Goal: Task Accomplishment & Management: Manage account settings

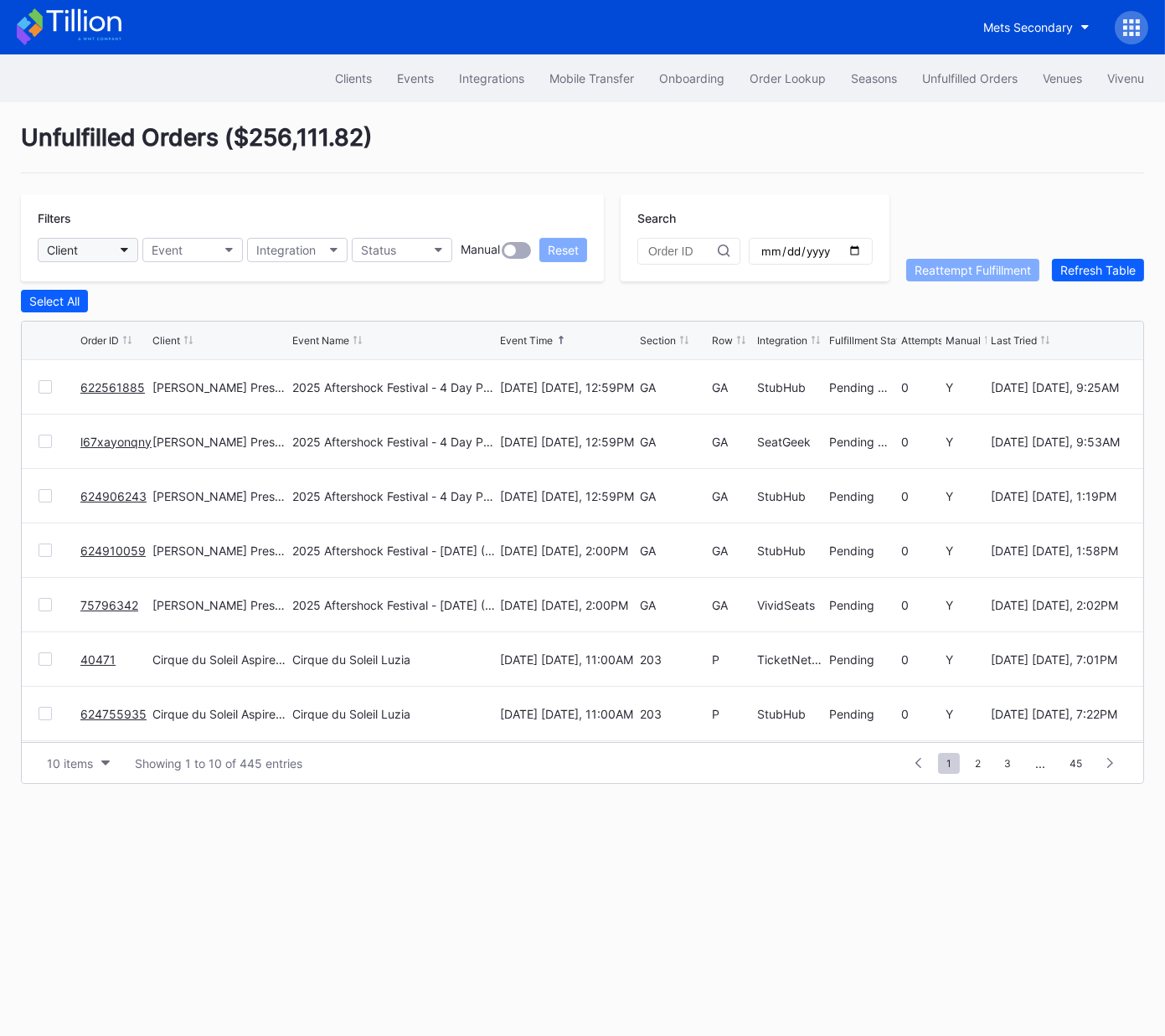
click at [96, 250] on button "Client" at bounding box center [88, 250] width 101 height 24
type input "mets"
click at [132, 320] on div "Mets Secondary" at bounding box center [95, 323] width 90 height 14
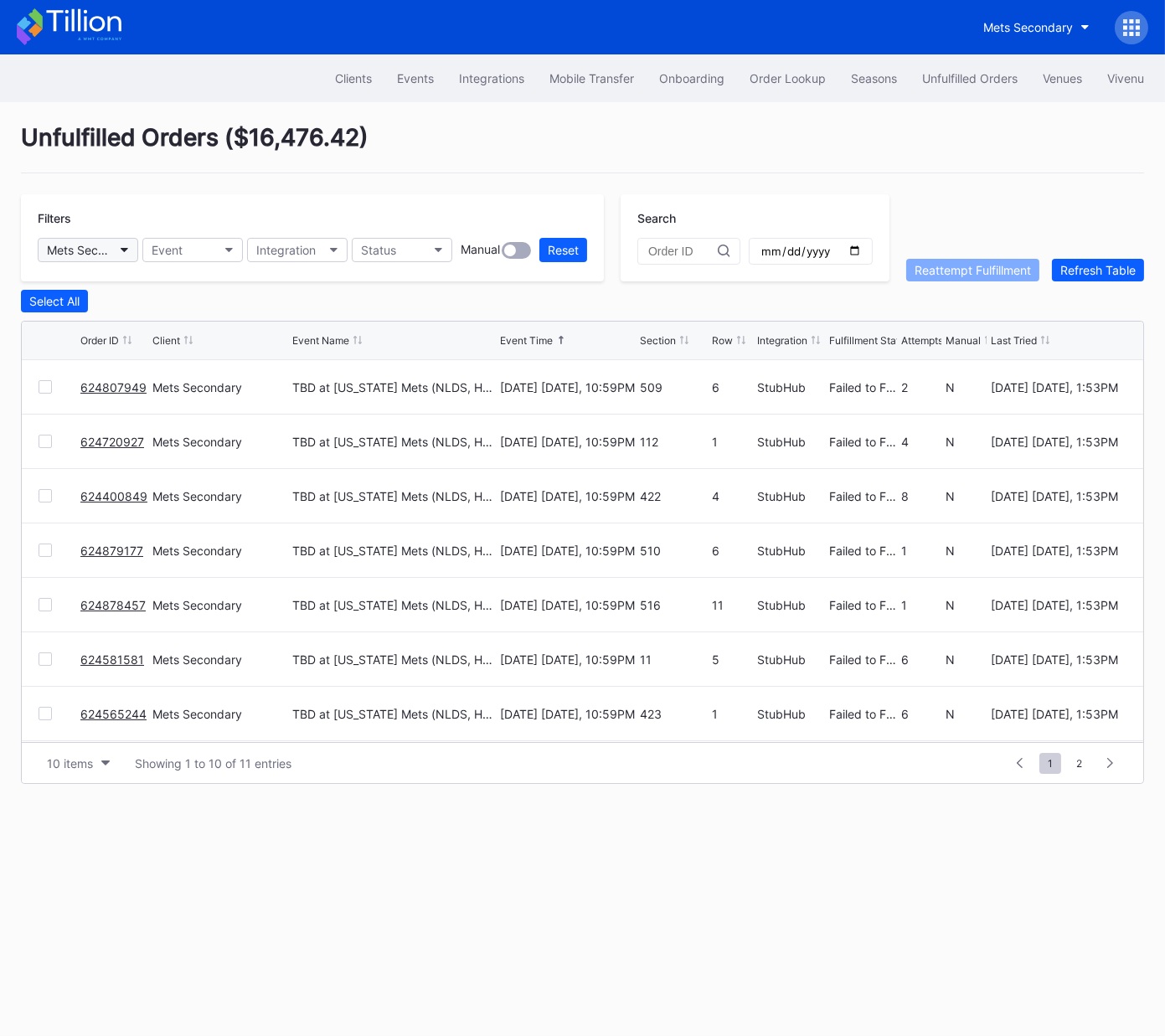
click at [105, 256] on button "Mets Secondary" at bounding box center [88, 250] width 101 height 24
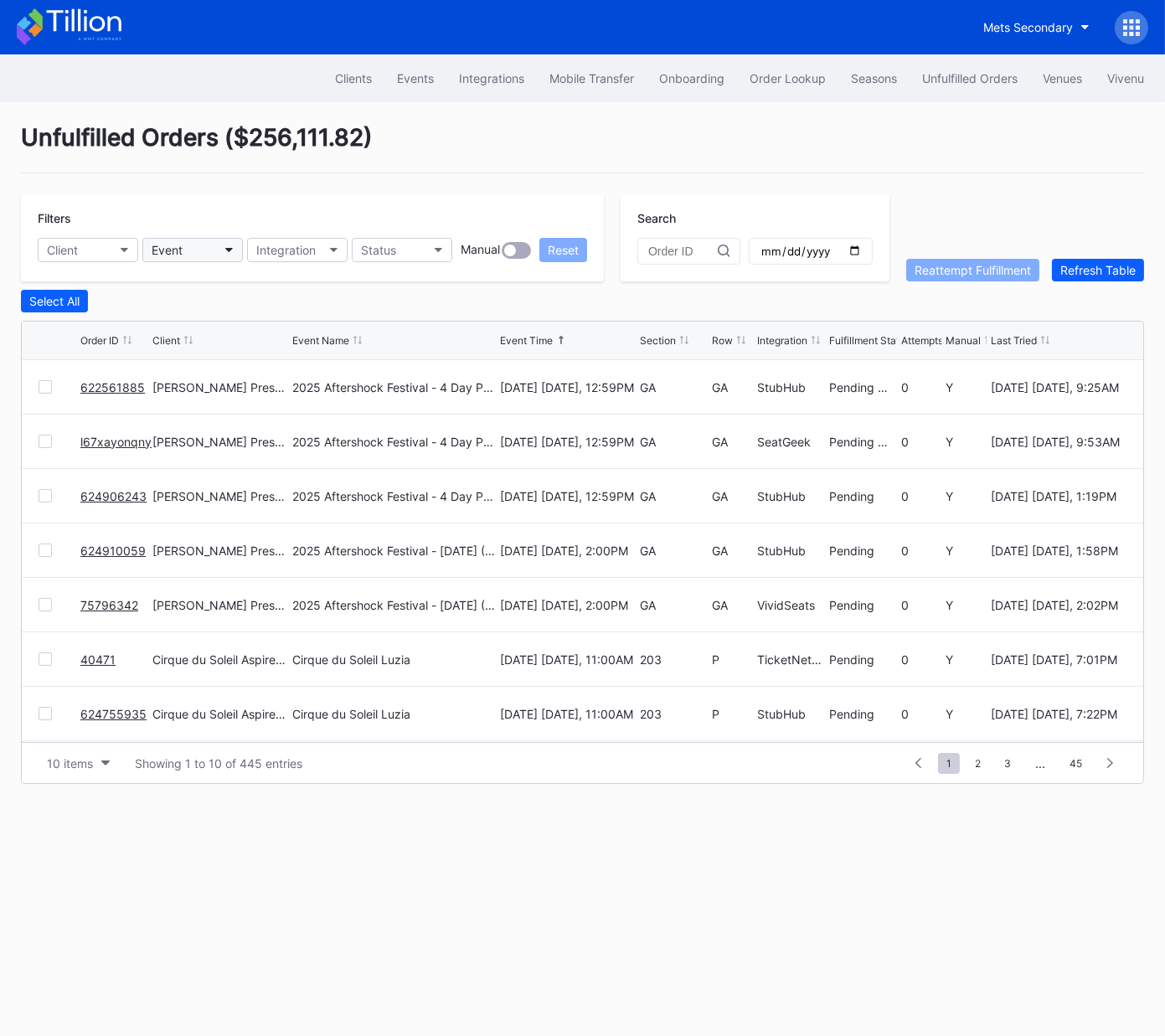
click at [192, 241] on button "Event" at bounding box center [193, 250] width 101 height 24
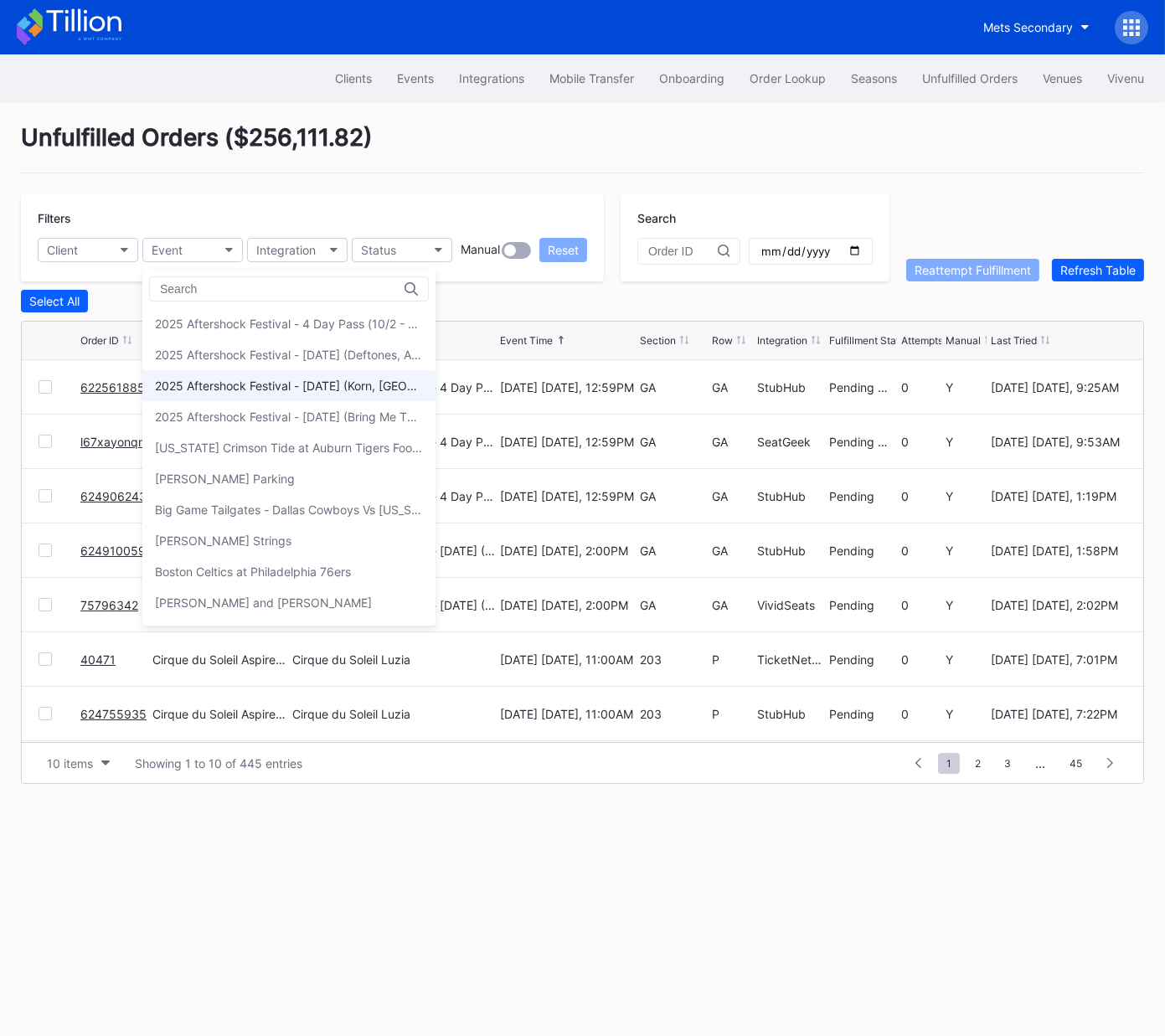
click at [277, 393] on div "2025 Aftershock Festival - [DATE] (Korn, [GEOGRAPHIC_DATA], Gojira, Three Days …" at bounding box center [289, 385] width 293 height 31
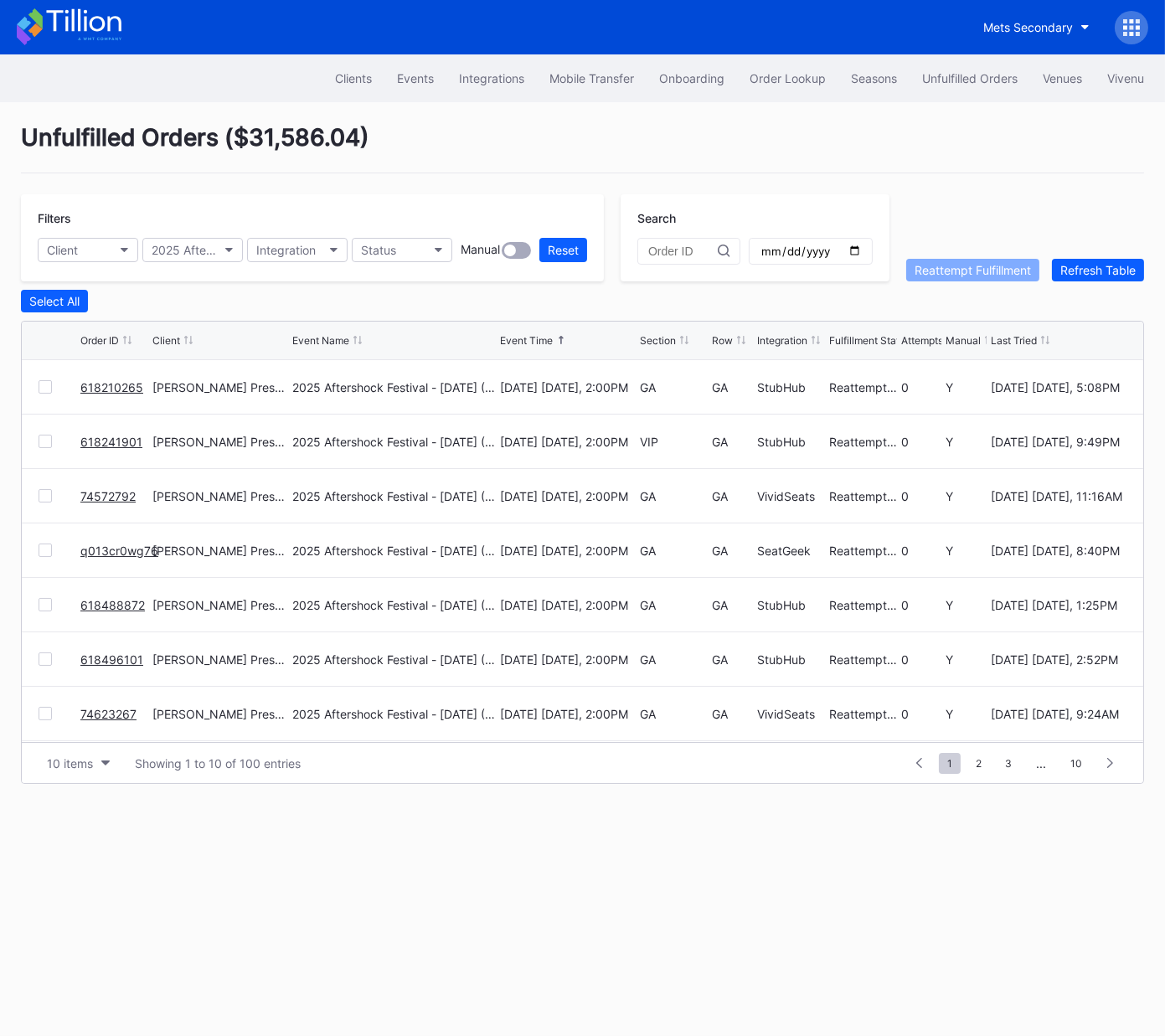
click at [663, 340] on div "Section" at bounding box center [658, 340] width 36 height 12
click at [659, 339] on div "Section" at bounding box center [658, 340] width 36 height 12
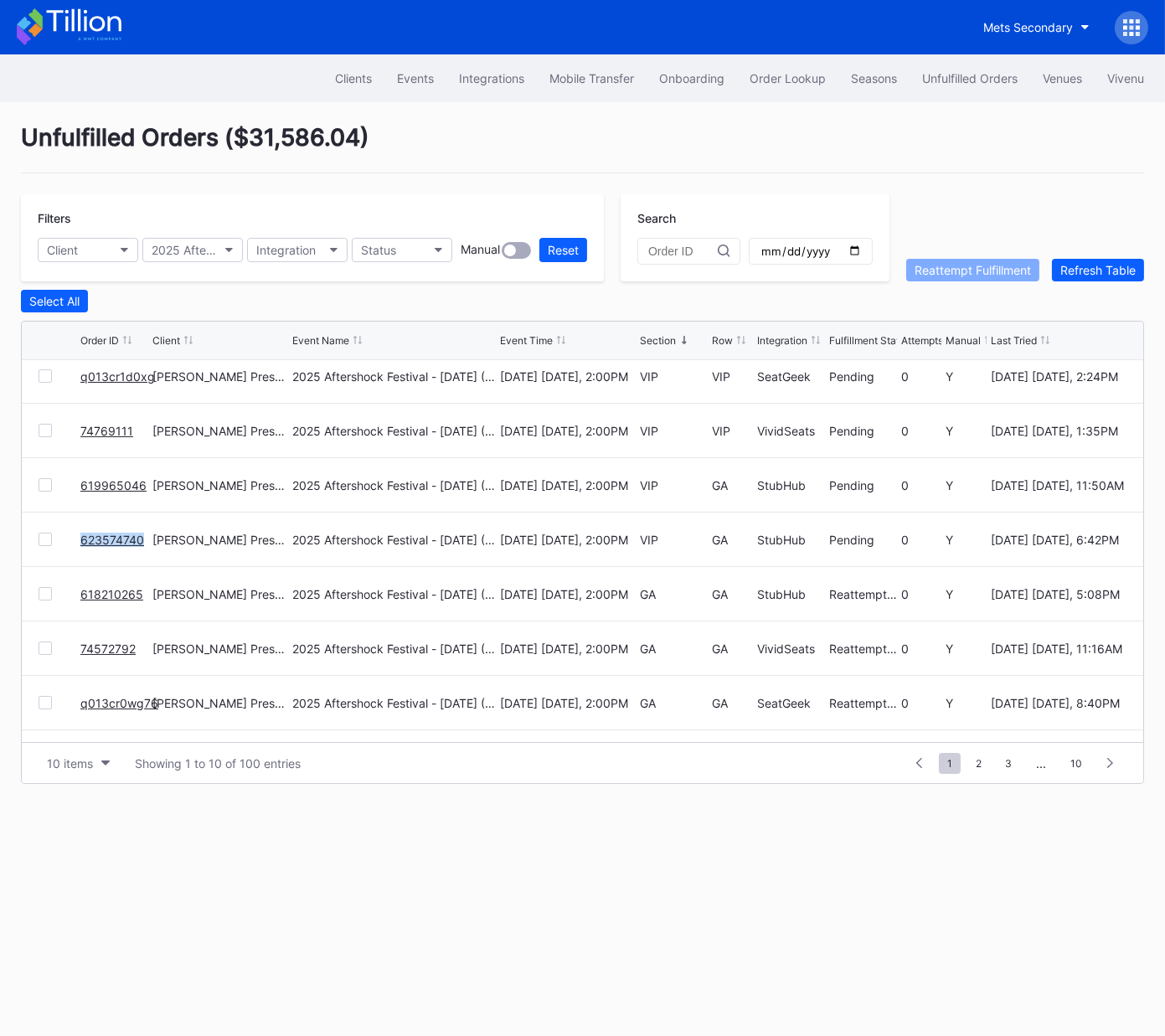
scroll to position [162, 0]
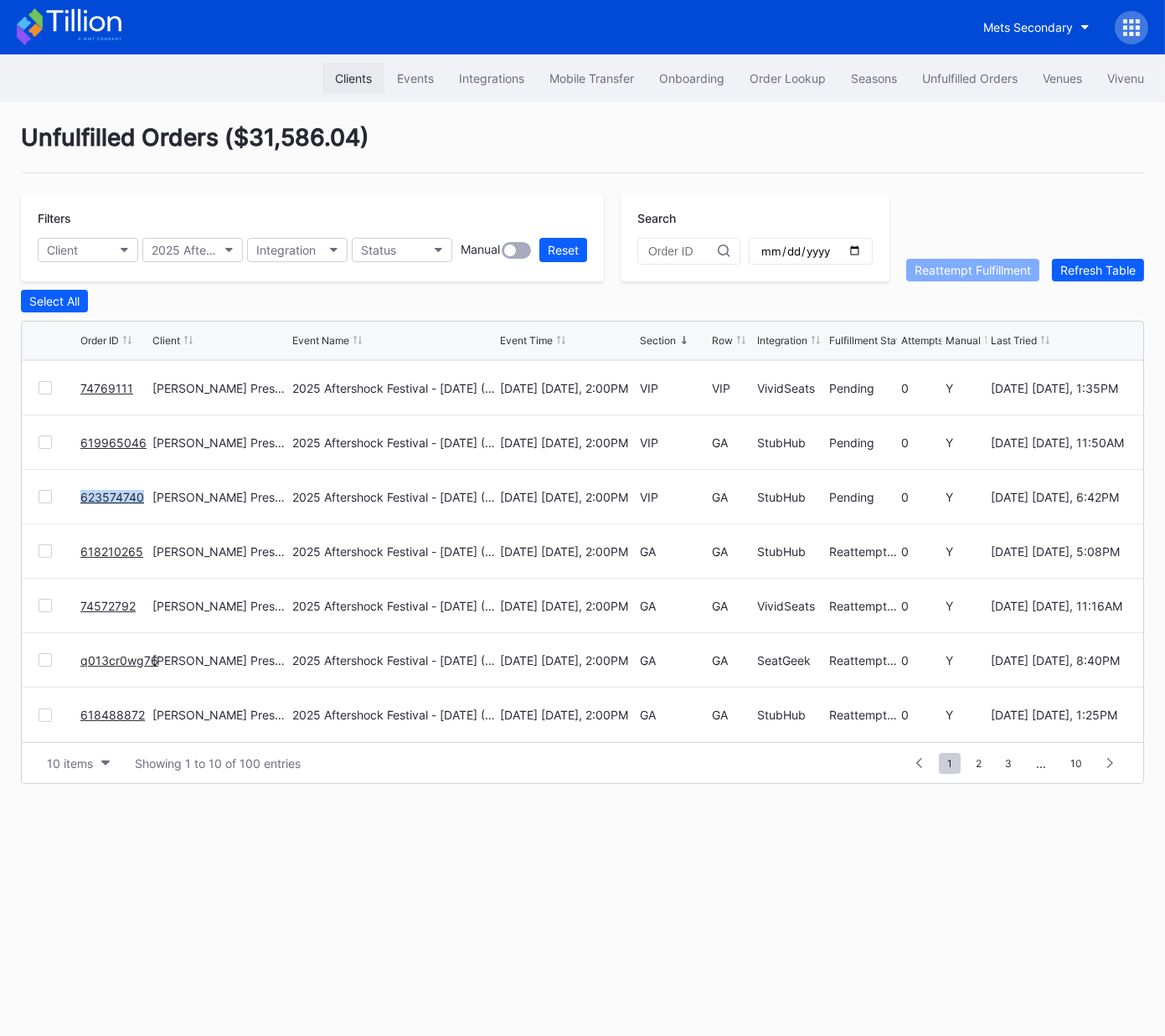
click at [356, 73] on div "Clients" at bounding box center [353, 77] width 36 height 14
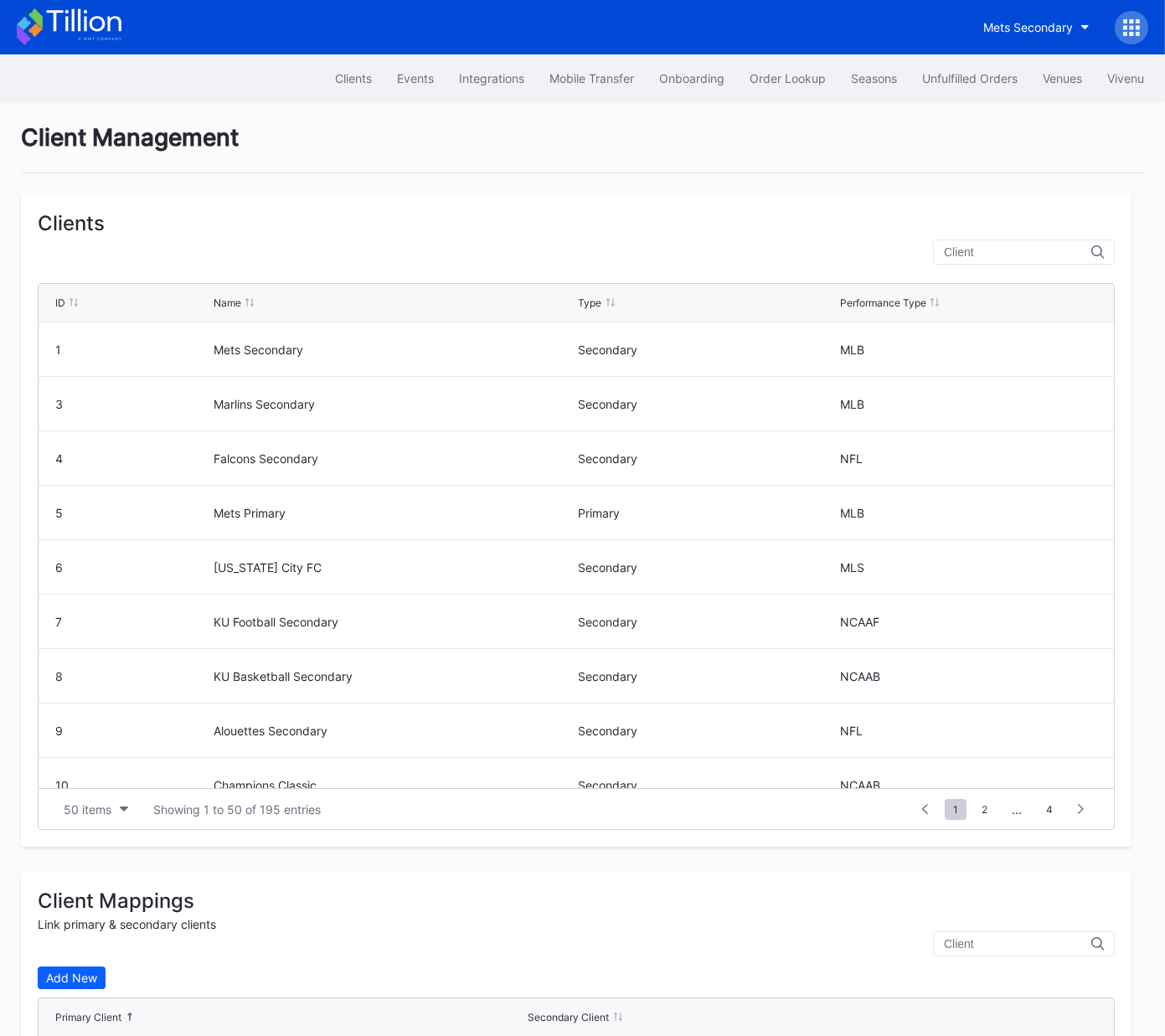
click at [996, 252] on input "text" at bounding box center [1018, 252] width 147 height 13
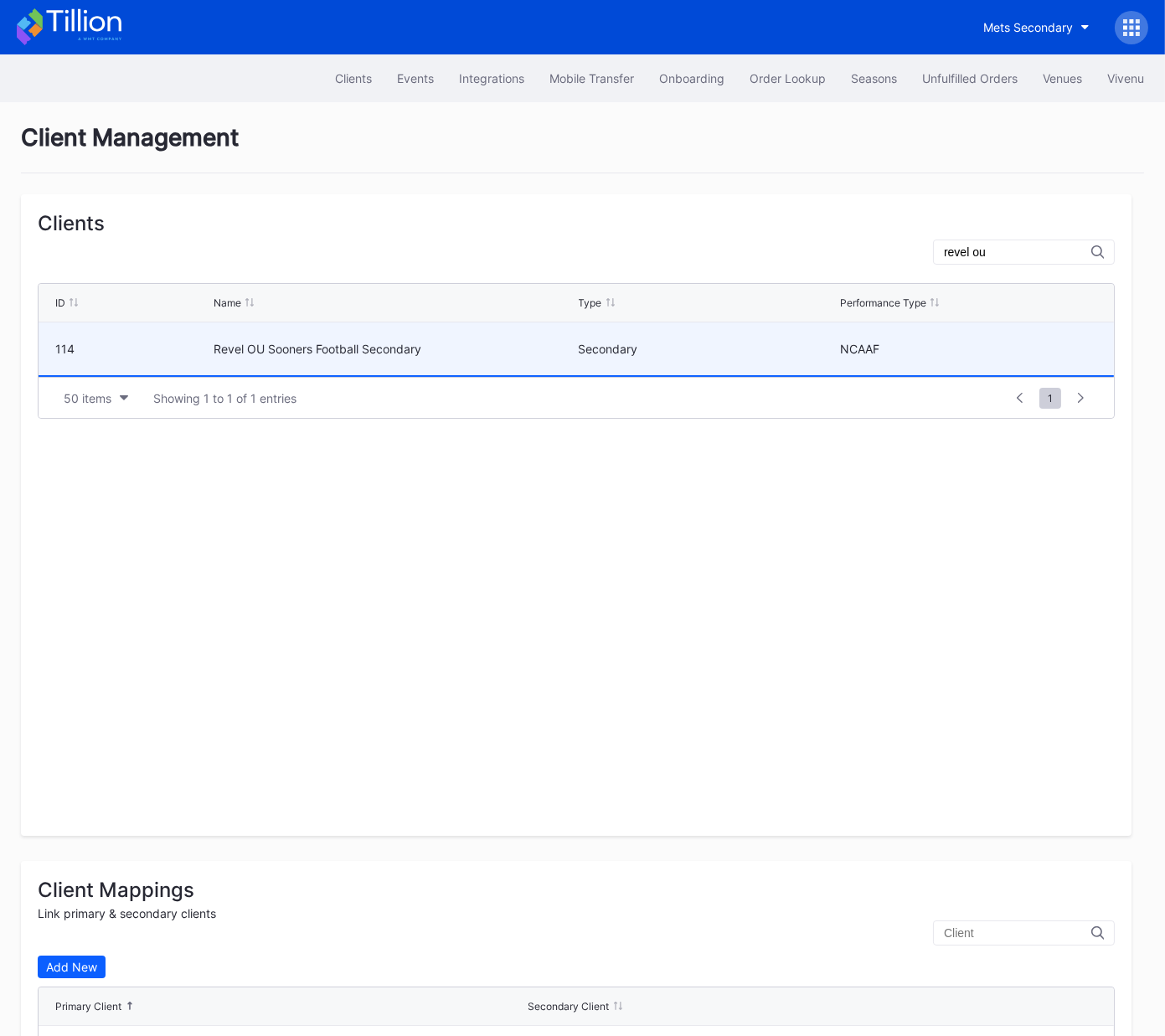
type input "revel ou"
click at [628, 347] on div "Secondary" at bounding box center [708, 348] width 258 height 14
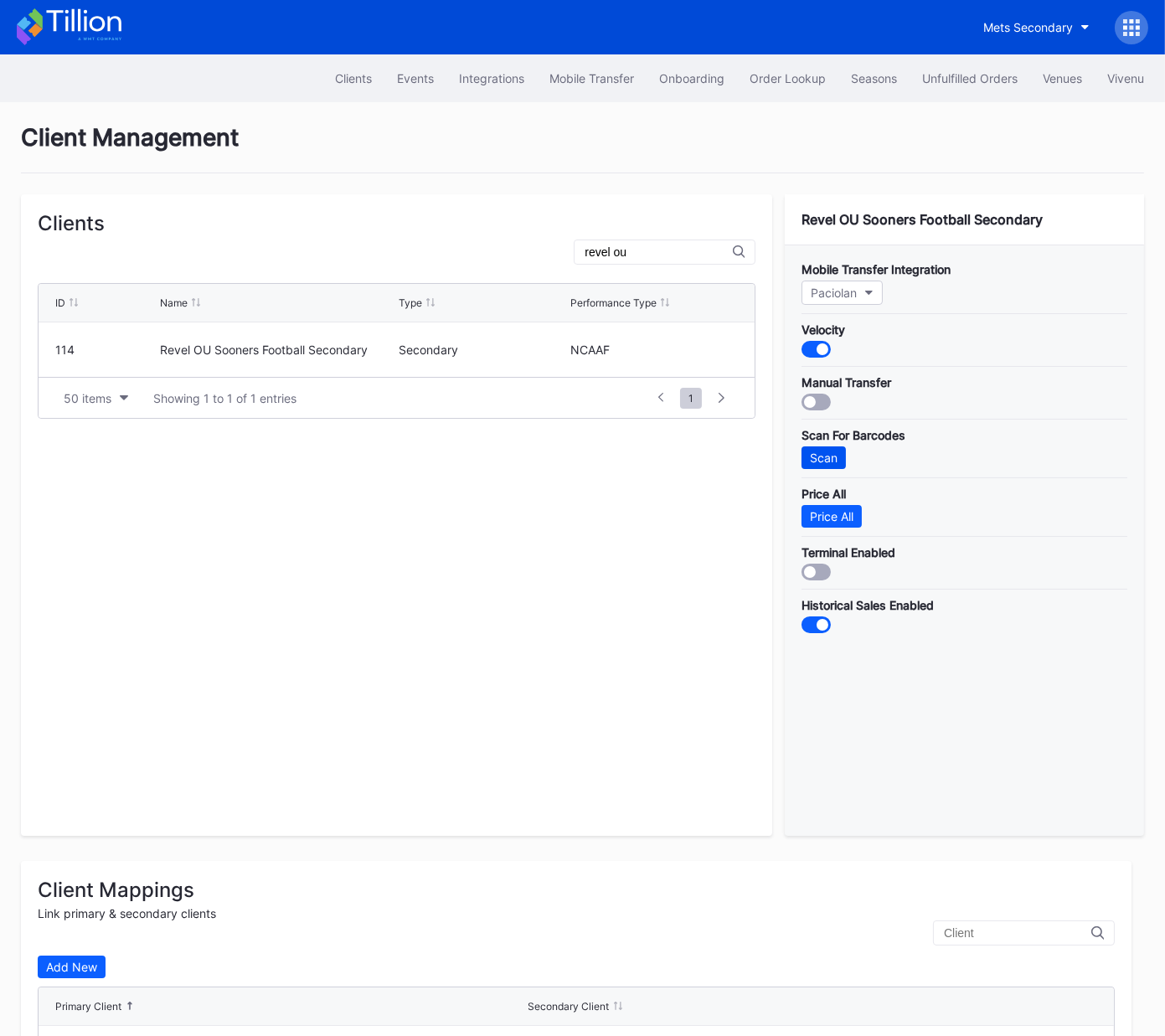
click at [829, 453] on div "Scan" at bounding box center [824, 457] width 28 height 14
click at [972, 75] on div "Unfulfilled Orders" at bounding box center [970, 77] width 95 height 14
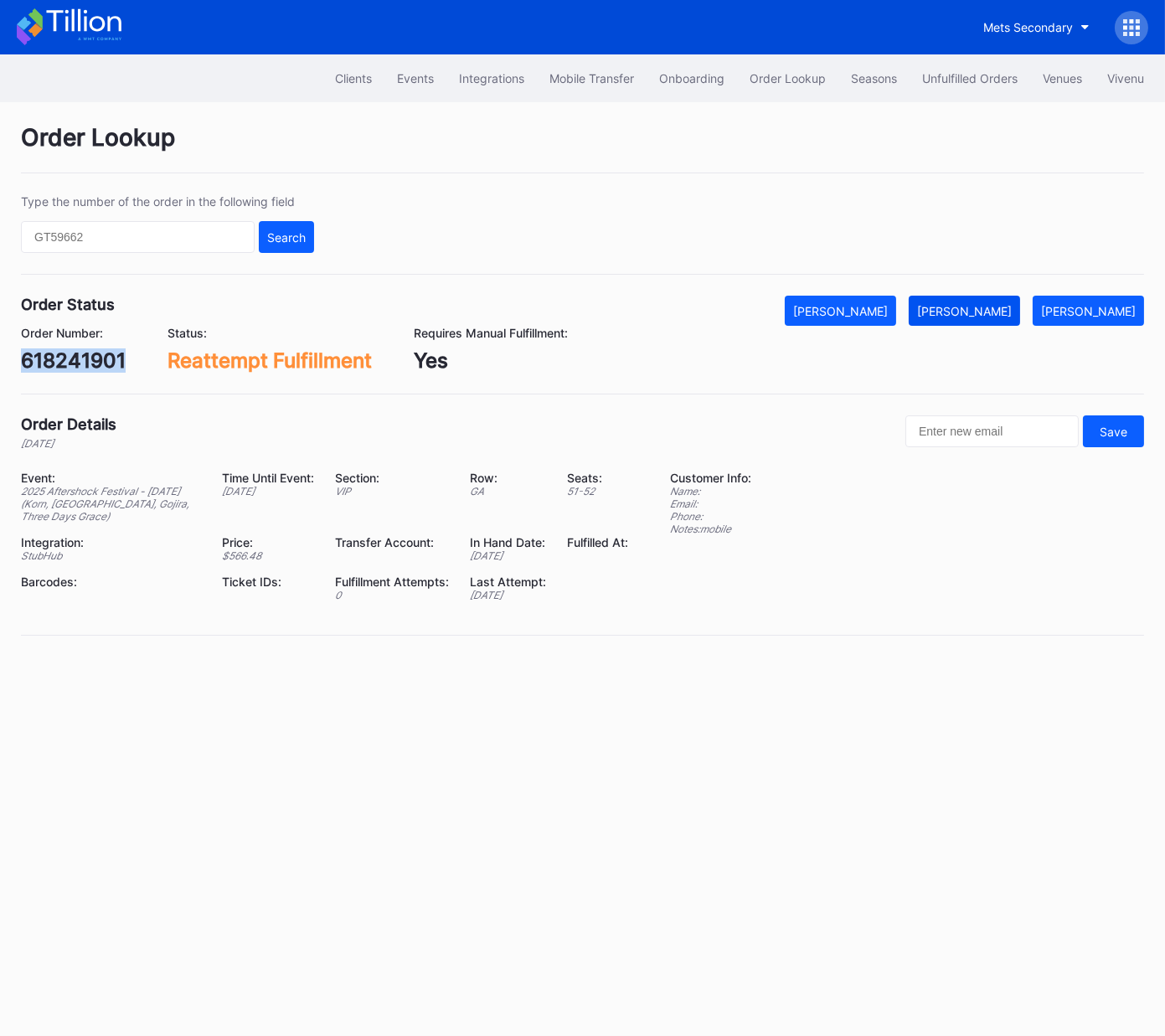
click at [990, 307] on div "Mark Fulfilled" at bounding box center [964, 311] width 94 height 14
click at [83, 360] on div "74627522" at bounding box center [70, 360] width 99 height 24
copy div "74627522"
click at [1007, 313] on div "Mark Fulfilled" at bounding box center [964, 311] width 94 height 14
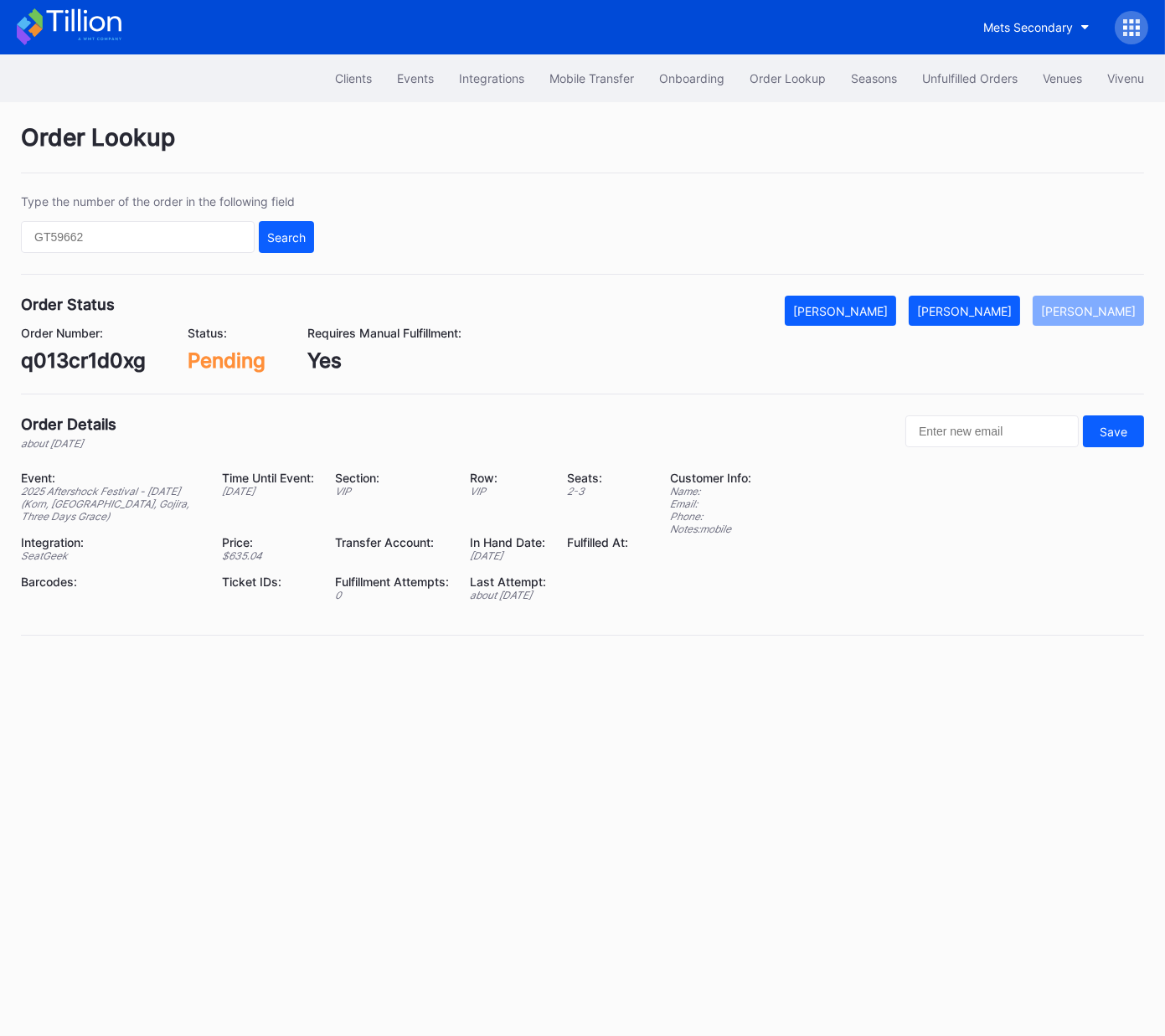
click at [118, 366] on div "q013cr1d0xg" at bounding box center [83, 360] width 125 height 24
copy div "q013cr1d0xg"
click at [990, 315] on div "[PERSON_NAME]" at bounding box center [964, 311] width 94 height 14
click at [80, 371] on div "74769111" at bounding box center [64, 360] width 89 height 24
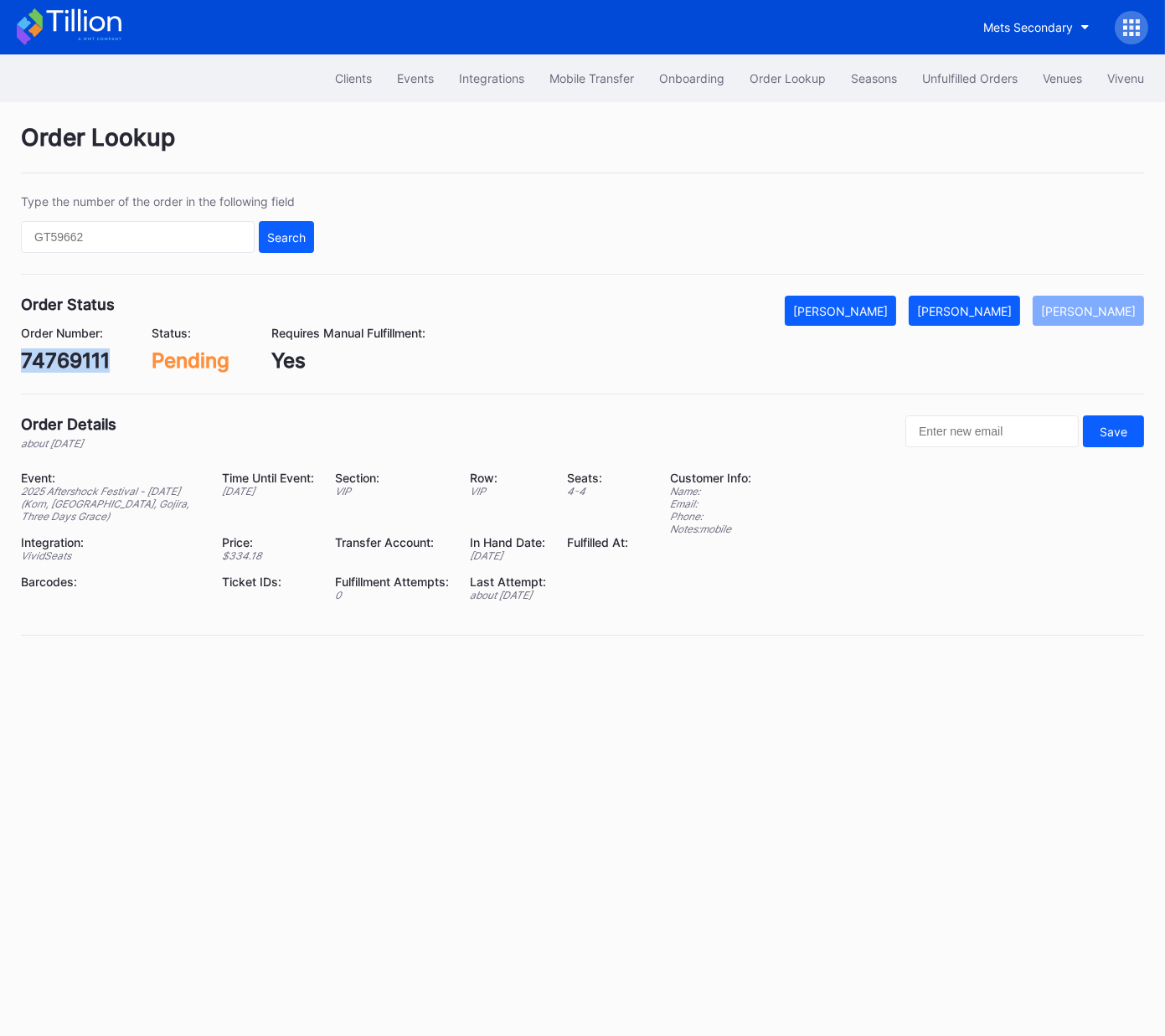
click at [80, 371] on div "74769111" at bounding box center [64, 360] width 89 height 24
copy div "74769111"
click at [993, 313] on div "[PERSON_NAME]" at bounding box center [964, 311] width 94 height 14
click at [101, 357] on div "619965046" at bounding box center [76, 360] width 111 height 24
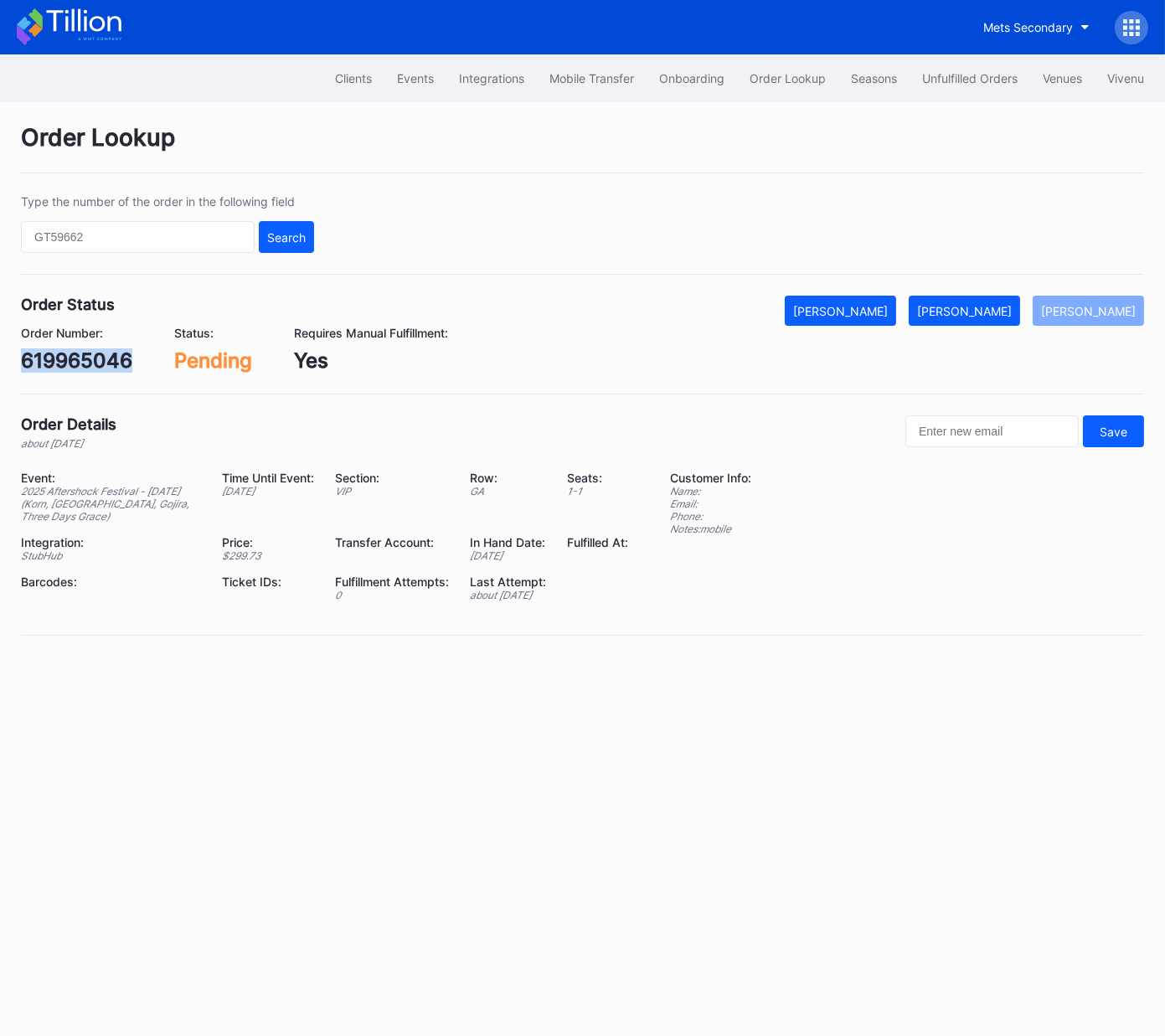
copy div "619965046"
click at [990, 310] on div "[PERSON_NAME]" at bounding box center [964, 311] width 94 height 14
click at [82, 359] on div "623574740" at bounding box center [77, 360] width 112 height 24
copy div "623574740"
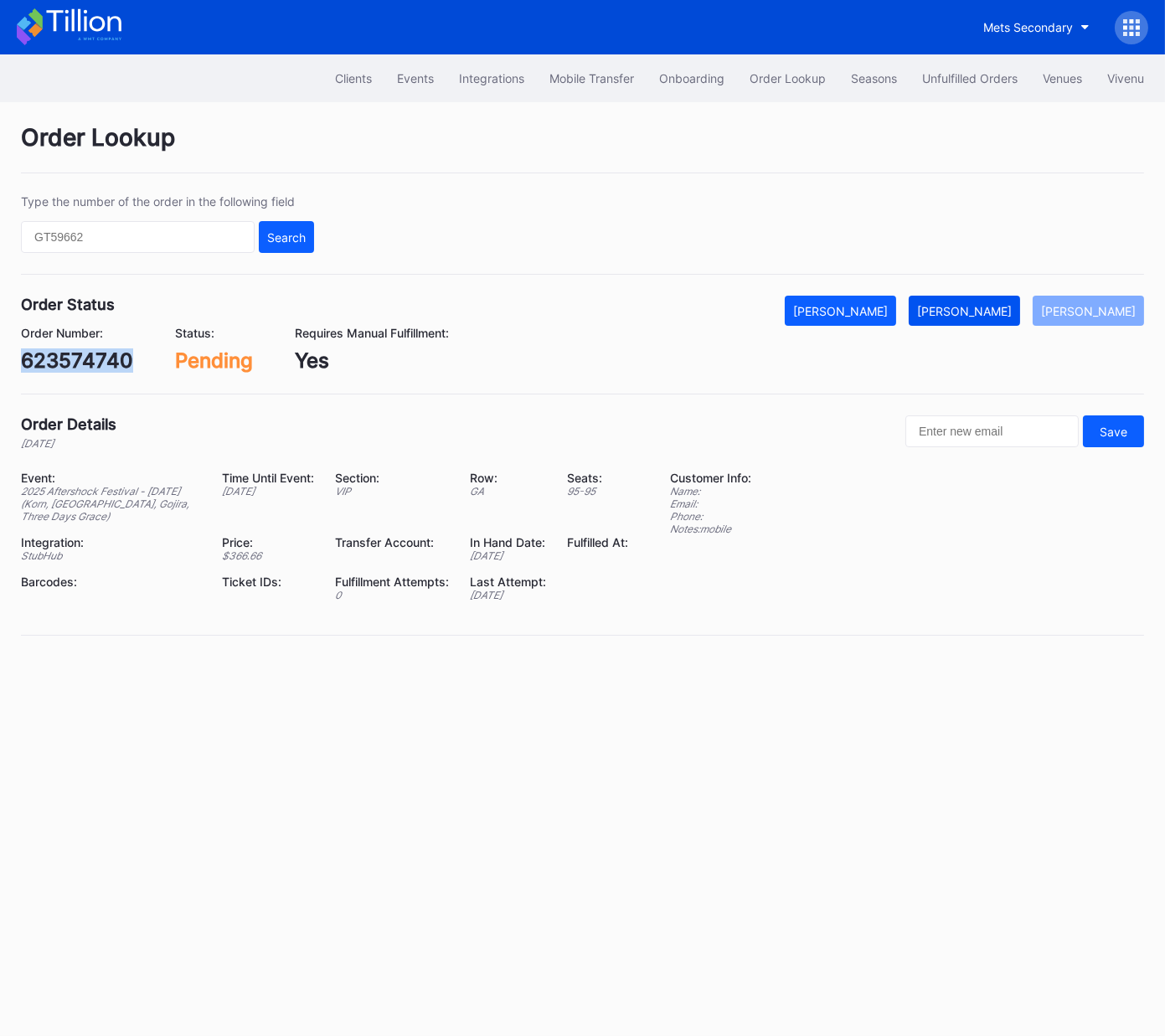
click at [998, 315] on div "[PERSON_NAME]" at bounding box center [964, 311] width 94 height 14
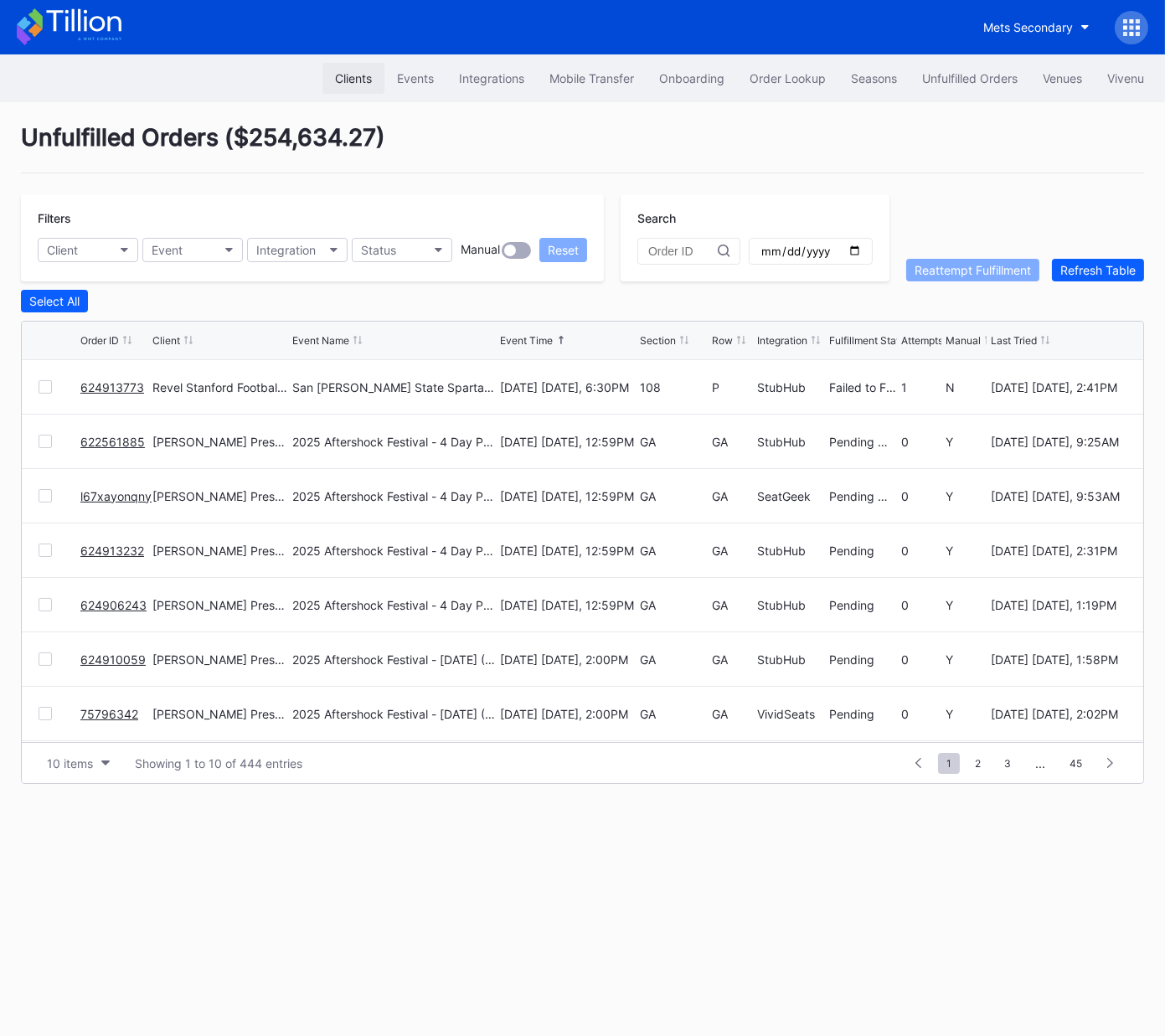
click at [356, 81] on div "Clients" at bounding box center [353, 77] width 36 height 14
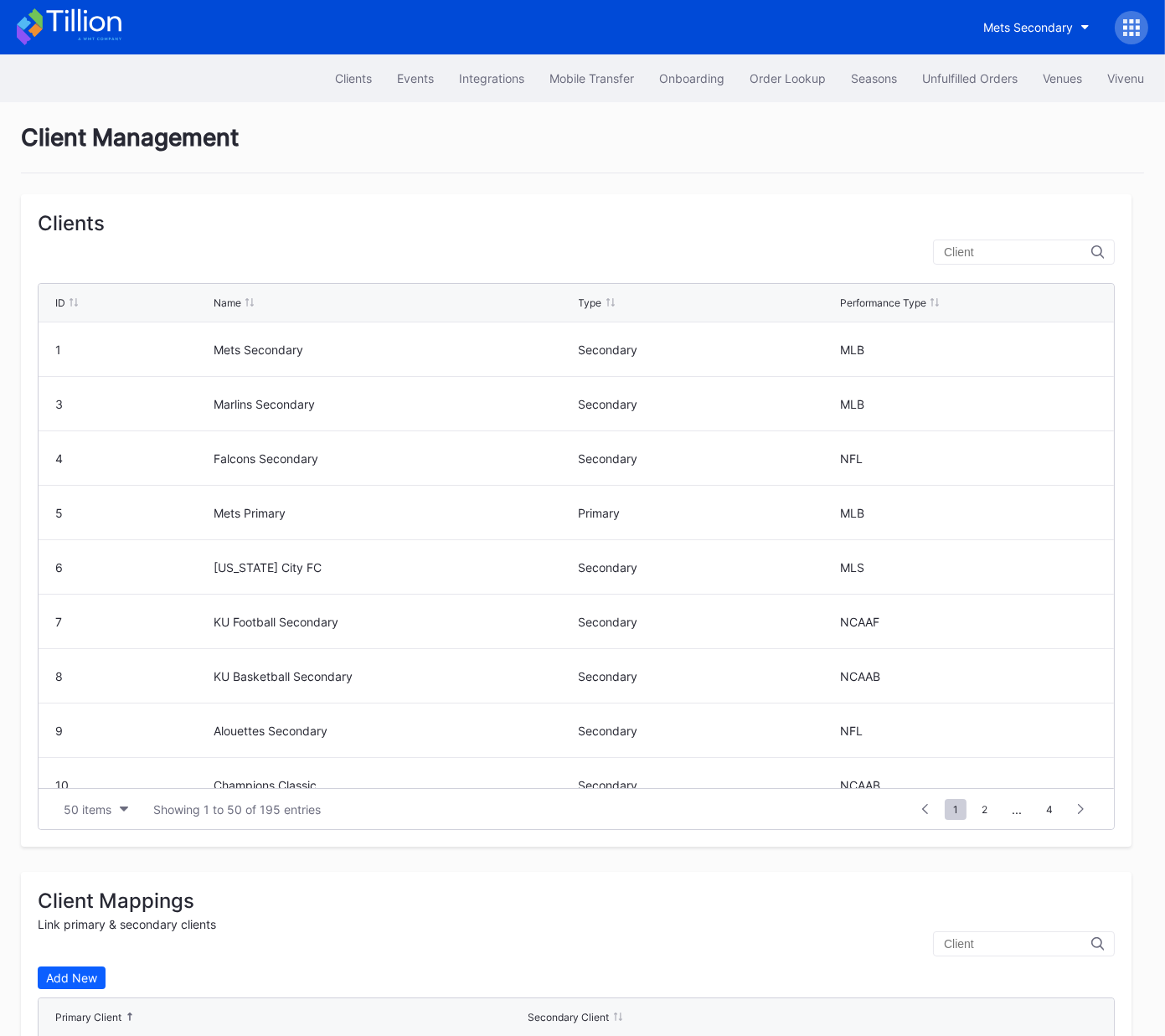
click at [1031, 254] on input "text" at bounding box center [1018, 252] width 147 height 13
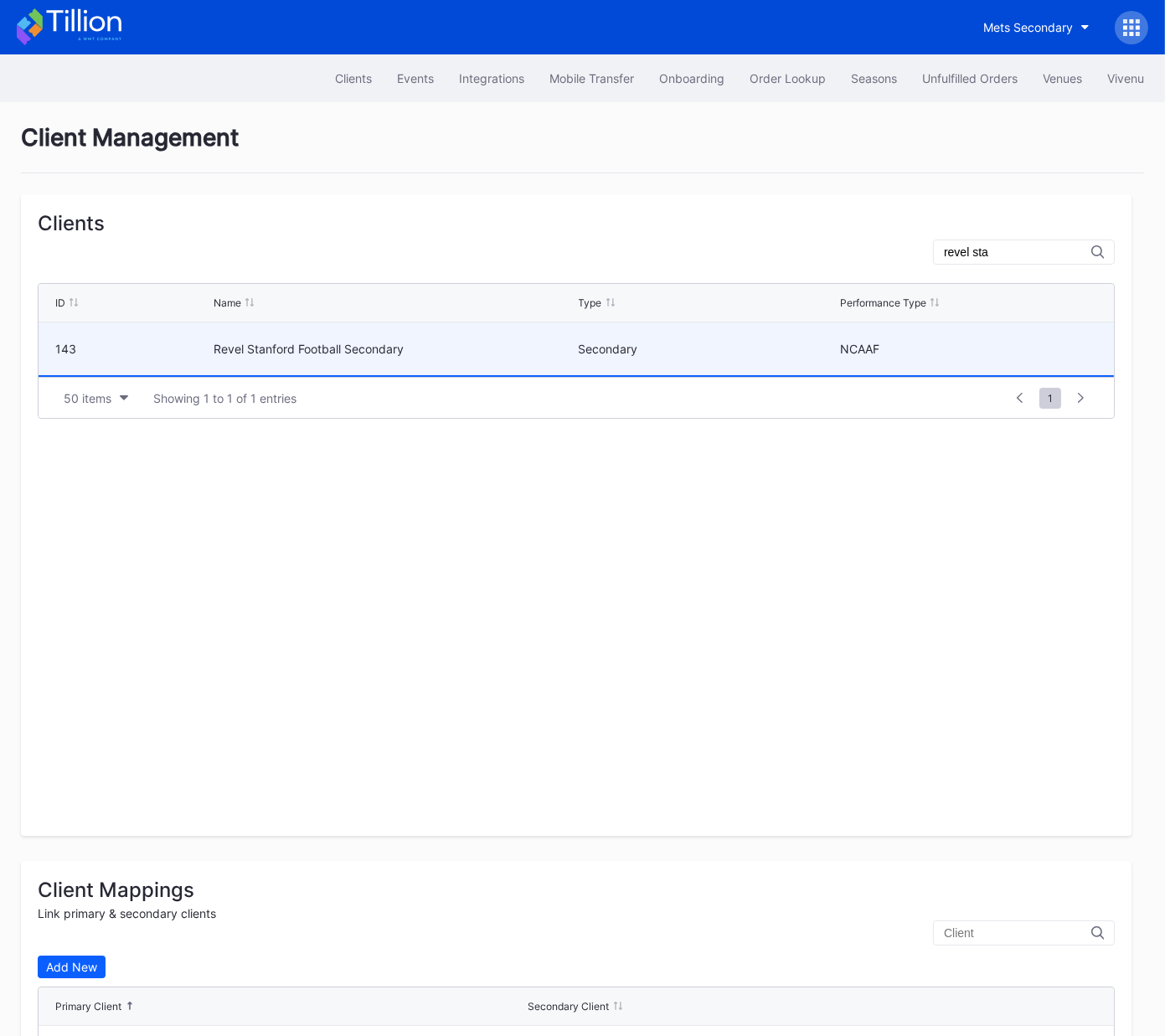
type input "revel sta"
click at [527, 339] on div "Revel Stanford Football Secondary" at bounding box center [394, 349] width 360 height 53
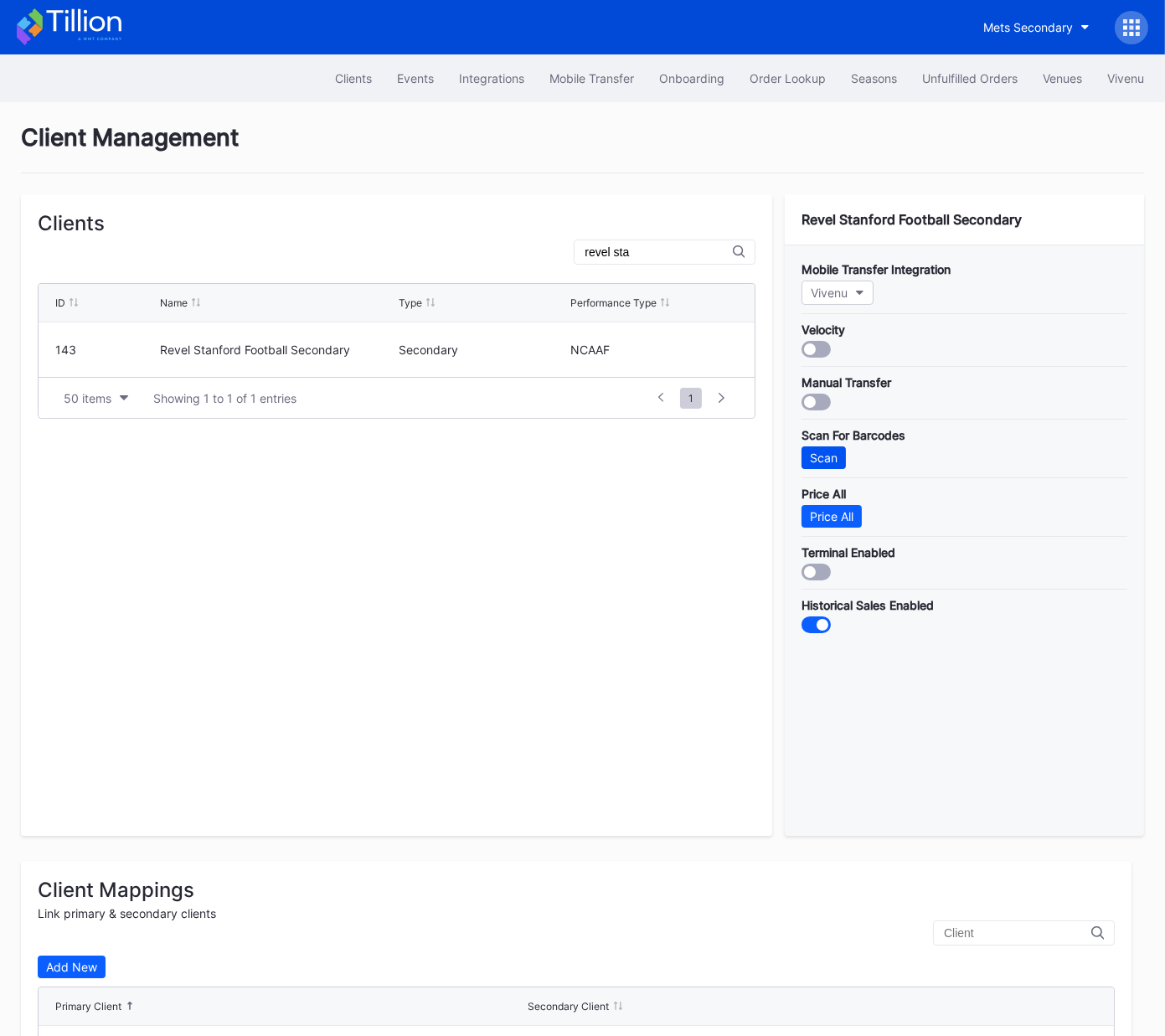
click at [823, 454] on div "Scan" at bounding box center [824, 457] width 28 height 14
click at [948, 127] on div "Client Management" at bounding box center [582, 148] width 1124 height 50
click at [958, 75] on div "Unfulfilled Orders" at bounding box center [970, 77] width 95 height 14
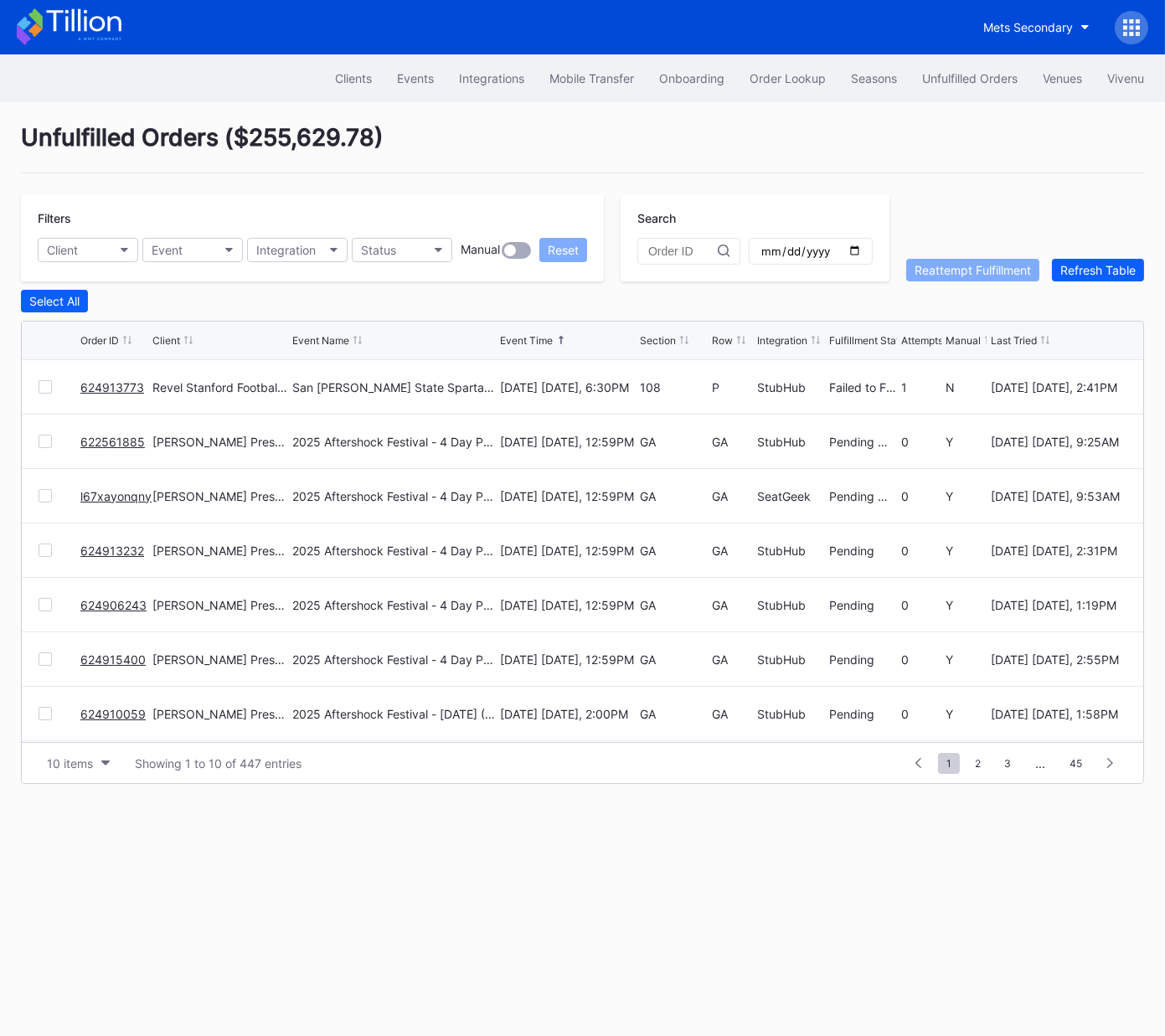
click at [106, 381] on link "624913773" at bounding box center [112, 386] width 63 height 14
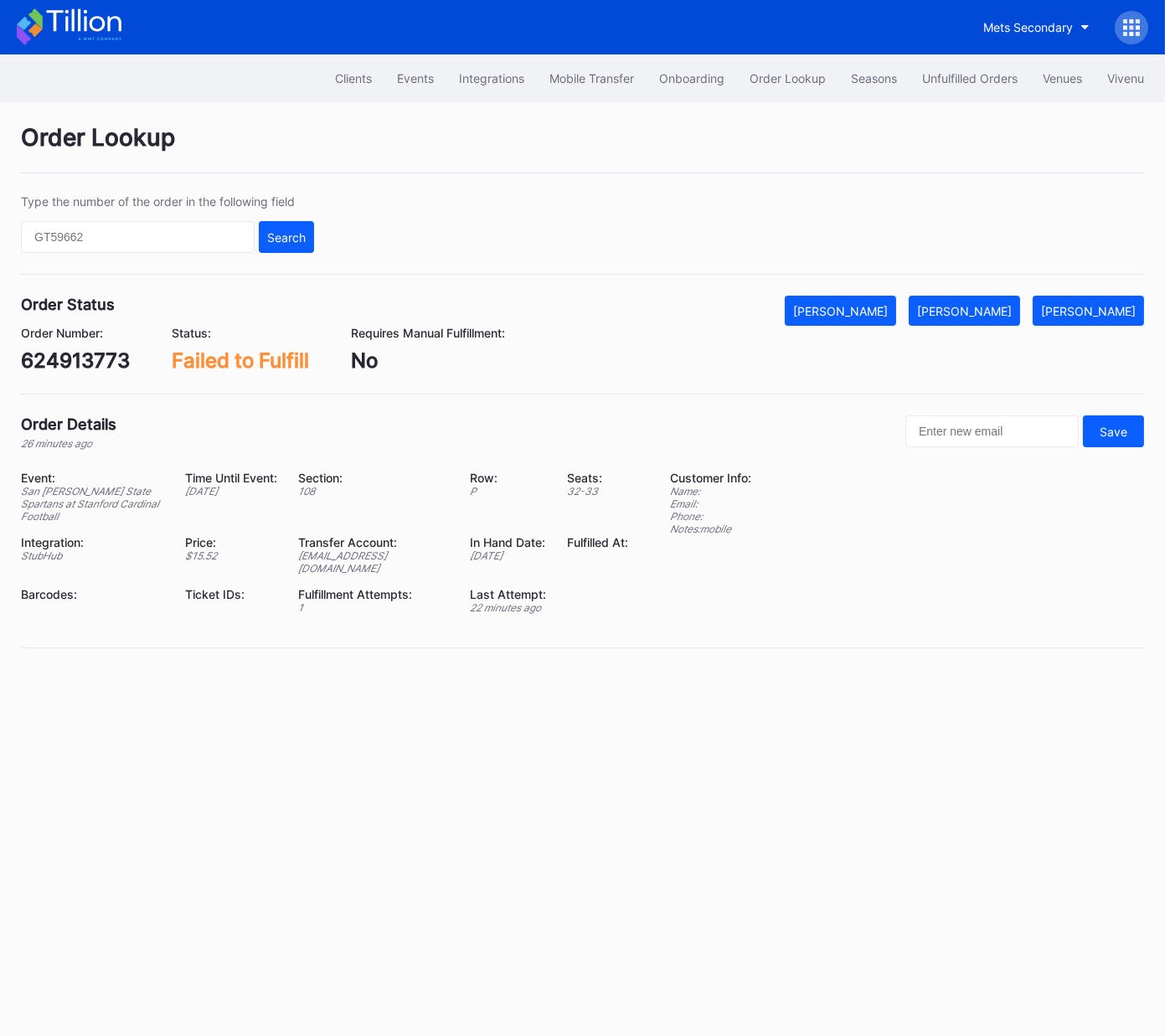
click at [75, 357] on div "624913773" at bounding box center [75, 360] width 109 height 24
copy div "624913773"
click at [997, 307] on div "[PERSON_NAME]" at bounding box center [964, 311] width 94 height 14
drag, startPoint x: 757, startPoint y: 651, endPoint x: 377, endPoint y: 566, distance: 389.4
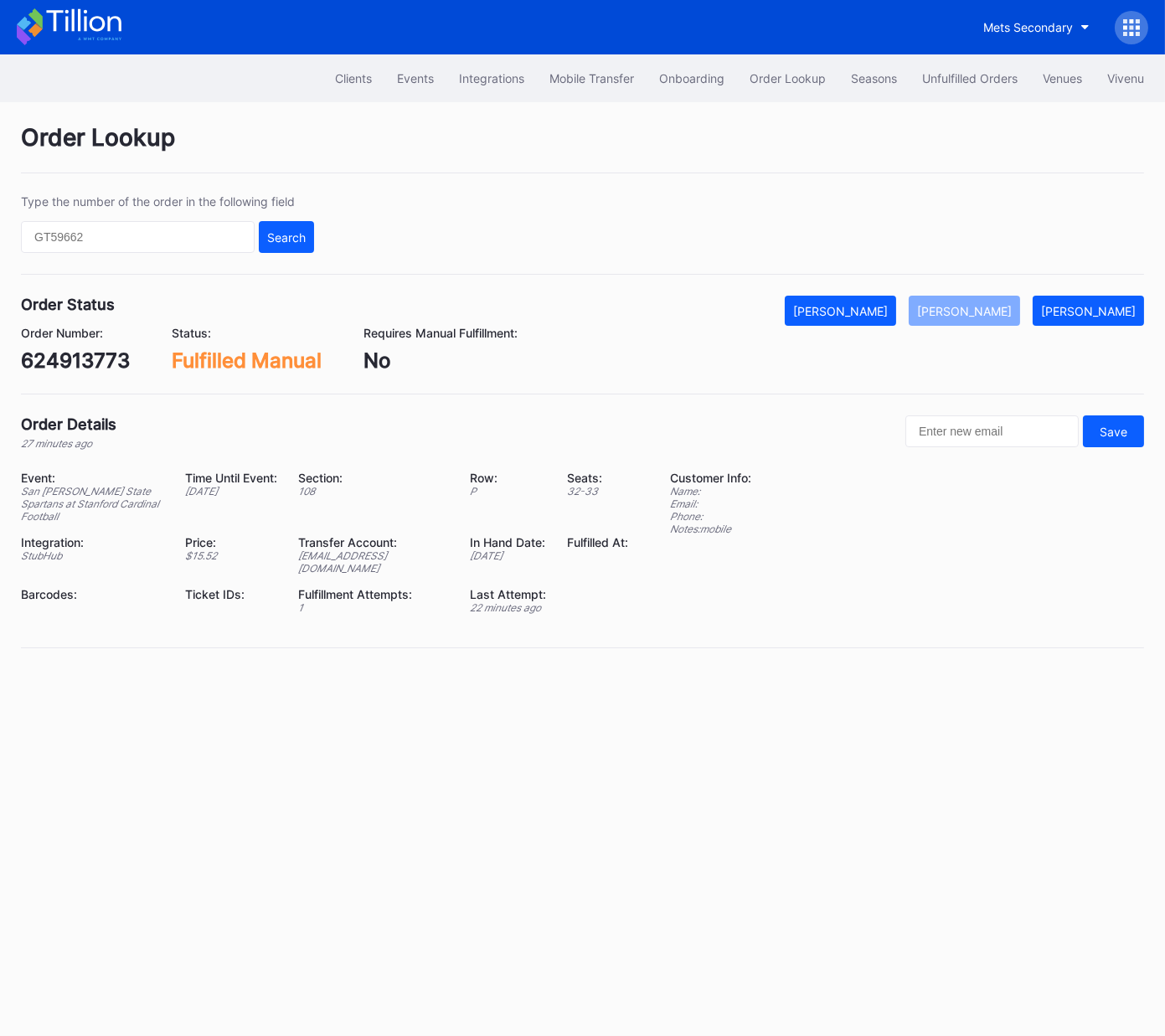
click at [757, 651] on div "Order Lookup Type the number of the order in the following field Search Order S…" at bounding box center [582, 396] width 1165 height 588
click at [48, 369] on div "624913773" at bounding box center [75, 360] width 109 height 24
click at [58, 363] on div "624913773" at bounding box center [75, 360] width 109 height 24
copy div "624913773"
click at [85, 357] on div "624913773" at bounding box center [75, 360] width 109 height 24
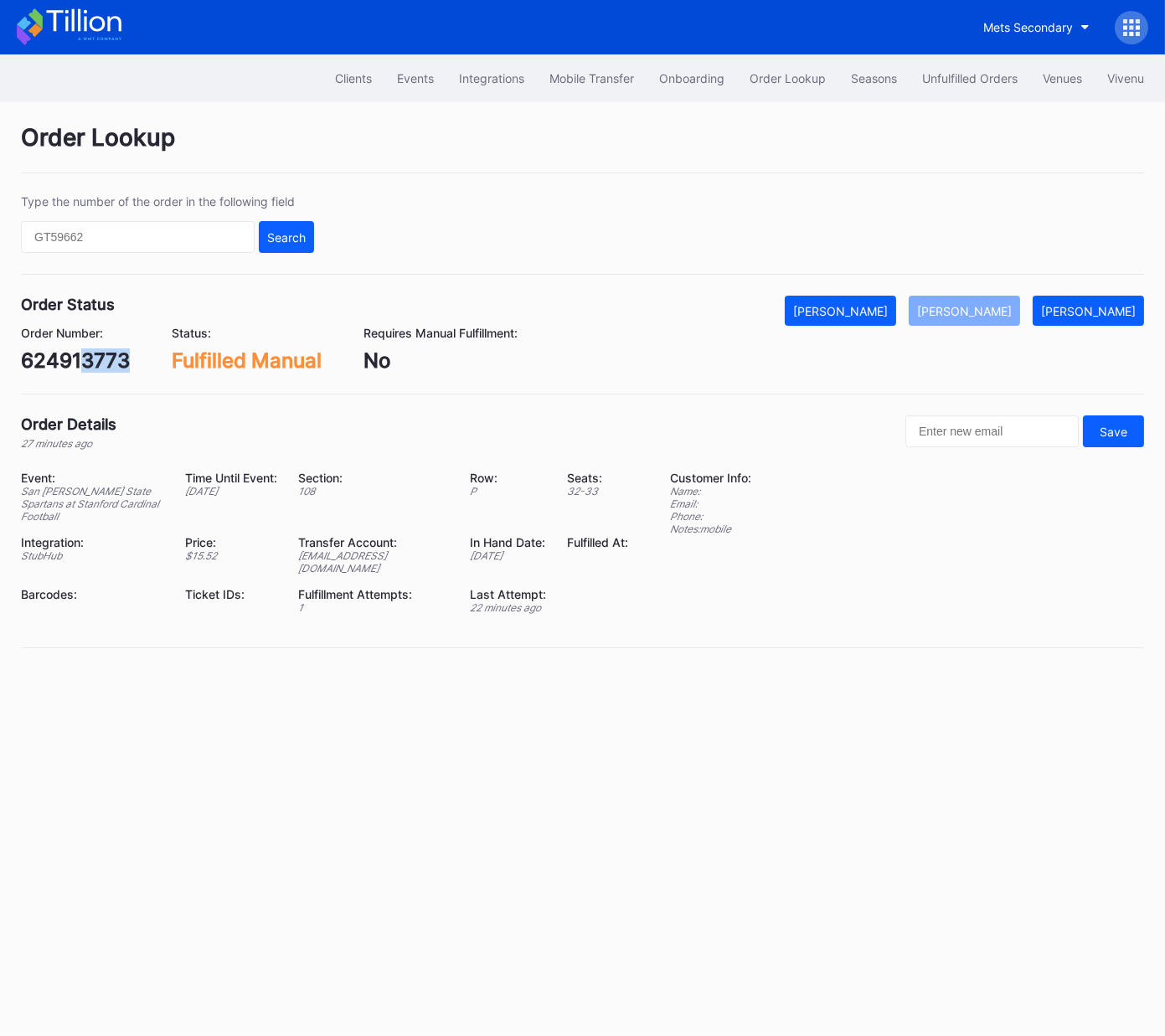
click at [85, 357] on div "624913773" at bounding box center [75, 360] width 109 height 24
click at [79, 363] on div "624913773" at bounding box center [75, 360] width 109 height 24
click at [985, 74] on div "Unfulfilled Orders" at bounding box center [970, 77] width 95 height 14
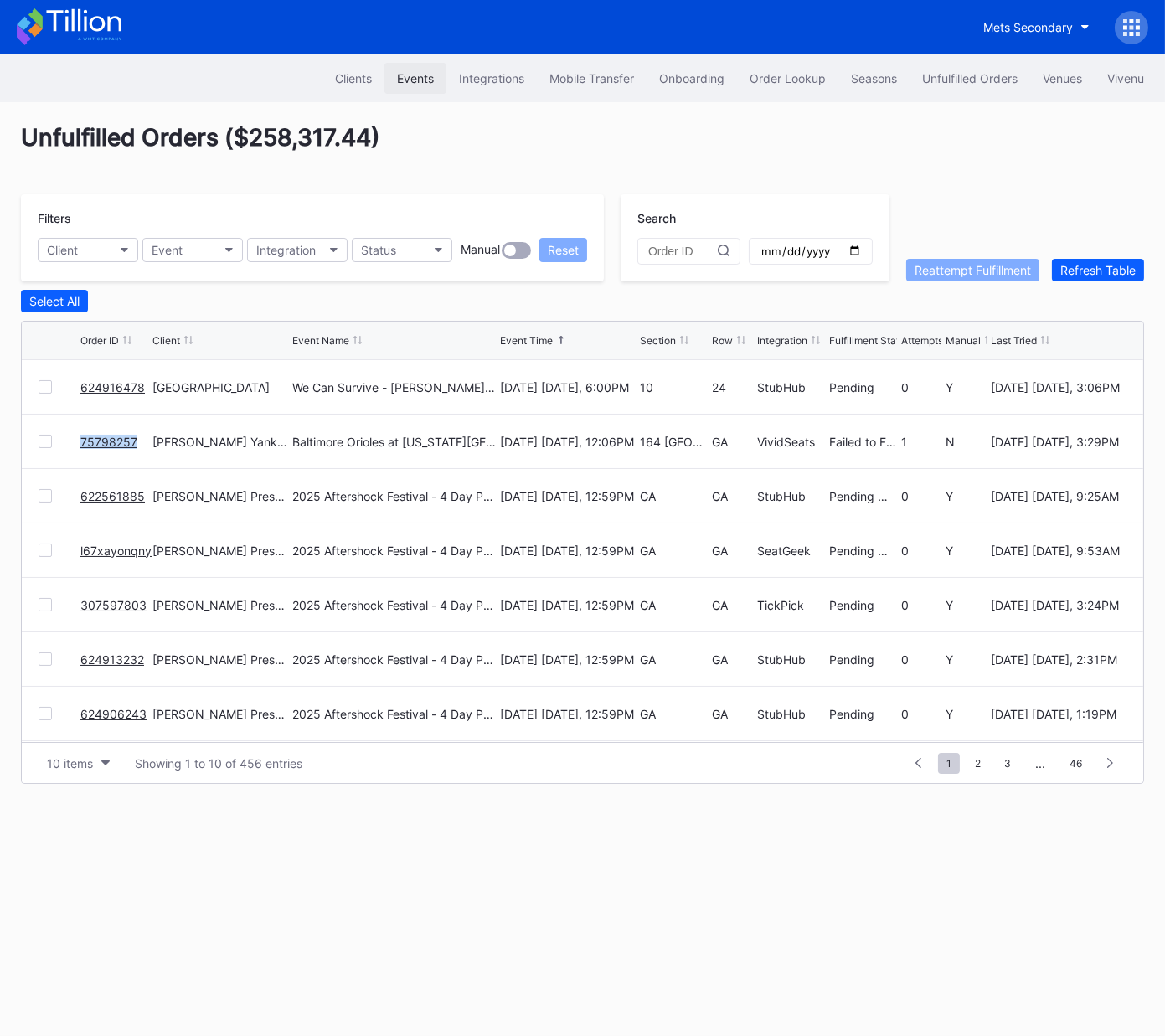
click at [397, 82] on div "Events" at bounding box center [414, 77] width 36 height 14
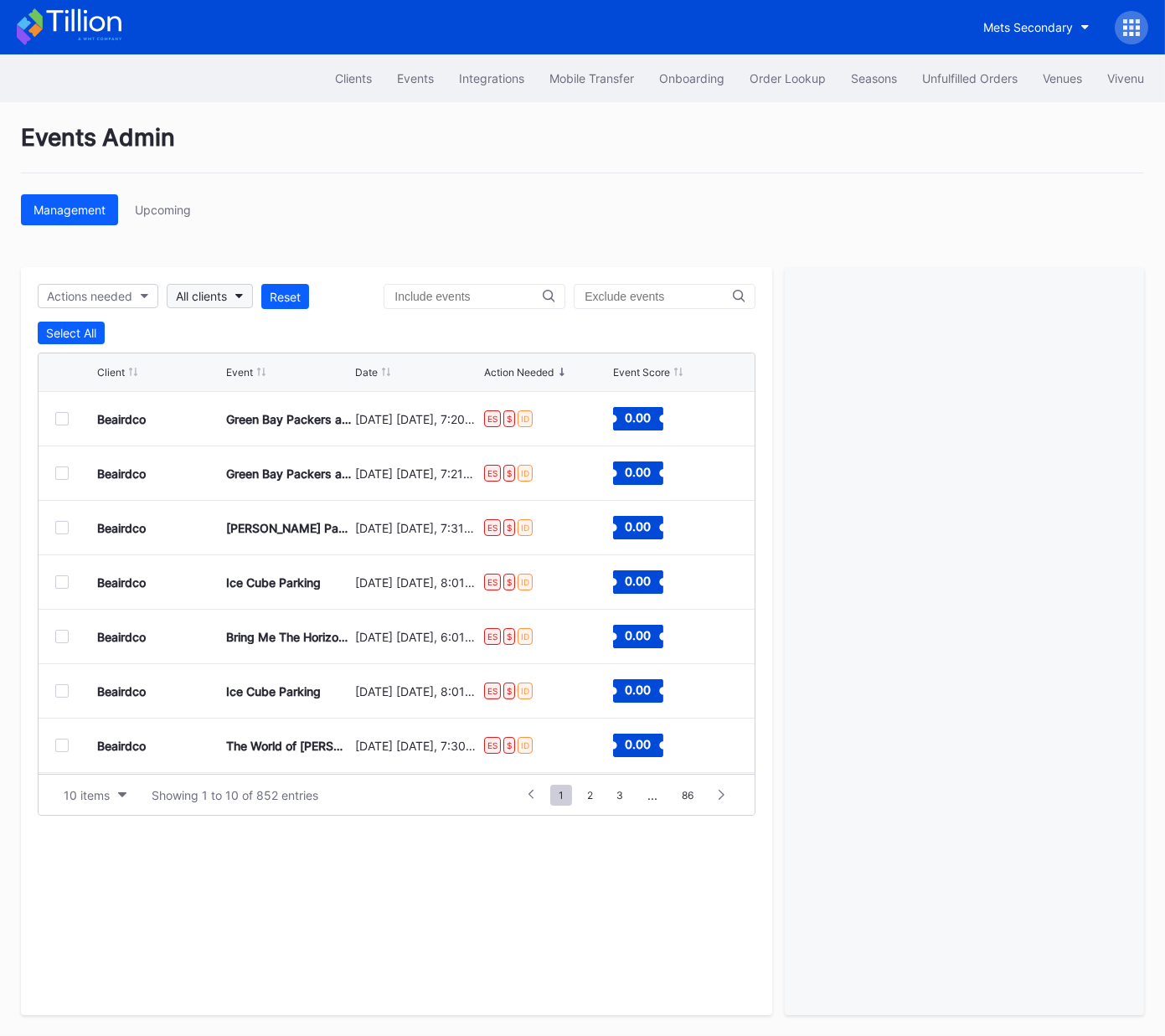
click at [217, 297] on div "All clients" at bounding box center [201, 296] width 51 height 14
type input "revel ou"
click at [213, 364] on div "Revel OU Sooners Football Secondary" at bounding box center [285, 371] width 208 height 14
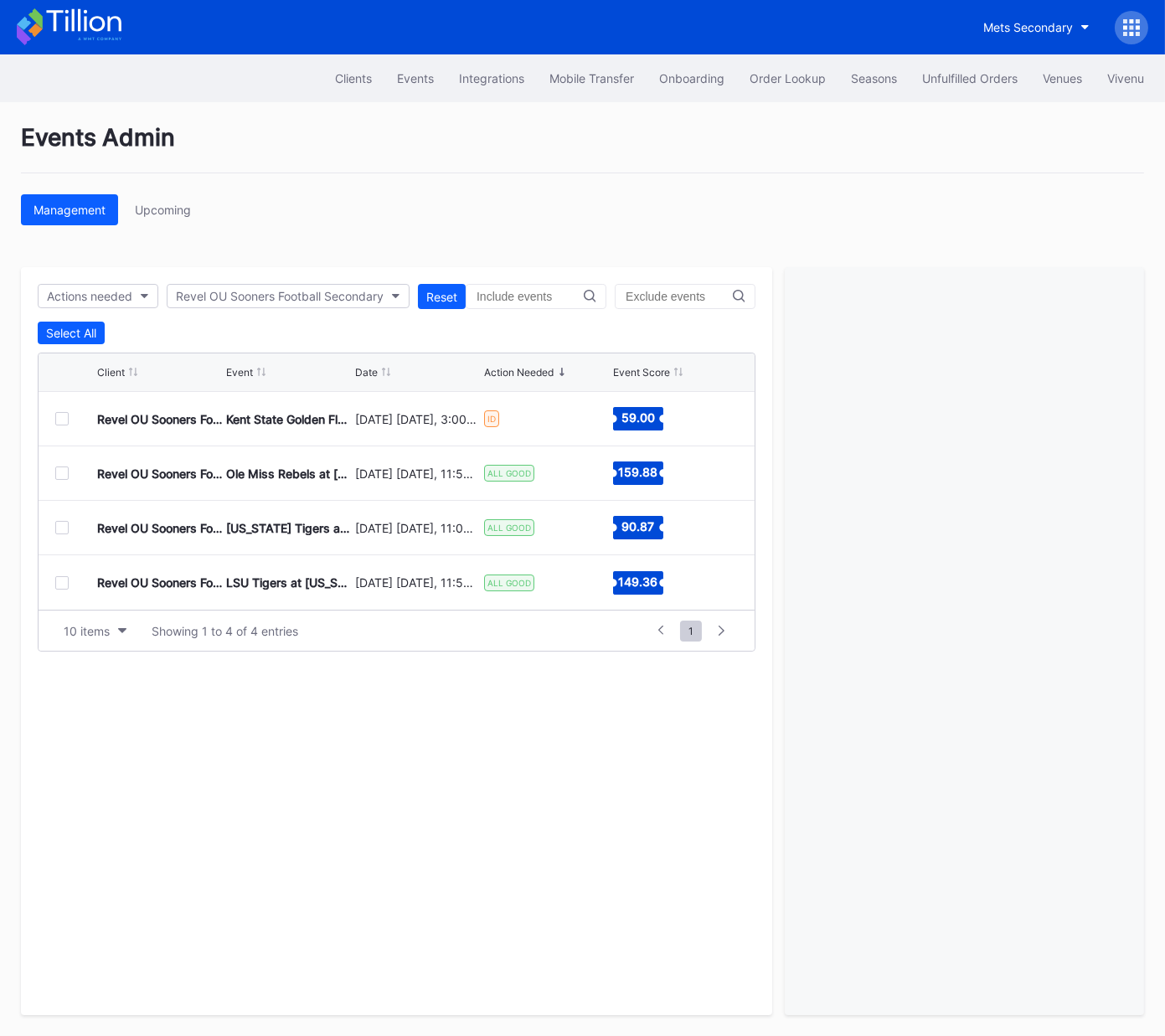
click at [59, 422] on div at bounding box center [62, 419] width 13 height 13
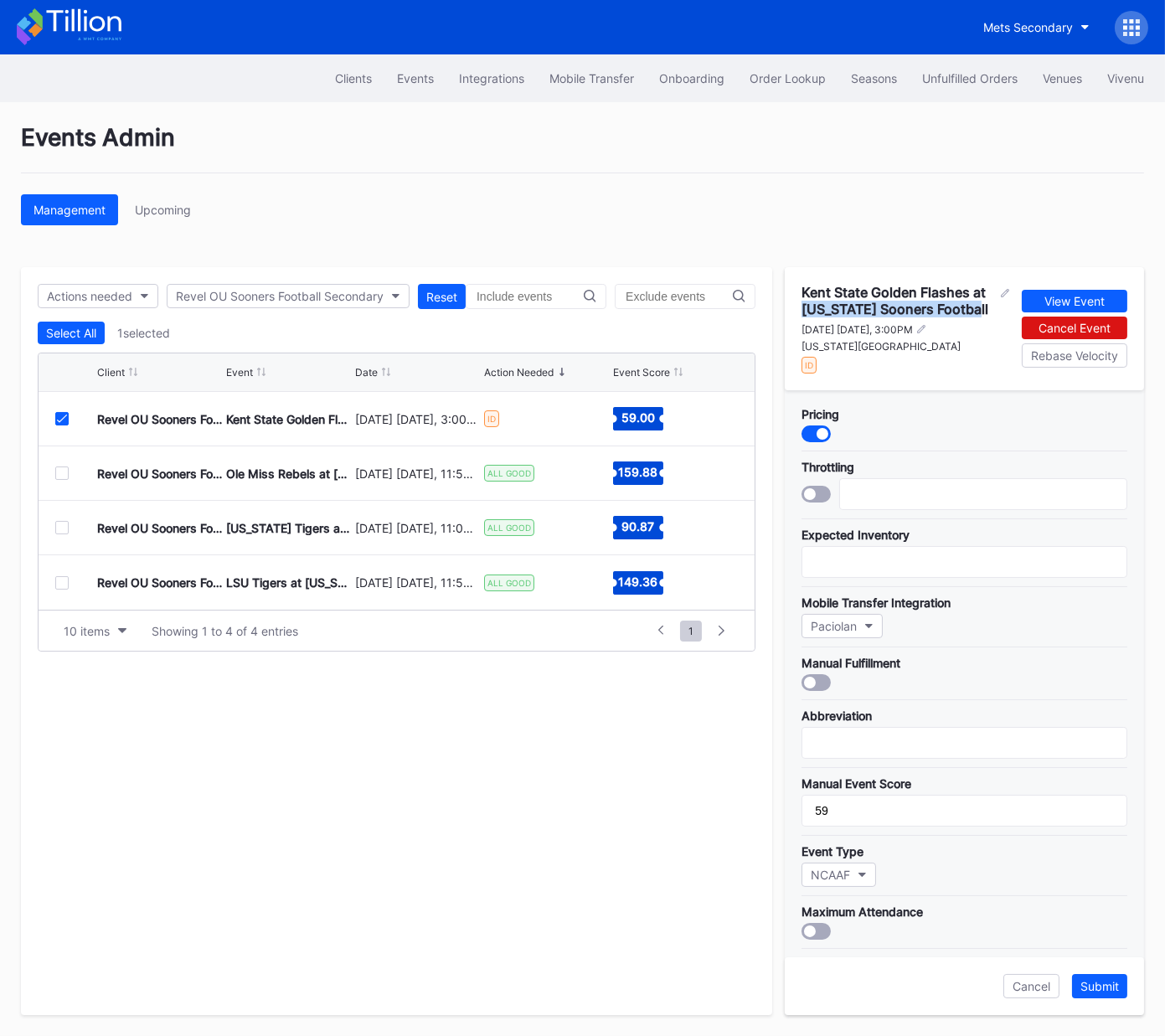
drag, startPoint x: 980, startPoint y: 305, endPoint x: 805, endPoint y: 307, distance: 175.0
click at [805, 307] on div "Kent State Golden Flashes at Oklahoma Sooners Football" at bounding box center [899, 301] width 195 height 34
copy div "Oklahoma Sooners Football"
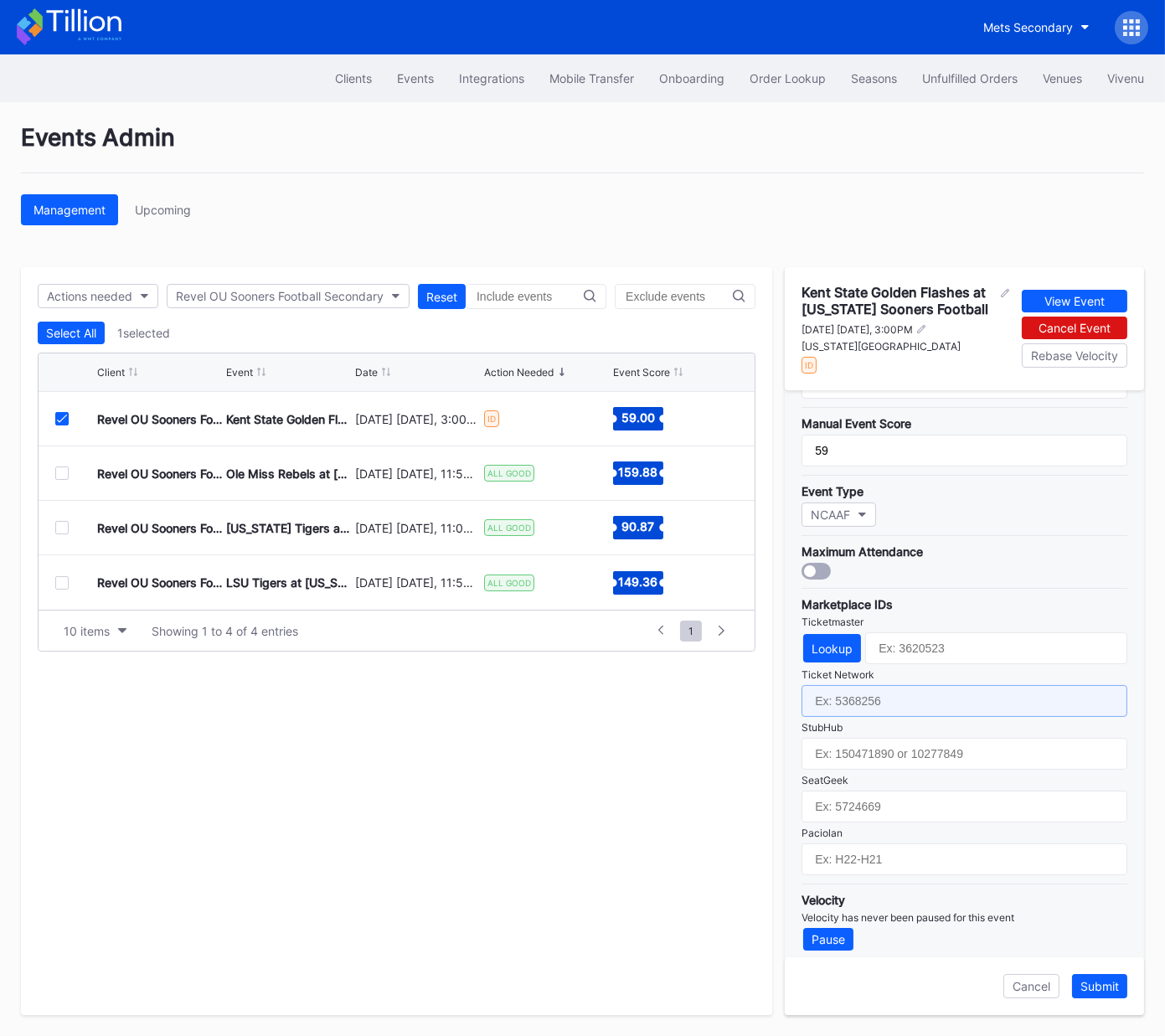
click at [899, 690] on input "text" at bounding box center [964, 701] width 326 height 32
paste input "6865055"
type input "6865055"
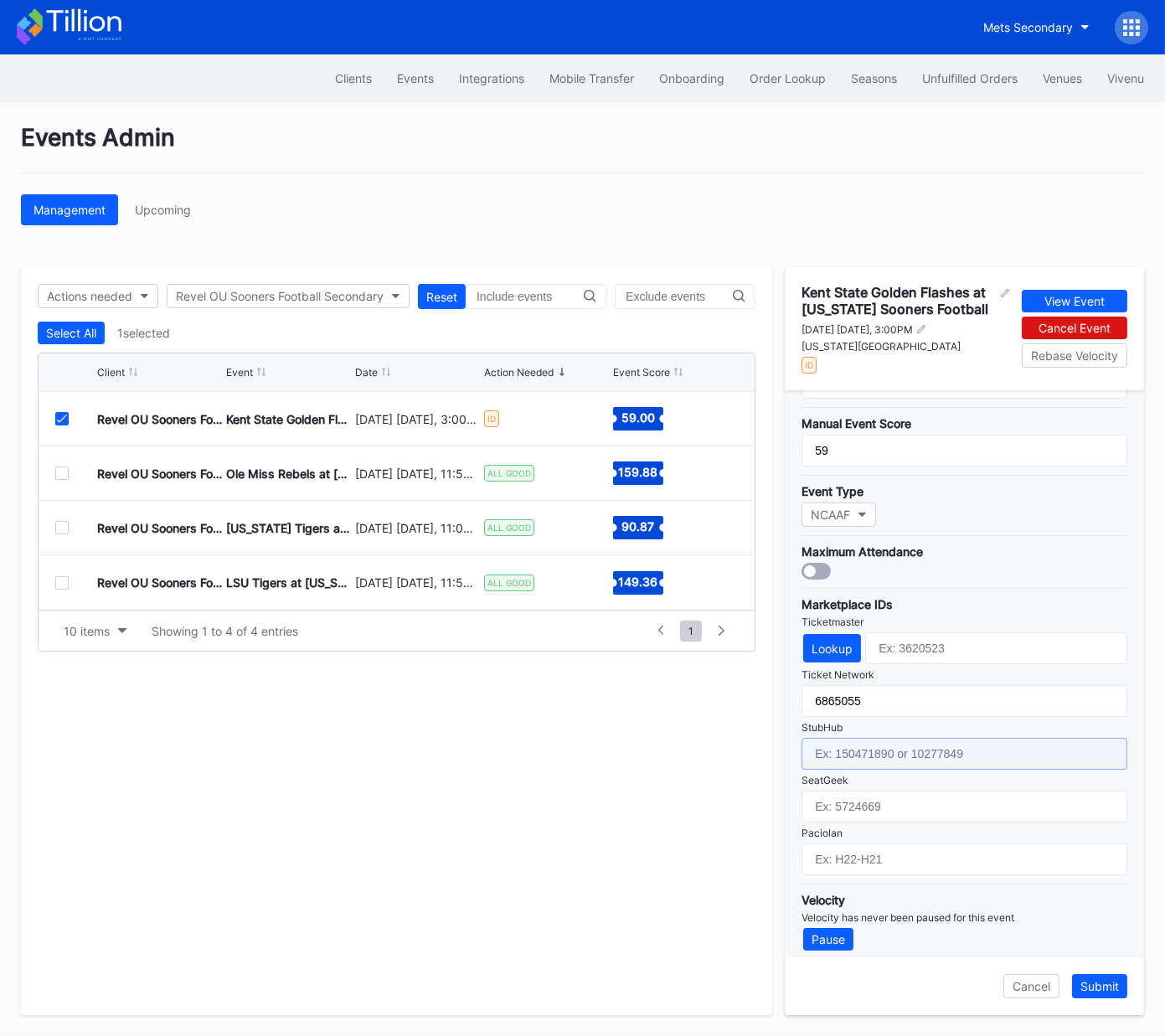
click at [905, 753] on input "text" at bounding box center [964, 754] width 326 height 32
paste input "156118519"
type input "156118519"
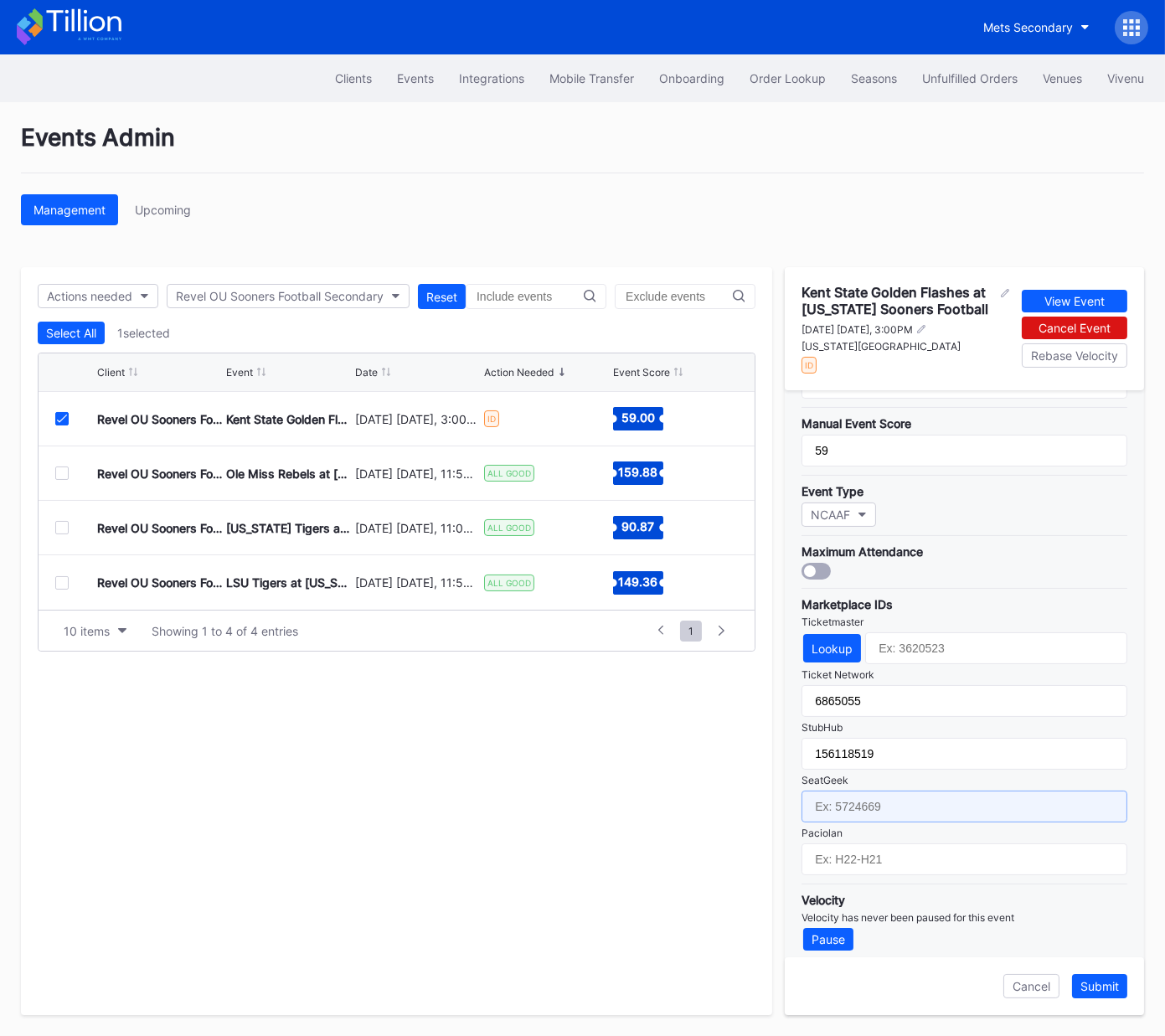
click at [878, 802] on input "text" at bounding box center [964, 806] width 326 height 32
paste input "17307828"
type input "17307828"
click at [821, 644] on div "Lookup" at bounding box center [833, 648] width 41 height 14
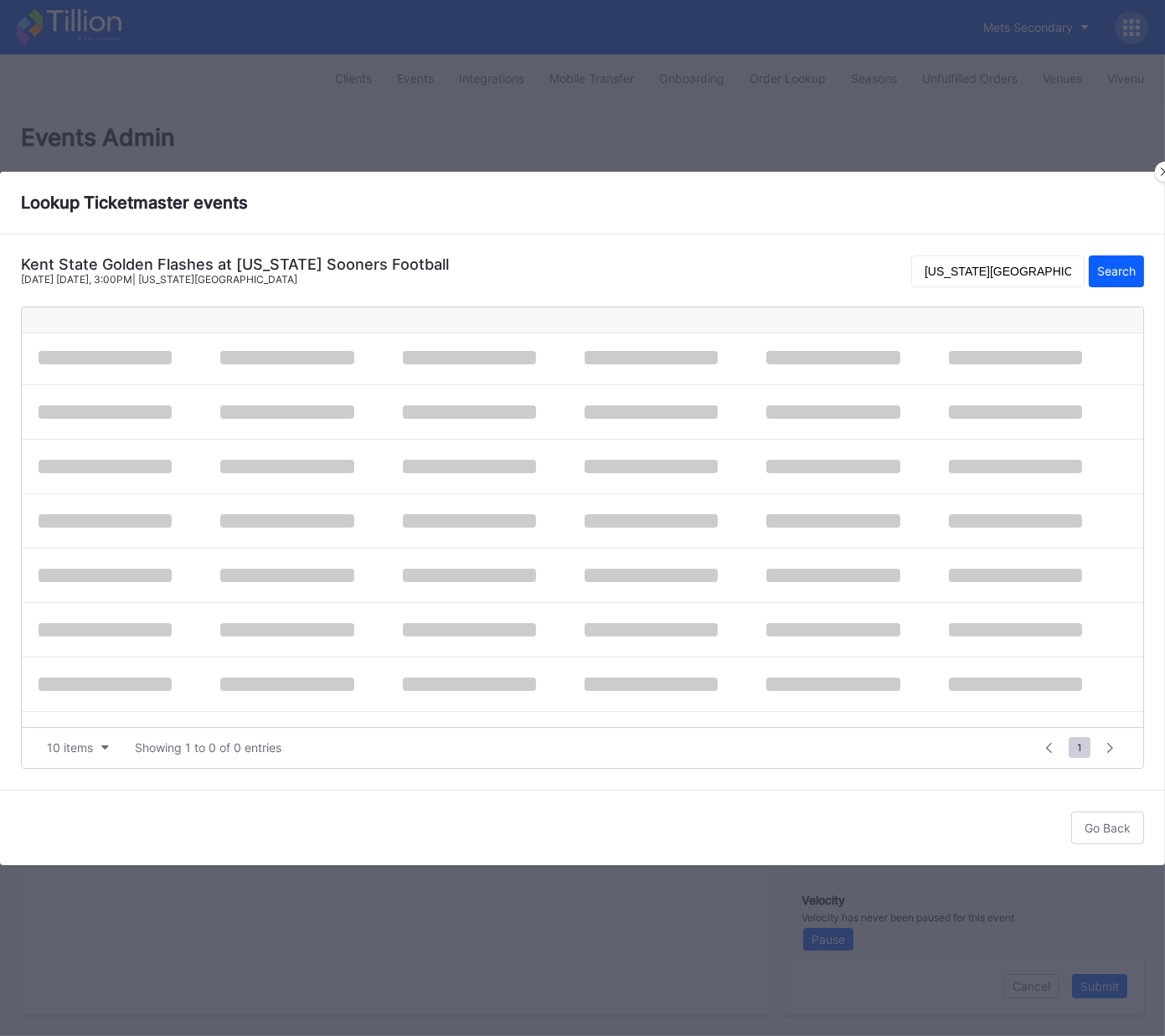
scroll to position [0, 0]
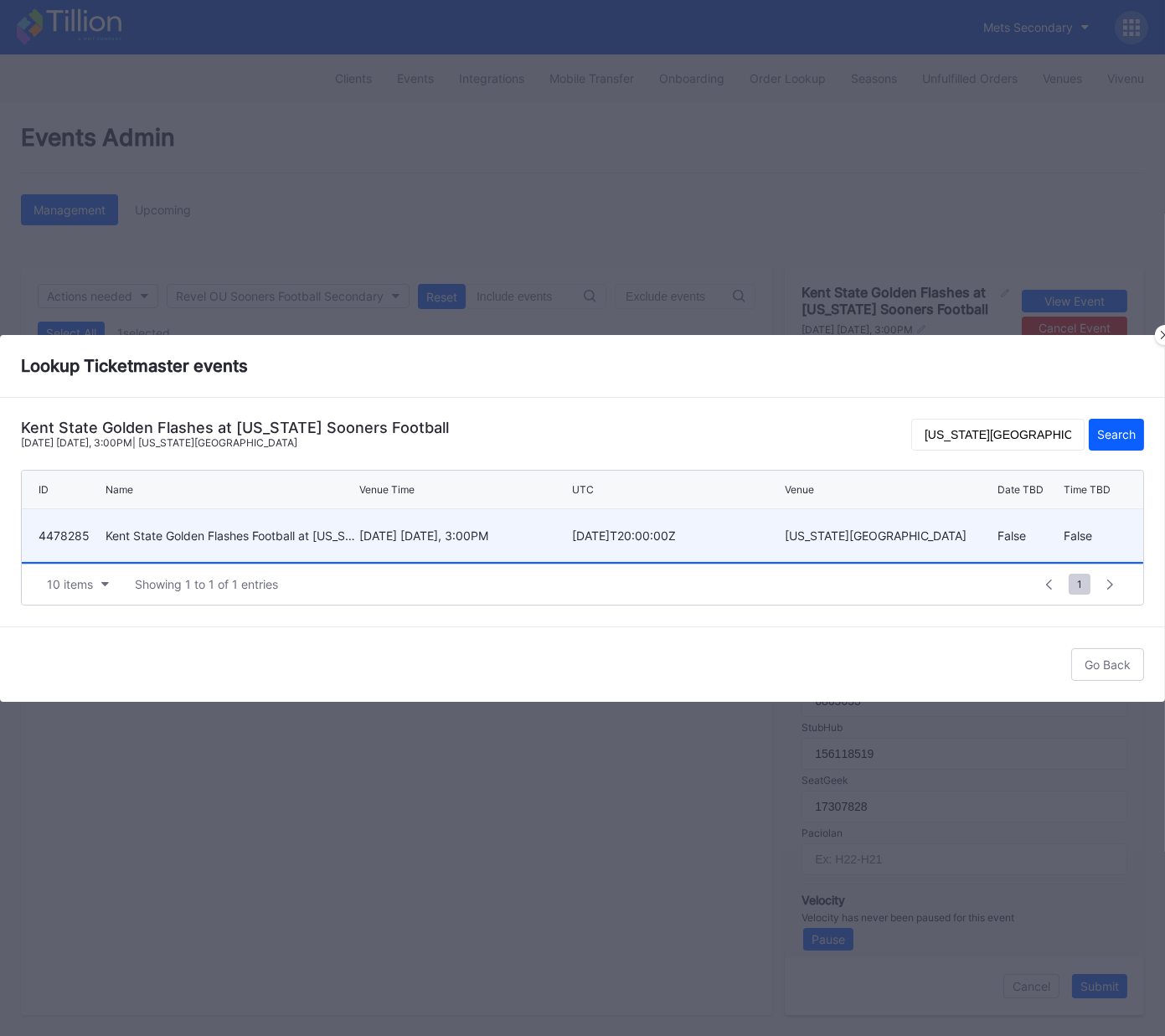
click at [419, 539] on div "October 4 Saturday, 3:00PM" at bounding box center [463, 535] width 208 height 14
type input "4478285"
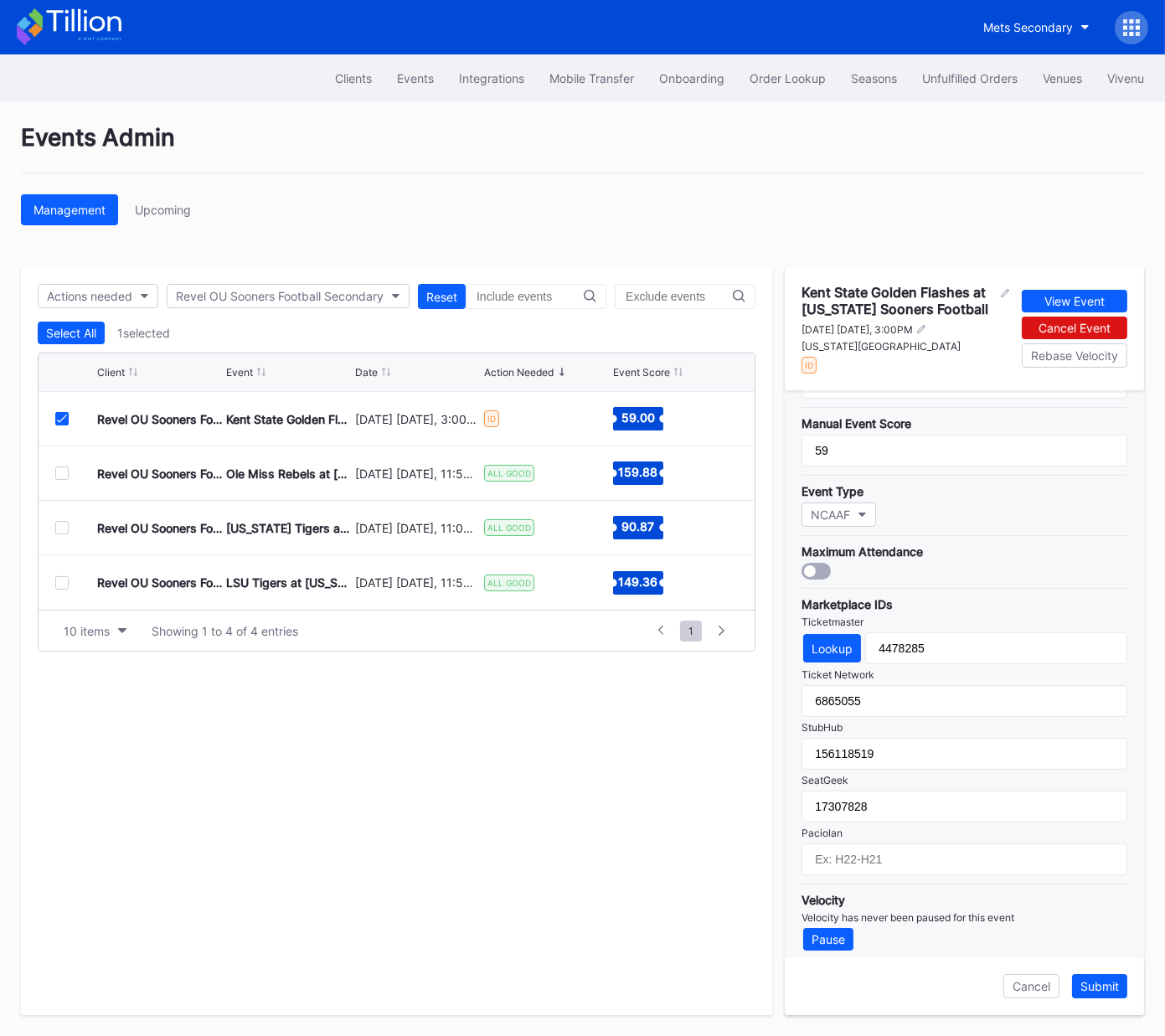
click at [1099, 987] on div "Submit" at bounding box center [1100, 986] width 38 height 14
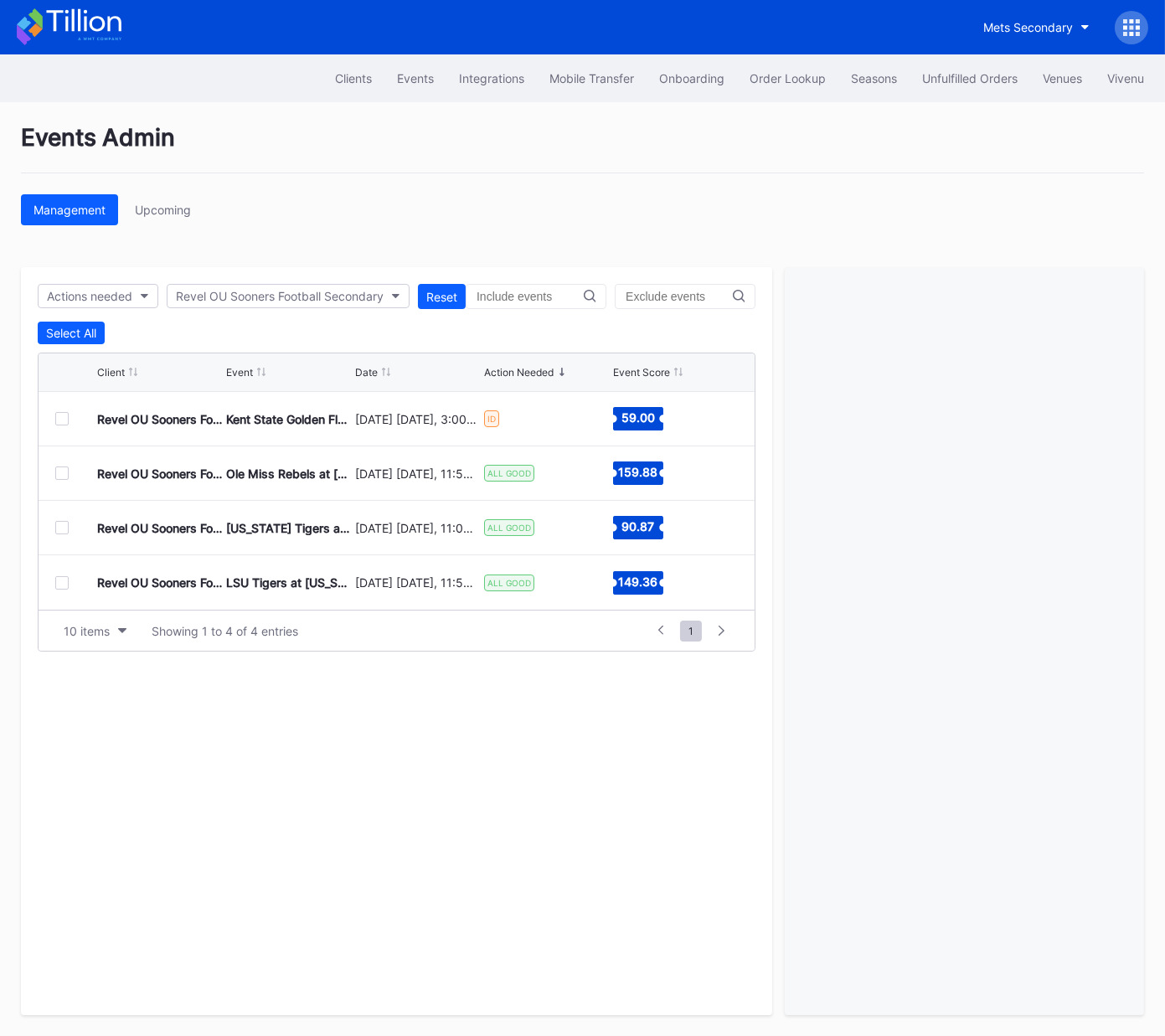
click at [62, 419] on div at bounding box center [62, 419] width 13 height 13
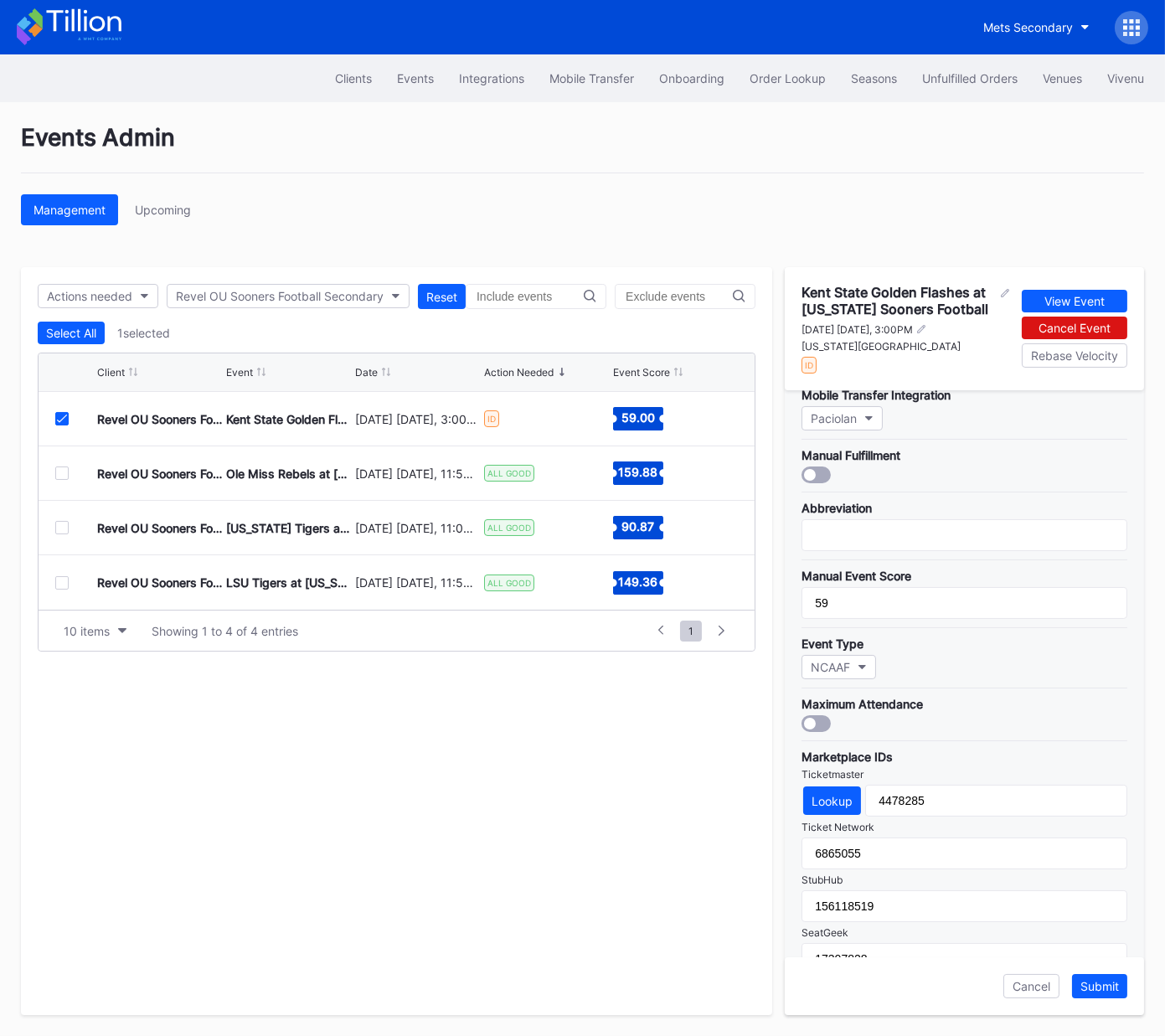
scroll to position [360, 0]
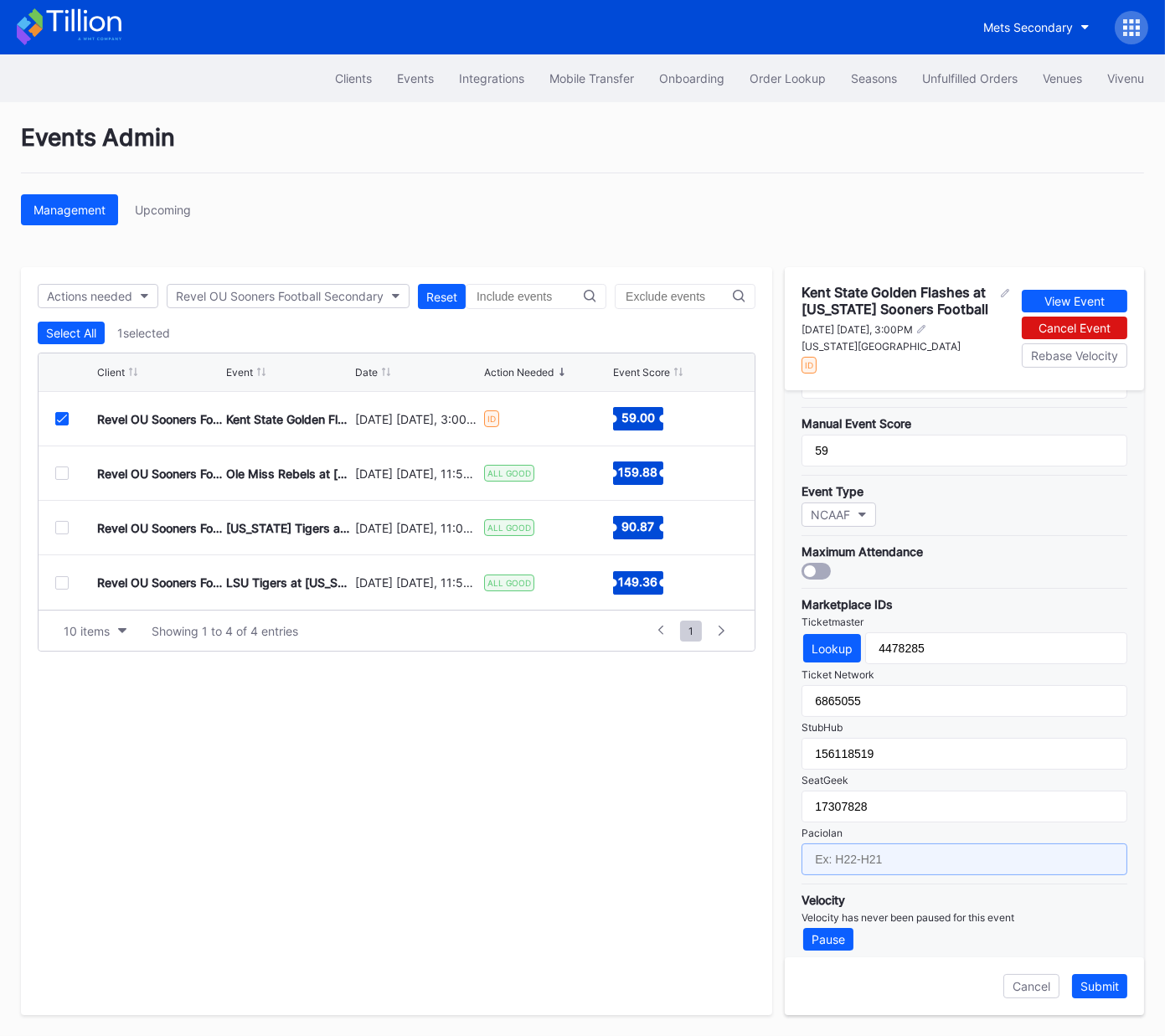
click at [850, 851] on input "text" at bounding box center [964, 860] width 326 height 32
type input "F25-F04"
click at [1095, 987] on div "Submit" at bounding box center [1100, 986] width 38 height 14
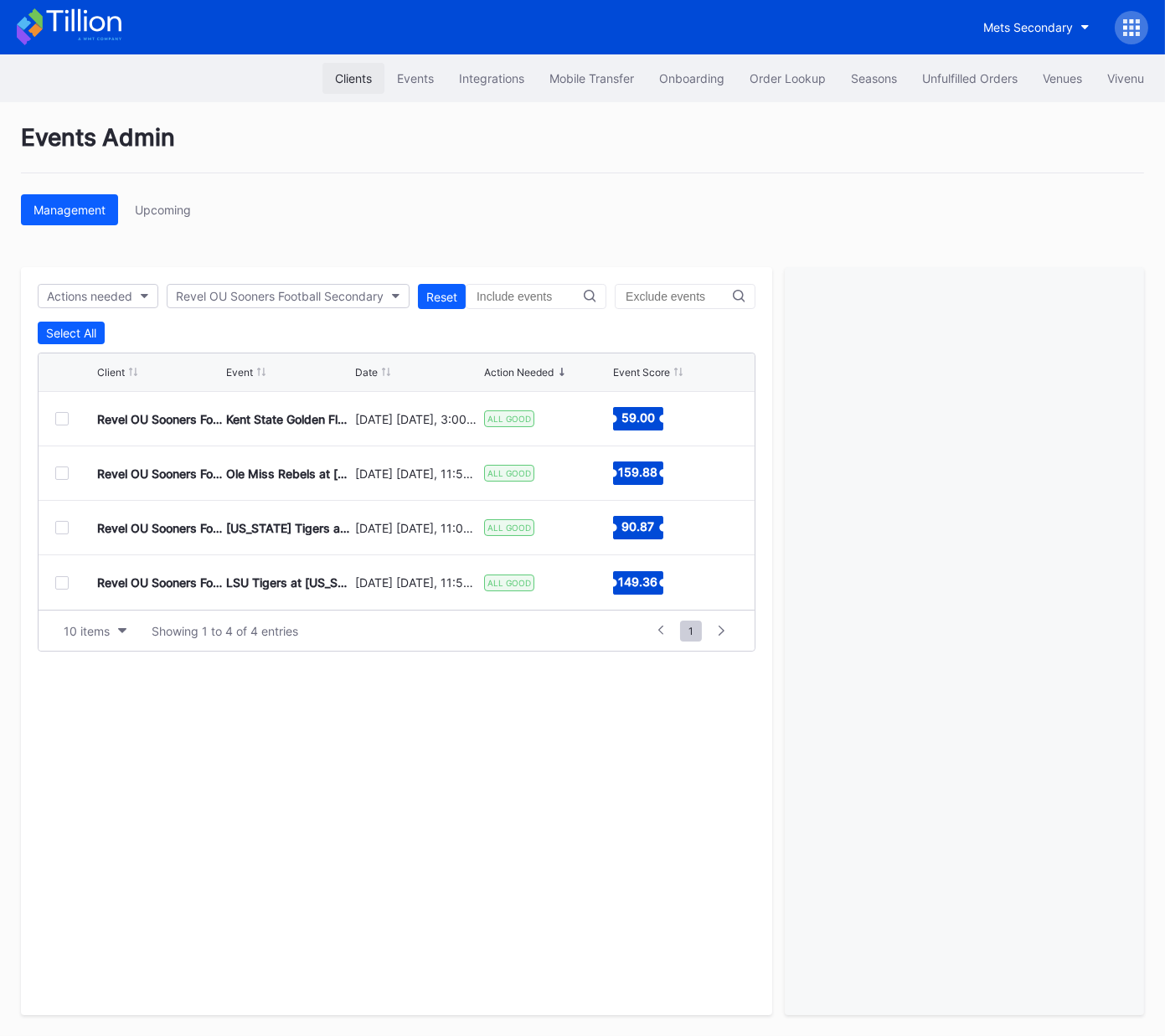
click at [323, 77] on button "Clients" at bounding box center [354, 77] width 62 height 31
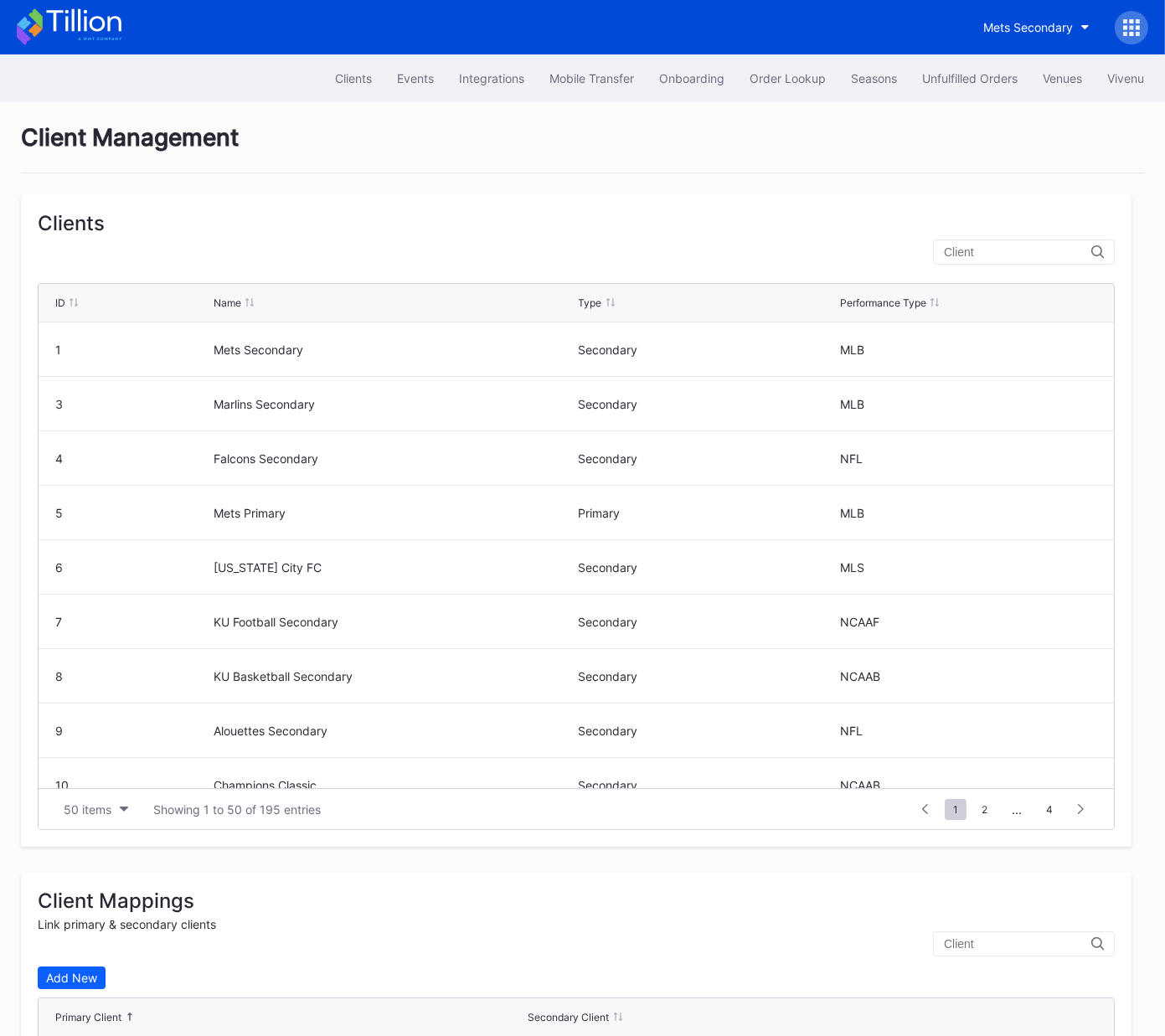
click at [1005, 258] on input "text" at bounding box center [1018, 252] width 147 height 13
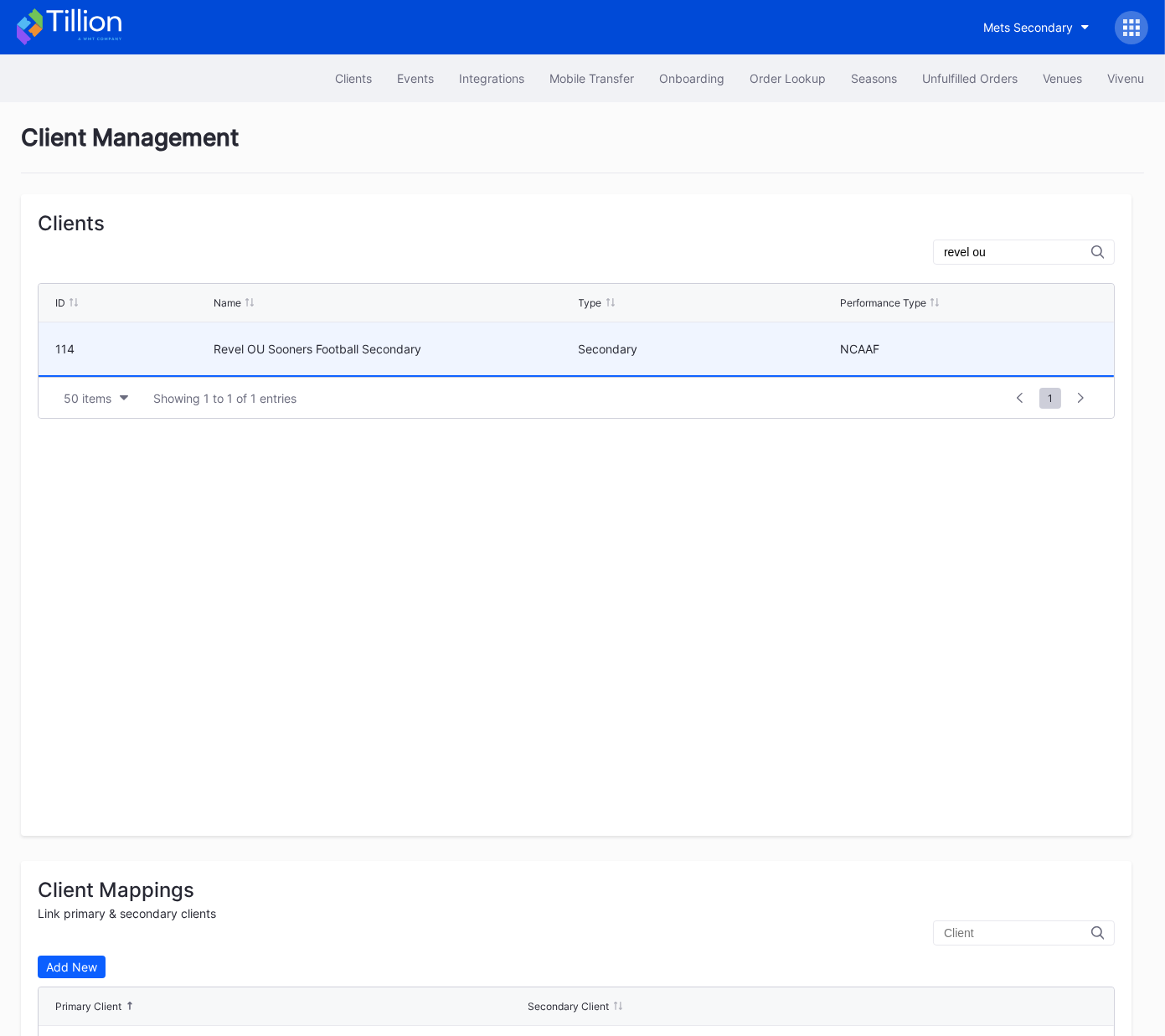
type input "revel ou"
click at [639, 356] on div "Secondary" at bounding box center [708, 349] width 258 height 53
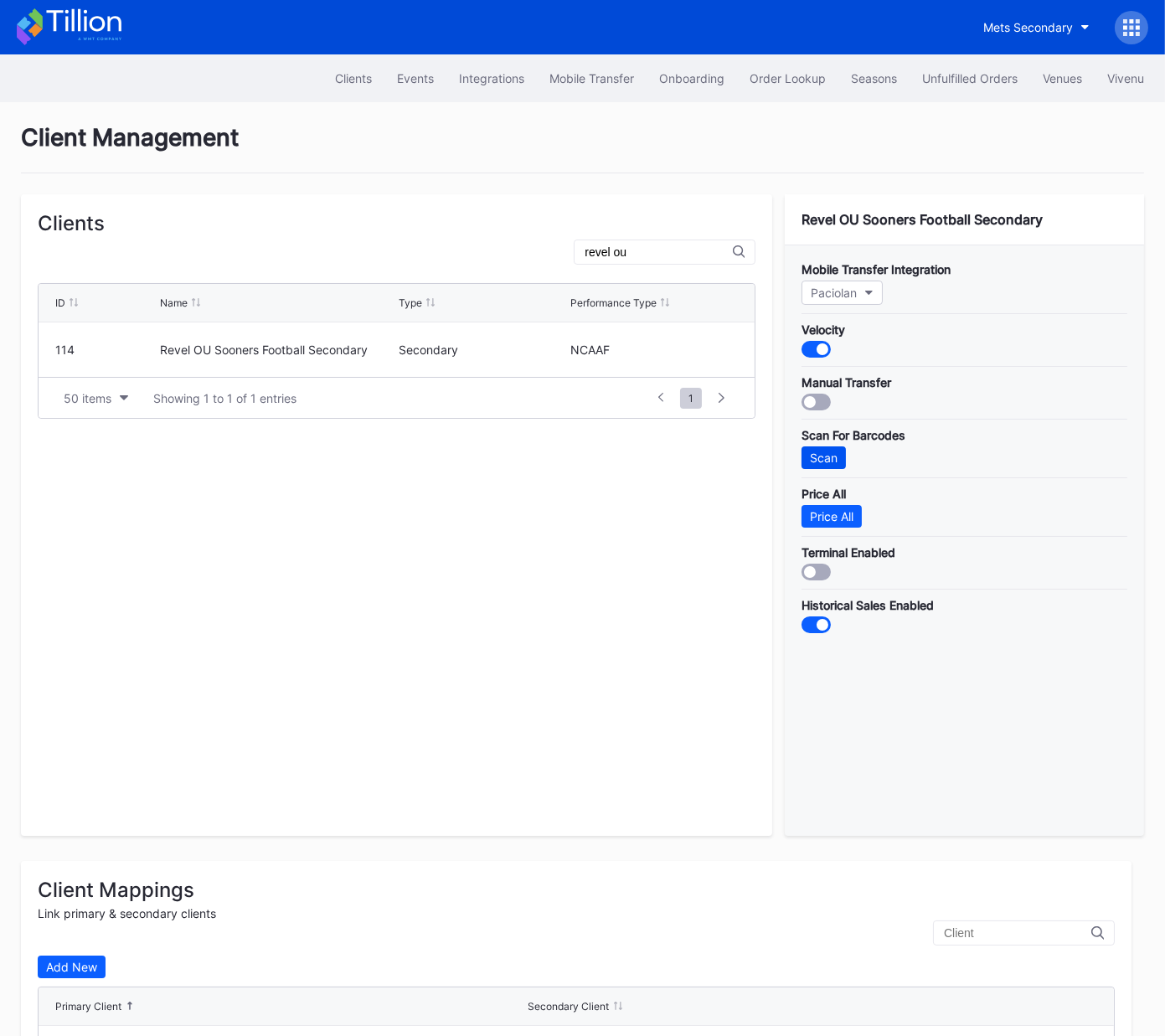
click at [830, 454] on div "Scan" at bounding box center [824, 457] width 28 height 14
click at [952, 77] on div "Unfulfilled Orders" at bounding box center [970, 77] width 95 height 14
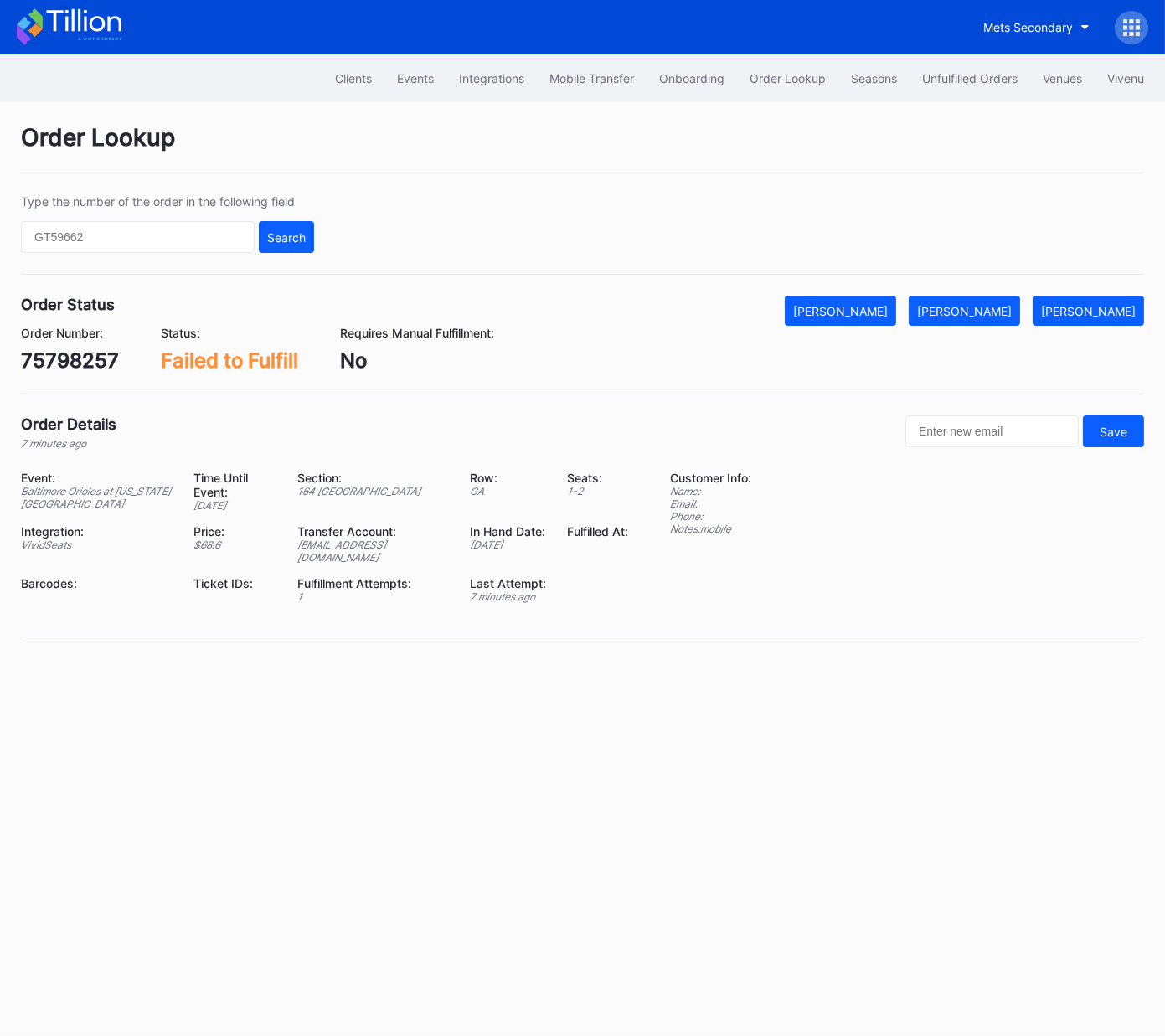
click at [82, 348] on div "75798257" at bounding box center [69, 360] width 98 height 24
copy div "75798257"
drag, startPoint x: 985, startPoint y: 314, endPoint x: 1055, endPoint y: 259, distance: 89.0
click at [986, 313] on div "[PERSON_NAME]" at bounding box center [964, 311] width 94 height 14
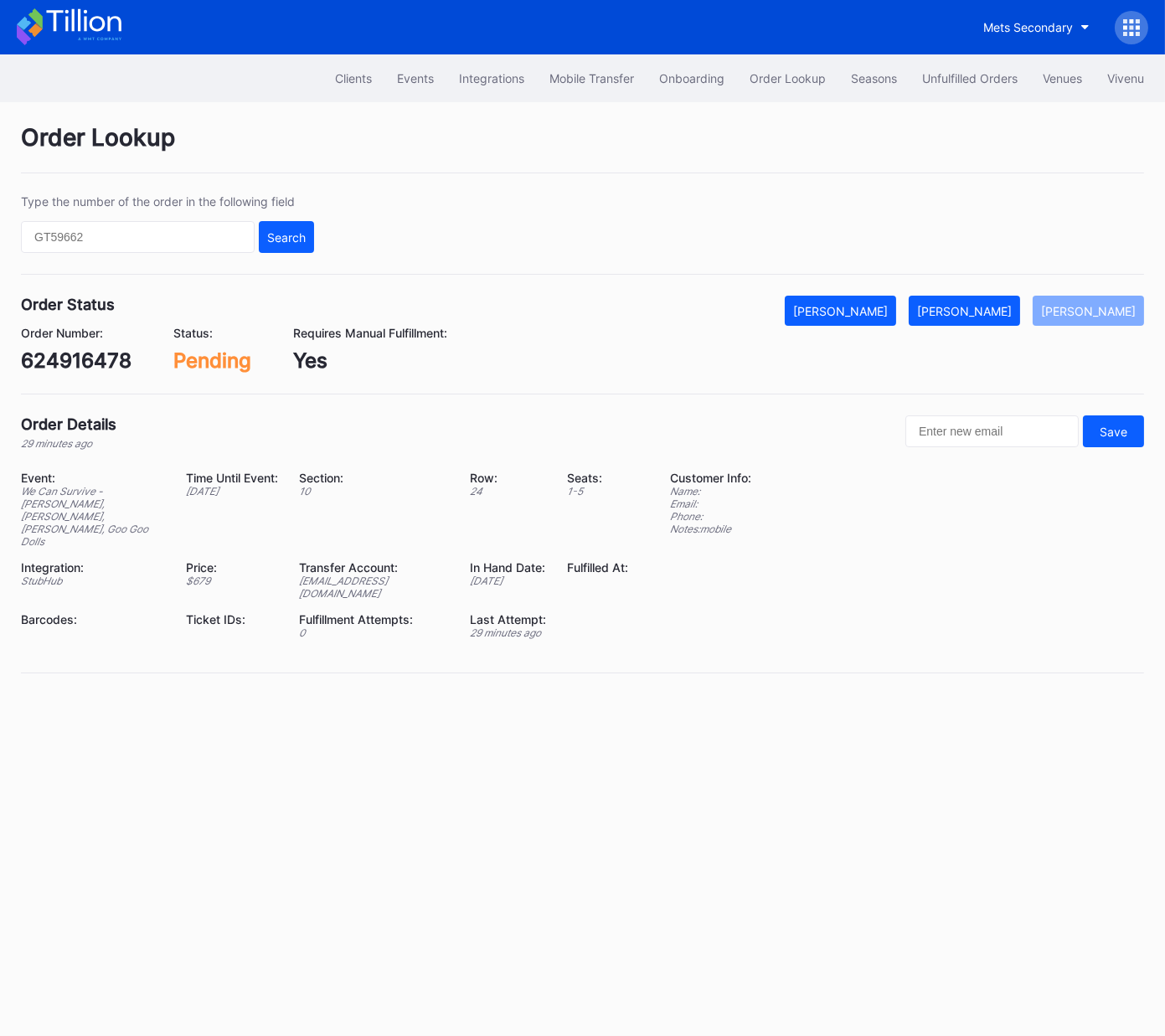
click at [87, 366] on div "624916478" at bounding box center [76, 360] width 110 height 24
copy div "624916478"
click at [1012, 315] on div "[PERSON_NAME]" at bounding box center [964, 311] width 94 height 14
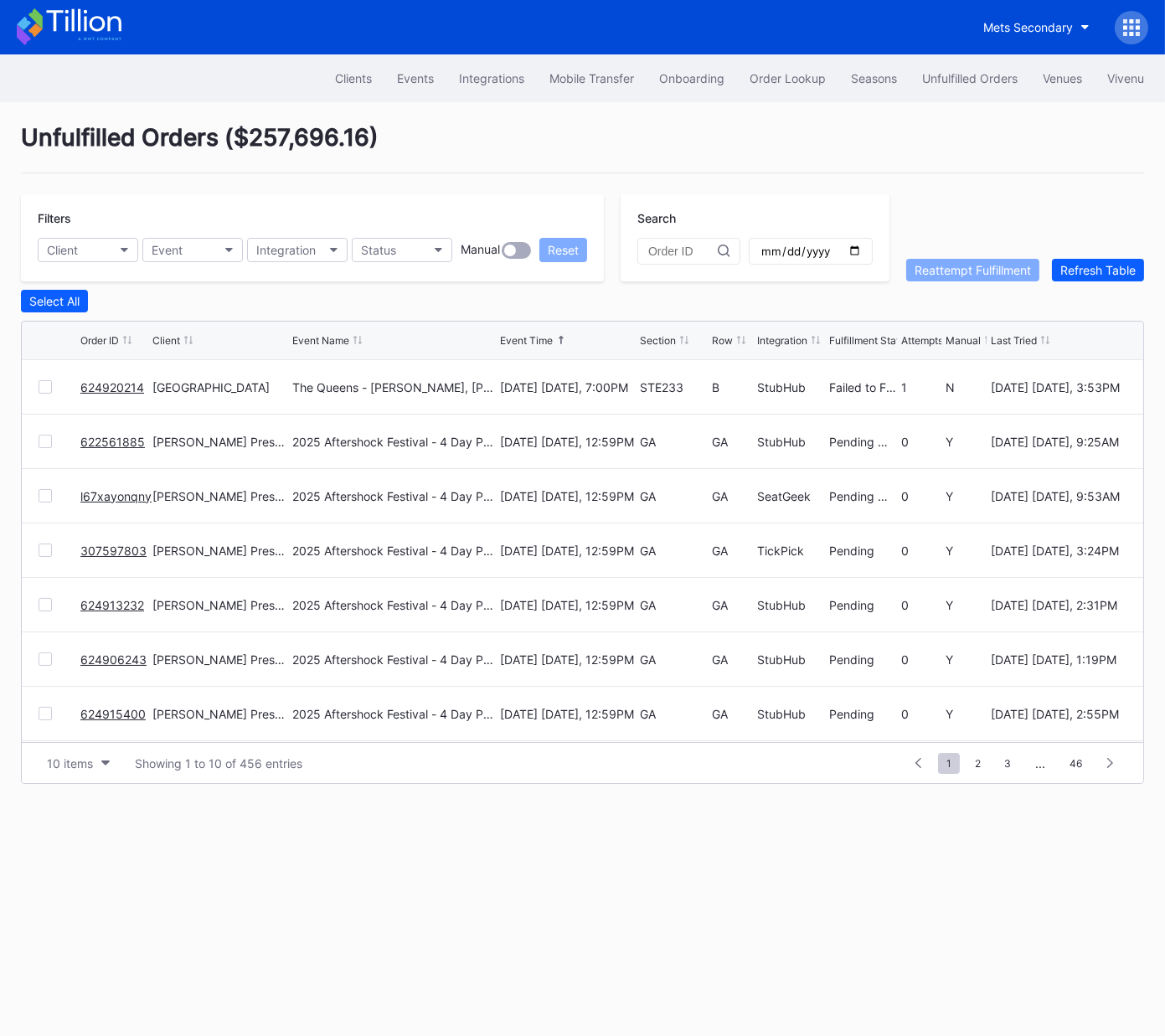
click at [110, 383] on link "624920214" at bounding box center [112, 386] width 63 height 14
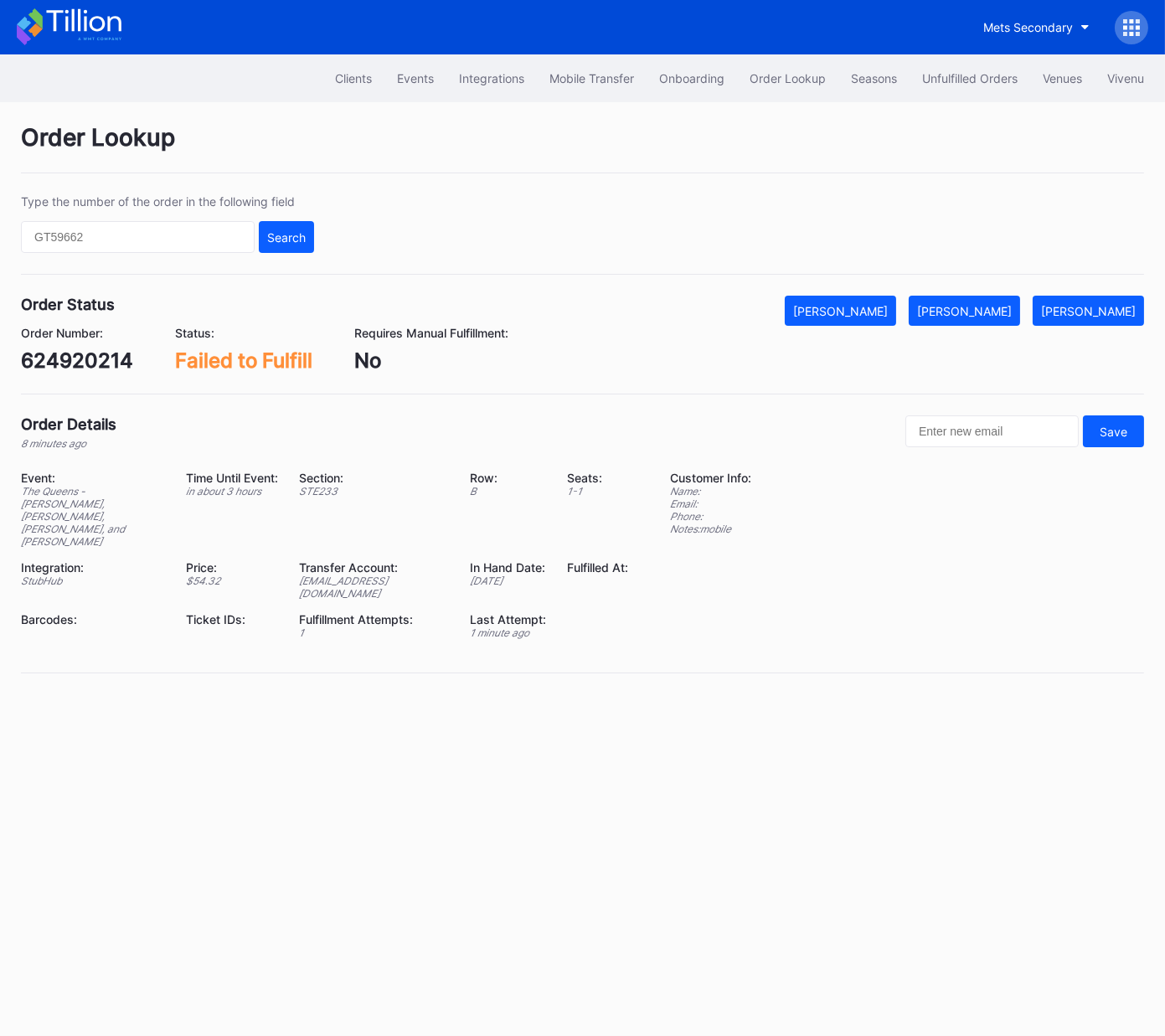
click at [103, 356] on div "624920214" at bounding box center [77, 360] width 112 height 24
copy div "624920214"
drag, startPoint x: 990, startPoint y: 312, endPoint x: 1149, endPoint y: 310, distance: 159.0
click at [993, 312] on div "[PERSON_NAME]" at bounding box center [964, 311] width 94 height 14
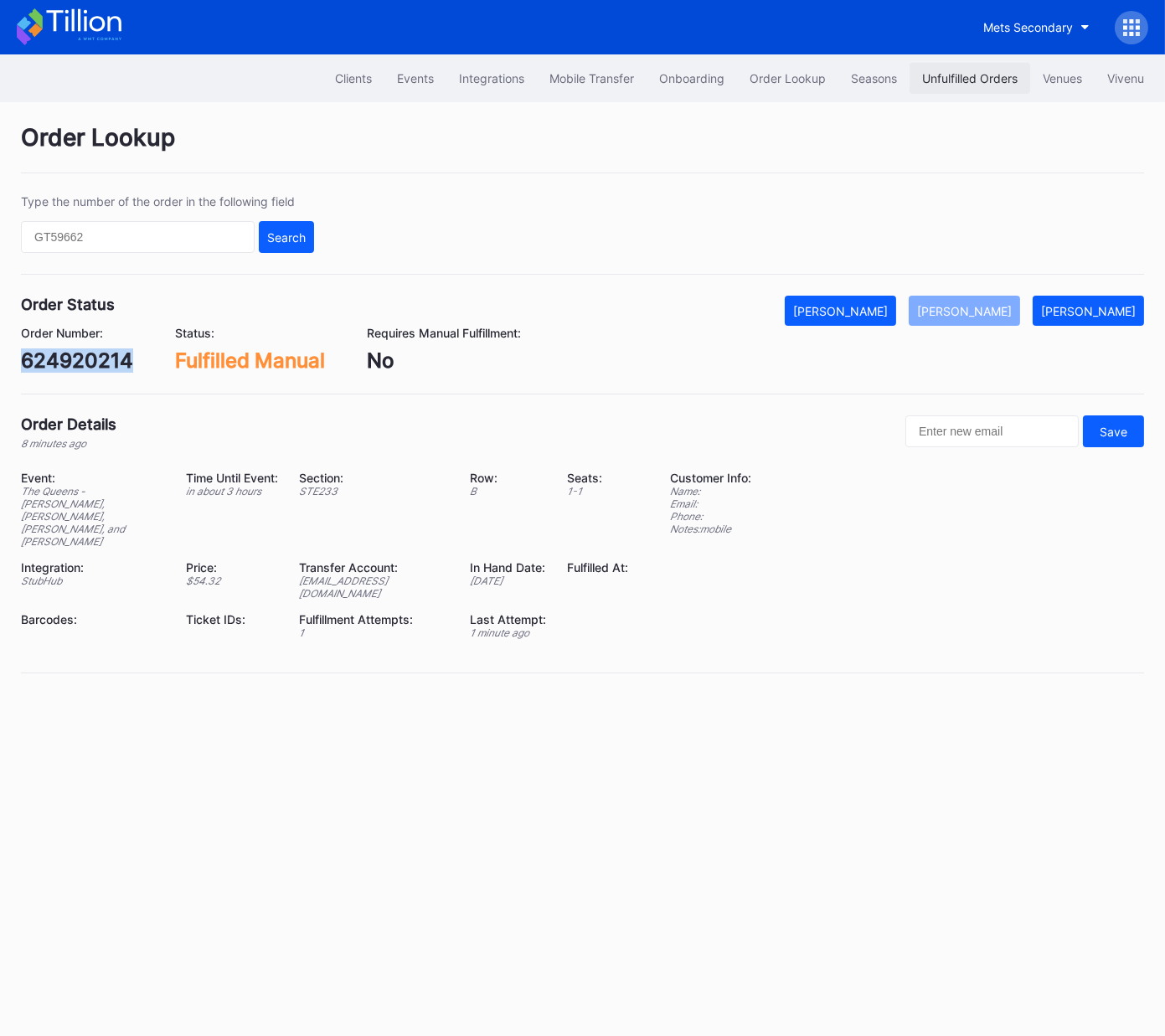
click at [963, 77] on div "Unfulfilled Orders" at bounding box center [970, 77] width 95 height 14
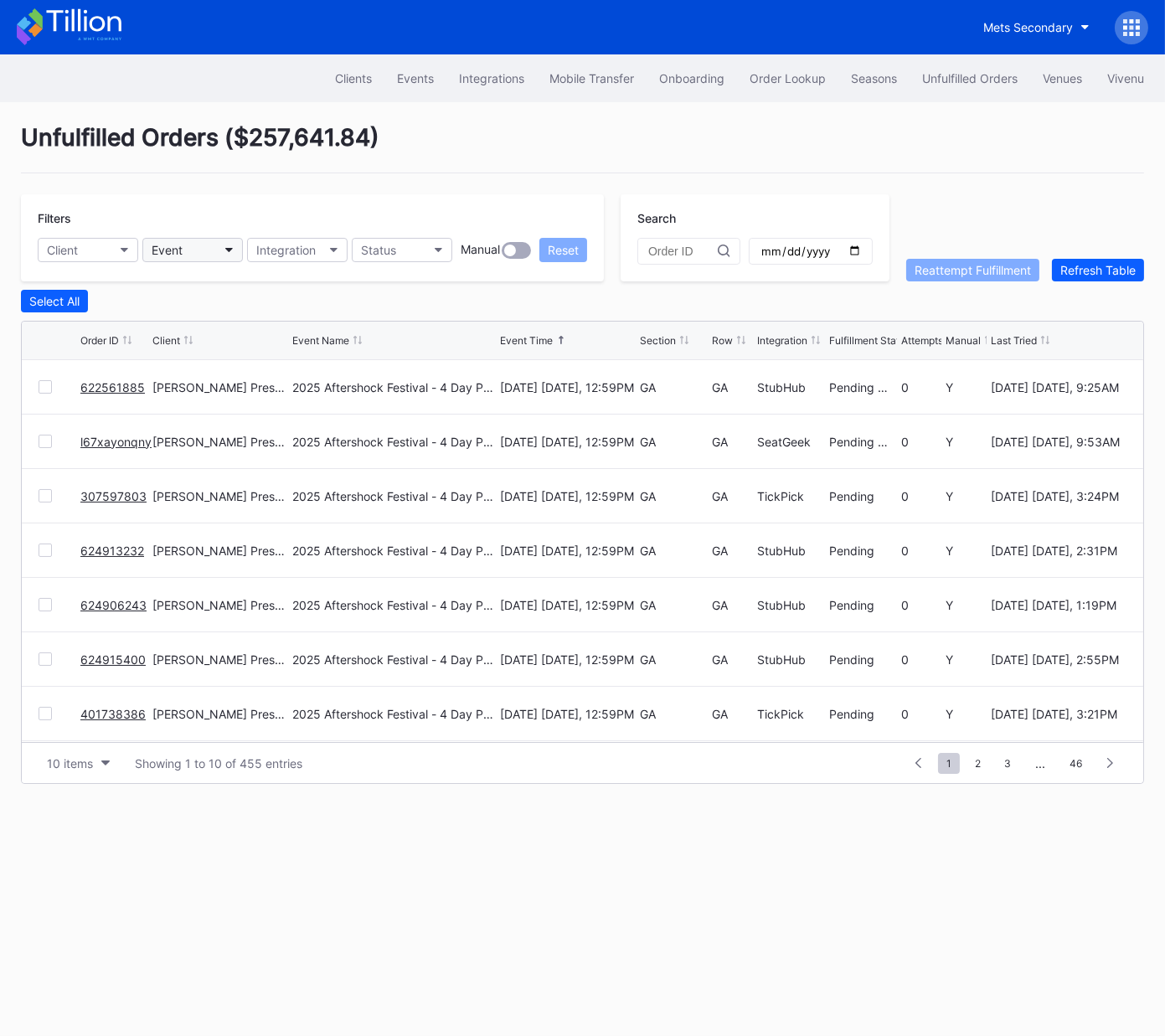
click at [178, 250] on div "Event" at bounding box center [166, 249] width 31 height 14
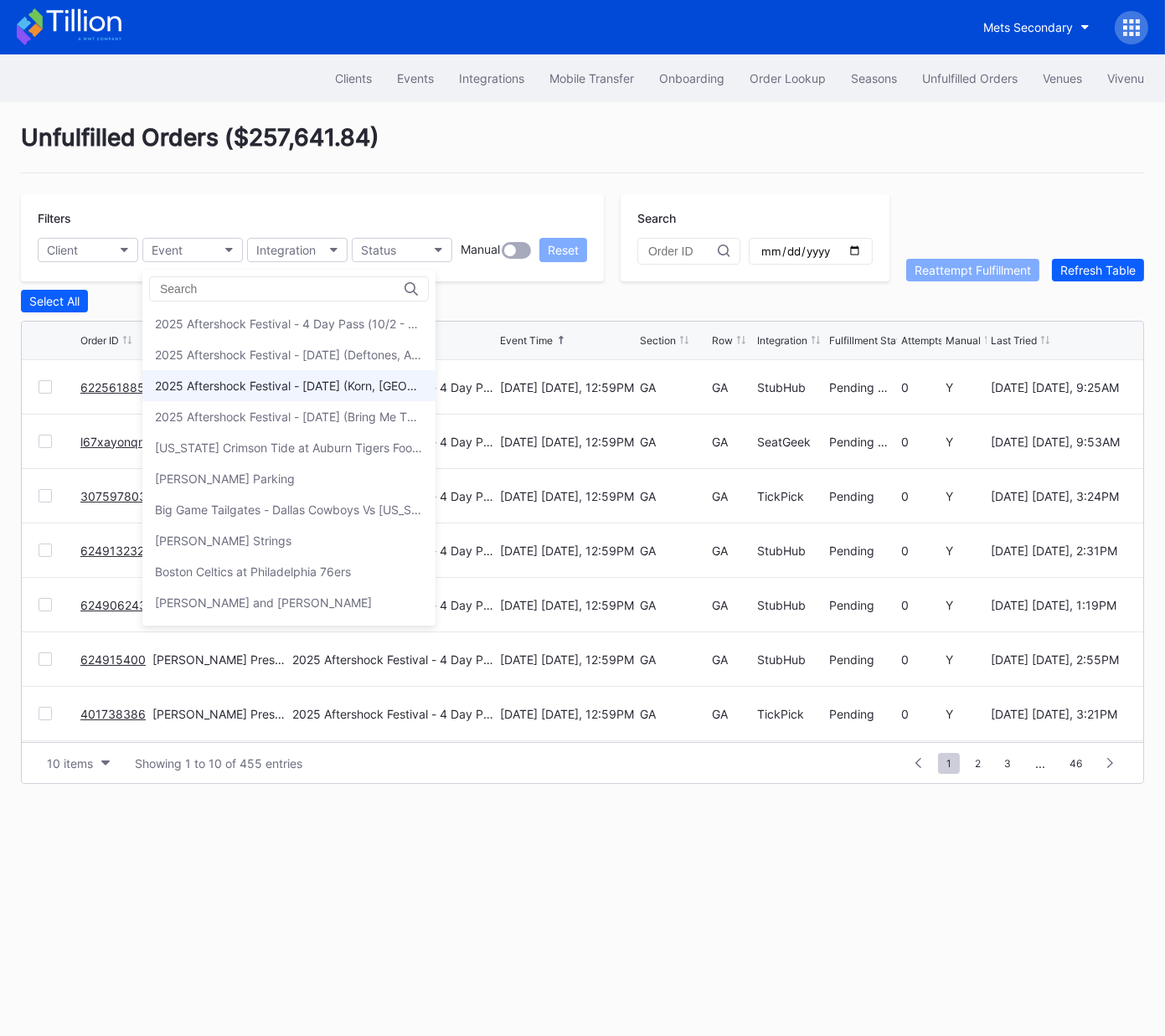
click at [247, 386] on div "2025 Aftershock Festival - [DATE] (Korn, [GEOGRAPHIC_DATA], Gojira, Three Days …" at bounding box center [288, 385] width 268 height 14
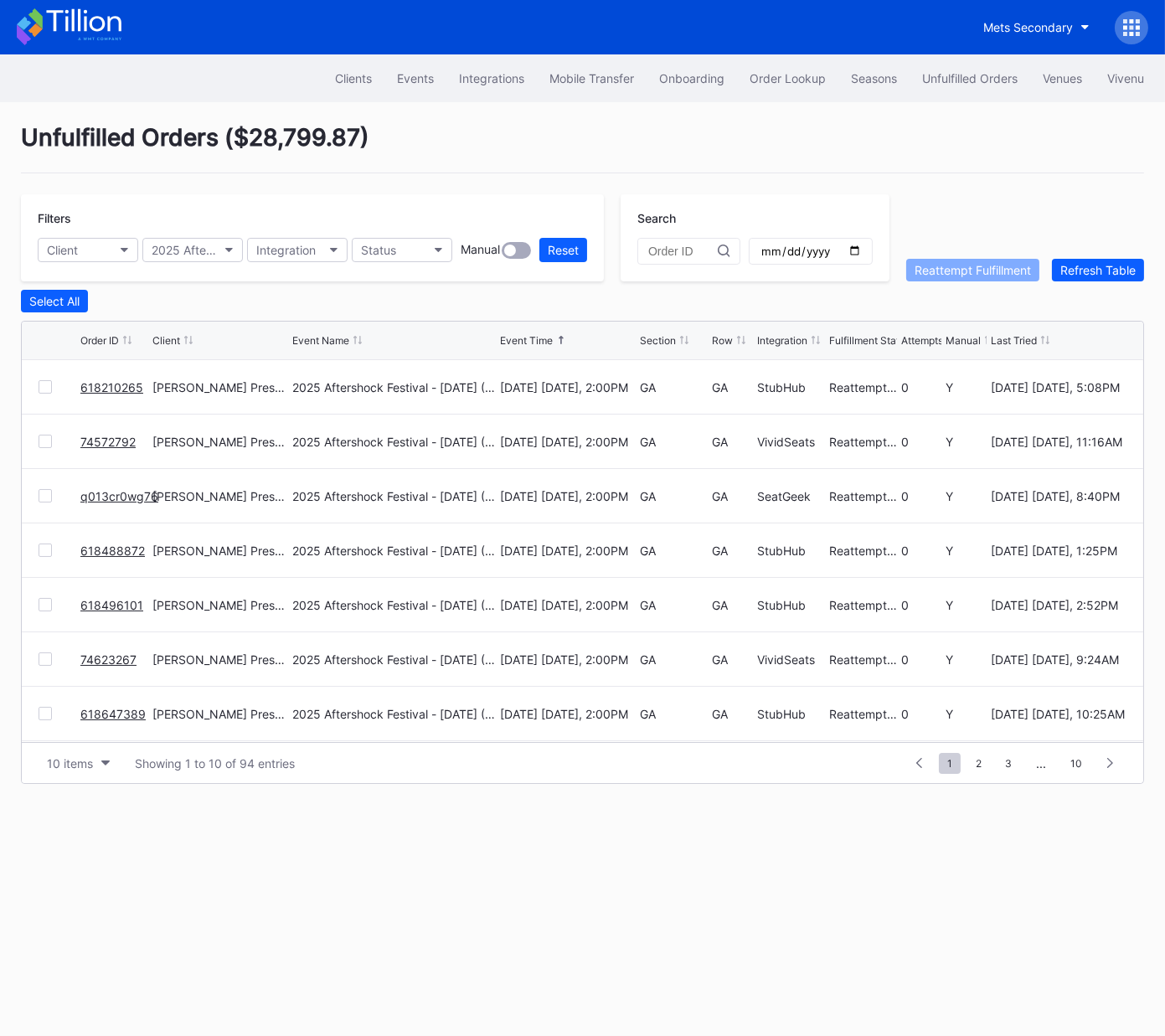
click at [663, 339] on div "Section" at bounding box center [658, 340] width 36 height 12
click at [664, 339] on div "Section" at bounding box center [658, 340] width 36 height 12
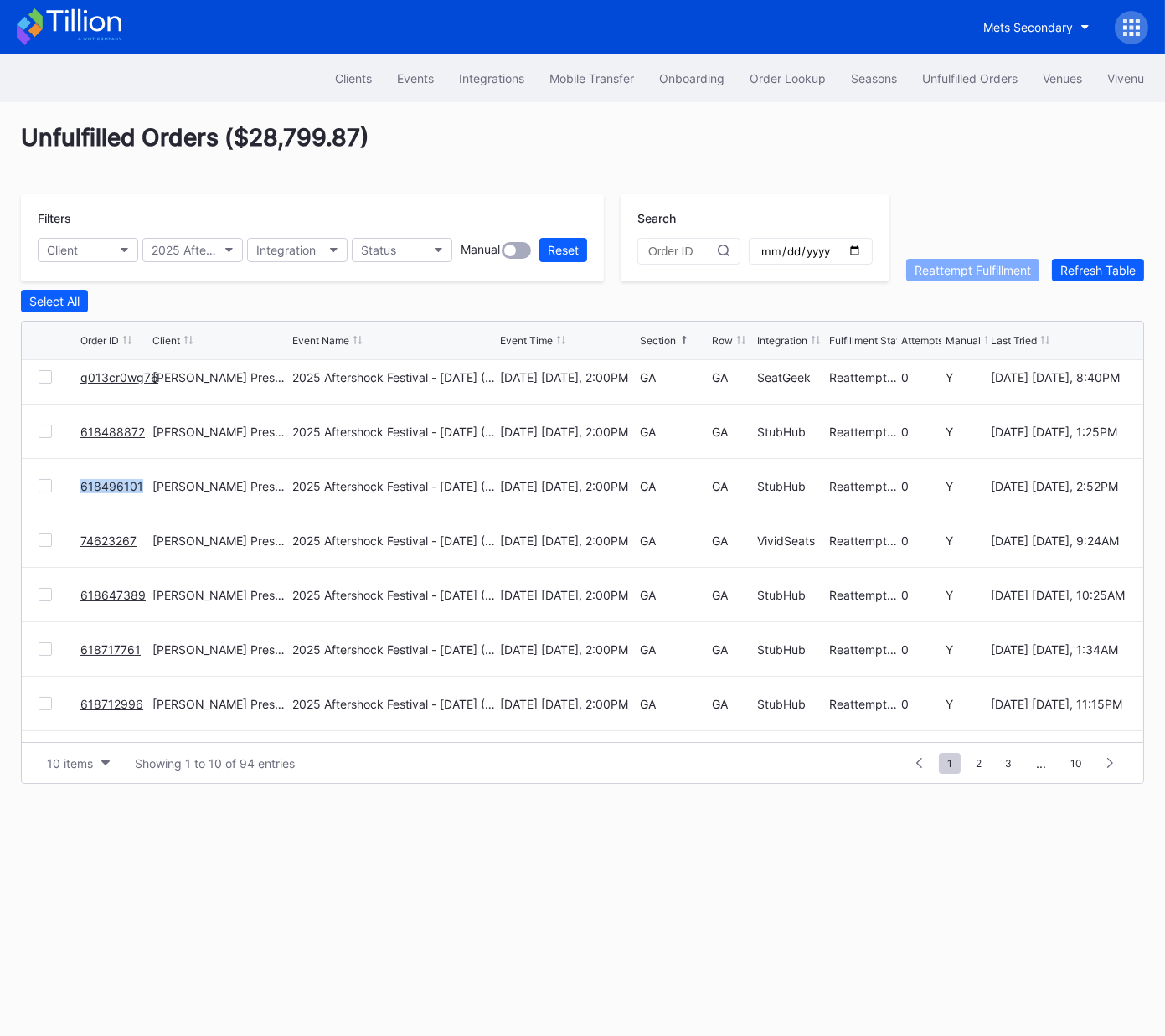
scroll to position [162, 0]
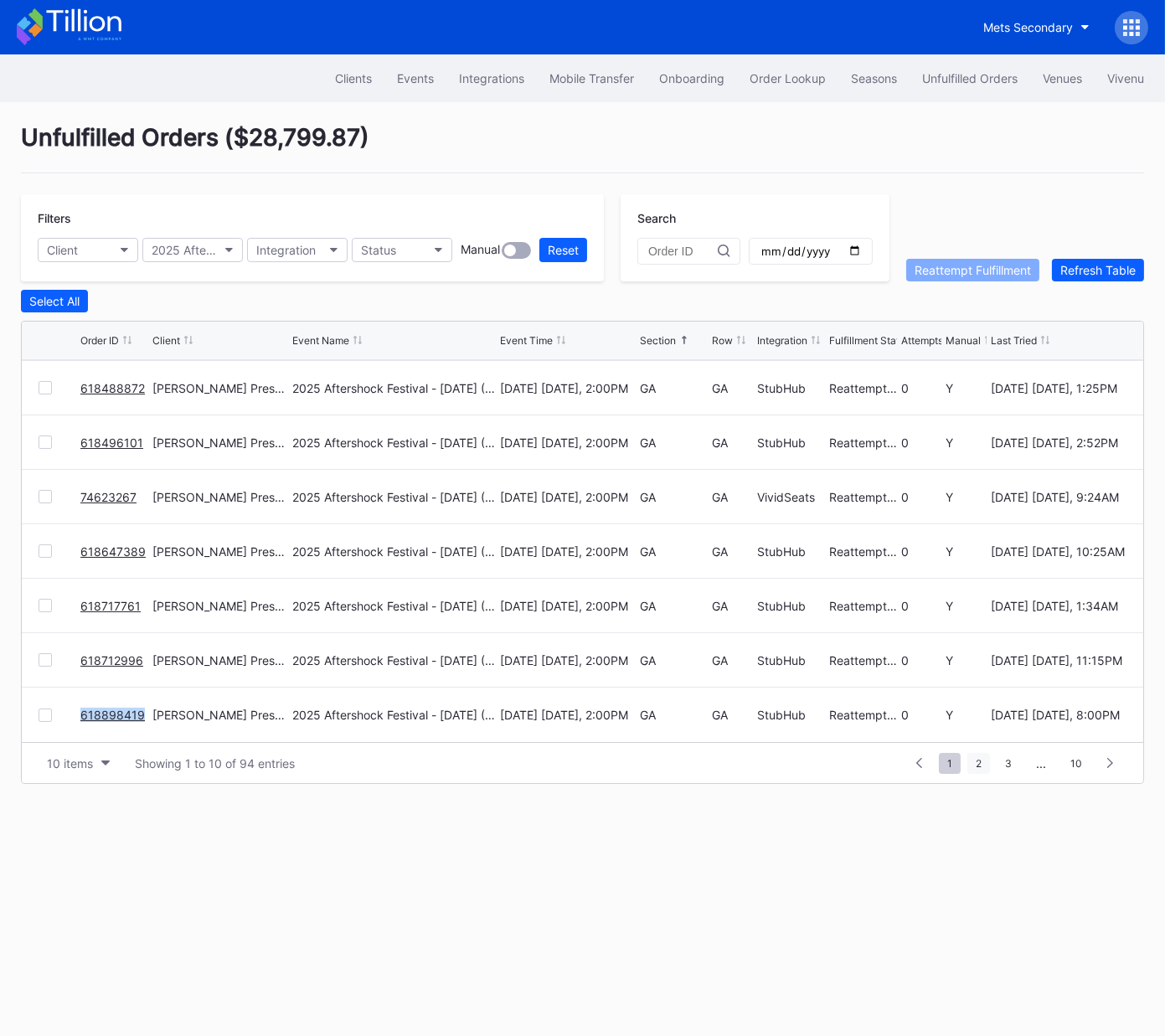
click at [980, 763] on span "2" at bounding box center [979, 763] width 22 height 21
click at [985, 763] on span "3" at bounding box center [978, 763] width 23 height 21
click at [772, 82] on div "Order Lookup" at bounding box center [788, 77] width 77 height 14
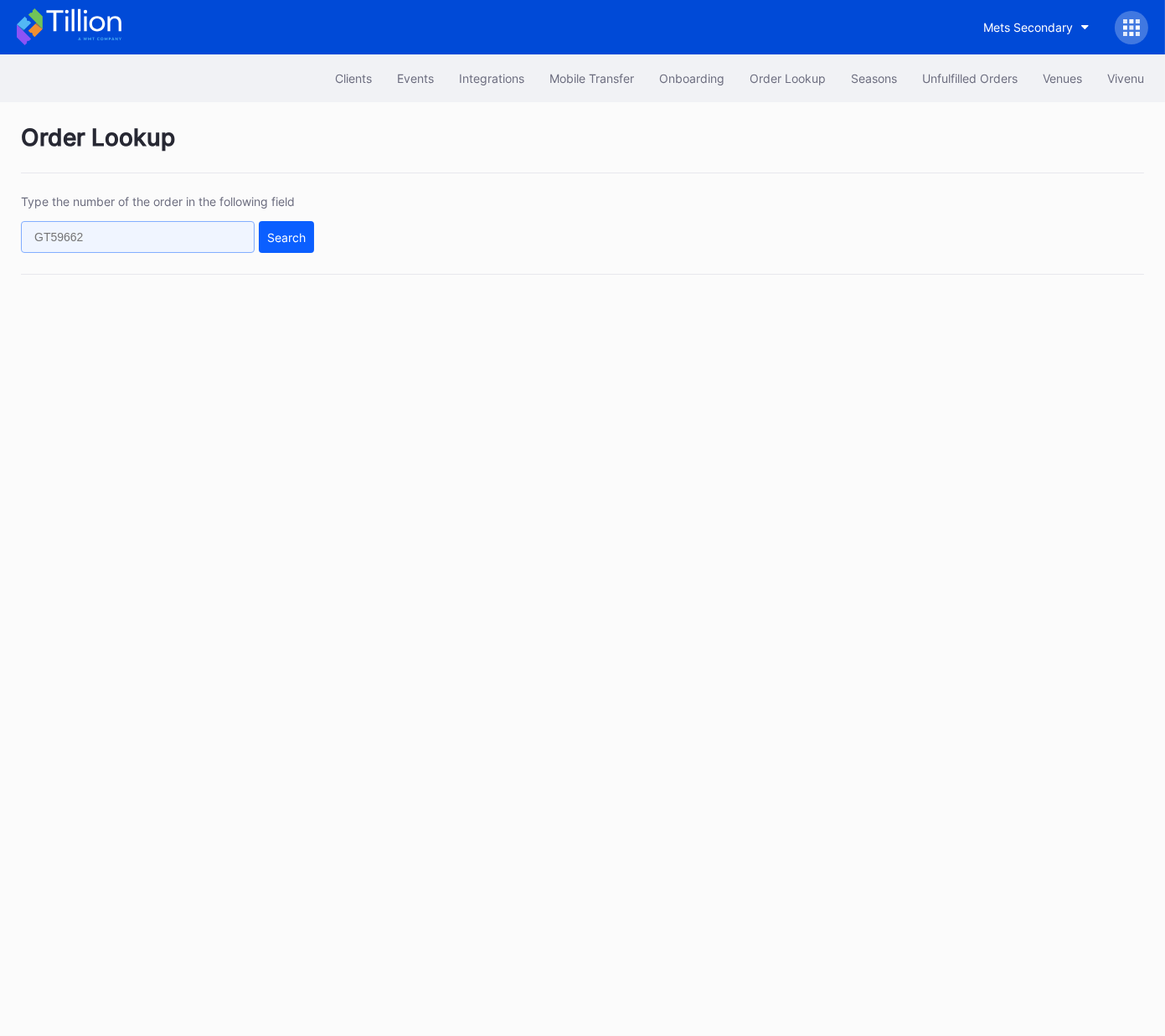
drag, startPoint x: 178, startPoint y: 233, endPoint x: 198, endPoint y: 237, distance: 20.4
click at [178, 233] on input "text" at bounding box center [137, 237] width 233 height 32
paste input "l67xayonqny"
type input "l67xayonqny"
click at [288, 240] on div "Search" at bounding box center [286, 237] width 38 height 14
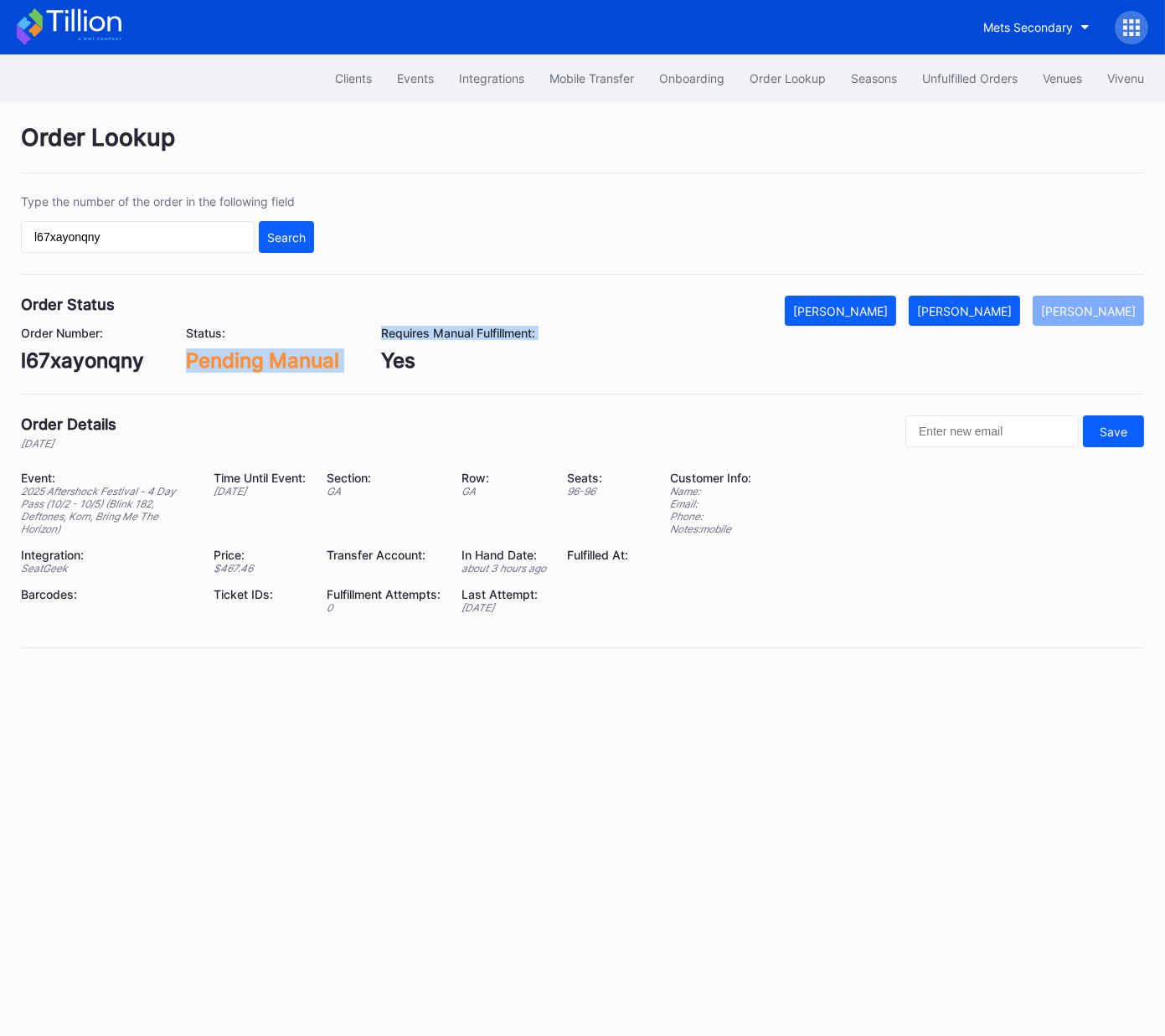
drag, startPoint x: 336, startPoint y: 364, endPoint x: 163, endPoint y: 366, distance: 173.0
click at [163, 366] on div "Order Number: l67xayonqny Status: Pending Manual Requires Manual Fulfillment: Y…" at bounding box center [582, 349] width 1124 height 47
drag, startPoint x: 642, startPoint y: 473, endPoint x: 630, endPoint y: 467, distance: 13.4
click at [642, 473] on div "Seats: 96 - 96" at bounding box center [609, 502] width 82 height 64
click at [134, 356] on div "l67xayonqny" at bounding box center [82, 360] width 123 height 24
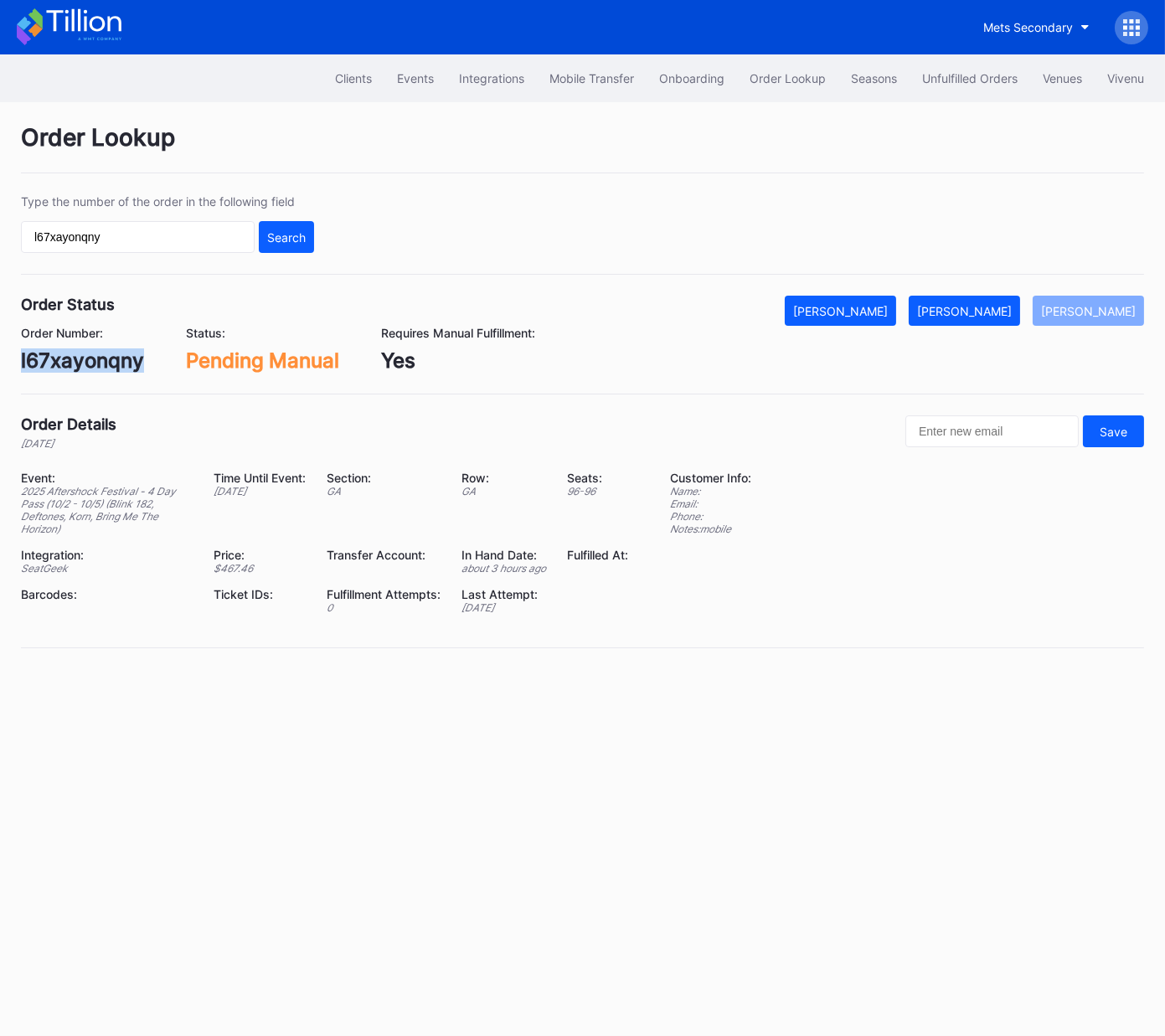
click at [134, 356] on div "l67xayonqny" at bounding box center [82, 360] width 123 height 24
copy div "l67xayonqny"
click at [995, 315] on div "[PERSON_NAME]" at bounding box center [964, 311] width 94 height 14
click at [982, 84] on div "Unfulfilled Orders" at bounding box center [970, 77] width 95 height 14
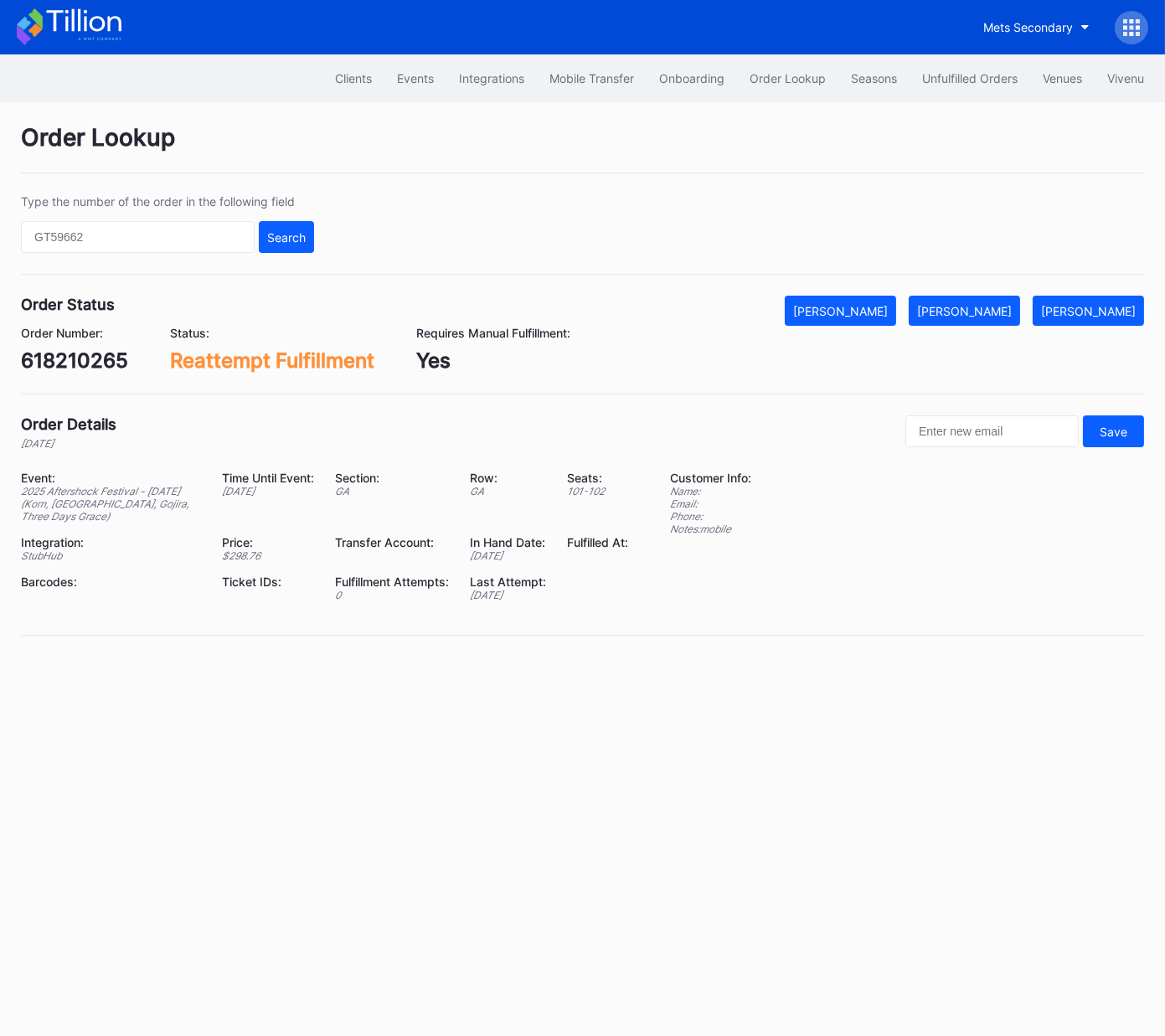
click at [100, 364] on div "618210265" at bounding box center [74, 360] width 107 height 24
copy div "618210265"
click at [1002, 308] on div "[PERSON_NAME]" at bounding box center [964, 311] width 94 height 14
click at [1012, 314] on div "[PERSON_NAME]" at bounding box center [964, 311] width 94 height 14
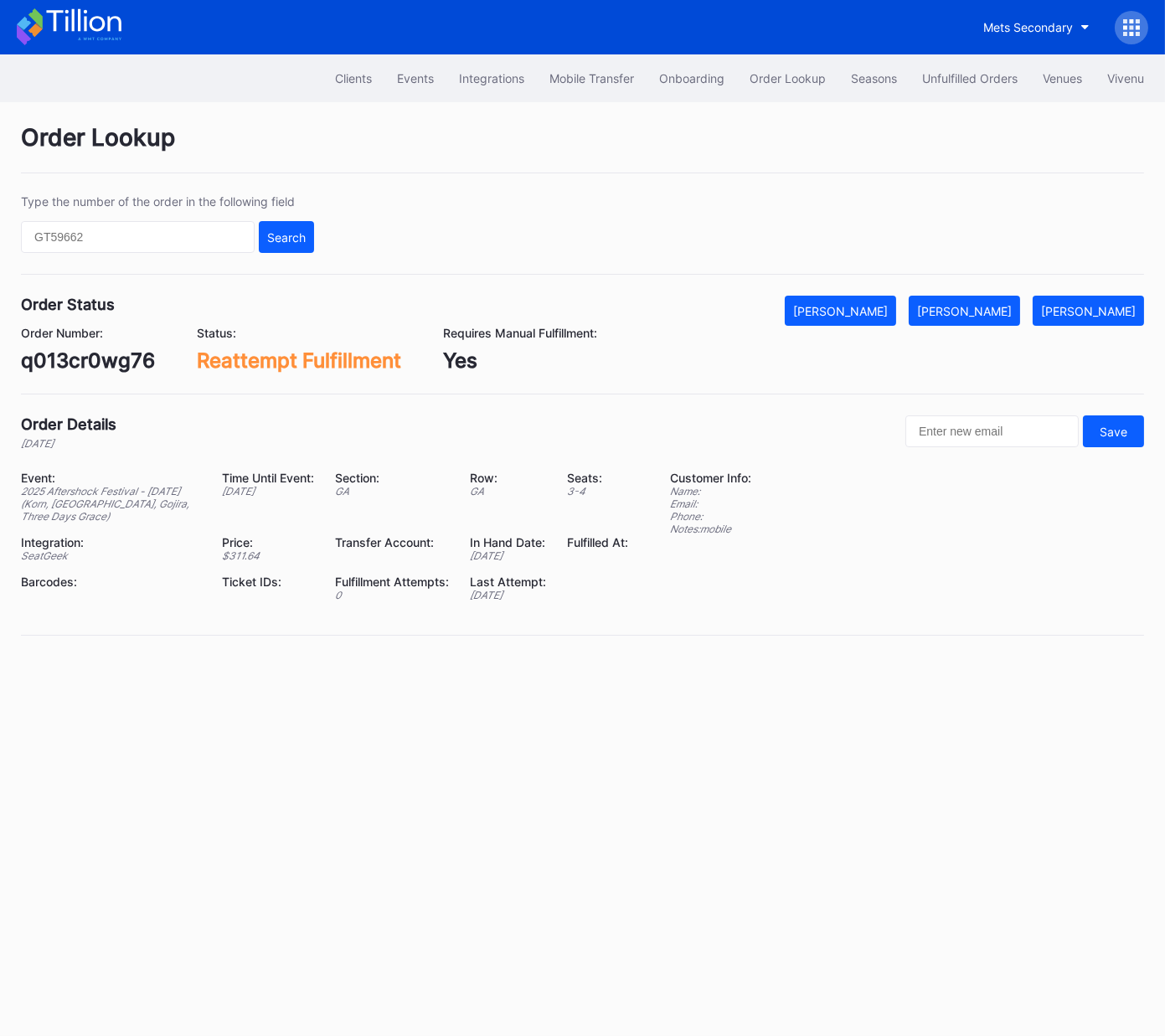
click at [109, 362] on div "q013cr0wg76" at bounding box center [88, 360] width 134 height 24
drag, startPoint x: 109, startPoint y: 362, endPoint x: 225, endPoint y: 357, distance: 116.1
click at [109, 362] on div "q013cr0wg76" at bounding box center [88, 360] width 134 height 24
copy div "q013cr0wg76"
click at [990, 306] on div "[PERSON_NAME]" at bounding box center [964, 311] width 94 height 14
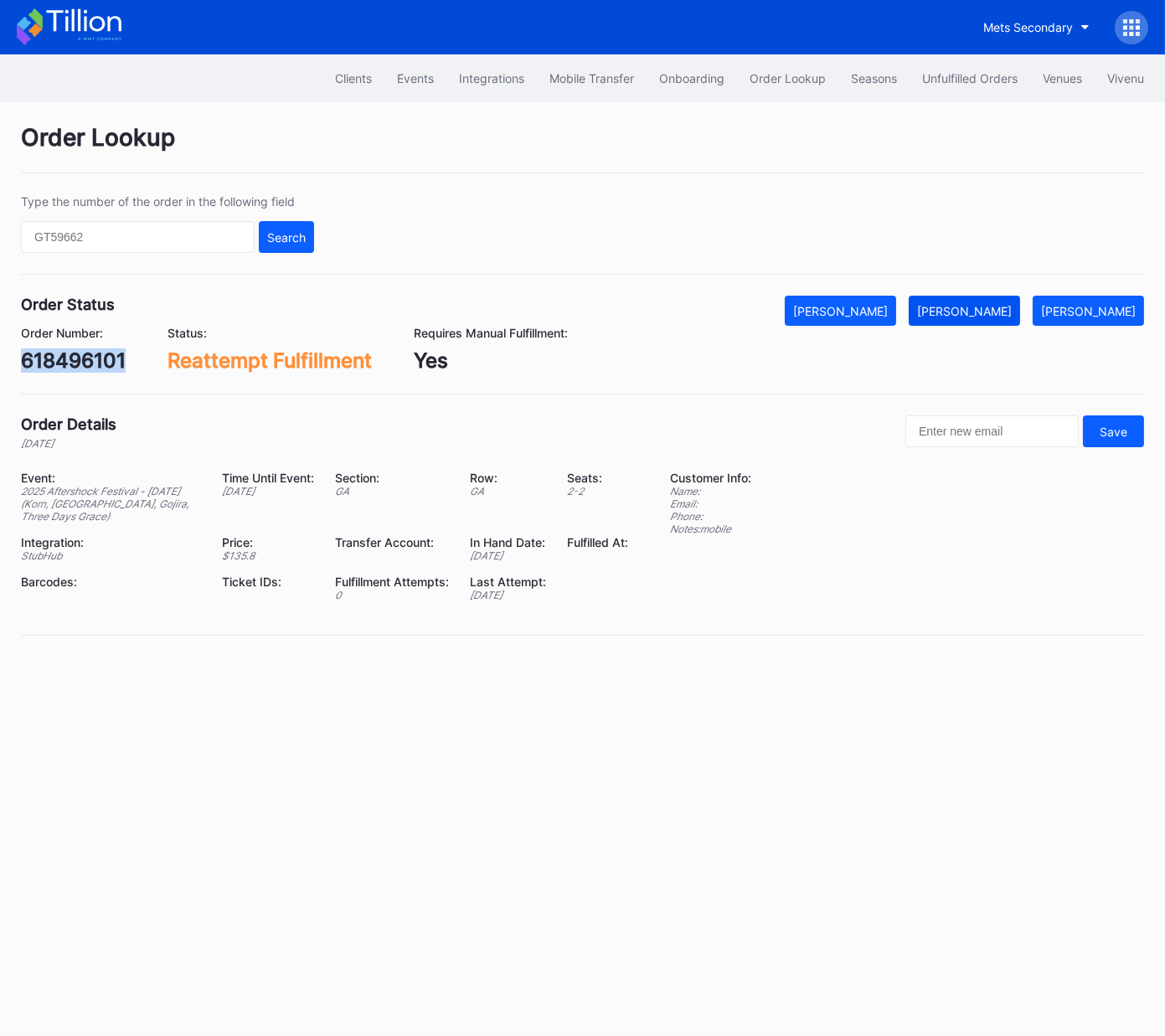
click at [988, 314] on div "[PERSON_NAME]" at bounding box center [964, 311] width 94 height 14
click at [88, 364] on div "618488872" at bounding box center [76, 360] width 110 height 24
copy div "618488872"
click at [982, 320] on button "[PERSON_NAME]" at bounding box center [964, 311] width 111 height 30
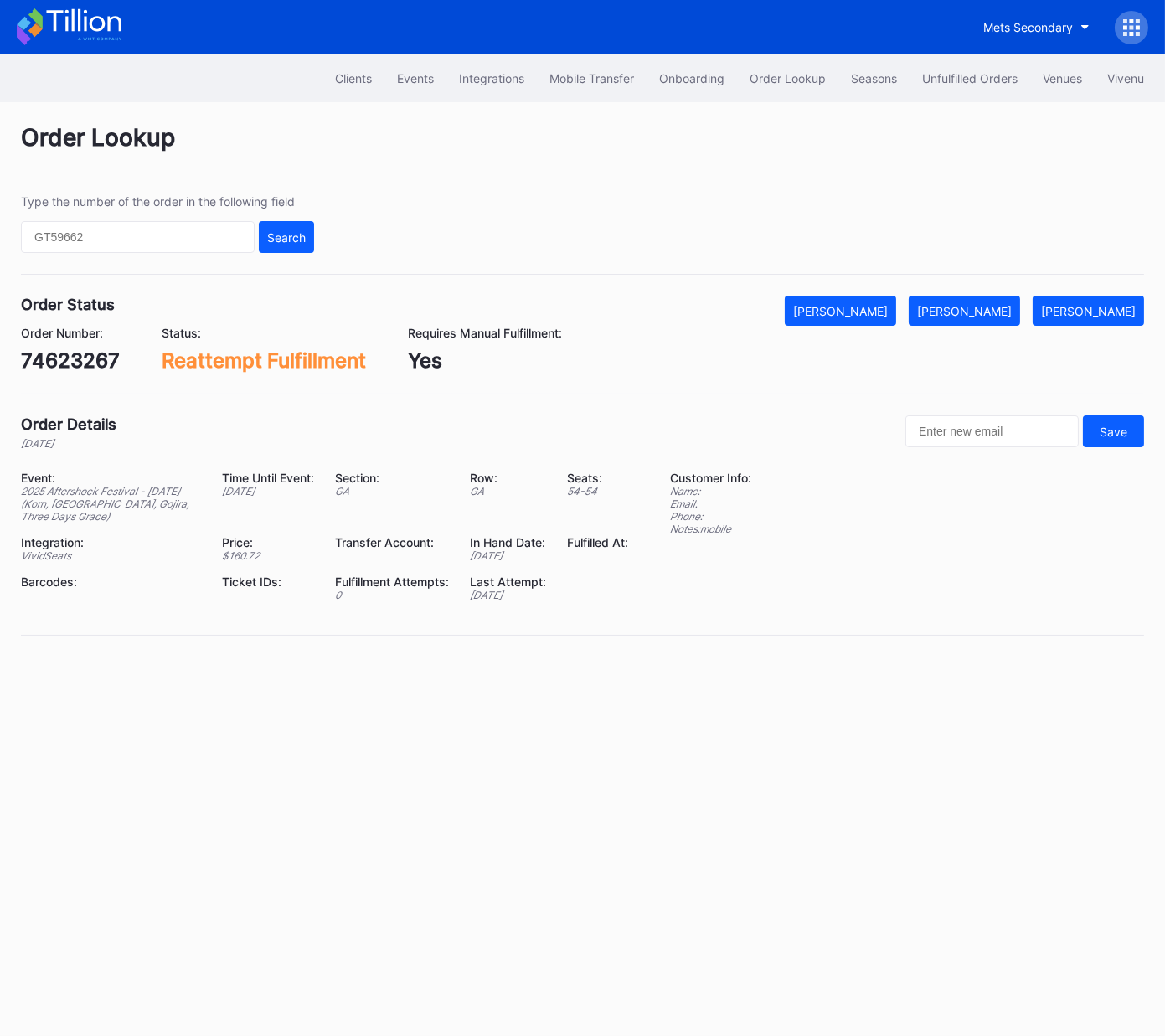
click at [99, 357] on div "74623267" at bounding box center [70, 360] width 99 height 24
copy div "74623267"
click at [999, 319] on button "[PERSON_NAME]" at bounding box center [964, 311] width 111 height 30
click at [98, 360] on div "618647389" at bounding box center [76, 360] width 110 height 24
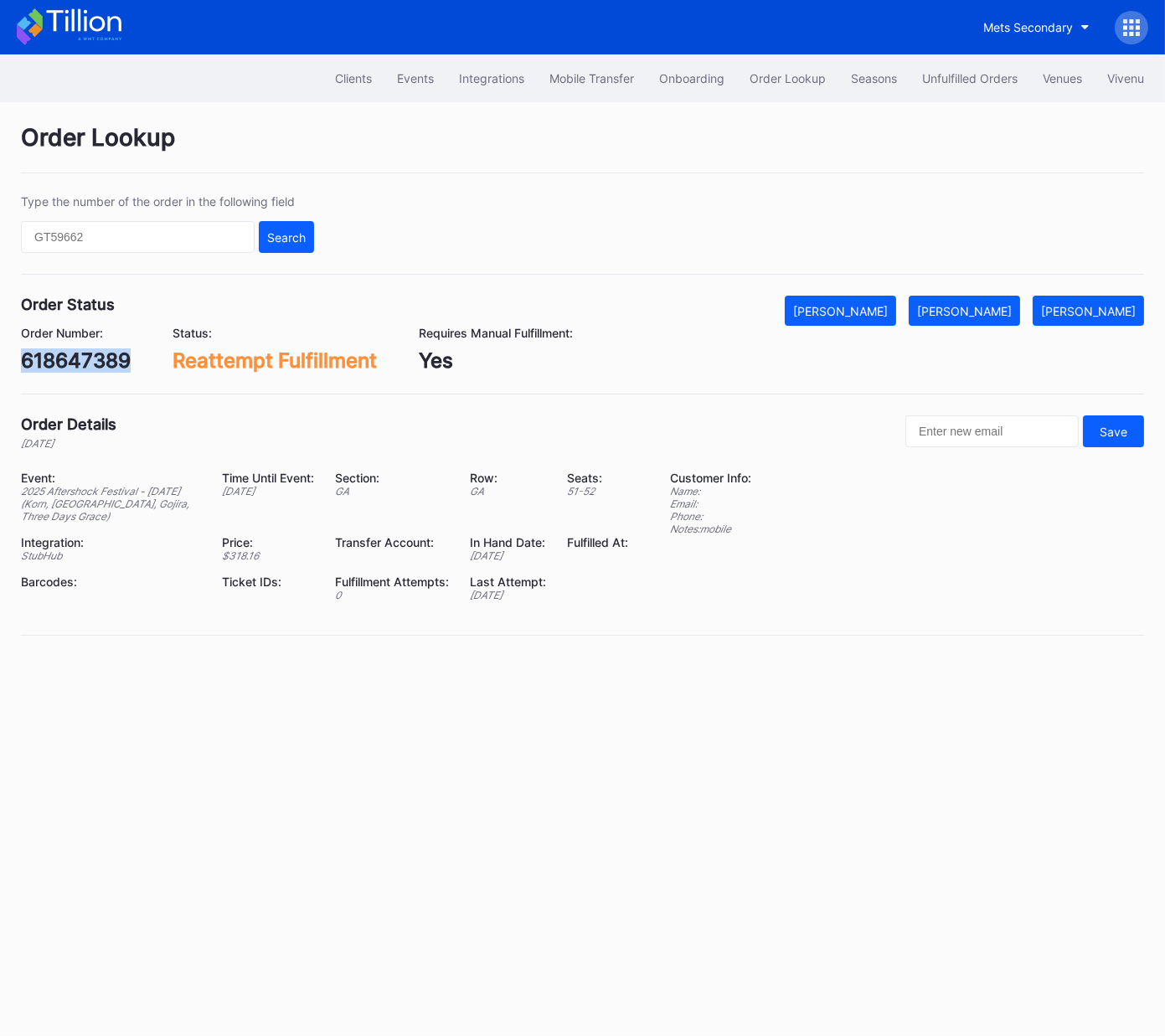
click at [98, 360] on div "618647389" at bounding box center [76, 360] width 110 height 24
copy div "618647389"
drag, startPoint x: 985, startPoint y: 320, endPoint x: 1160, endPoint y: 167, distance: 232.5
click at [985, 320] on button "[PERSON_NAME]" at bounding box center [964, 311] width 111 height 30
click at [78, 358] on div "618717761" at bounding box center [71, 360] width 101 height 24
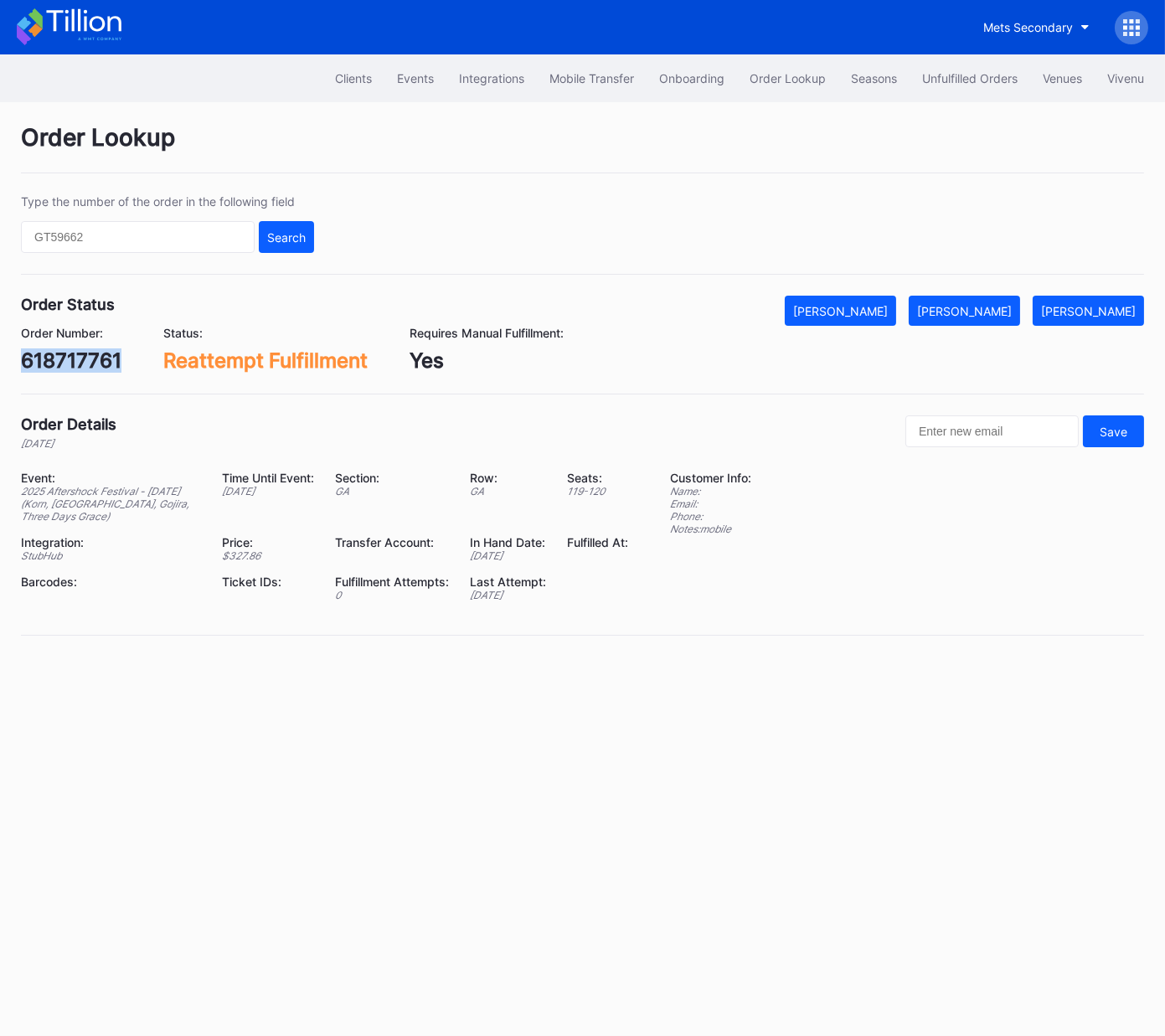
click at [78, 358] on div "618717761" at bounding box center [71, 360] width 101 height 24
copy div "618717761"
click at [980, 313] on div "[PERSON_NAME]" at bounding box center [964, 311] width 94 height 14
click at [93, 367] on div "618712996" at bounding box center [73, 360] width 105 height 24
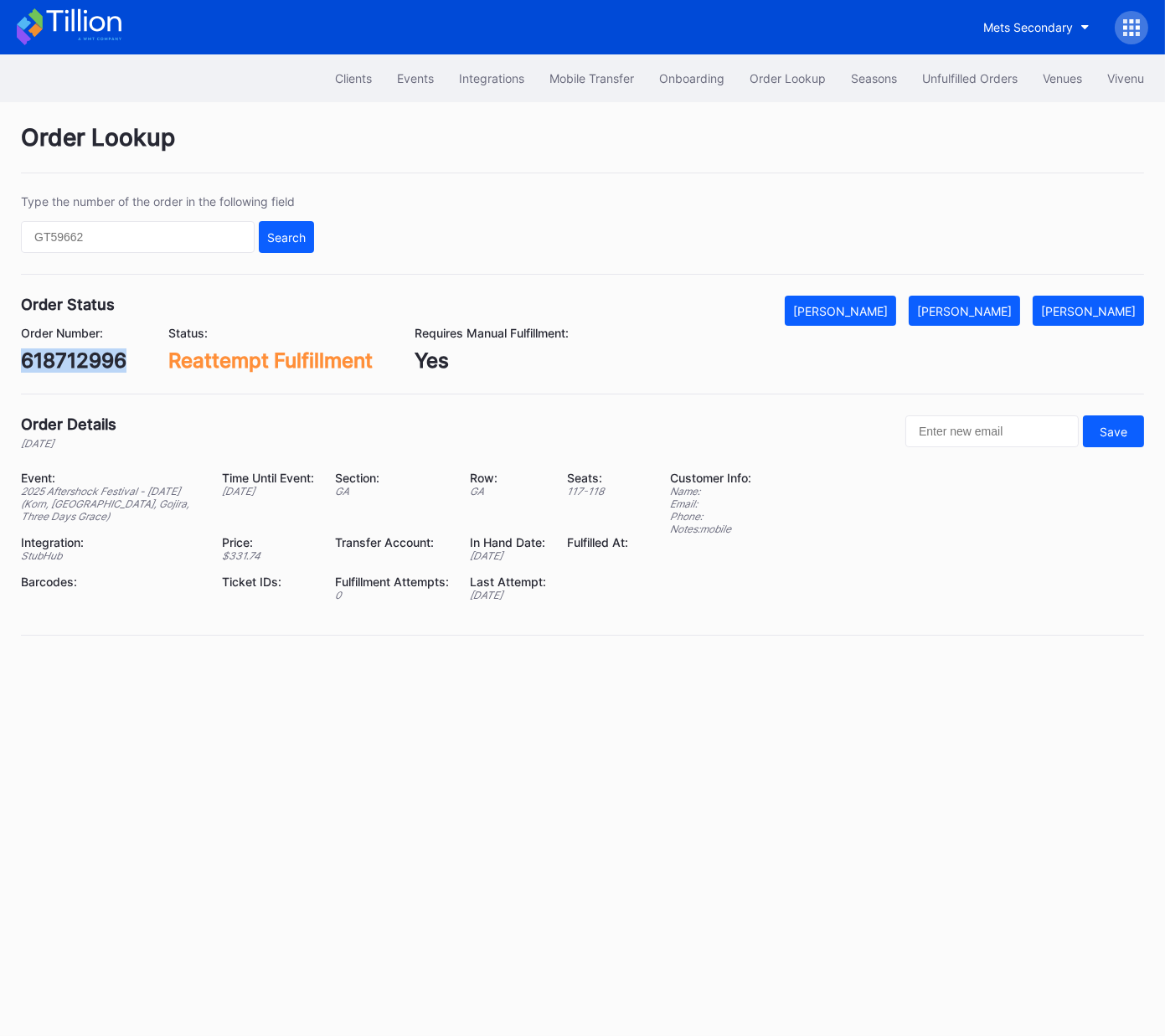
copy div "618712996"
drag, startPoint x: 991, startPoint y: 315, endPoint x: 1156, endPoint y: 220, distance: 190.4
click at [992, 315] on div "[PERSON_NAME]" at bounding box center [964, 311] width 94 height 14
click at [102, 363] on div "618898419" at bounding box center [74, 360] width 107 height 24
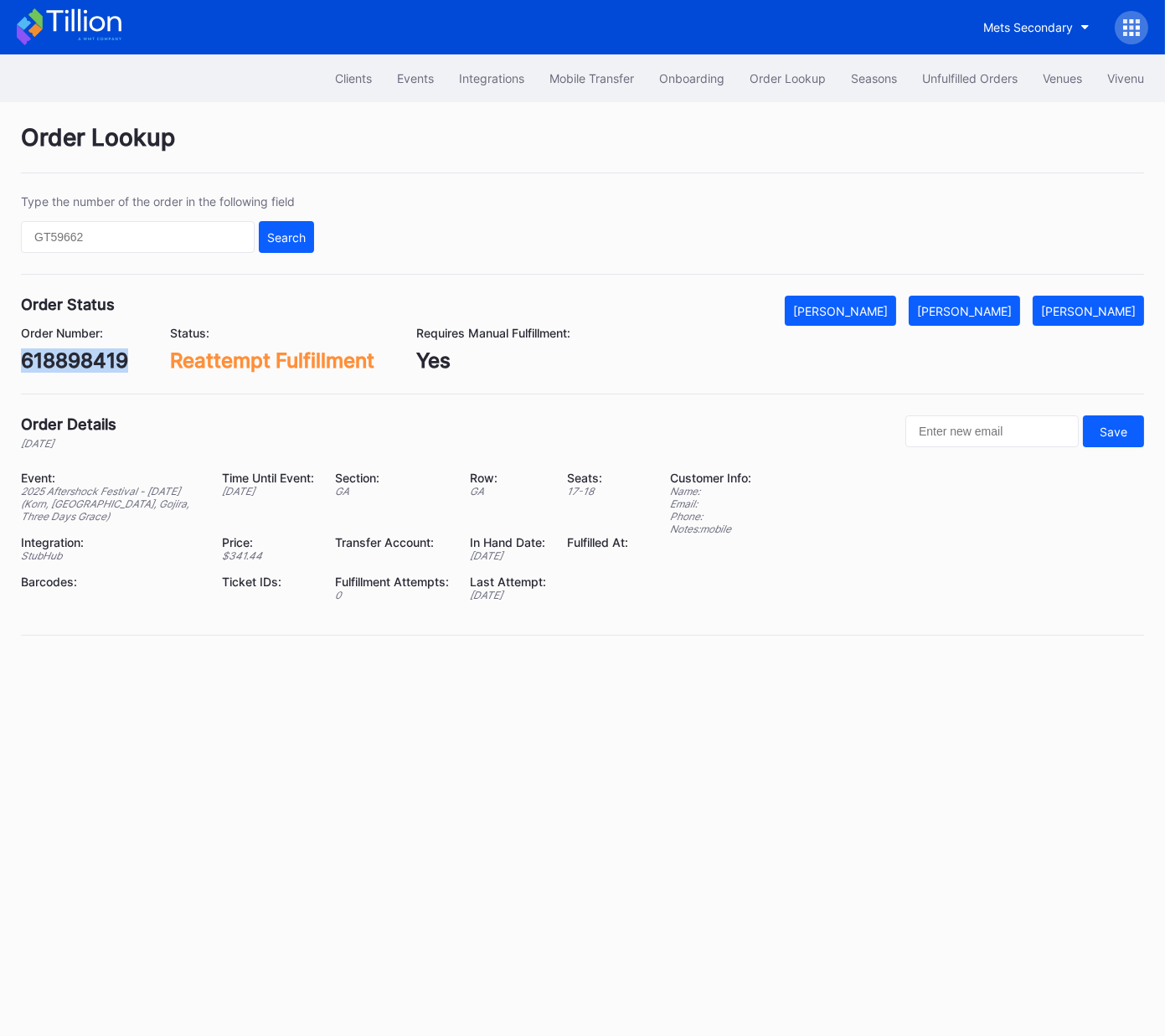
copy div "618898419"
click at [981, 312] on div "[PERSON_NAME]" at bounding box center [964, 311] width 94 height 14
click at [86, 364] on div "74683188" at bounding box center [68, 360] width 96 height 24
copy div "74683188"
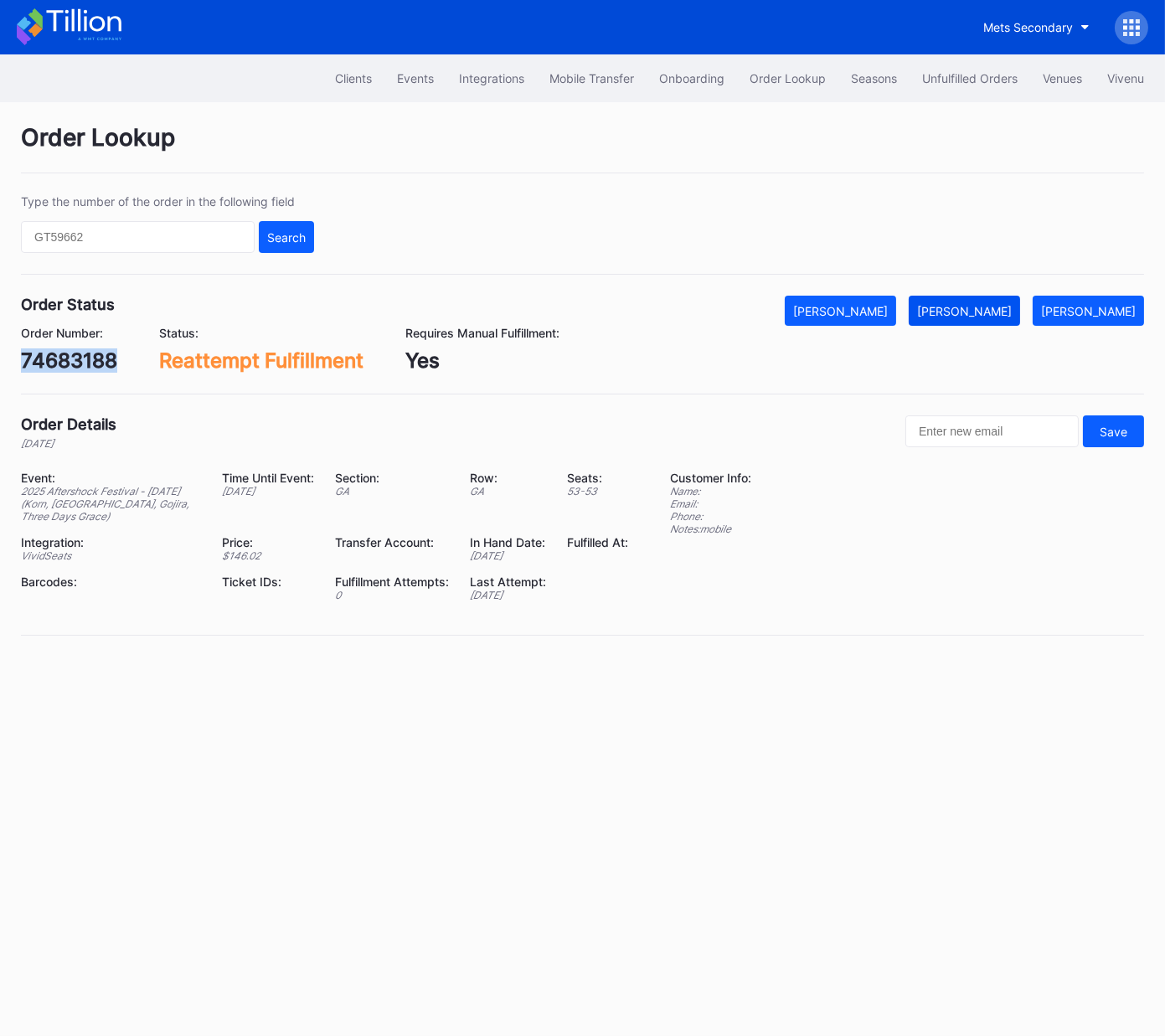
click at [976, 302] on button "[PERSON_NAME]" at bounding box center [964, 311] width 111 height 30
click at [76, 364] on div "8e7lsn7vqem" at bounding box center [85, 360] width 129 height 24
copy div "8e7lsn7vqem"
click at [983, 312] on div "[PERSON_NAME]" at bounding box center [964, 311] width 94 height 14
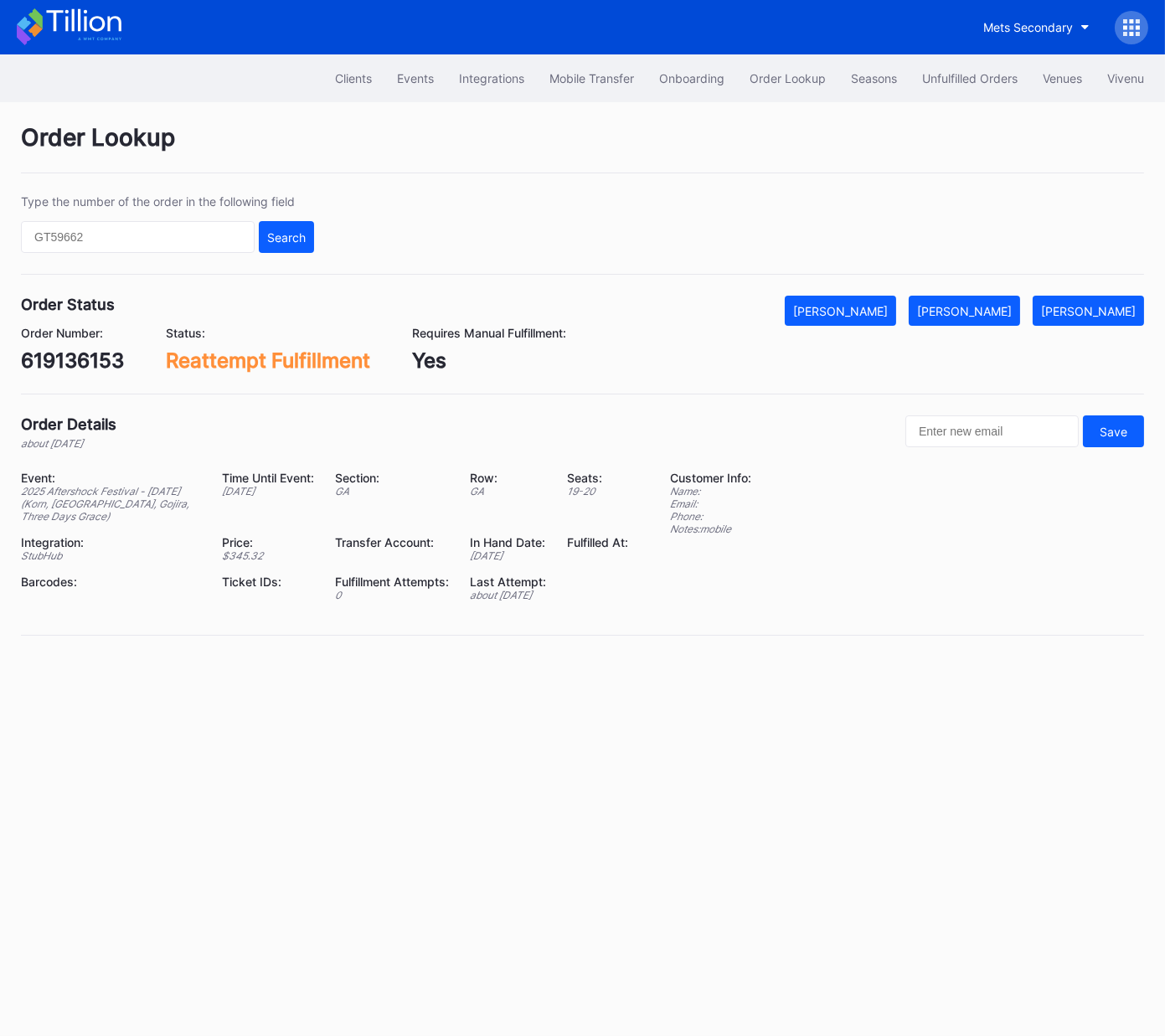
click at [80, 352] on div "619136153" at bounding box center [72, 360] width 103 height 24
copy div "619136153"
click at [1010, 306] on div "[PERSON_NAME]" at bounding box center [964, 311] width 94 height 14
click at [77, 356] on div "74656541" at bounding box center [69, 360] width 97 height 24
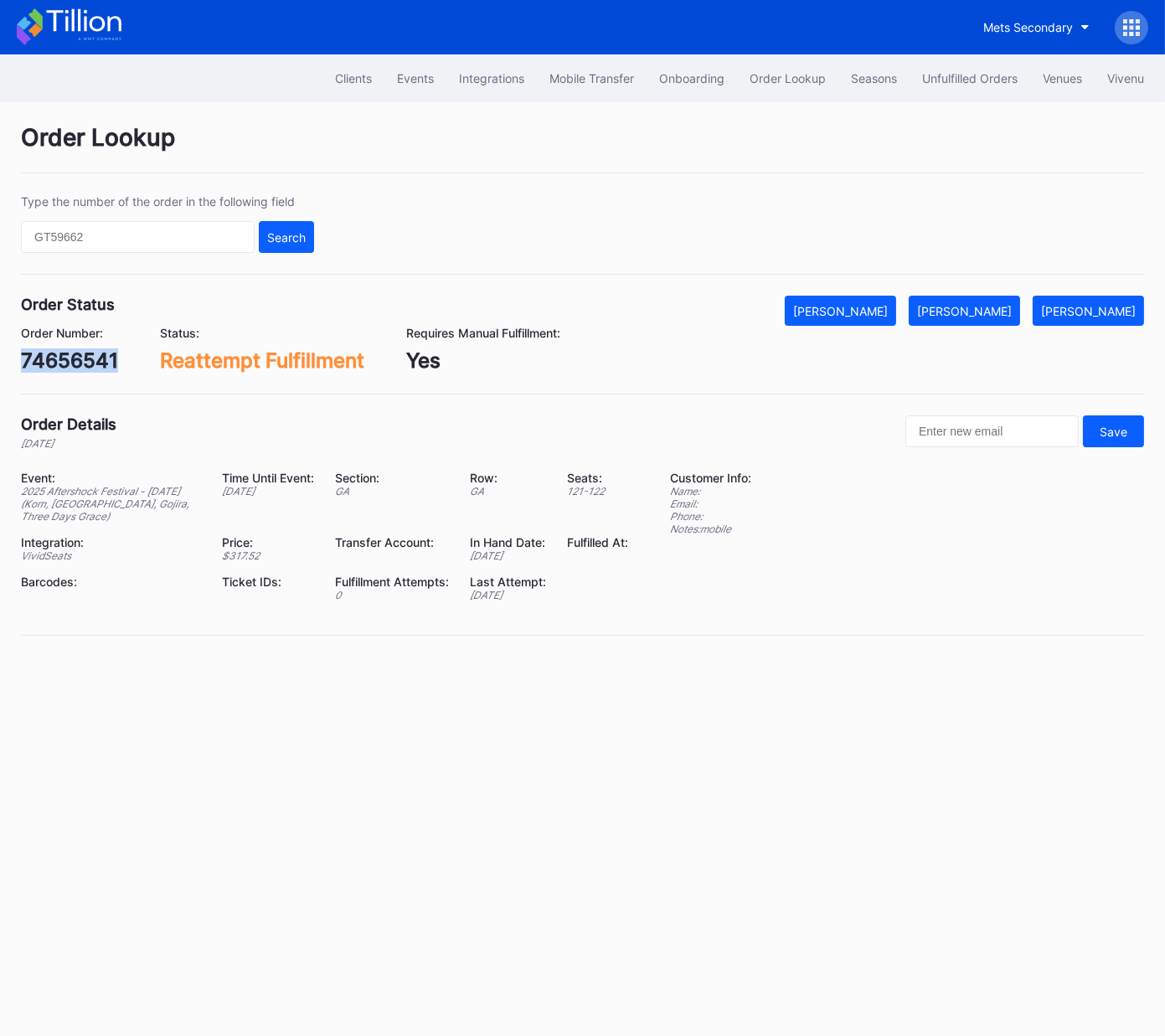
click at [77, 356] on div "74656541" at bounding box center [69, 360] width 97 height 24
copy div "74656541"
click at [976, 315] on div "[PERSON_NAME]" at bounding box center [964, 311] width 94 height 14
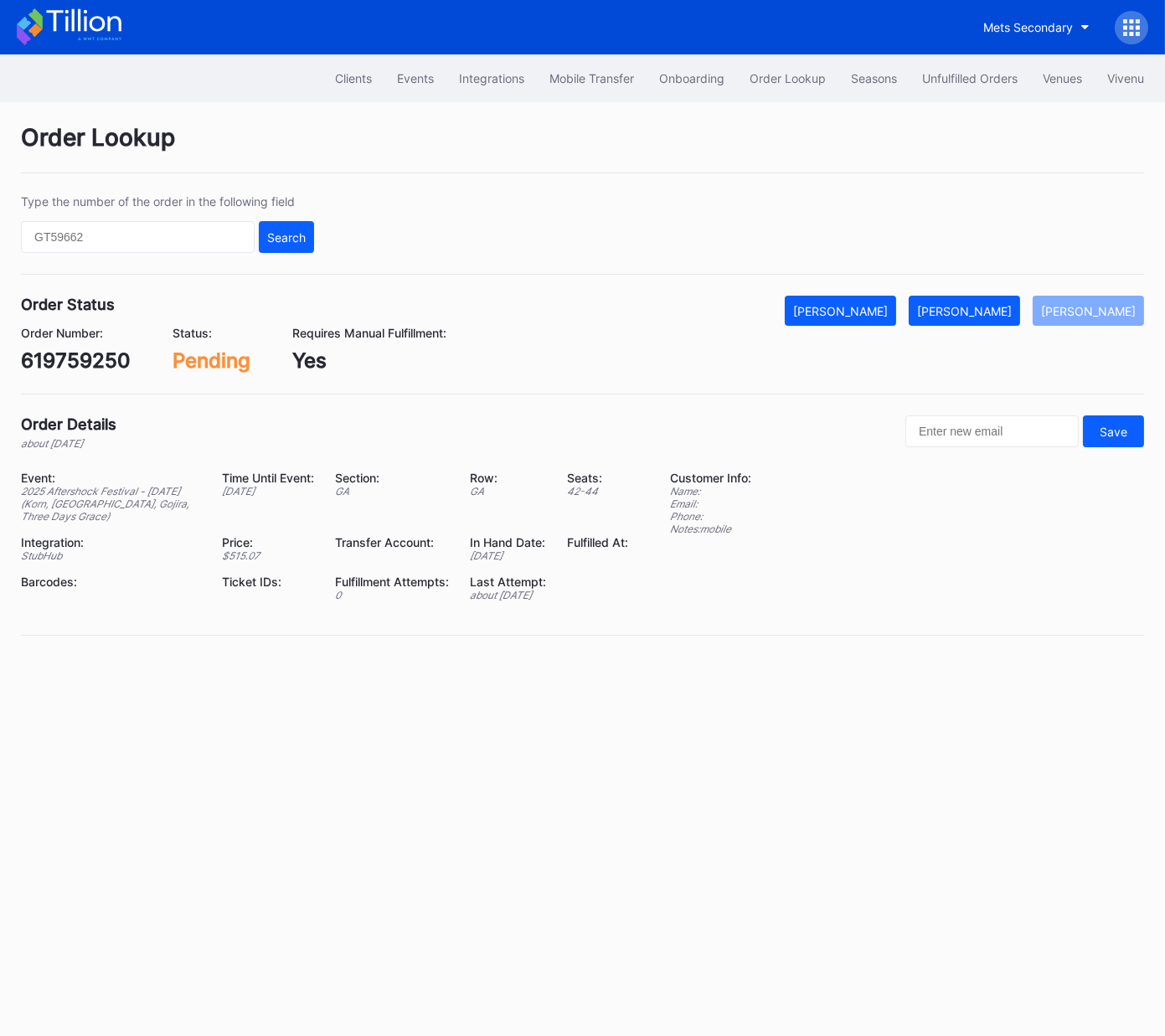
click at [92, 364] on div "619759250" at bounding box center [76, 360] width 110 height 24
copy div "619759250"
click at [962, 311] on div "[PERSON_NAME]" at bounding box center [964, 311] width 94 height 14
click at [107, 351] on div "619831499" at bounding box center [74, 360] width 107 height 24
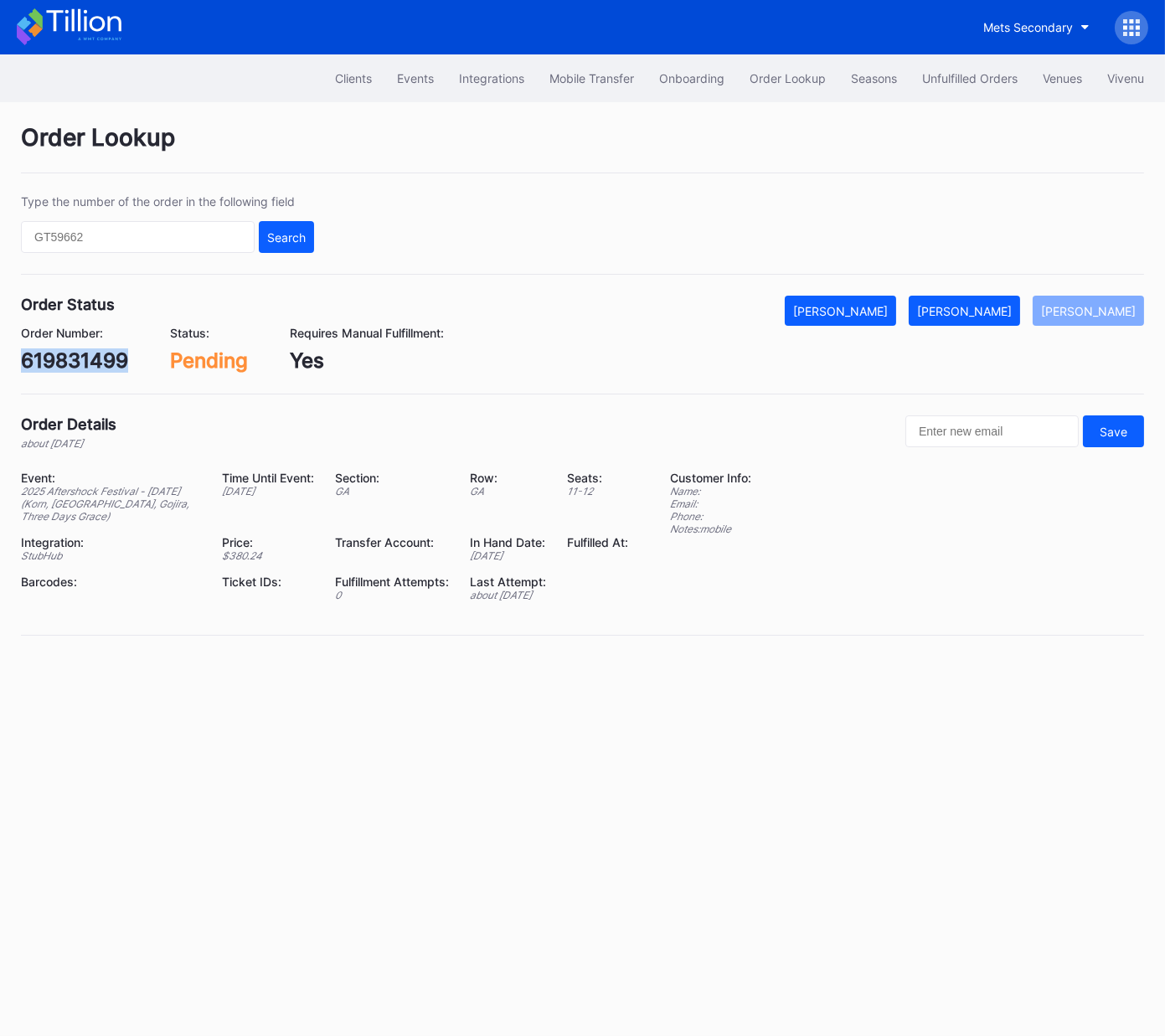
click at [107, 351] on div "619831499" at bounding box center [74, 360] width 107 height 24
copy div "619831499"
click at [993, 306] on div "[PERSON_NAME]" at bounding box center [964, 311] width 94 height 14
click at [76, 363] on div "74870699" at bounding box center [70, 360] width 100 height 24
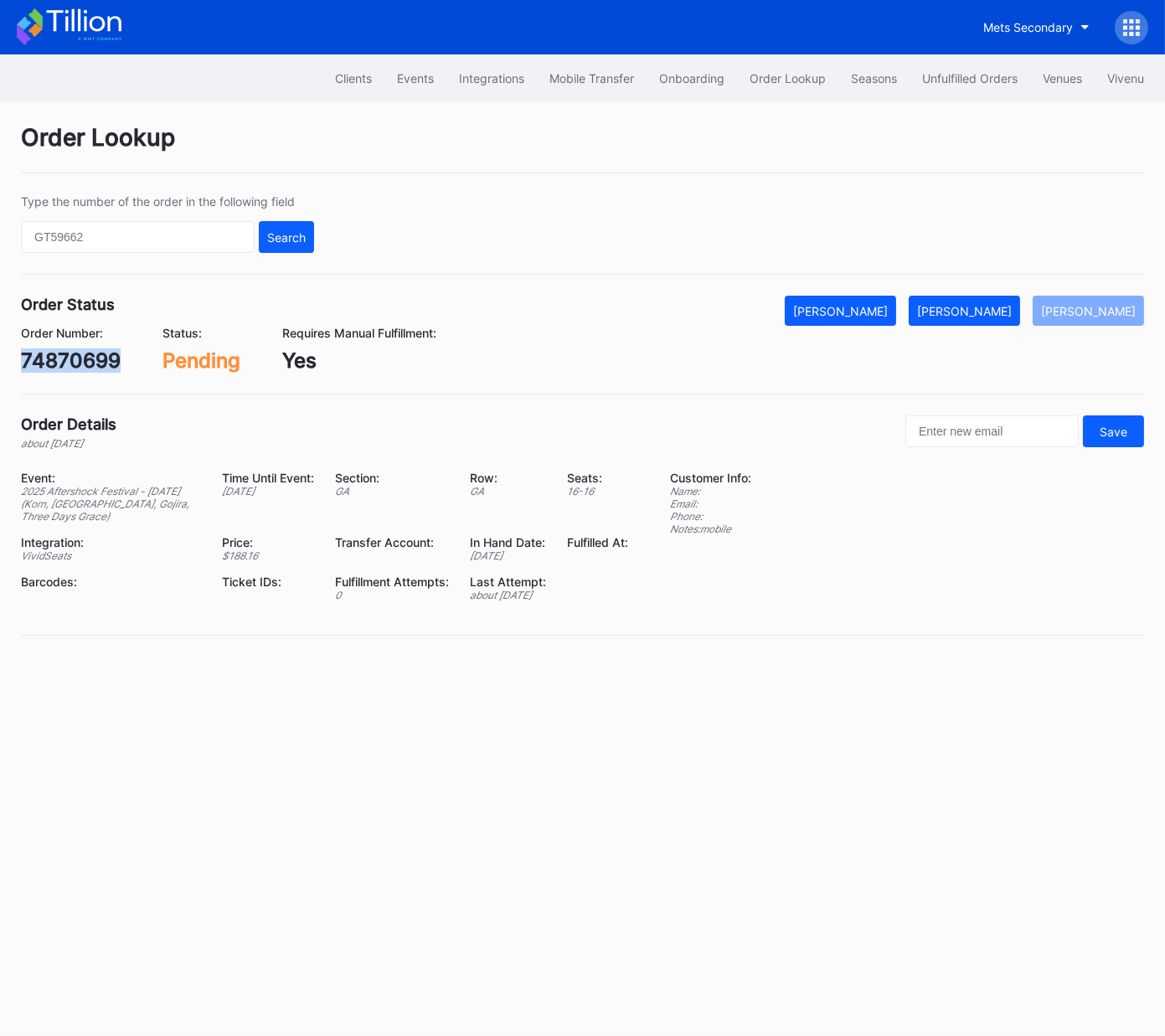
copy div "74870699"
click at [992, 306] on div "[PERSON_NAME]" at bounding box center [964, 311] width 94 height 14
click at [107, 362] on div "619302689" at bounding box center [76, 360] width 110 height 24
copy div "619302689"
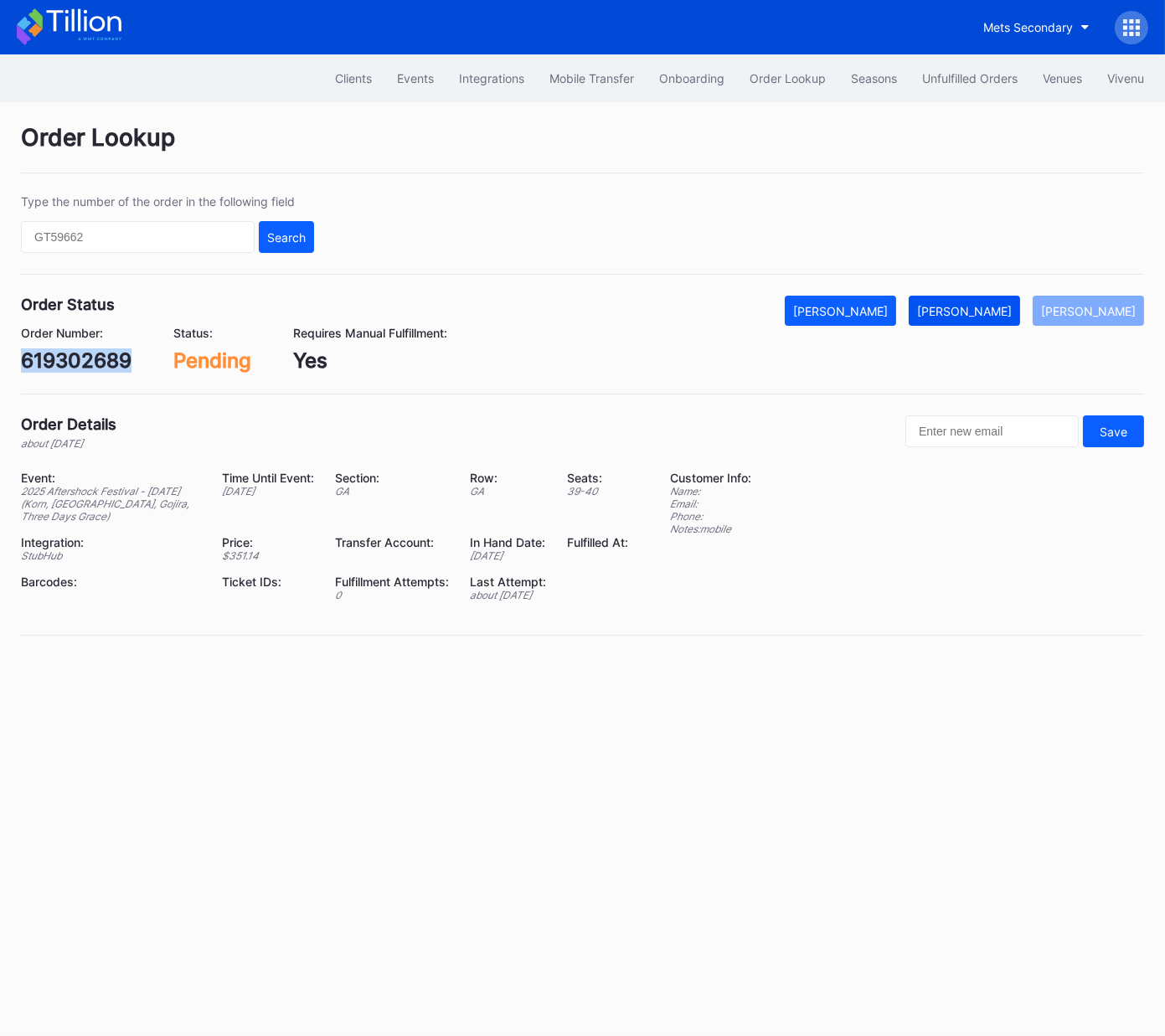
click at [949, 304] on button "[PERSON_NAME]" at bounding box center [964, 311] width 111 height 30
click at [77, 362] on div "619311130" at bounding box center [71, 360] width 101 height 24
click at [77, 361] on div "619311130" at bounding box center [71, 360] width 101 height 24
copy div "619311130"
click at [992, 314] on div "[PERSON_NAME]" at bounding box center [964, 311] width 94 height 14
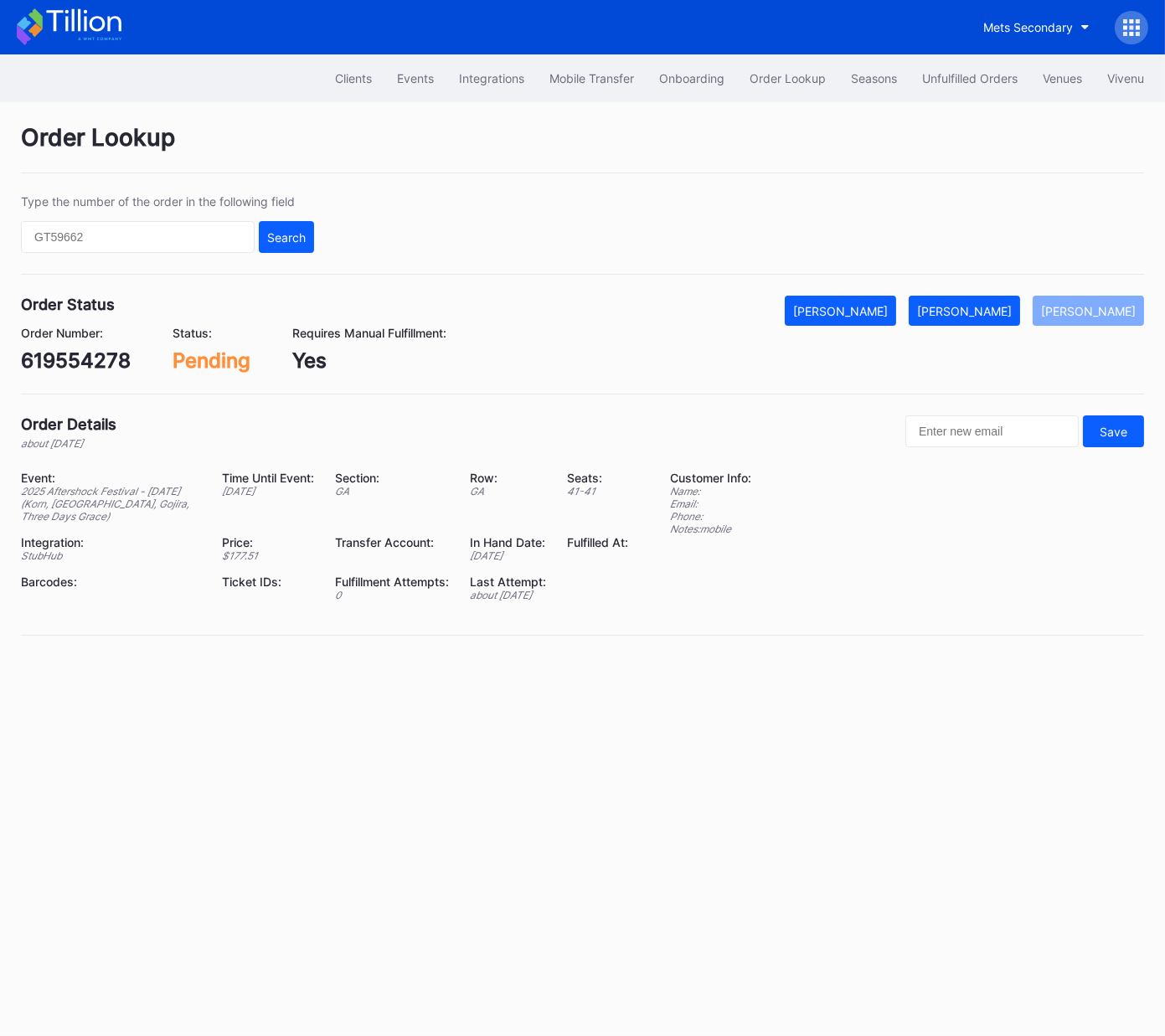
click at [106, 362] on div "619554278" at bounding box center [76, 360] width 110 height 24
copy div "619554278"
click at [994, 304] on div "[PERSON_NAME]" at bounding box center [964, 311] width 94 height 14
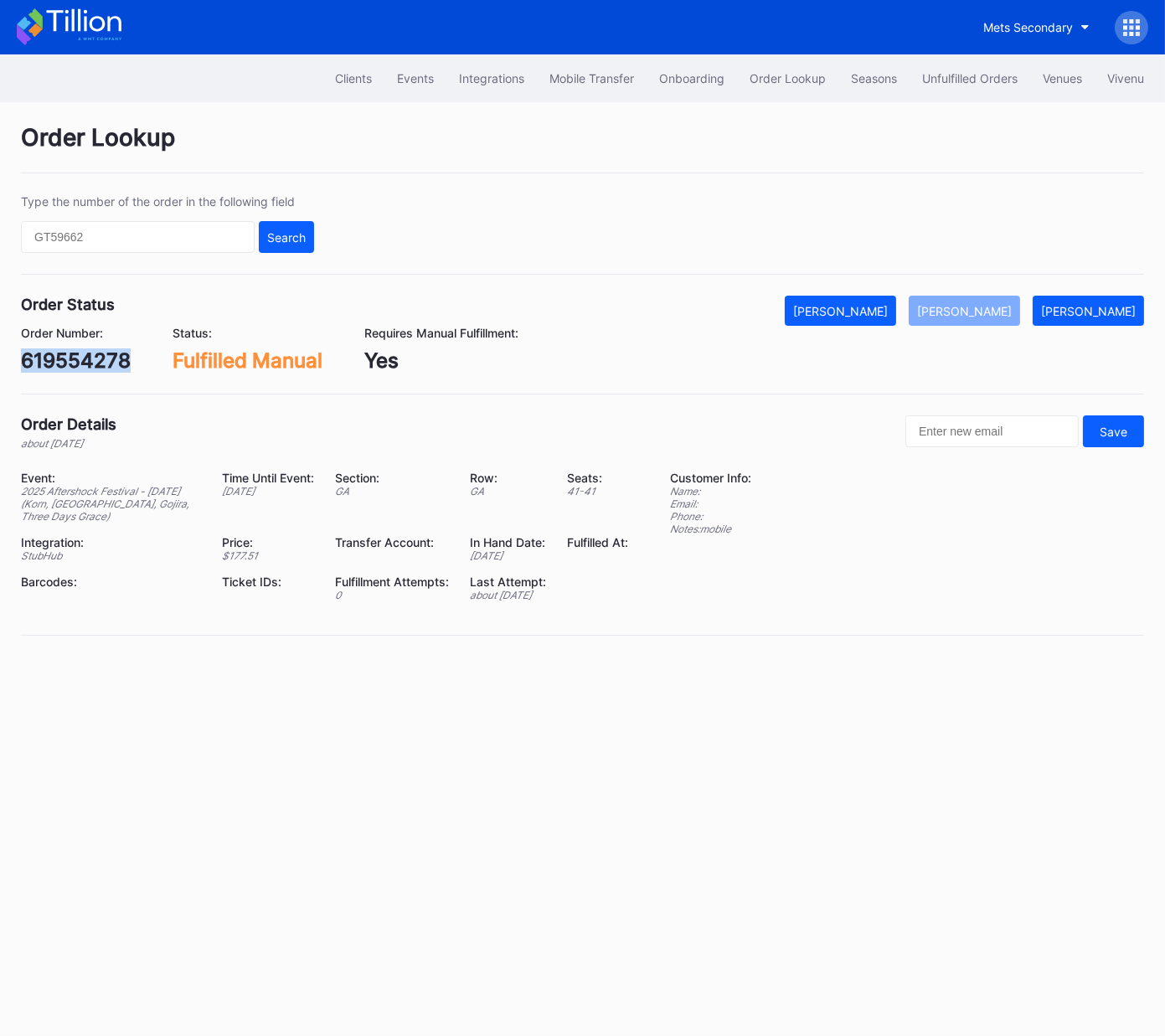
copy div "619554278"
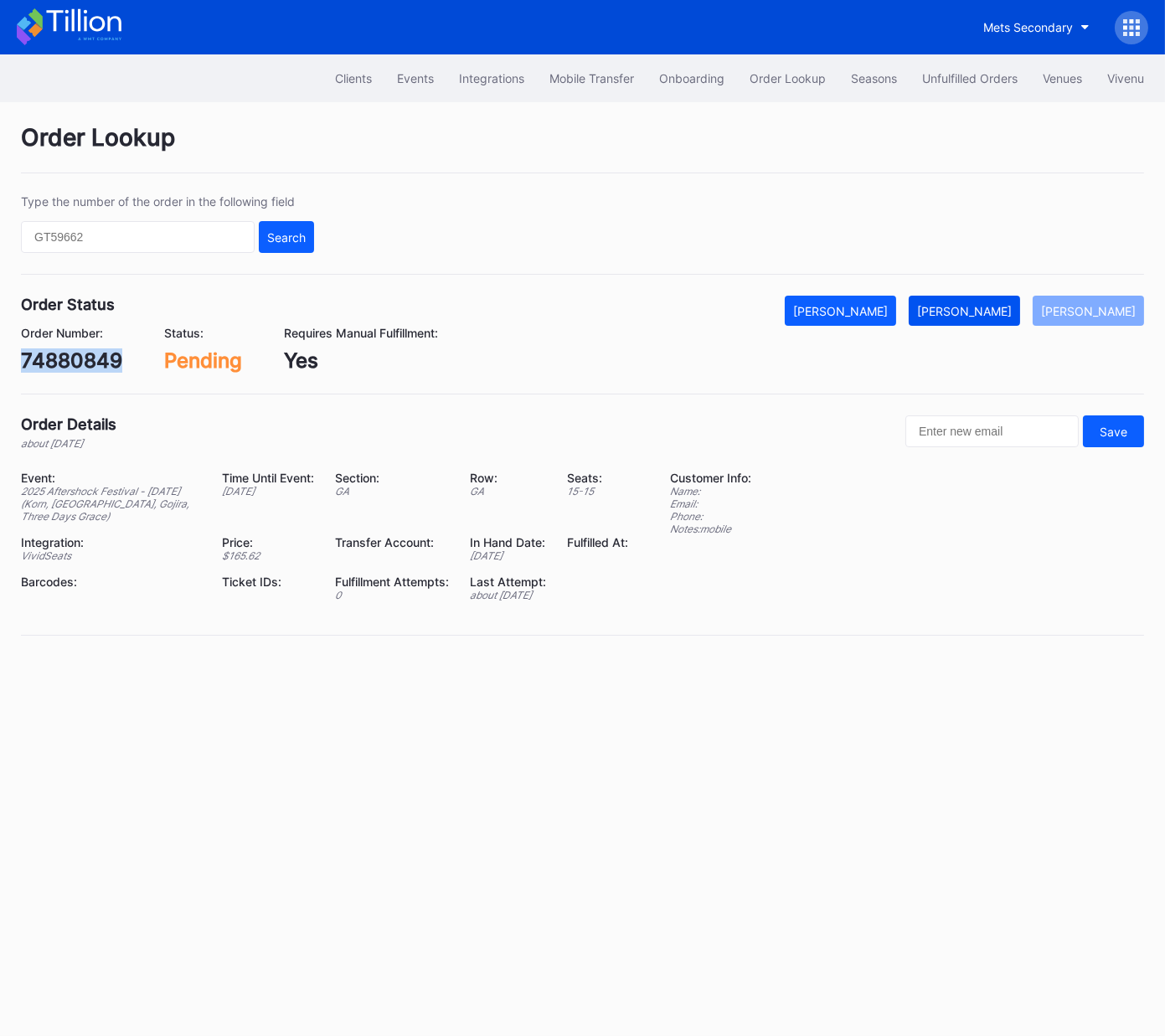
drag, startPoint x: 988, startPoint y: 315, endPoint x: 979, endPoint y: 309, distance: 10.8
click at [987, 315] on div "[PERSON_NAME]" at bounding box center [964, 311] width 94 height 14
click at [102, 361] on div "619940796" at bounding box center [76, 360] width 110 height 24
copy div "619940796"
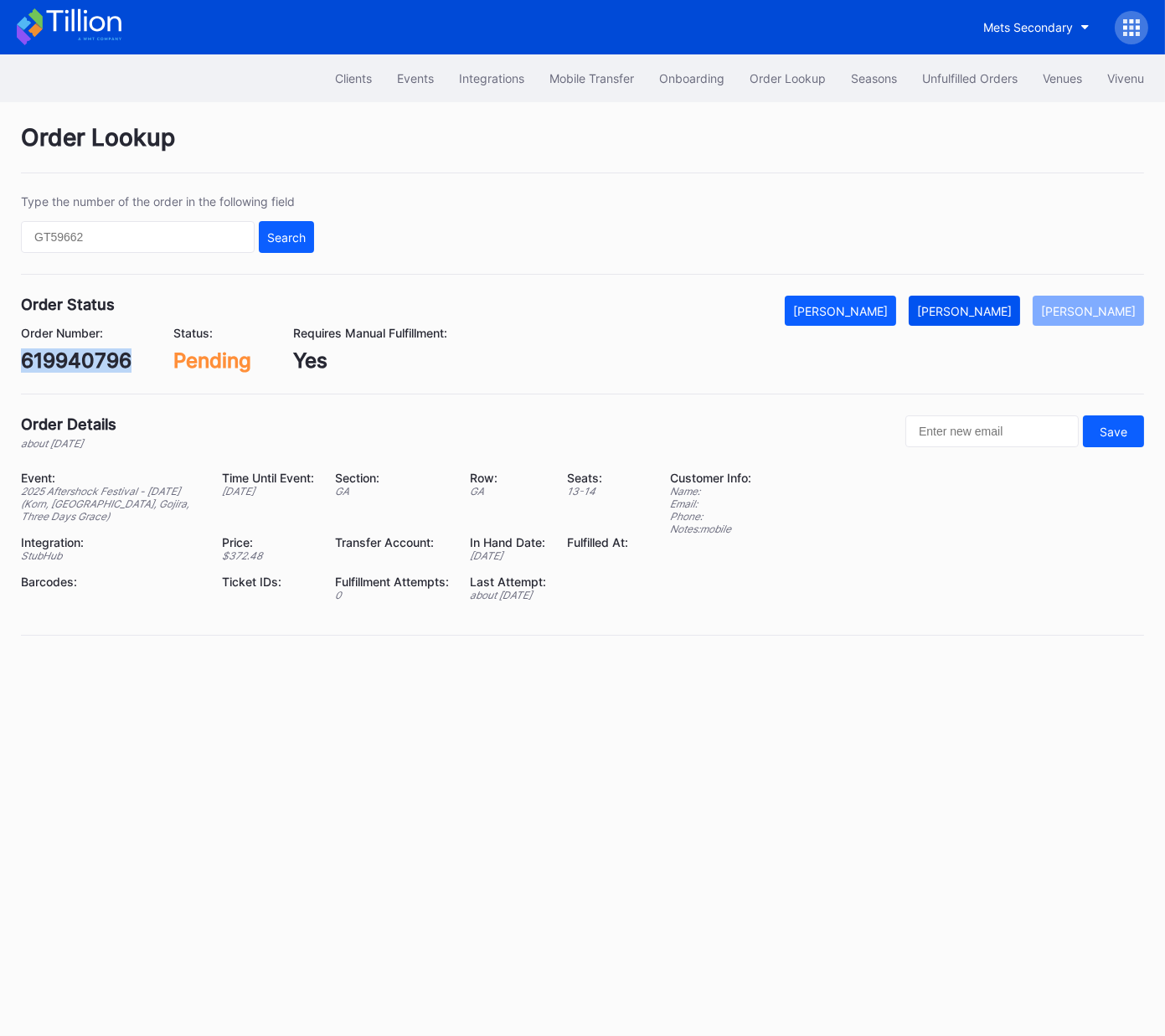
click at [1013, 321] on button "[PERSON_NAME]" at bounding box center [964, 311] width 111 height 30
click at [1001, 305] on div "[PERSON_NAME]" at bounding box center [964, 311] width 94 height 14
click at [70, 348] on div "620113060" at bounding box center [75, 360] width 109 height 24
click at [77, 357] on div "620113060" at bounding box center [75, 360] width 109 height 24
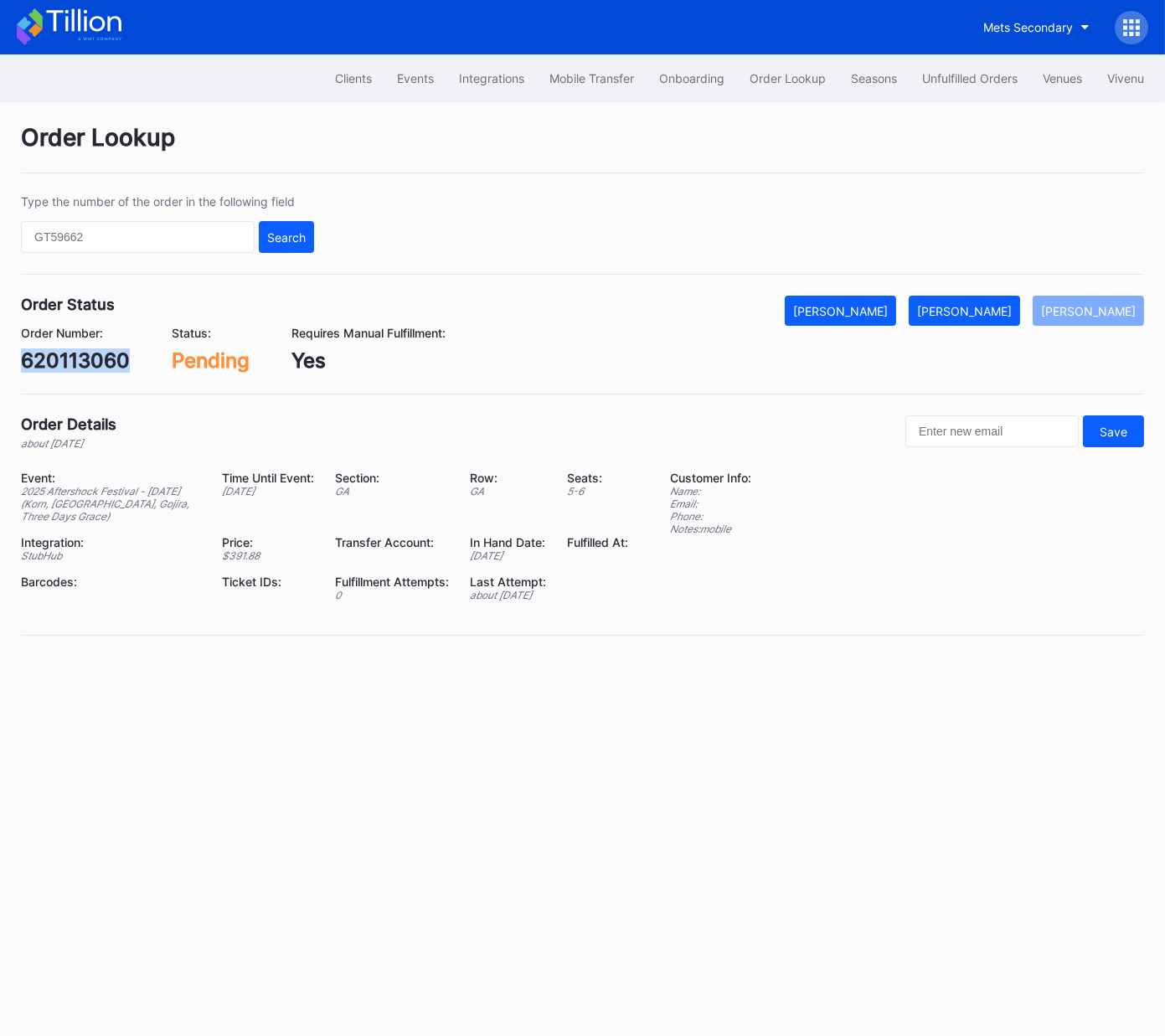
copy div "620113060"
click at [990, 306] on div "[PERSON_NAME]" at bounding box center [964, 311] width 94 height 14
click at [111, 364] on div "620205476" at bounding box center [77, 360] width 115 height 24
copy div "620205476"
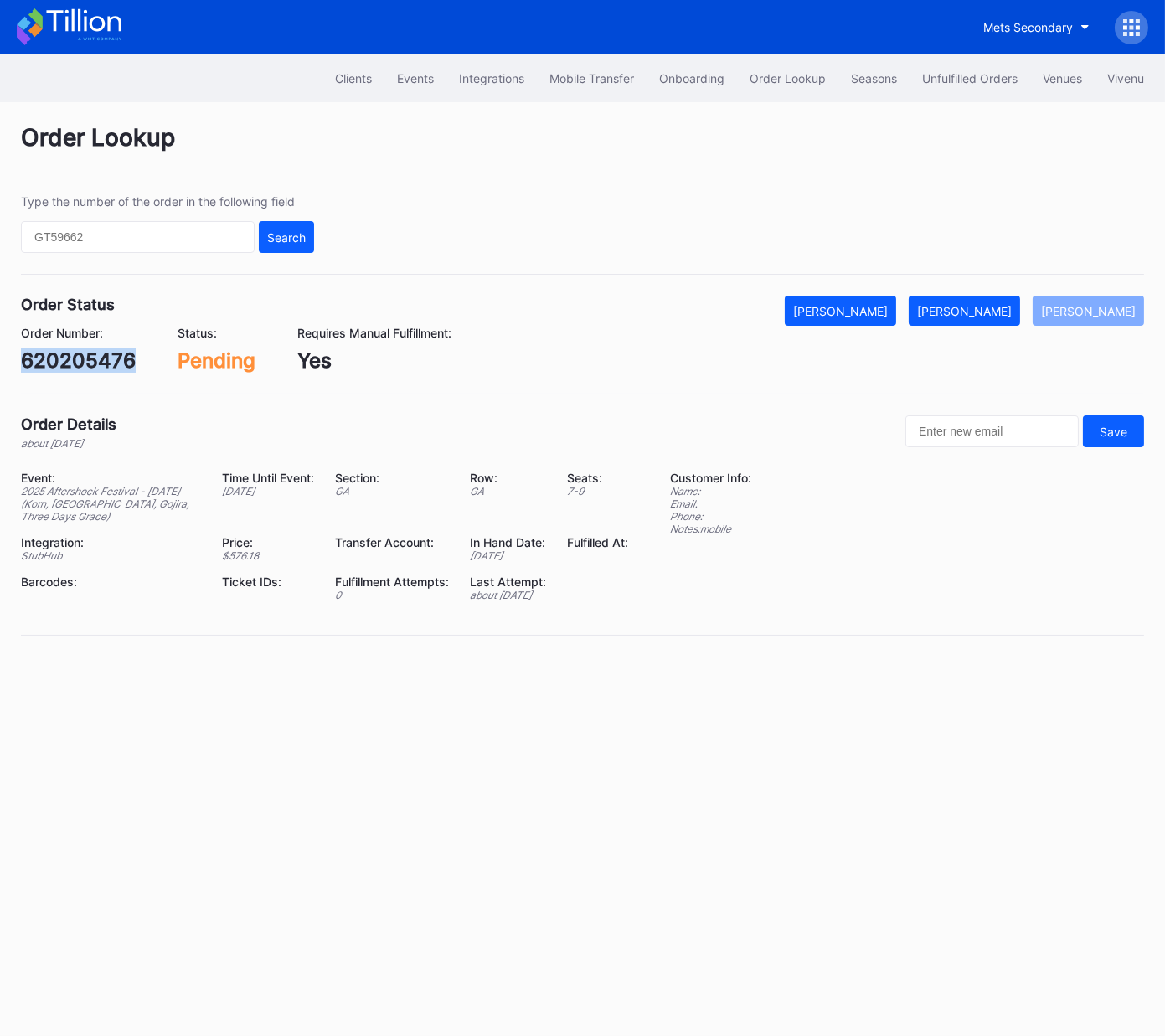
drag, startPoint x: 978, startPoint y: 313, endPoint x: 1160, endPoint y: 260, distance: 189.6
click at [980, 312] on div "[PERSON_NAME]" at bounding box center [964, 311] width 94 height 14
click at [92, 365] on div "620339270" at bounding box center [77, 360] width 114 height 24
copy div "620339270"
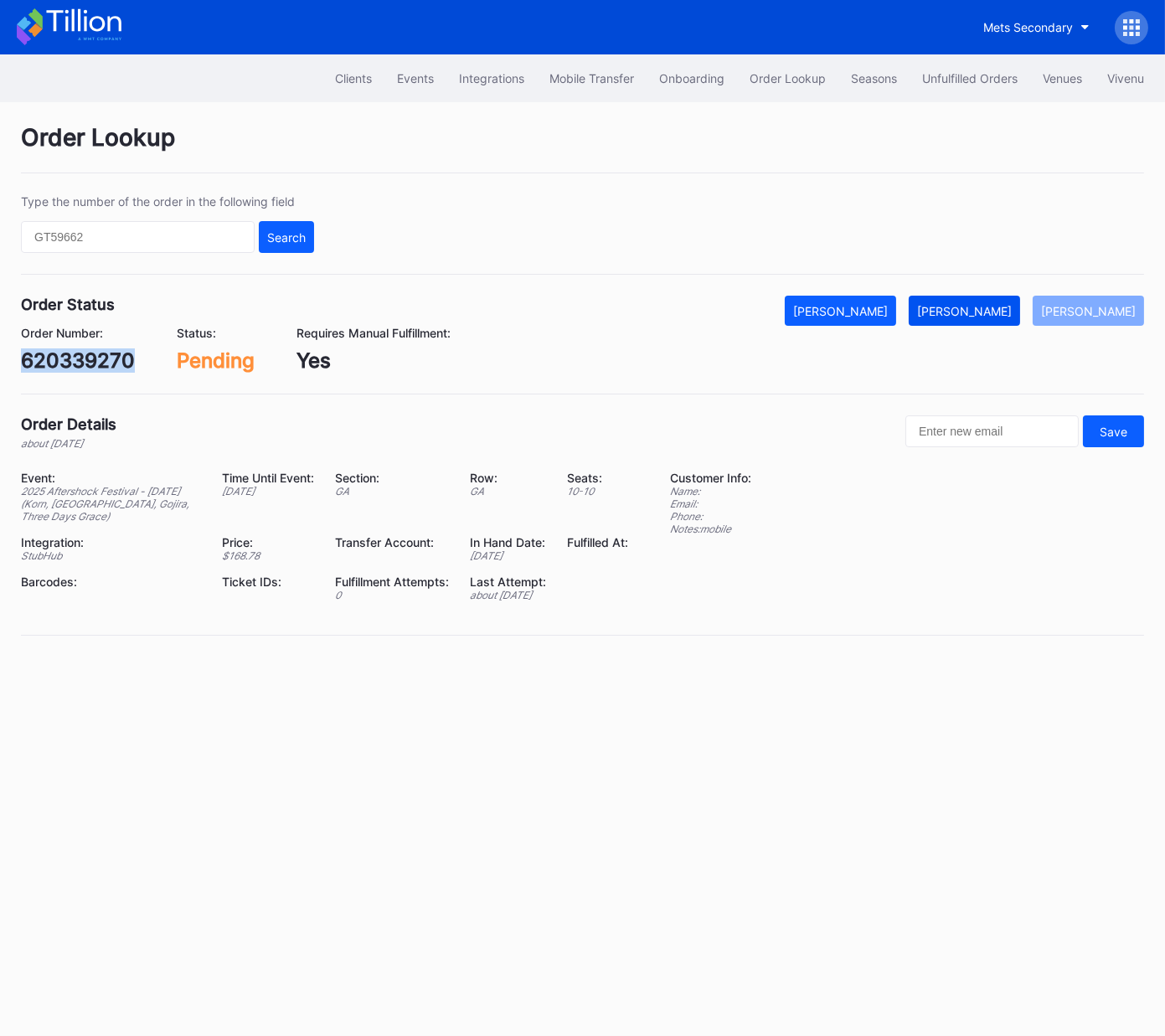
click at [981, 312] on div "[PERSON_NAME]" at bounding box center [964, 311] width 94 height 14
click at [1120, 313] on div "[PERSON_NAME]" at bounding box center [1088, 311] width 94 height 14
click at [76, 358] on div "620469788" at bounding box center [77, 360] width 114 height 24
drag, startPoint x: 76, startPoint y: 358, endPoint x: 205, endPoint y: 356, distance: 129.0
click at [76, 358] on div "620469788" at bounding box center [77, 360] width 114 height 24
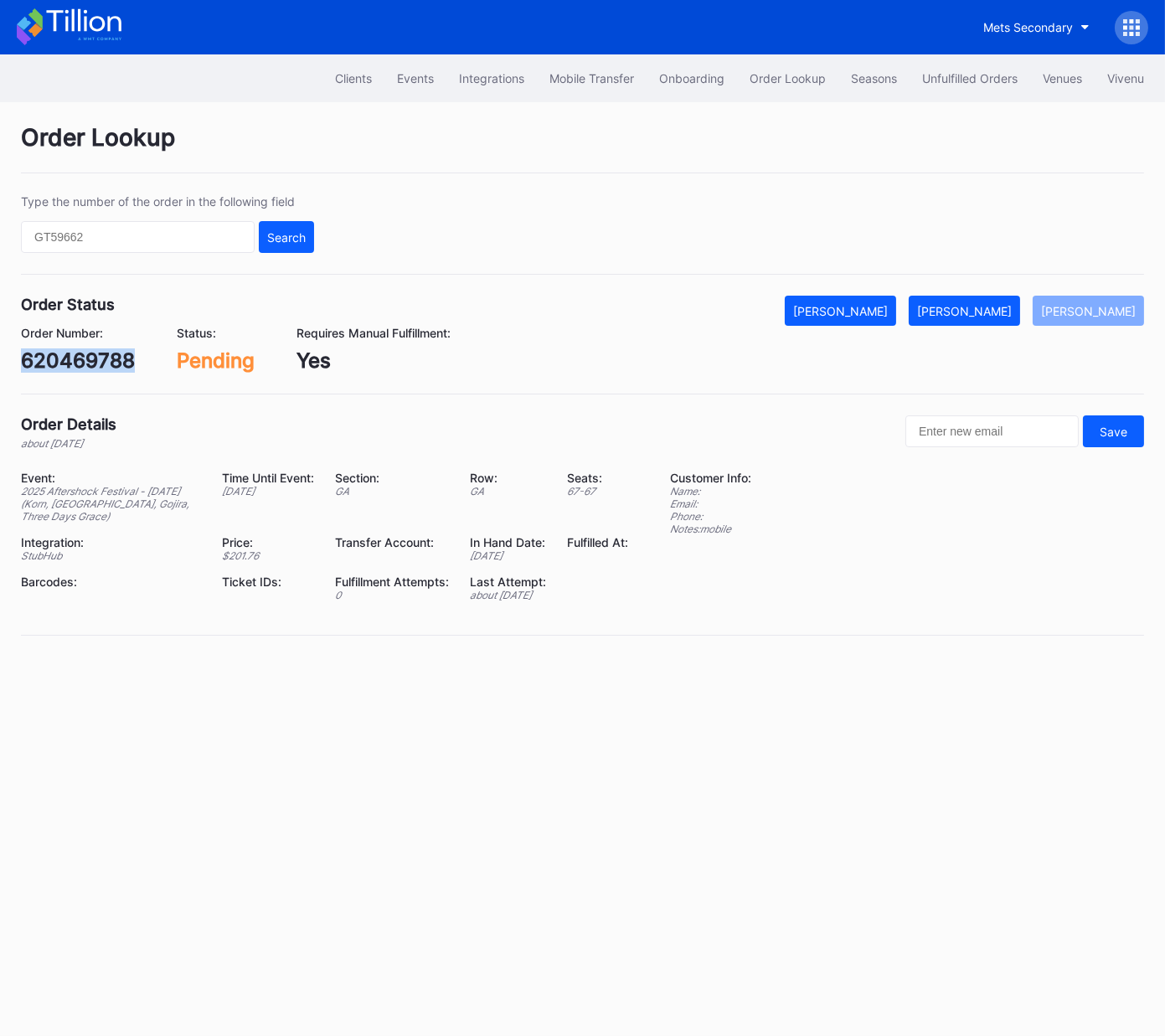
copy div "620469788"
drag, startPoint x: 986, startPoint y: 311, endPoint x: 1146, endPoint y: 174, distance: 210.6
click at [989, 310] on div "[PERSON_NAME]" at bounding box center [964, 311] width 94 height 14
click at [106, 357] on div "620507054" at bounding box center [78, 360] width 116 height 24
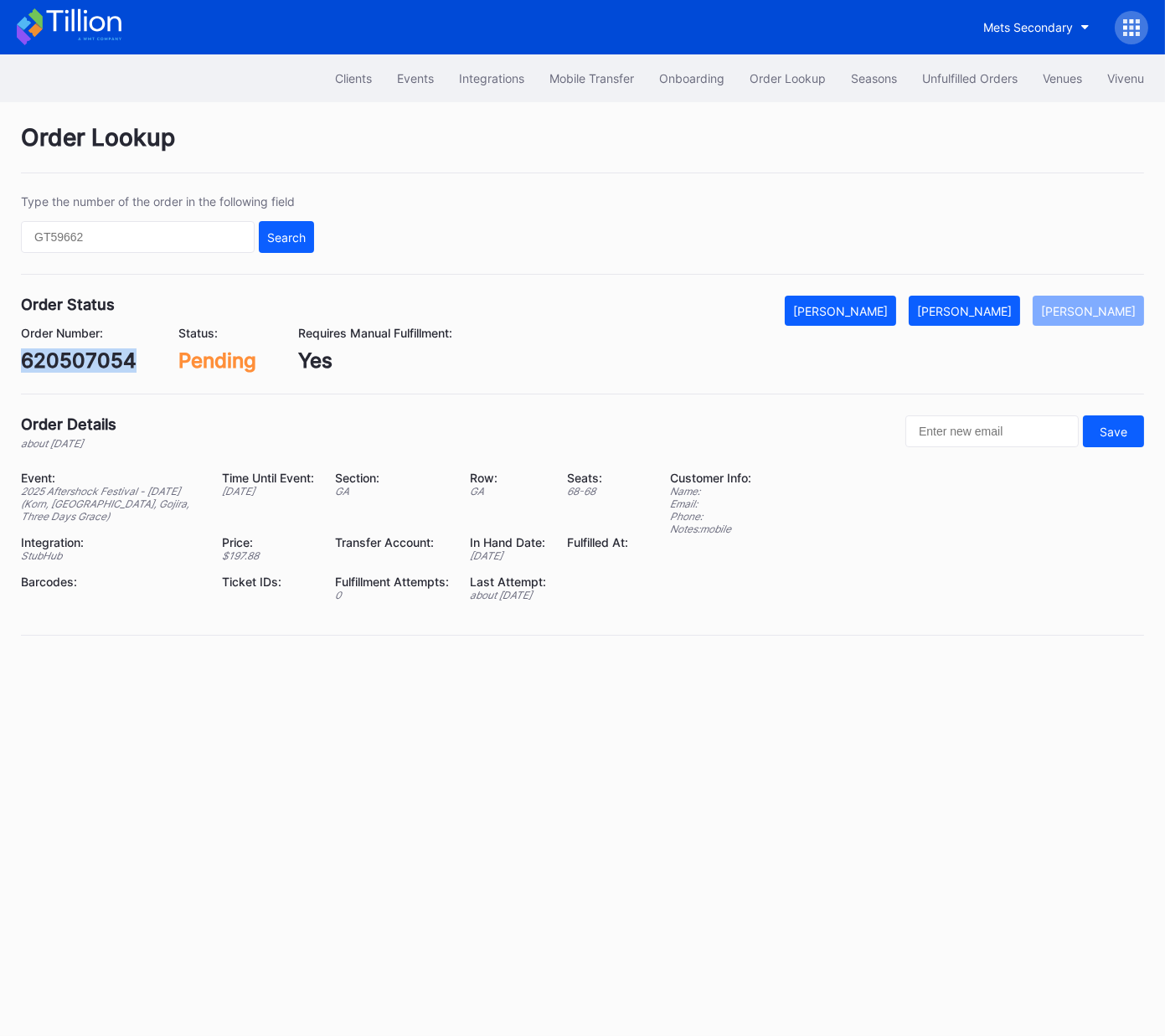
copy div "620507054"
drag, startPoint x: 963, startPoint y: 310, endPoint x: 1144, endPoint y: 240, distance: 194.1
click at [968, 309] on div "[PERSON_NAME]" at bounding box center [964, 311] width 94 height 14
click at [88, 357] on div "75016127" at bounding box center [67, 360] width 93 height 24
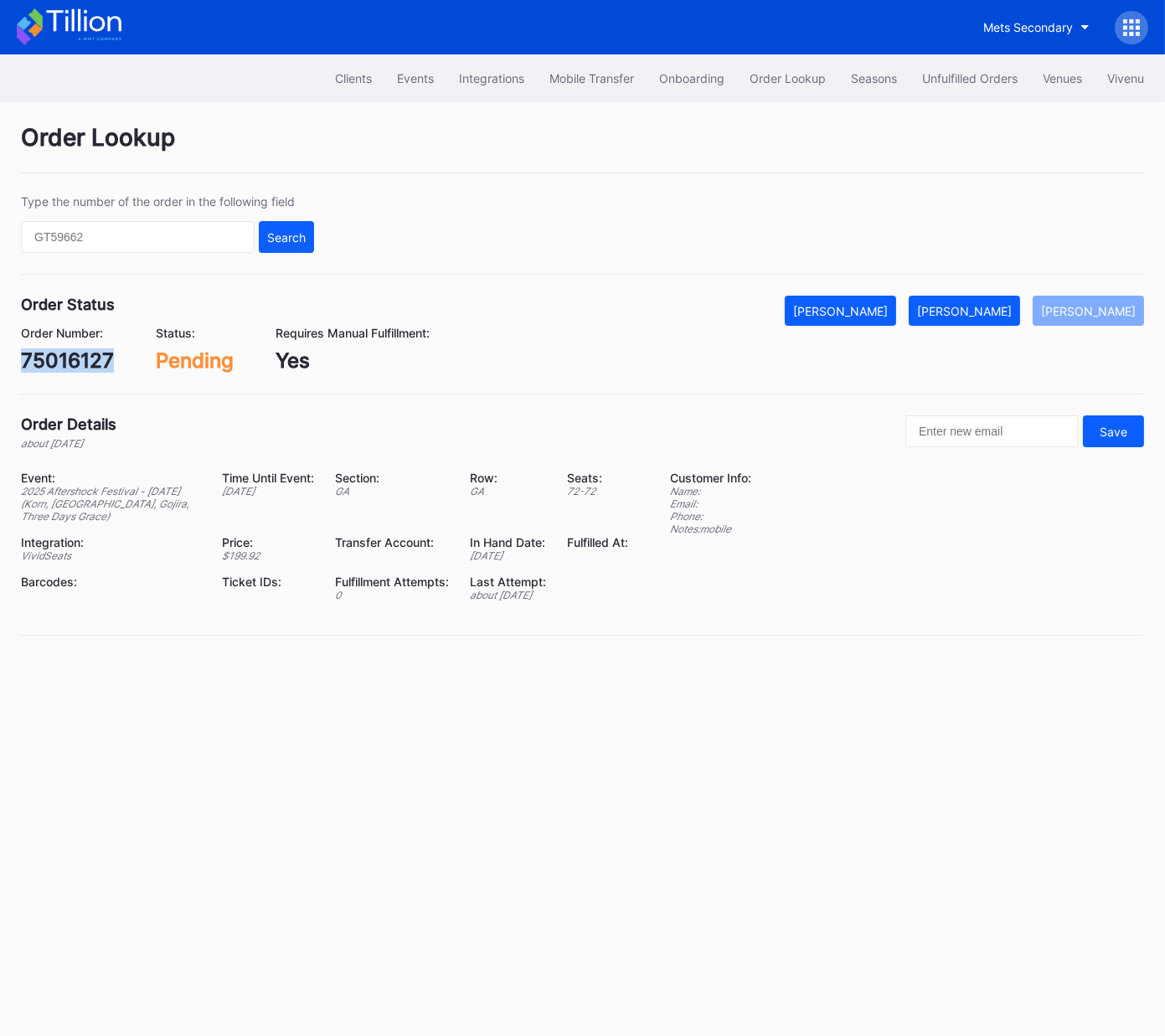
copy div "75016127"
click at [975, 304] on div "[PERSON_NAME]" at bounding box center [964, 311] width 94 height 14
click at [79, 353] on div "75055195" at bounding box center [69, 360] width 97 height 24
copy div "75055195"
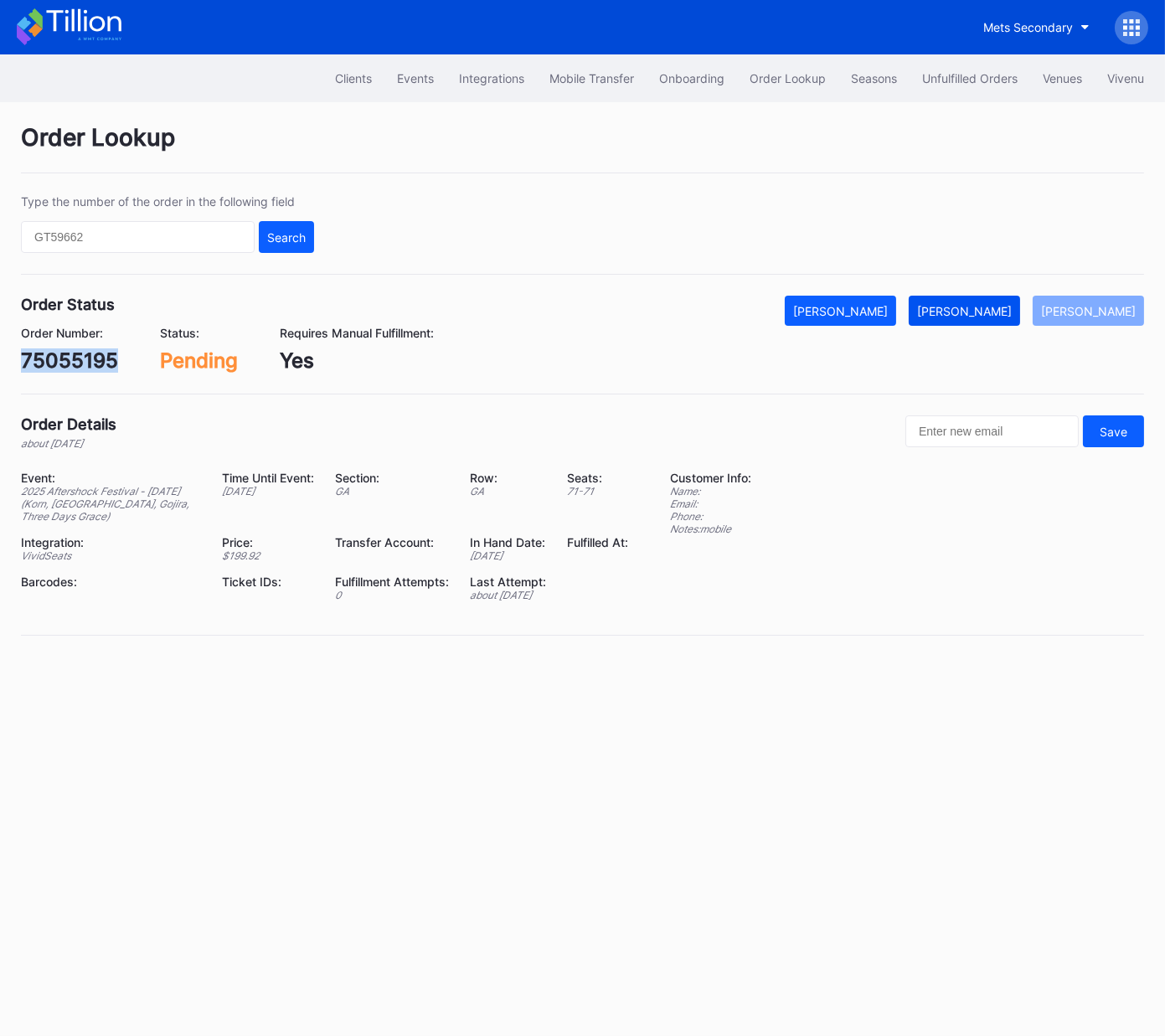
click at [977, 315] on div "[PERSON_NAME]" at bounding box center [964, 311] width 94 height 14
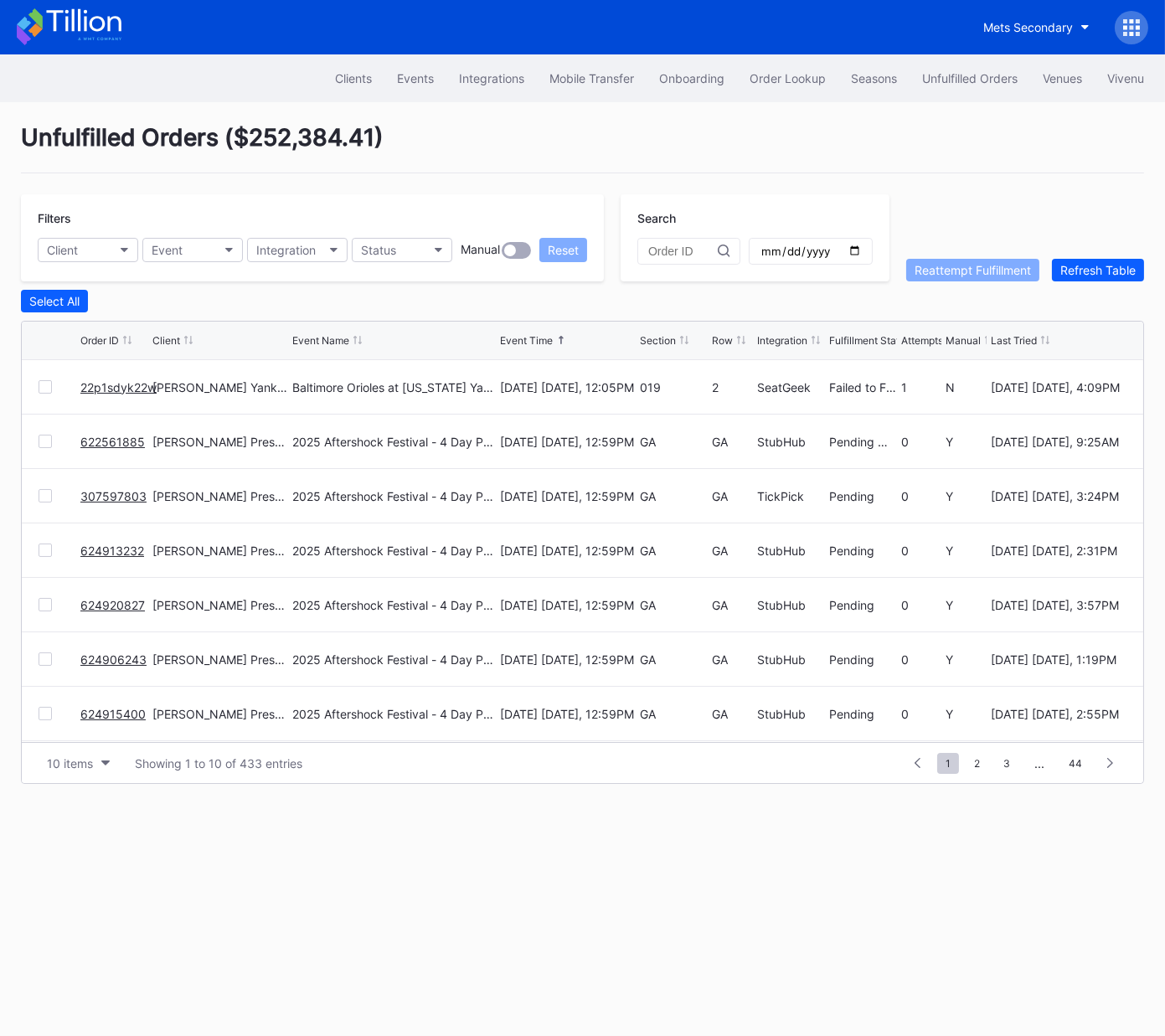
click at [108, 386] on link "22p1sdyk22w" at bounding box center [119, 386] width 77 height 14
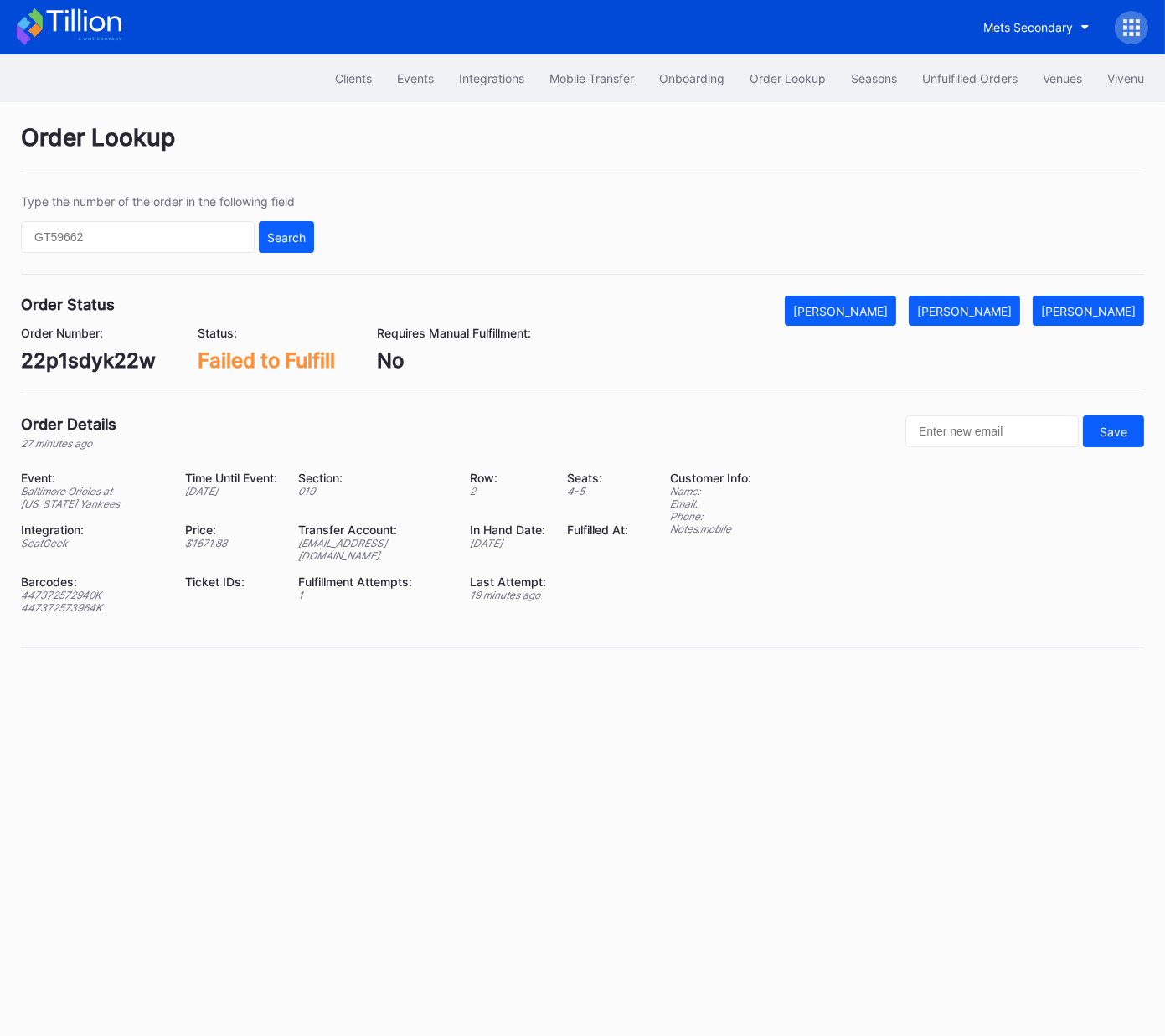
click at [101, 362] on div "22p1sdyk22w" at bounding box center [88, 360] width 134 height 24
copy div "22p1sdyk22w"
drag, startPoint x: 993, startPoint y: 311, endPoint x: 404, endPoint y: 543, distance: 633.0
click at [993, 311] on div "[PERSON_NAME]" at bounding box center [964, 311] width 94 height 14
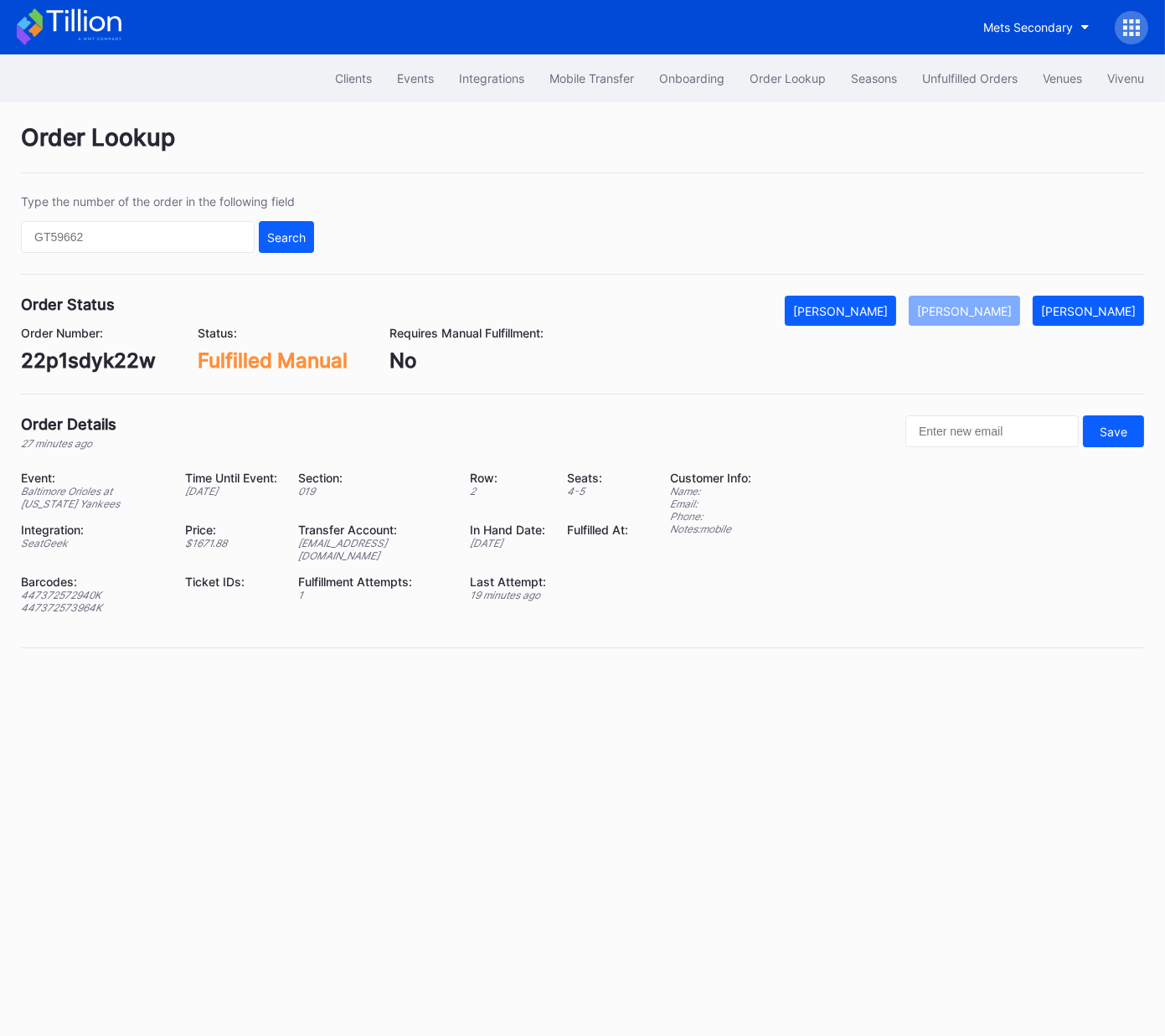
click at [86, 589] on div "447372572940K" at bounding box center [91, 595] width 143 height 12
copy div "447372572940K"
click at [86, 601] on div "447372573964K" at bounding box center [91, 607] width 143 height 12
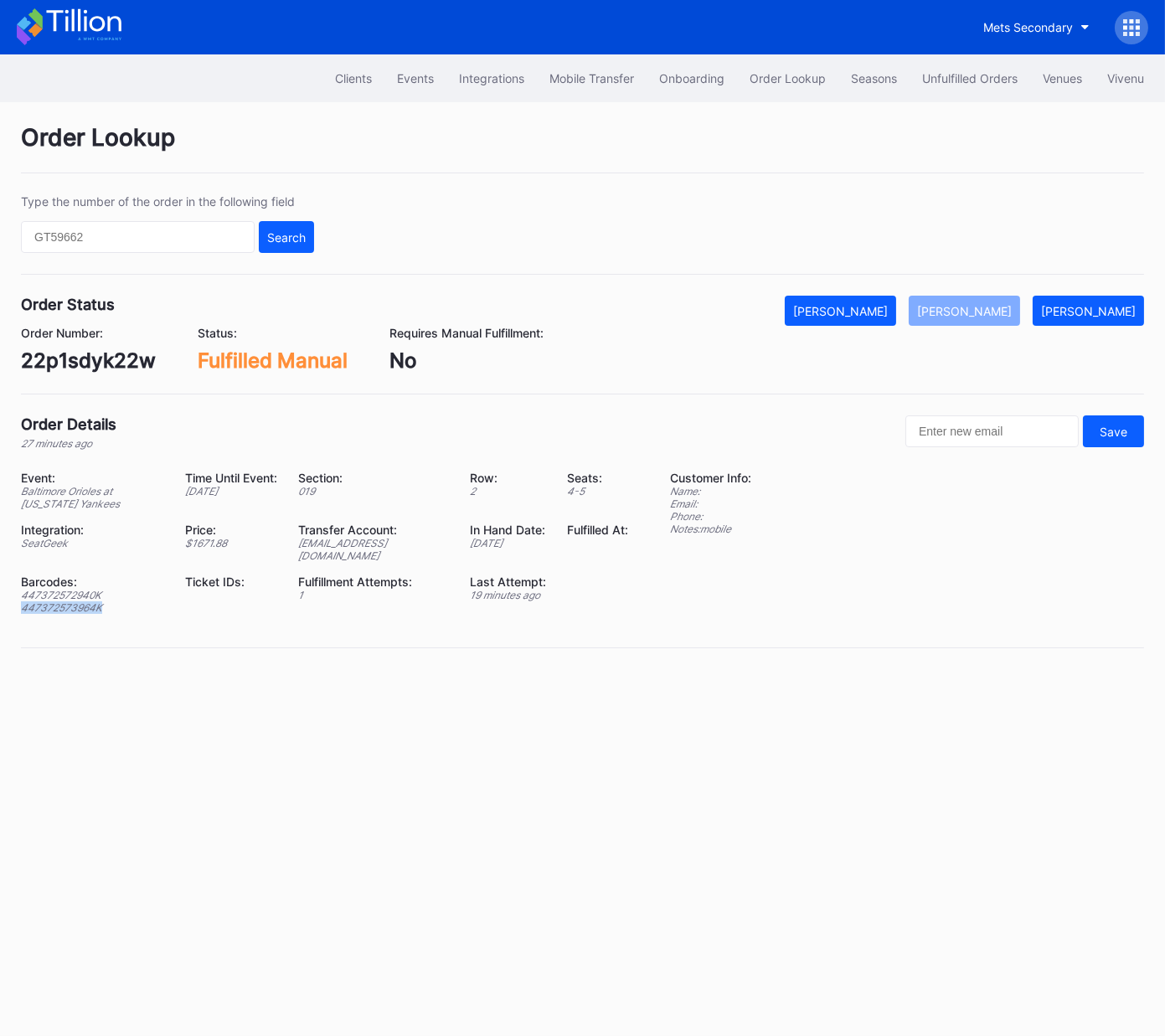
click at [86, 601] on div "447372573964K" at bounding box center [91, 607] width 143 height 12
copy div "447372573964K"
click at [957, 77] on div "Unfulfilled Orders" at bounding box center [970, 77] width 95 height 14
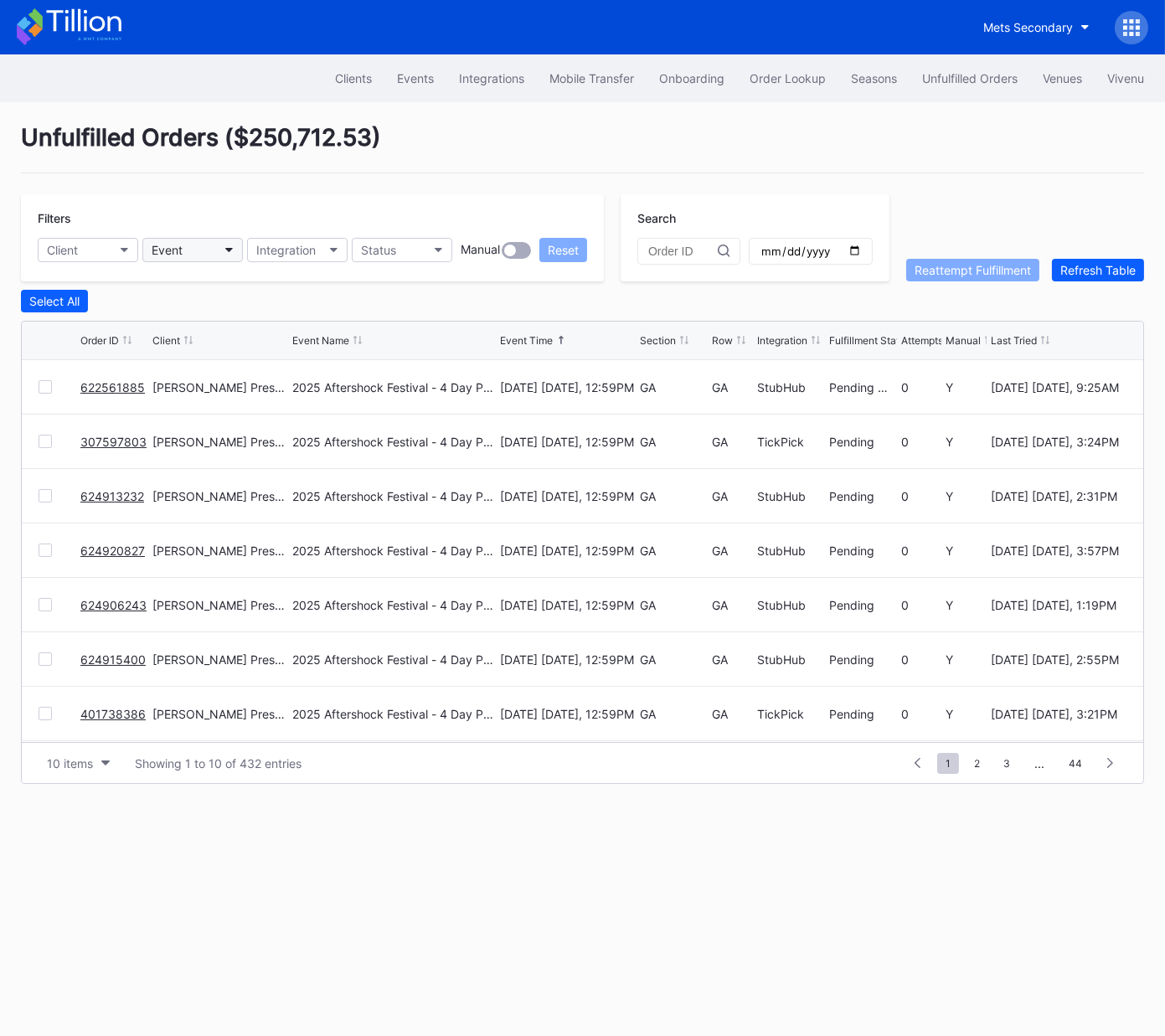
click at [189, 251] on button "Event" at bounding box center [193, 250] width 101 height 24
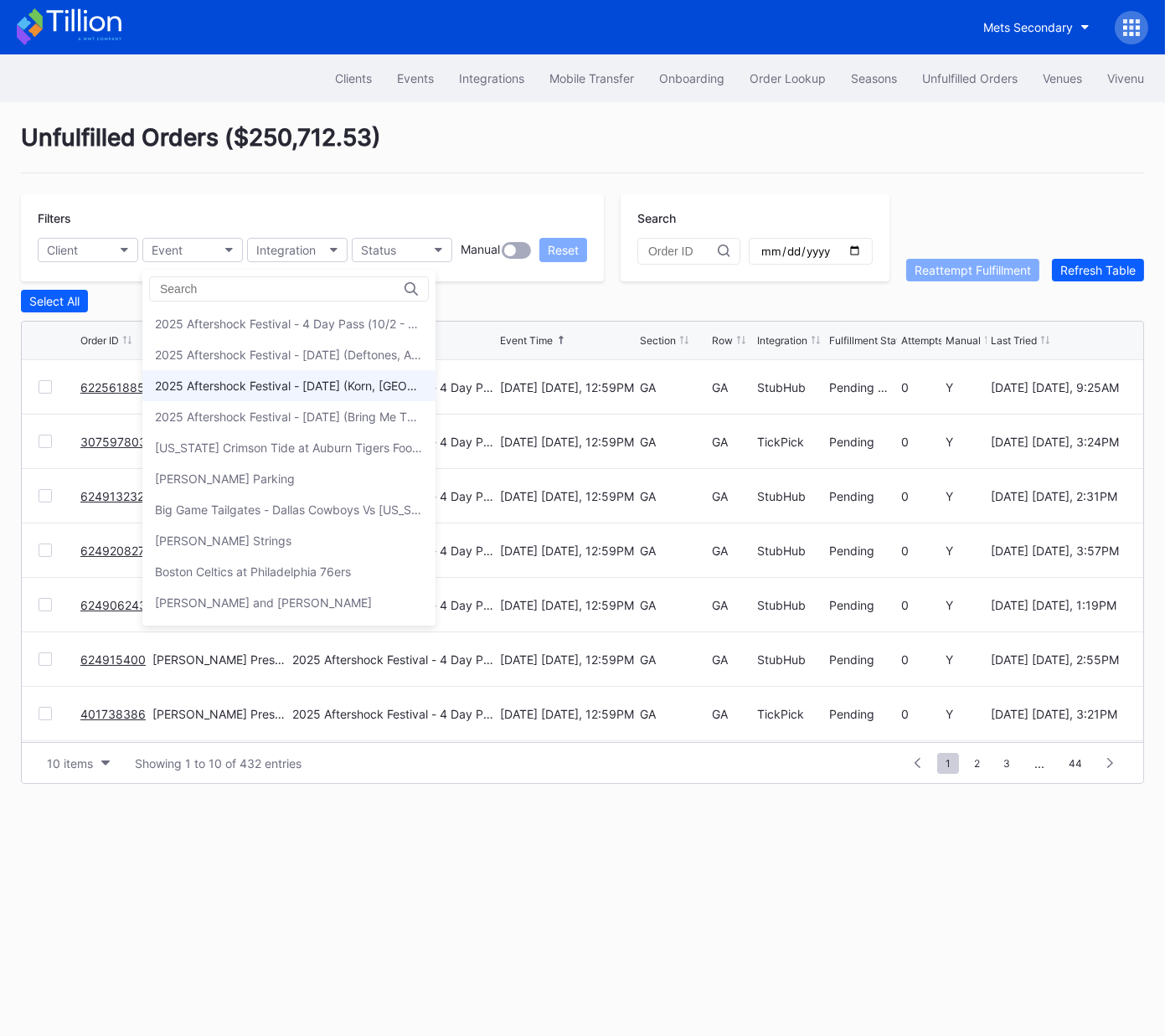
click at [224, 372] on div "2025 Aftershock Festival - [DATE] (Korn, [GEOGRAPHIC_DATA], Gojira, Three Days …" at bounding box center [289, 385] width 293 height 31
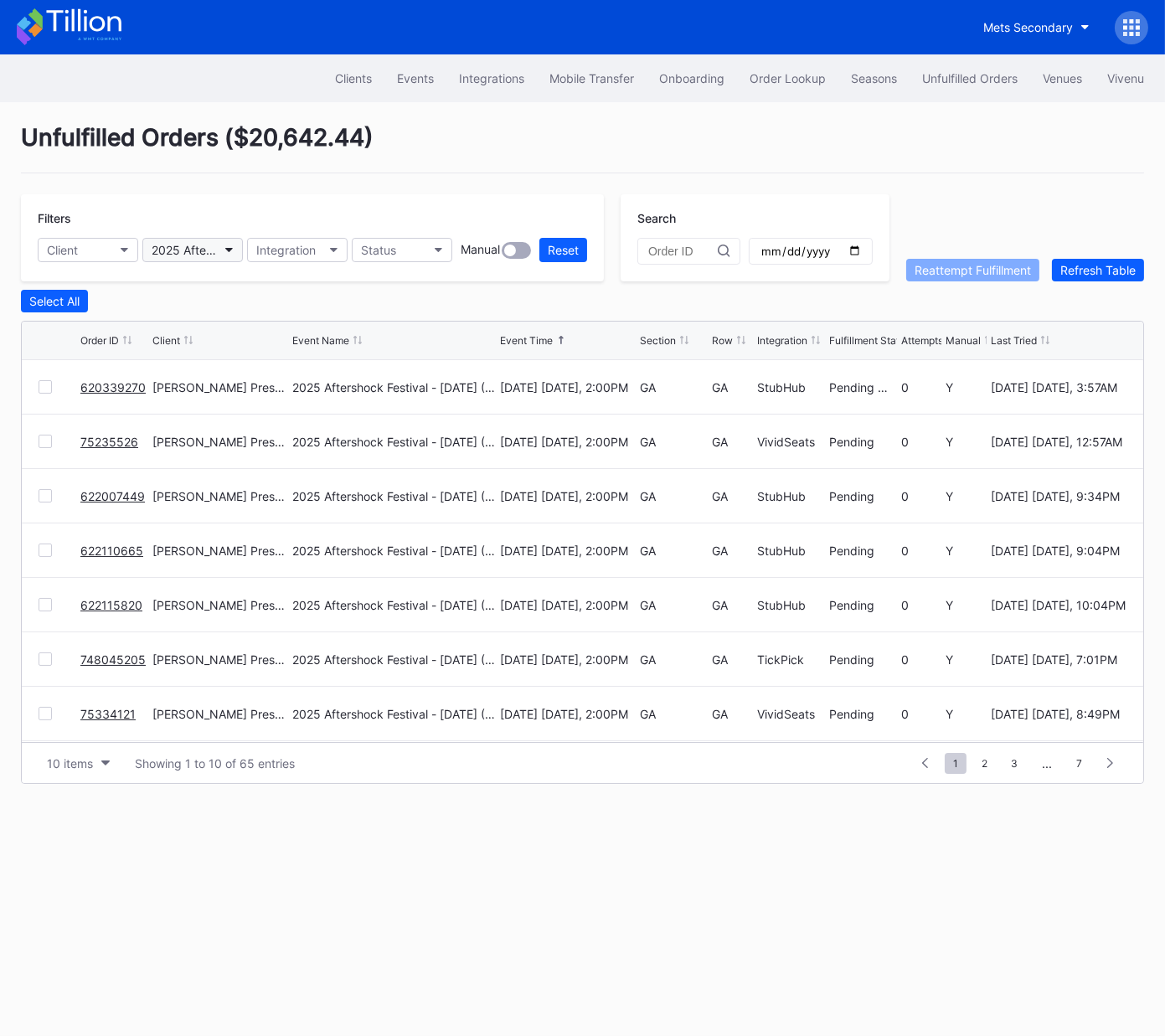
click at [208, 257] on button "2025 Aftershock Festival - [DATE] (Korn, [GEOGRAPHIC_DATA], Gojira, Three Days …" at bounding box center [193, 250] width 101 height 24
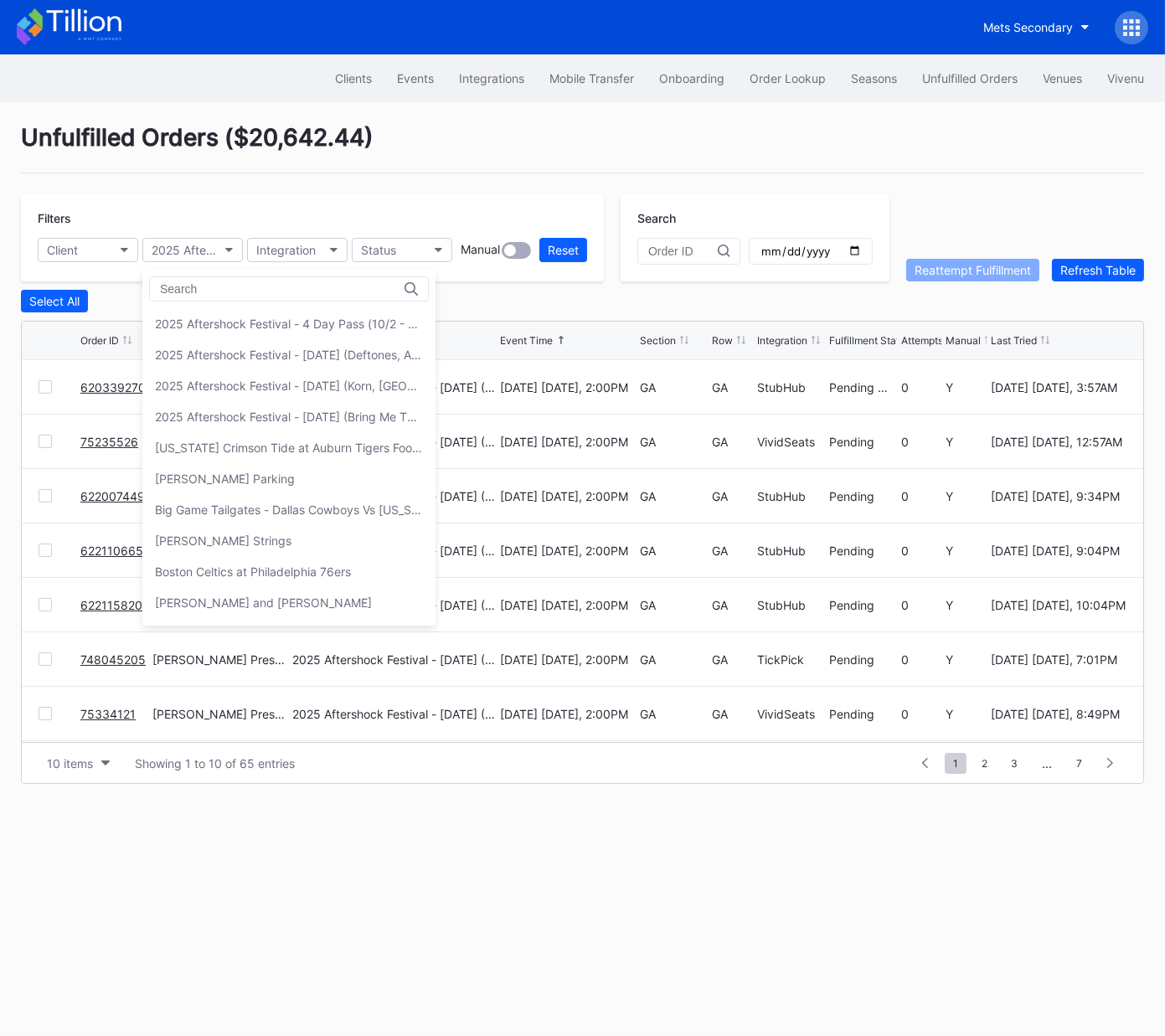
click at [249, 384] on div "2025 Aftershock Festival - [DATE] (Korn, [GEOGRAPHIC_DATA], Gojira, Three Days …" at bounding box center [288, 385] width 268 height 14
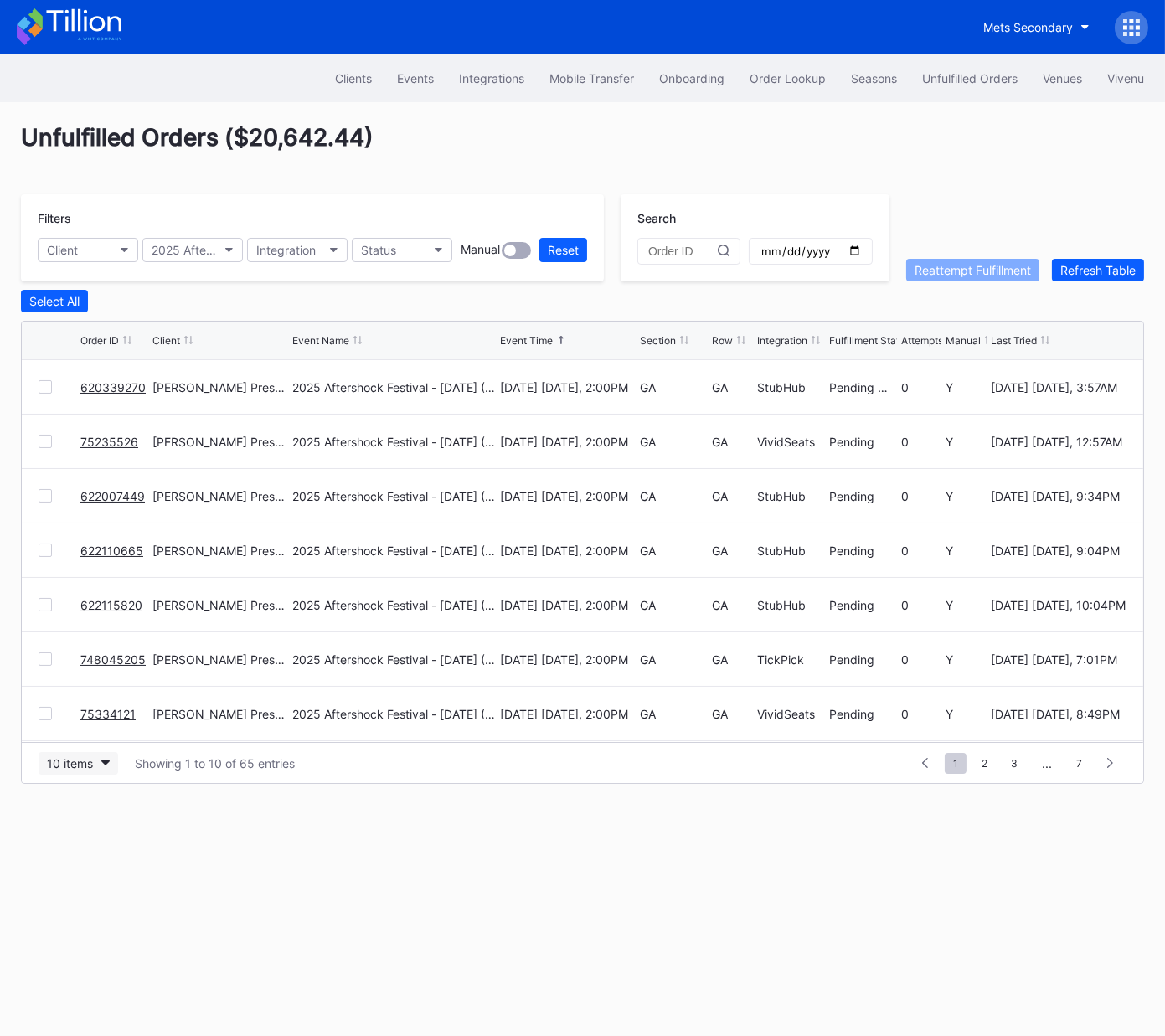
click at [63, 770] on button "10 items" at bounding box center [77, 763] width 79 height 22
click at [86, 831] on div "50 items" at bounding box center [75, 834] width 48 height 14
click at [645, 336] on div "Section" at bounding box center [658, 340] width 36 height 12
click at [648, 336] on div "Section" at bounding box center [658, 340] width 36 height 12
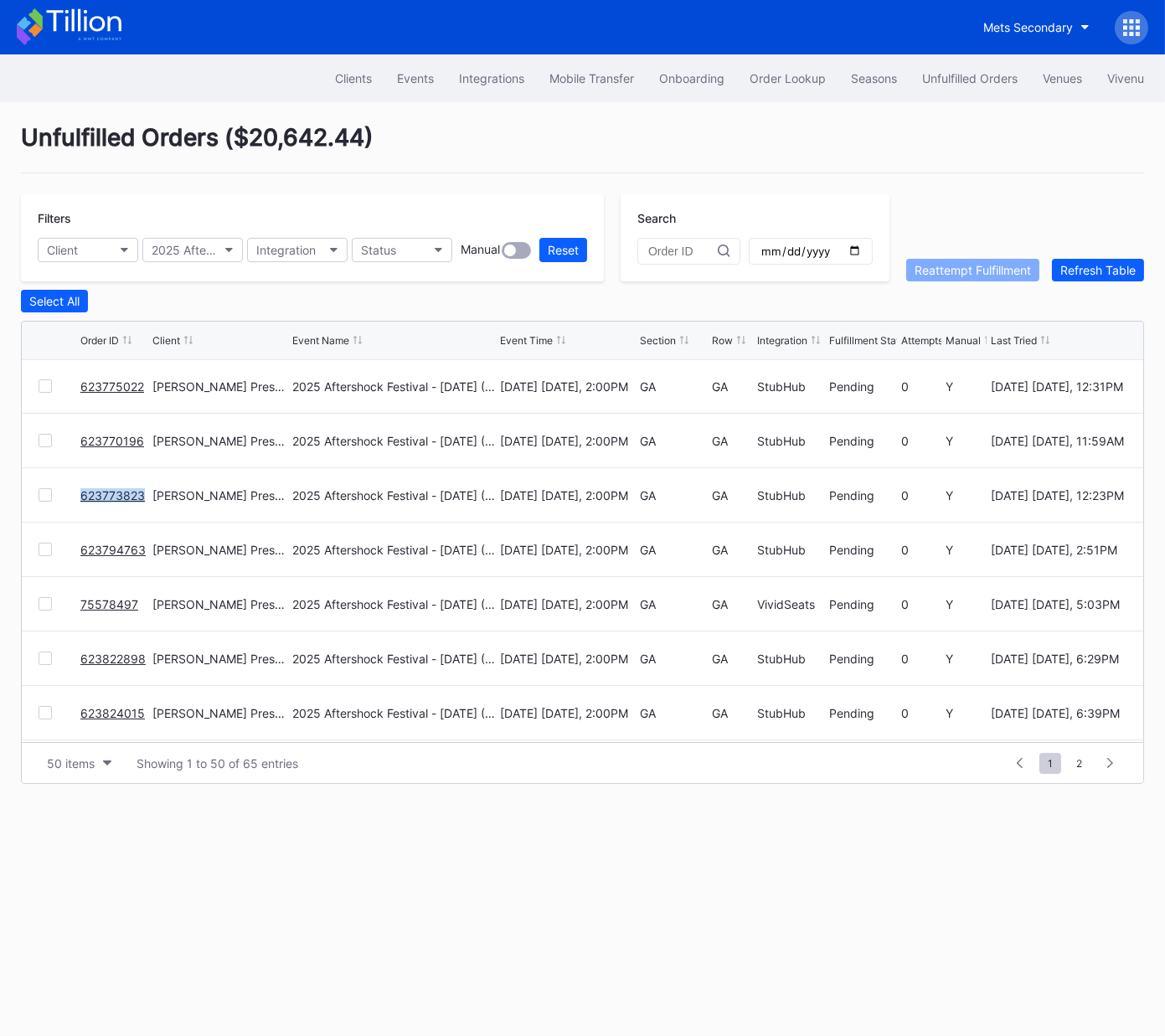
scroll to position [1500, 0]
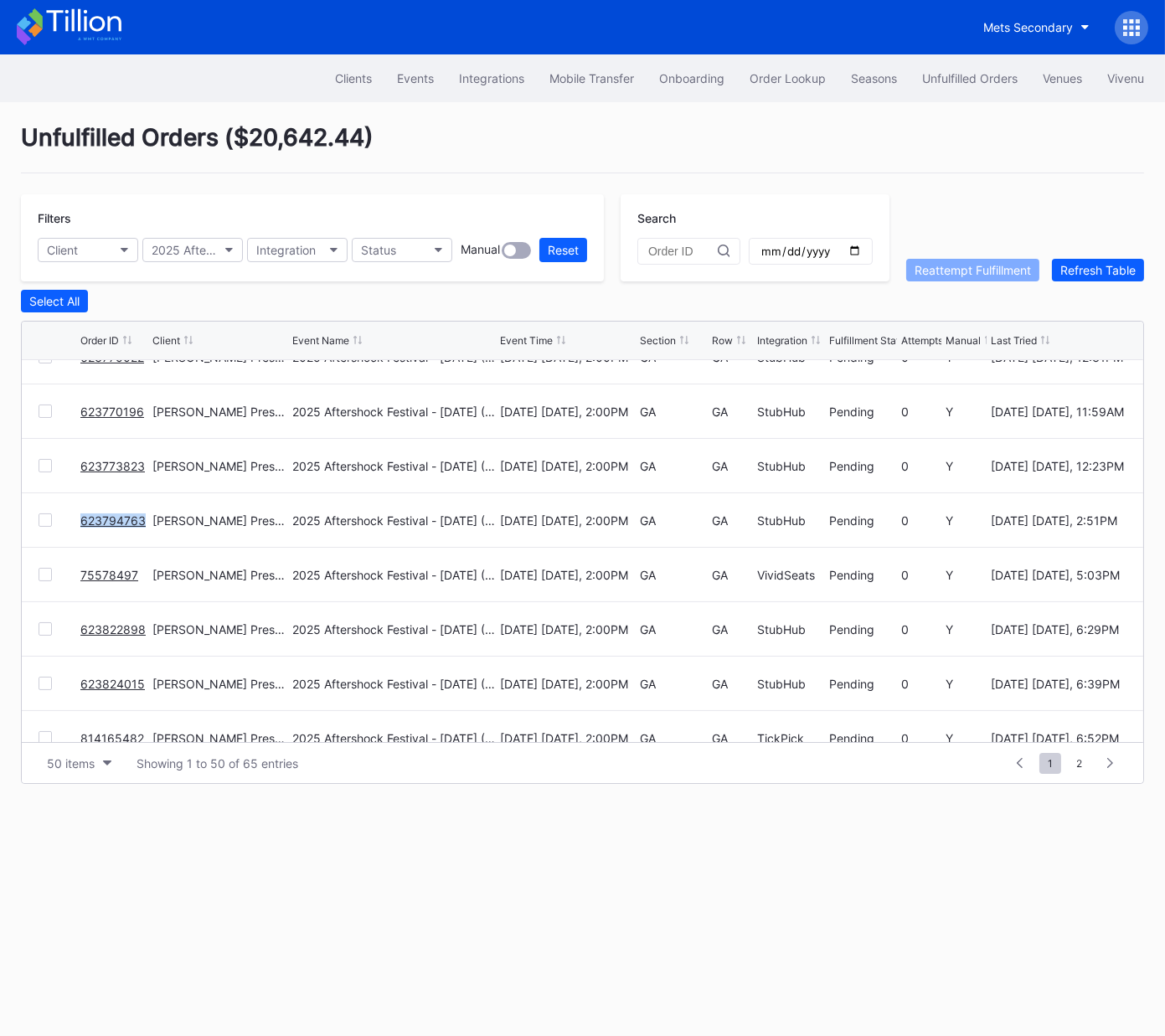
drag, startPoint x: 123, startPoint y: 519, endPoint x: 105, endPoint y: 573, distance: 56.9
click at [127, 579] on link "75578497" at bounding box center [109, 575] width 58 height 14
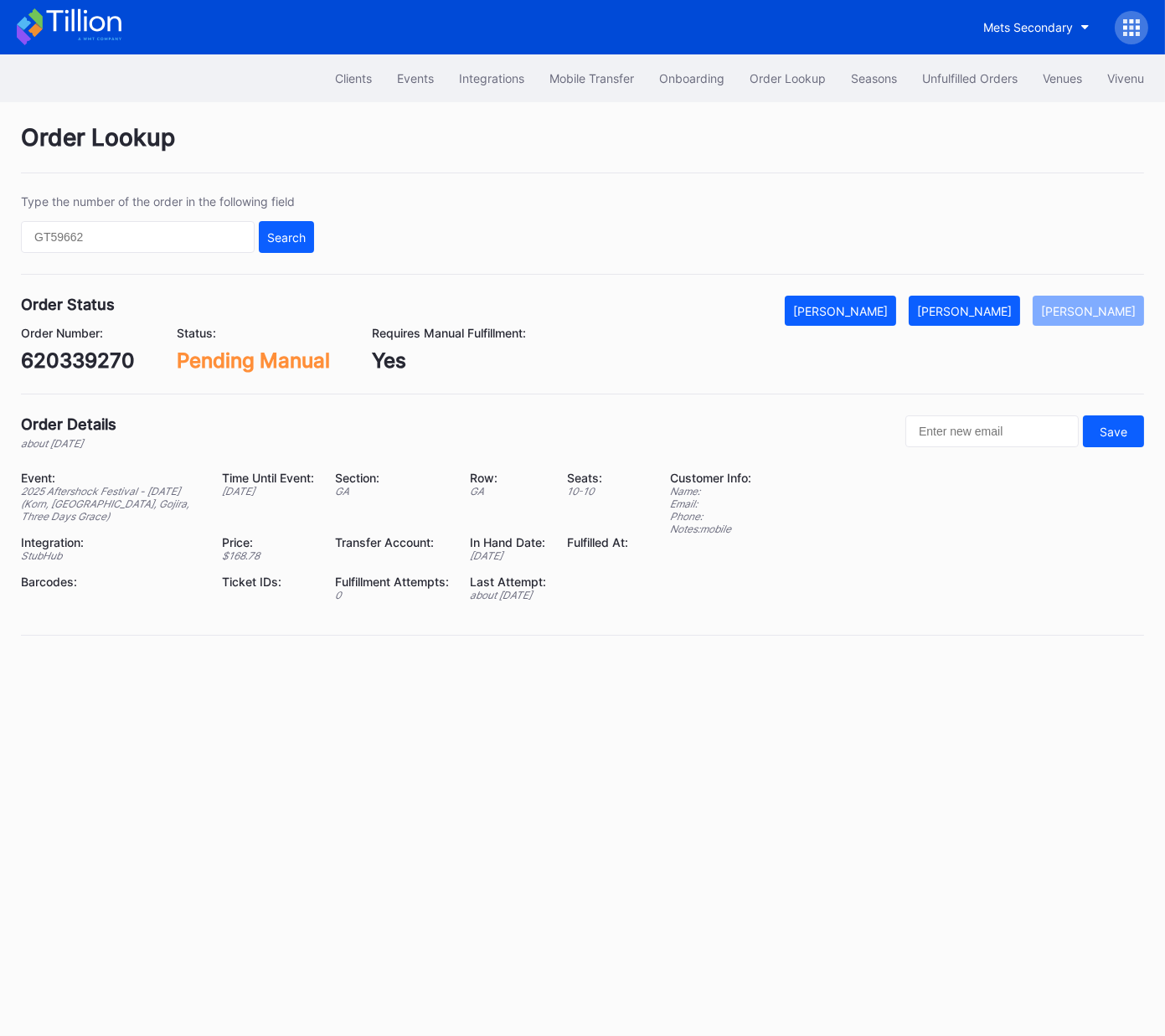
click at [91, 372] on div "Order Status Mark Cancelled [PERSON_NAME] Mark Pending Order Number: 620339270 …" at bounding box center [582, 345] width 1124 height 99
click at [96, 357] on div "620339270" at bounding box center [77, 360] width 114 height 24
click at [97, 357] on div "620339270" at bounding box center [77, 360] width 114 height 24
copy div "620339270"
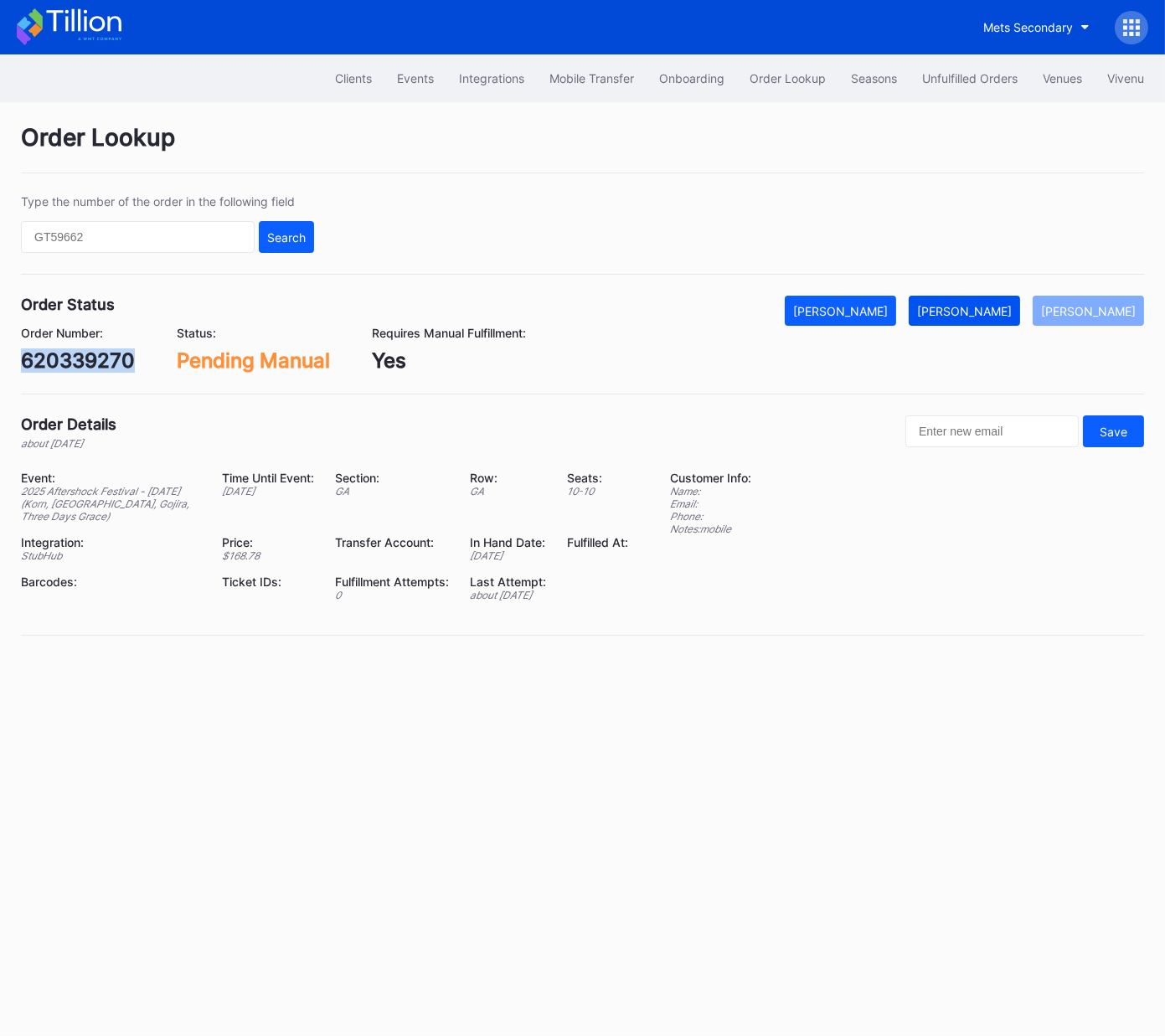
click at [973, 311] on div "[PERSON_NAME]" at bounding box center [964, 311] width 94 height 14
click at [1107, 312] on div "[PERSON_NAME]" at bounding box center [1088, 311] width 94 height 14
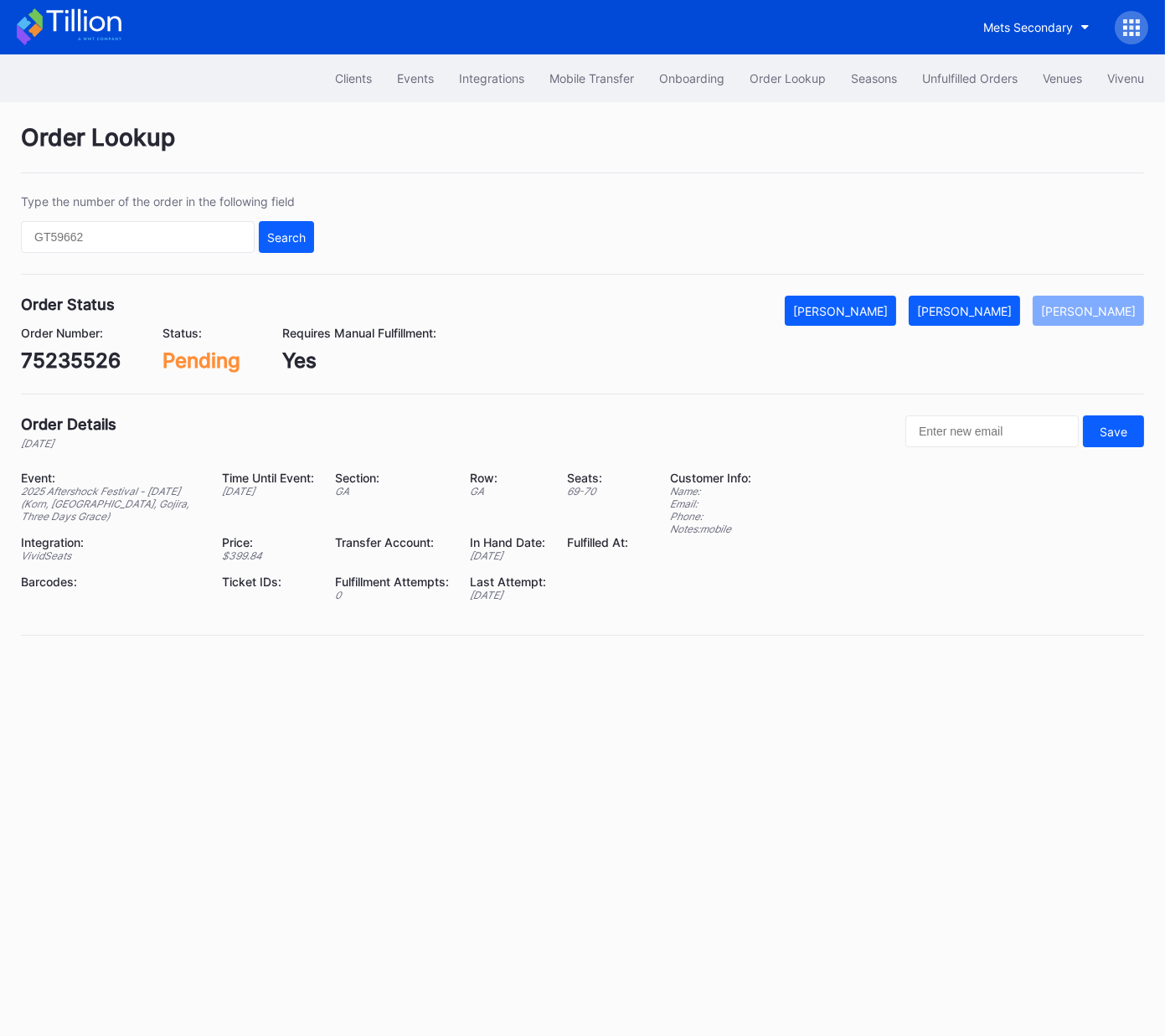
click at [75, 348] on div "75235526" at bounding box center [70, 360] width 100 height 24
copy div "75235526"
click at [992, 314] on div "[PERSON_NAME]" at bounding box center [964, 311] width 94 height 14
click at [51, 364] on div "622007449" at bounding box center [77, 360] width 115 height 24
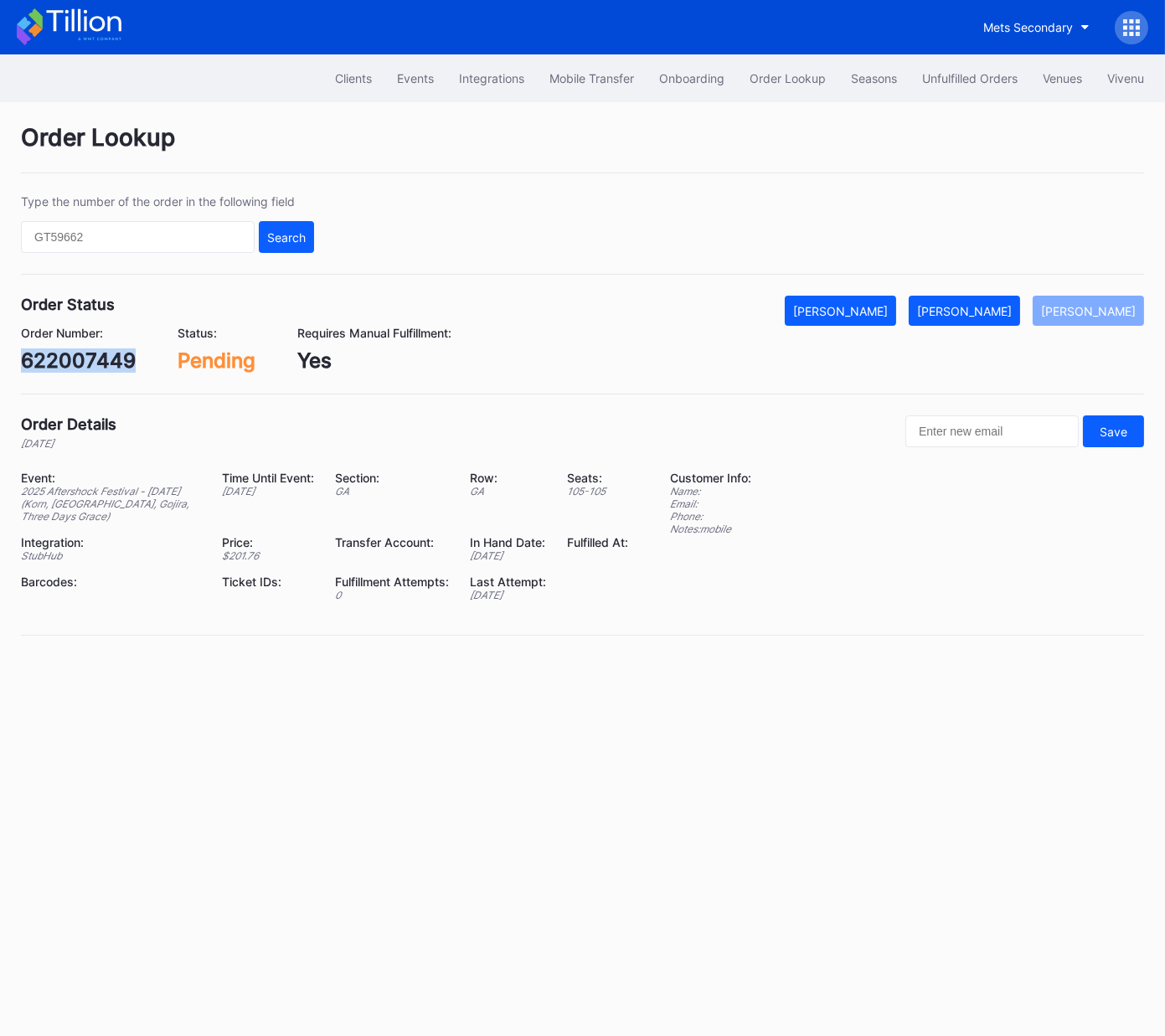
click at [51, 364] on div "622007449" at bounding box center [77, 360] width 115 height 24
copy div "622007449"
click at [996, 315] on div "[PERSON_NAME]" at bounding box center [964, 311] width 94 height 14
click at [88, 361] on div "622110665" at bounding box center [74, 360] width 107 height 24
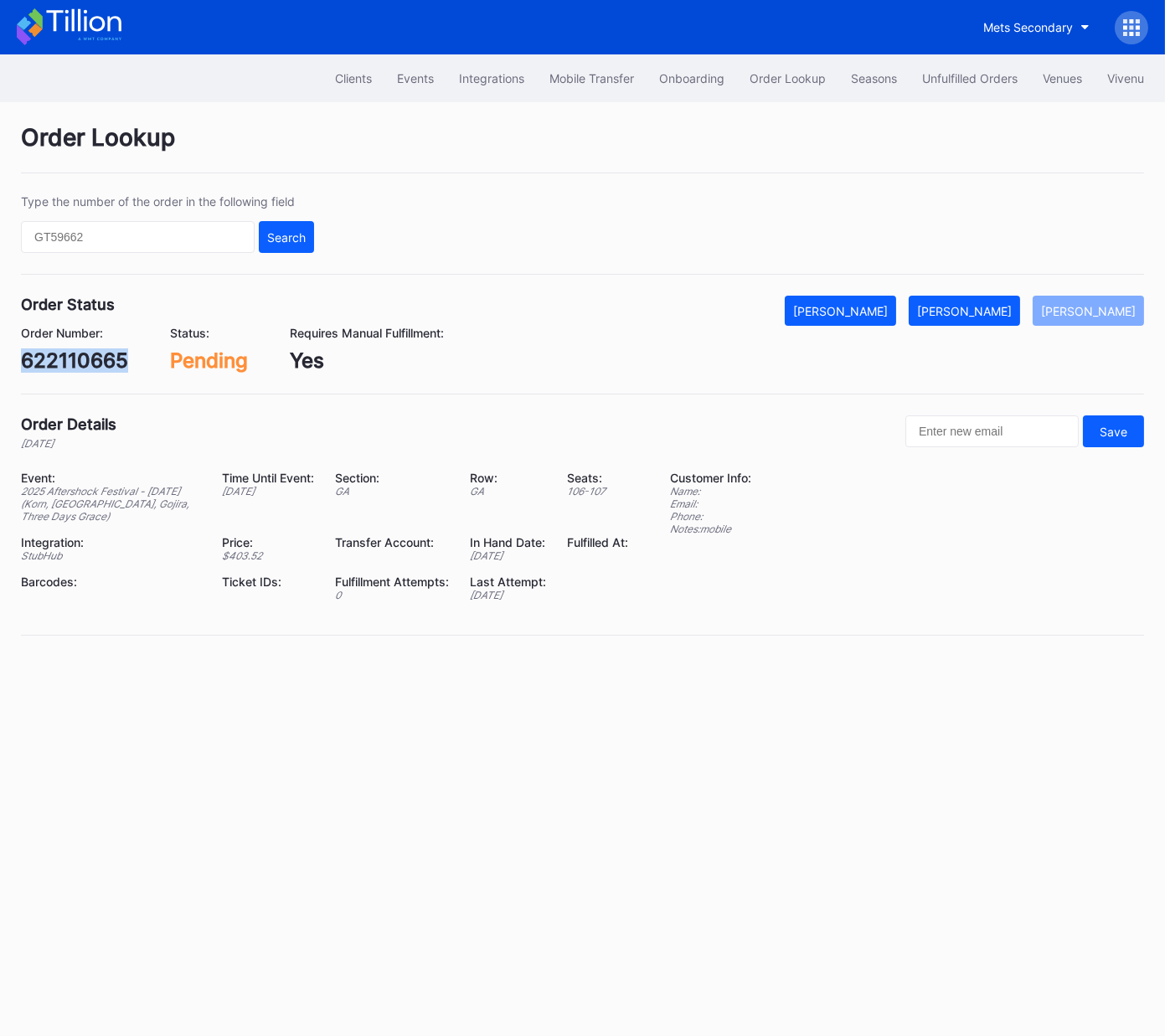
copy div "622110665"
click at [990, 304] on div "[PERSON_NAME]" at bounding box center [964, 311] width 94 height 14
click at [95, 353] on div "622115820" at bounding box center [74, 360] width 107 height 24
copy div "622115820"
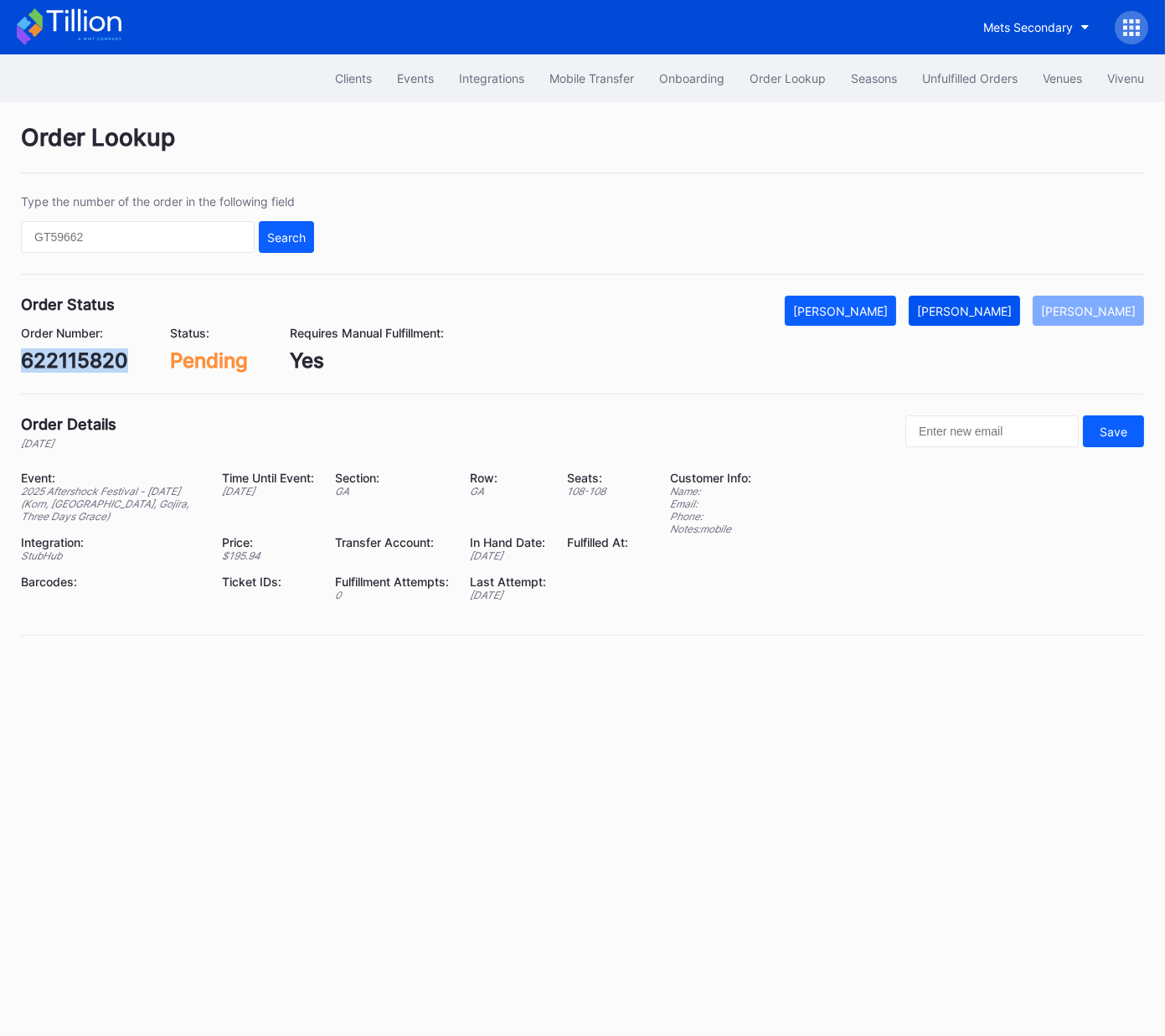
click at [981, 316] on div "[PERSON_NAME]" at bounding box center [964, 311] width 94 height 14
click at [101, 363] on div "748045205" at bounding box center [77, 360] width 115 height 24
copy div "748045205"
click at [992, 304] on div "[PERSON_NAME]" at bounding box center [964, 311] width 94 height 14
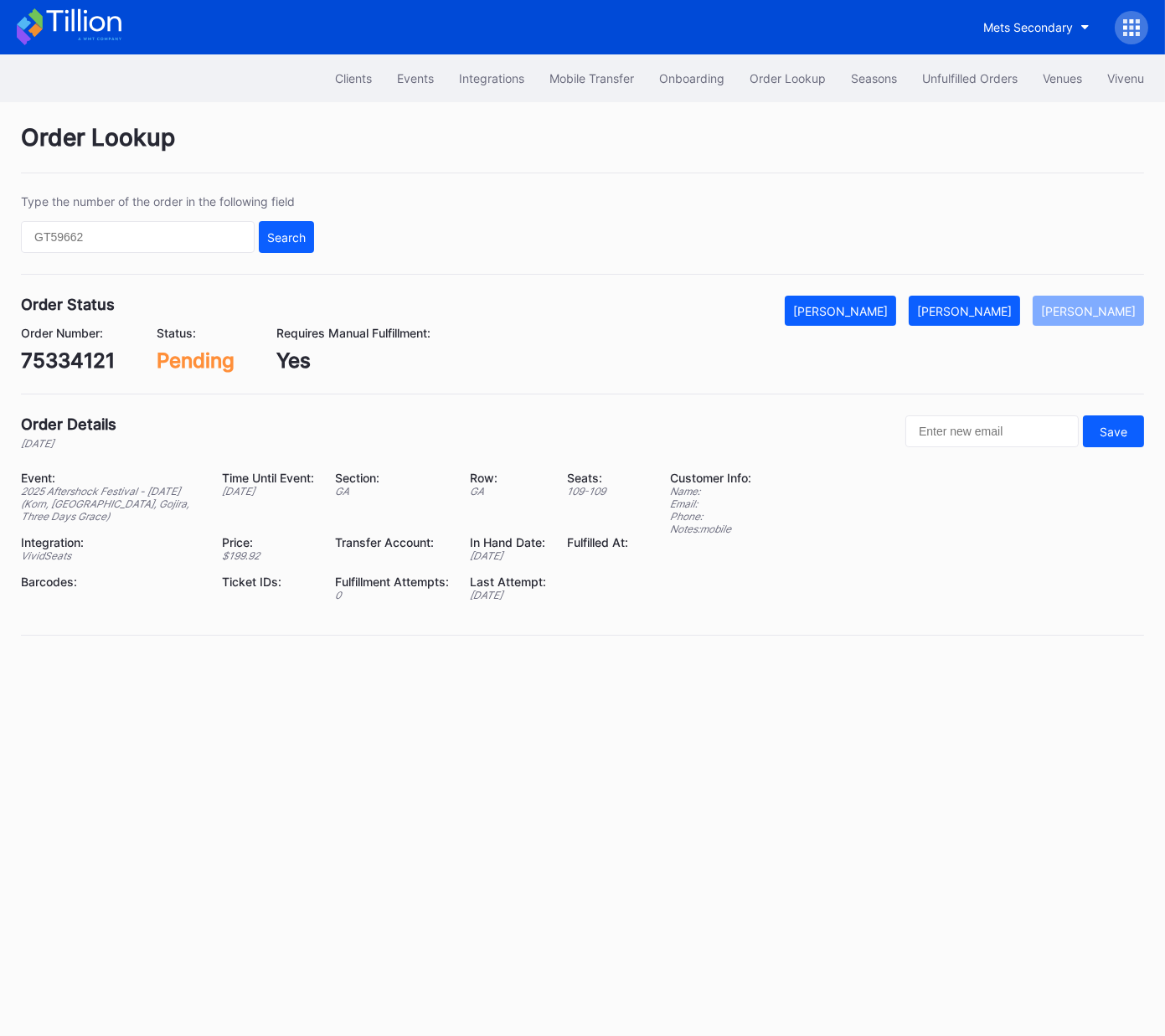
click at [80, 357] on div "75334121" at bounding box center [67, 360] width 94 height 24
copy div "75334121"
click at [979, 312] on div "[PERSON_NAME]" at bounding box center [964, 311] width 94 height 14
click at [100, 357] on div "75347540" at bounding box center [71, 360] width 102 height 24
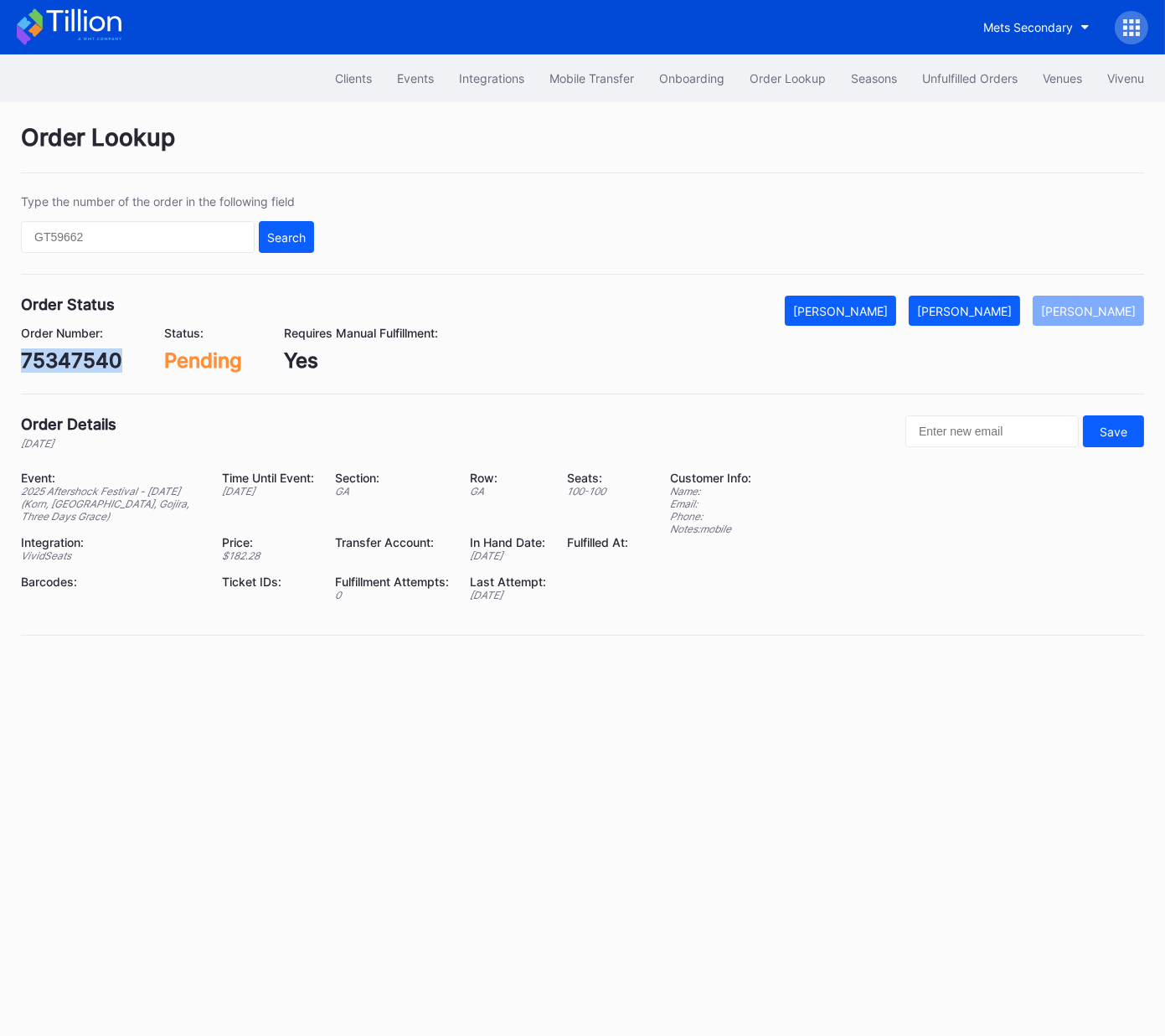
click at [100, 357] on div "75347540" at bounding box center [71, 360] width 102 height 24
copy div "75347540"
click at [1006, 313] on div "[PERSON_NAME]" at bounding box center [964, 311] width 94 height 14
click at [102, 364] on div "622517326" at bounding box center [75, 360] width 109 height 24
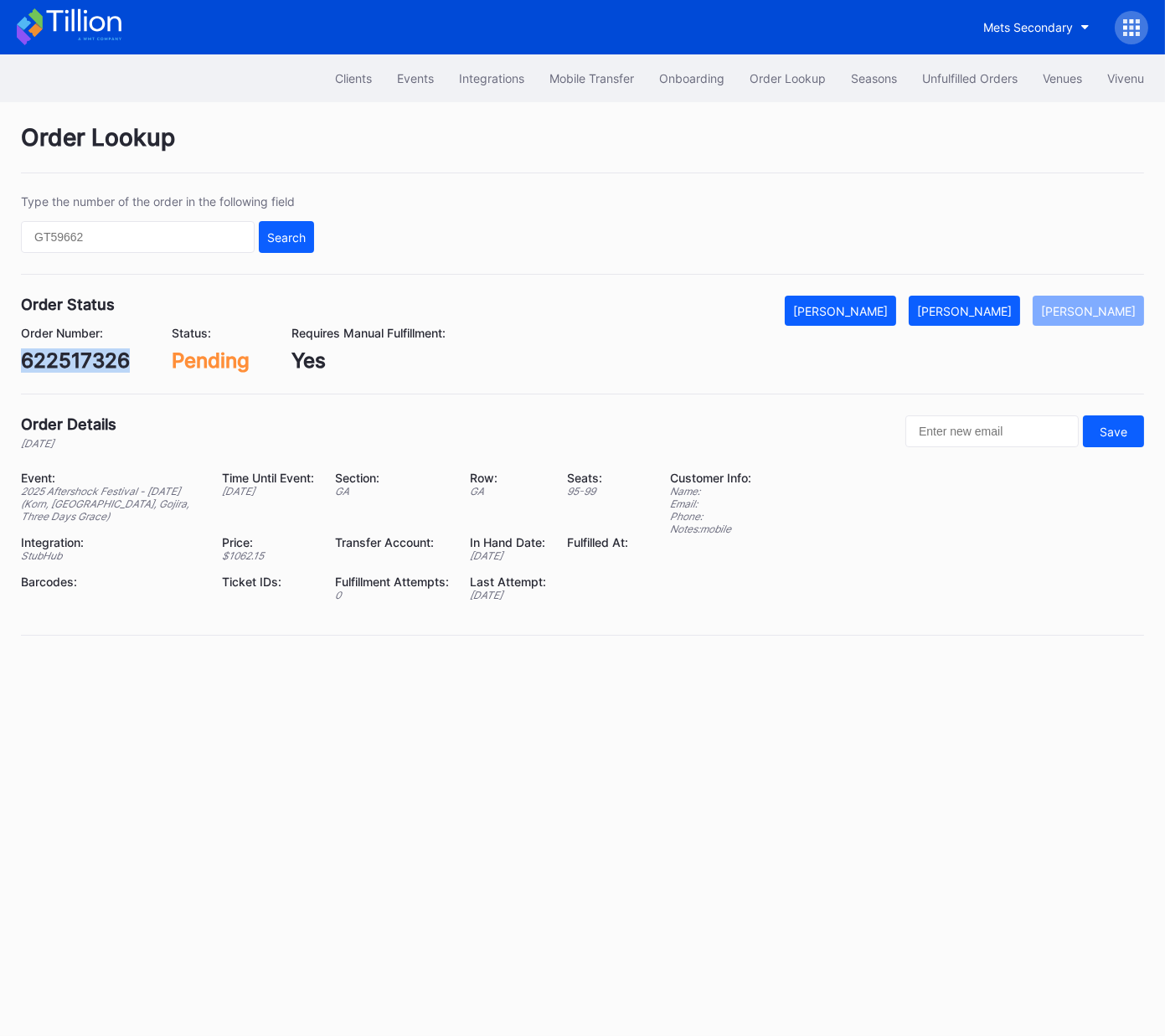
copy div "622517326"
drag, startPoint x: 971, startPoint y: 308, endPoint x: 1158, endPoint y: 127, distance: 260.2
click at [973, 308] on div "[PERSON_NAME]" at bounding box center [964, 311] width 94 height 14
click at [90, 354] on div "622669357" at bounding box center [77, 360] width 112 height 24
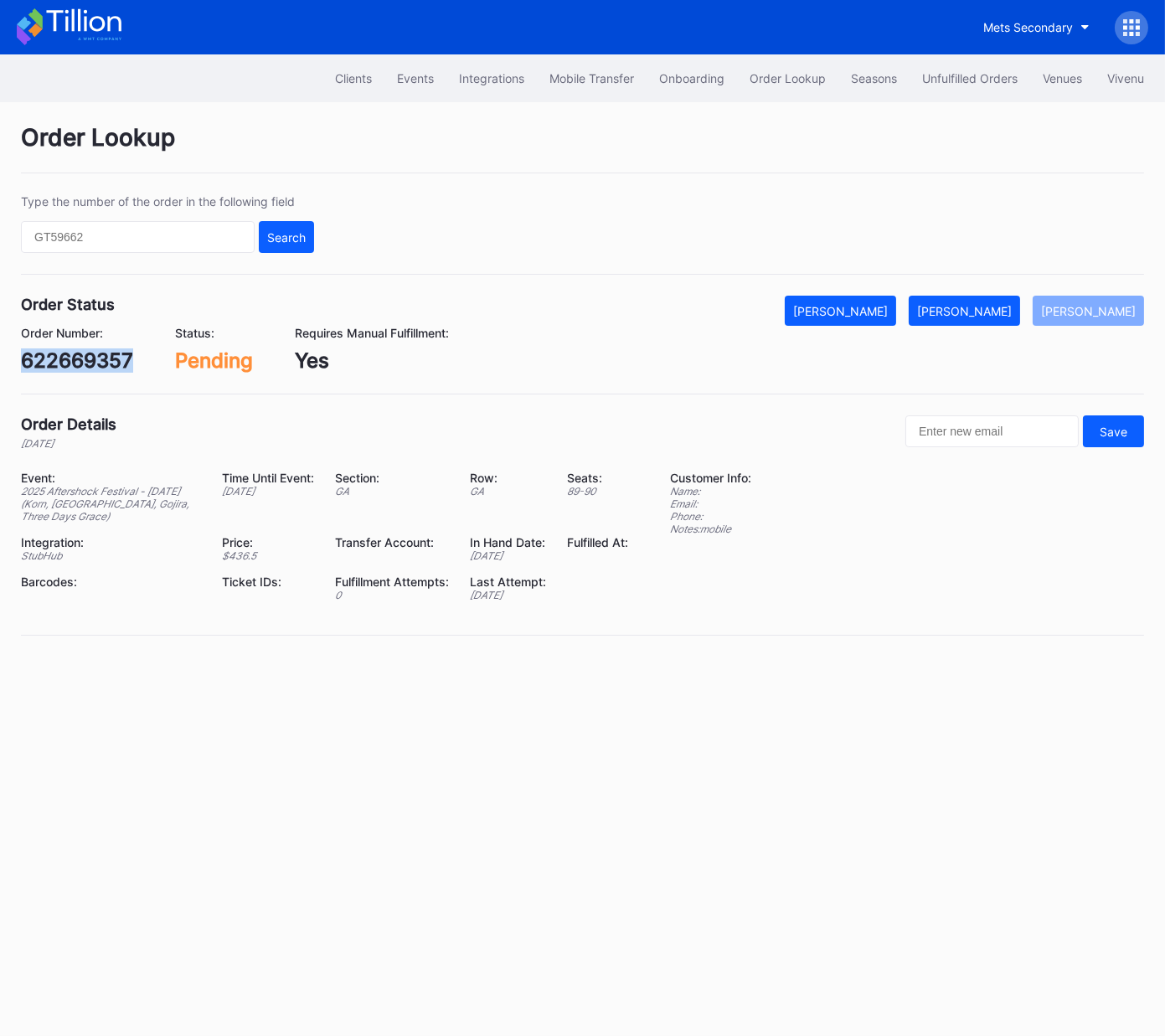
copy div "622669357"
click at [980, 317] on button "[PERSON_NAME]" at bounding box center [964, 311] width 111 height 30
click at [1101, 311] on div "[PERSON_NAME]" at bounding box center [1088, 311] width 94 height 14
click at [121, 360] on div "xnd6t6ndm36" at bounding box center [88, 360] width 134 height 24
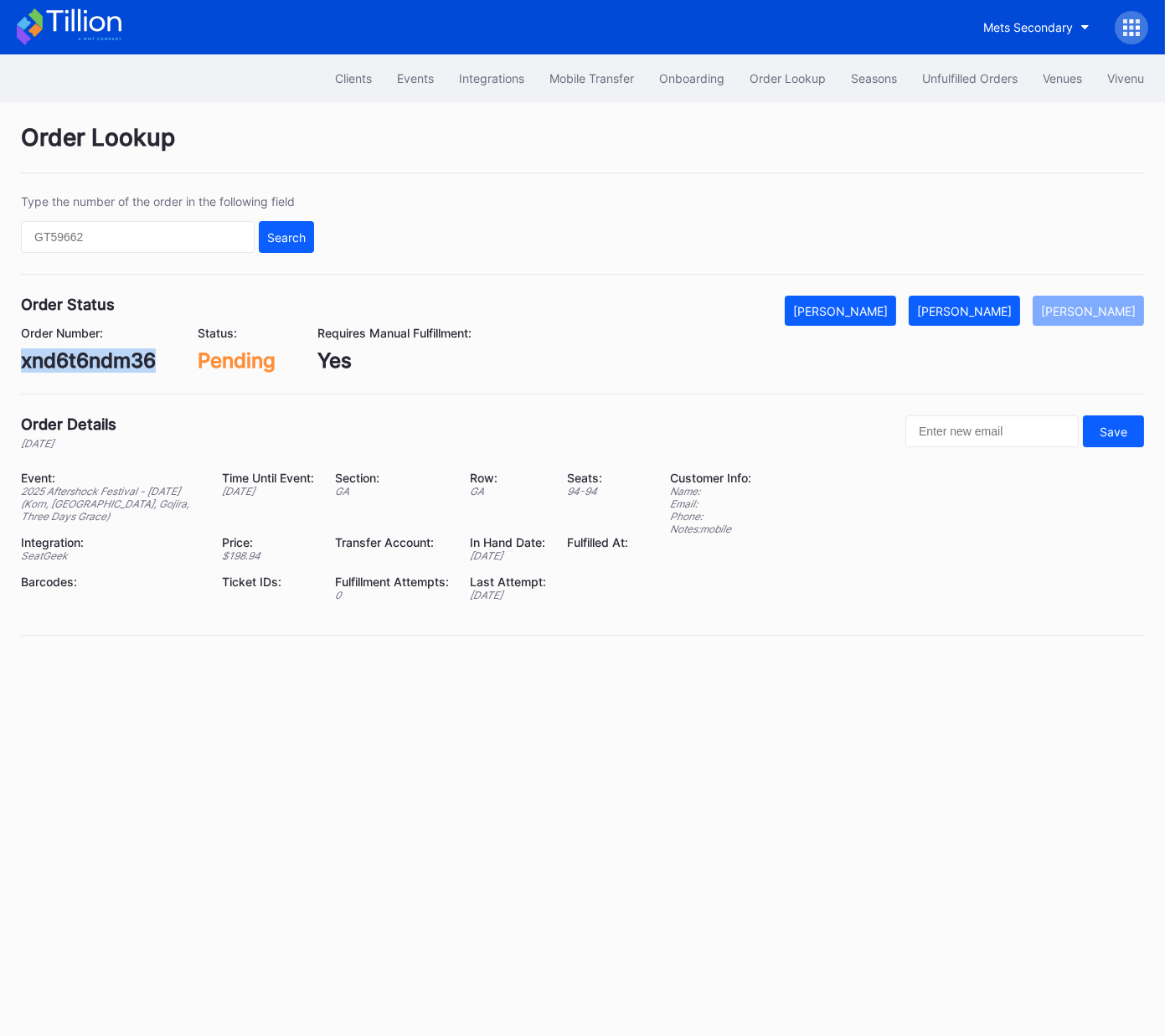
copy div "xnd6t6ndm36"
click at [980, 307] on div "[PERSON_NAME]" at bounding box center [964, 311] width 94 height 14
click at [84, 358] on div "623468308" at bounding box center [77, 360] width 115 height 24
copy div "623468308"
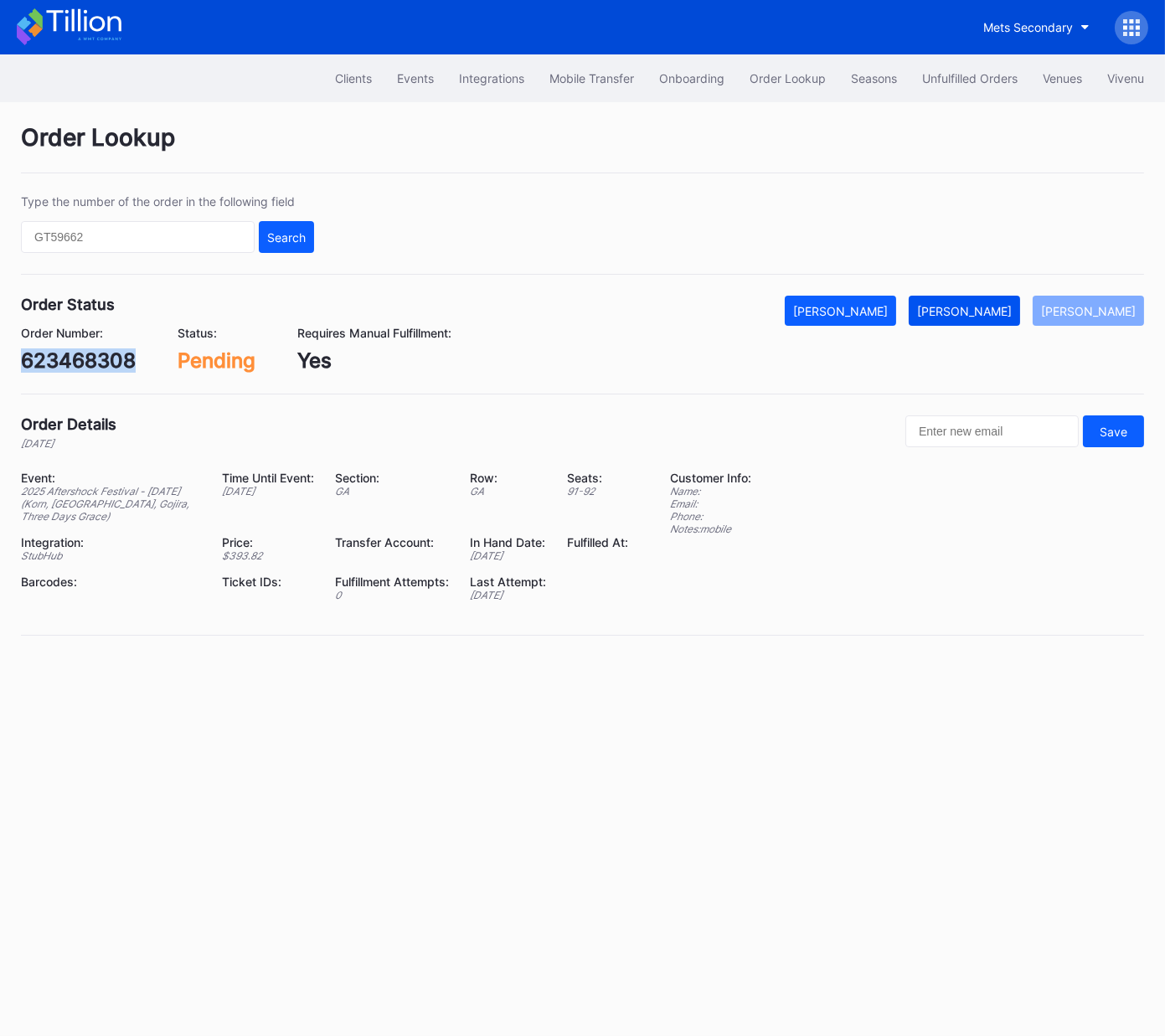
click at [992, 315] on div "[PERSON_NAME]" at bounding box center [964, 311] width 94 height 14
click at [110, 365] on div "623508257" at bounding box center [77, 360] width 113 height 24
copy div "623508257"
click at [1002, 309] on div "[PERSON_NAME]" at bounding box center [964, 311] width 94 height 14
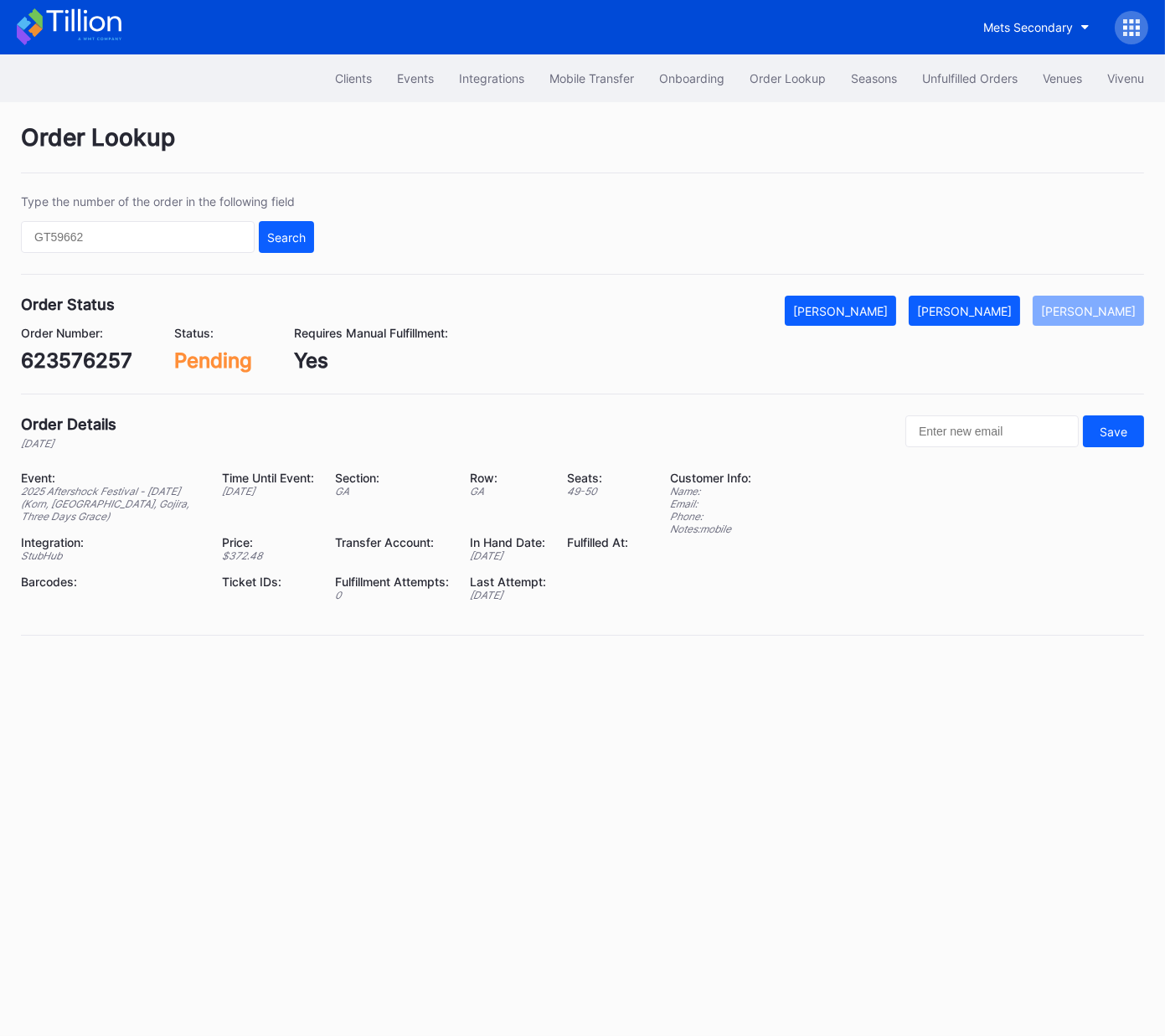
click at [92, 364] on div "623576257" at bounding box center [76, 360] width 111 height 24
copy div "623576257"
drag, startPoint x: 1004, startPoint y: 307, endPoint x: 1062, endPoint y: 281, distance: 63.6
click at [1004, 307] on div "[PERSON_NAME]" at bounding box center [964, 311] width 94 height 14
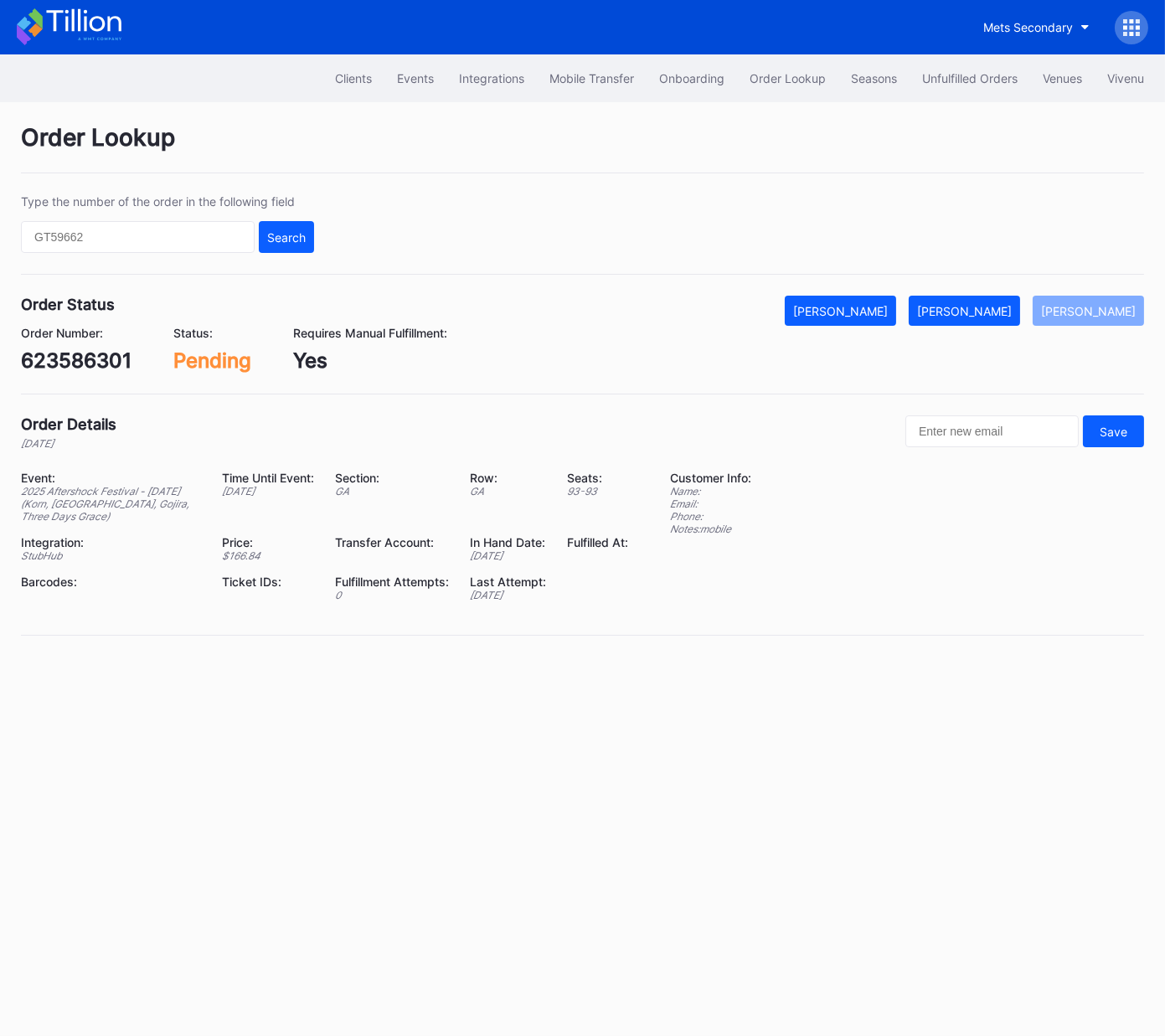
click at [91, 358] on div "623586301" at bounding box center [76, 360] width 110 height 24
copy div "623586301"
drag, startPoint x: 1007, startPoint y: 309, endPoint x: 1121, endPoint y: 258, distance: 124.9
click at [1009, 309] on div "[PERSON_NAME]" at bounding box center [964, 311] width 94 height 14
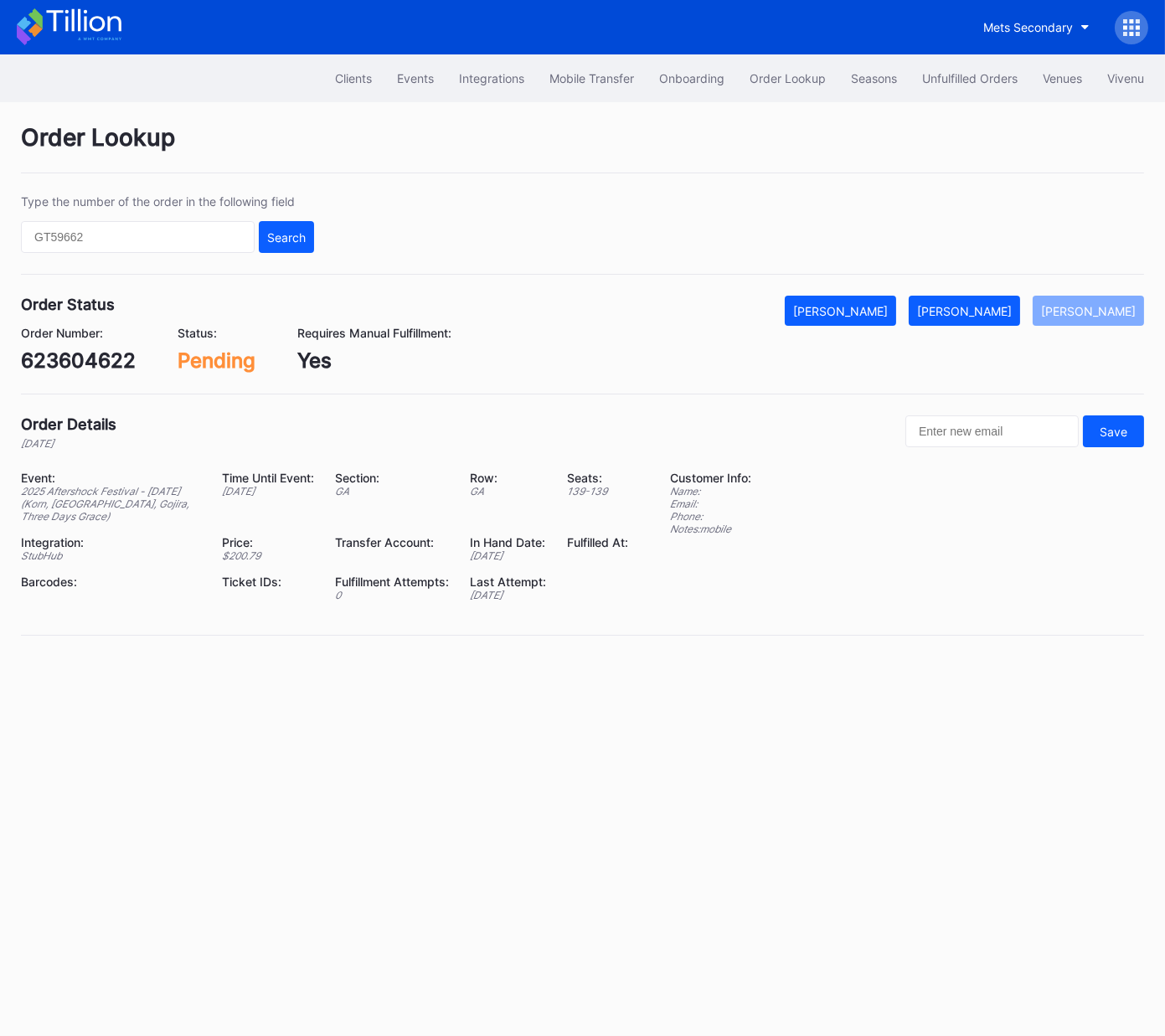
click at [114, 357] on div "623604622" at bounding box center [77, 360] width 115 height 24
copy div "623604622"
click at [988, 305] on div "[PERSON_NAME]" at bounding box center [964, 311] width 94 height 14
click at [77, 364] on div "75542675" at bounding box center [70, 360] width 100 height 24
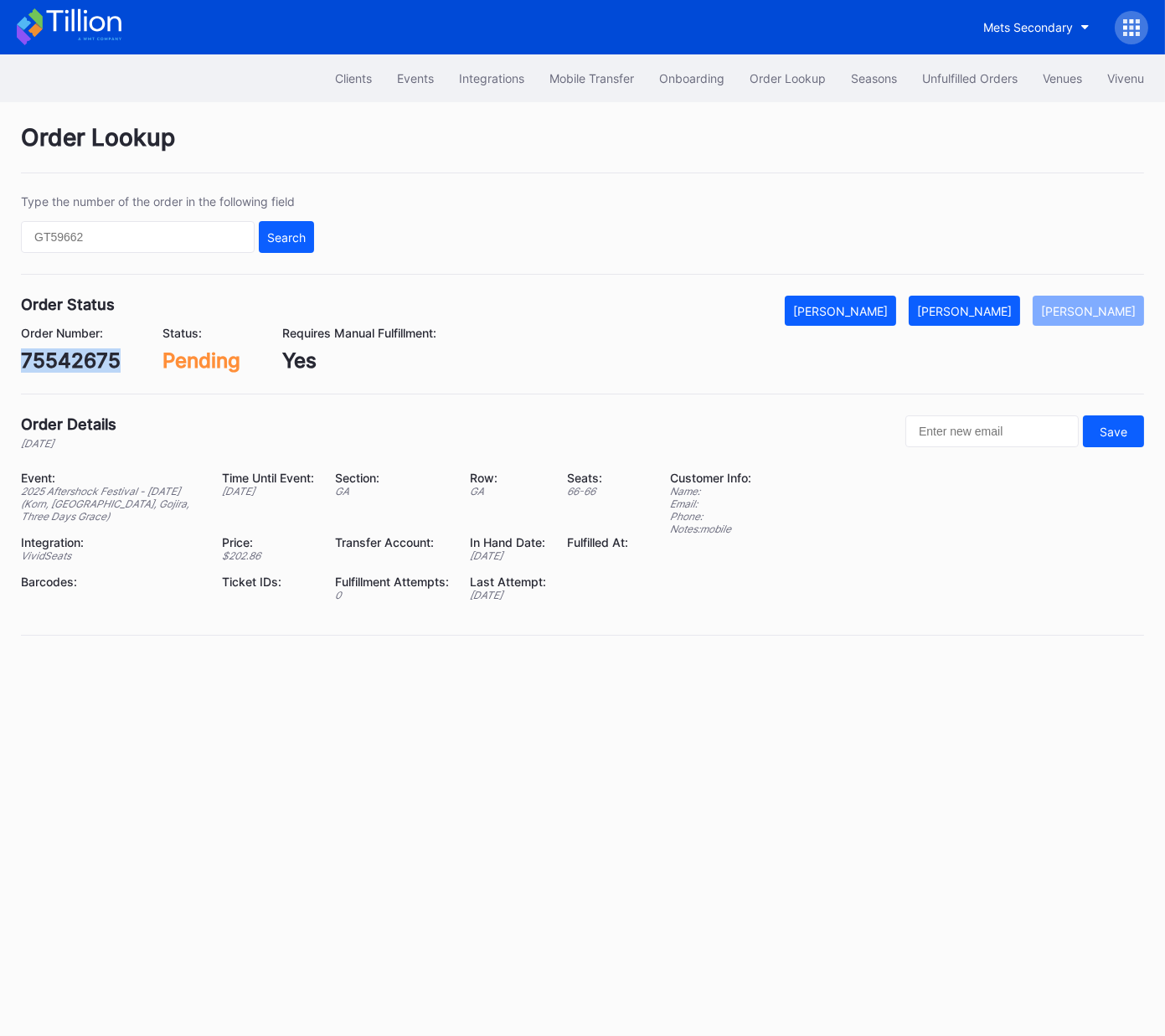
click at [77, 364] on div "75542675" at bounding box center [70, 360] width 100 height 24
copy div "75542675"
click at [986, 314] on div "[PERSON_NAME]" at bounding box center [964, 311] width 94 height 14
click at [77, 370] on div "75560779" at bounding box center [70, 360] width 99 height 24
click at [77, 369] on div "75560779" at bounding box center [70, 360] width 99 height 24
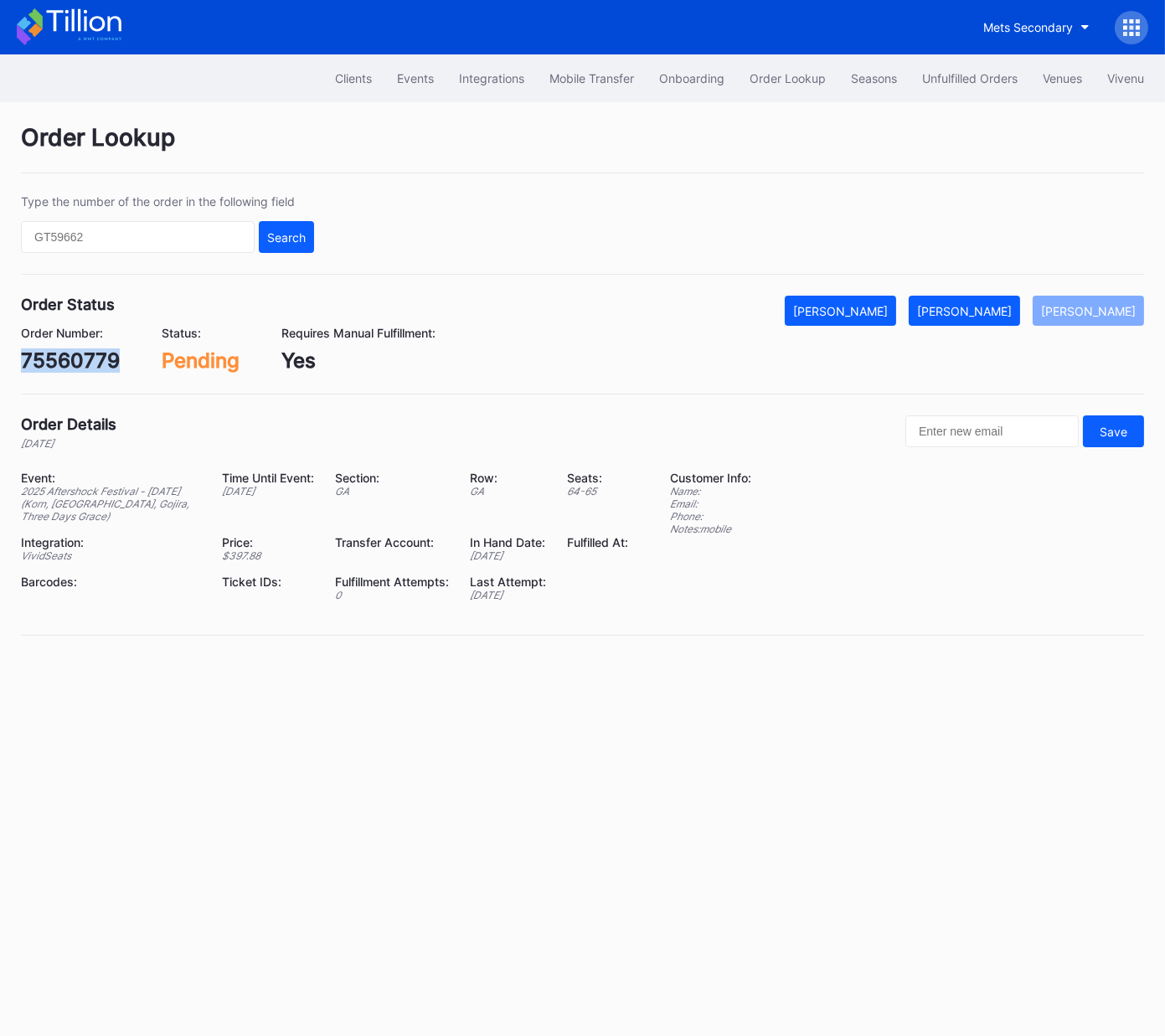
copy div "75560779"
drag, startPoint x: 997, startPoint y: 312, endPoint x: 1075, endPoint y: 265, distance: 91.1
click at [997, 312] on div "[PERSON_NAME]" at bounding box center [964, 311] width 94 height 14
click at [87, 362] on div "623717879" at bounding box center [74, 360] width 107 height 24
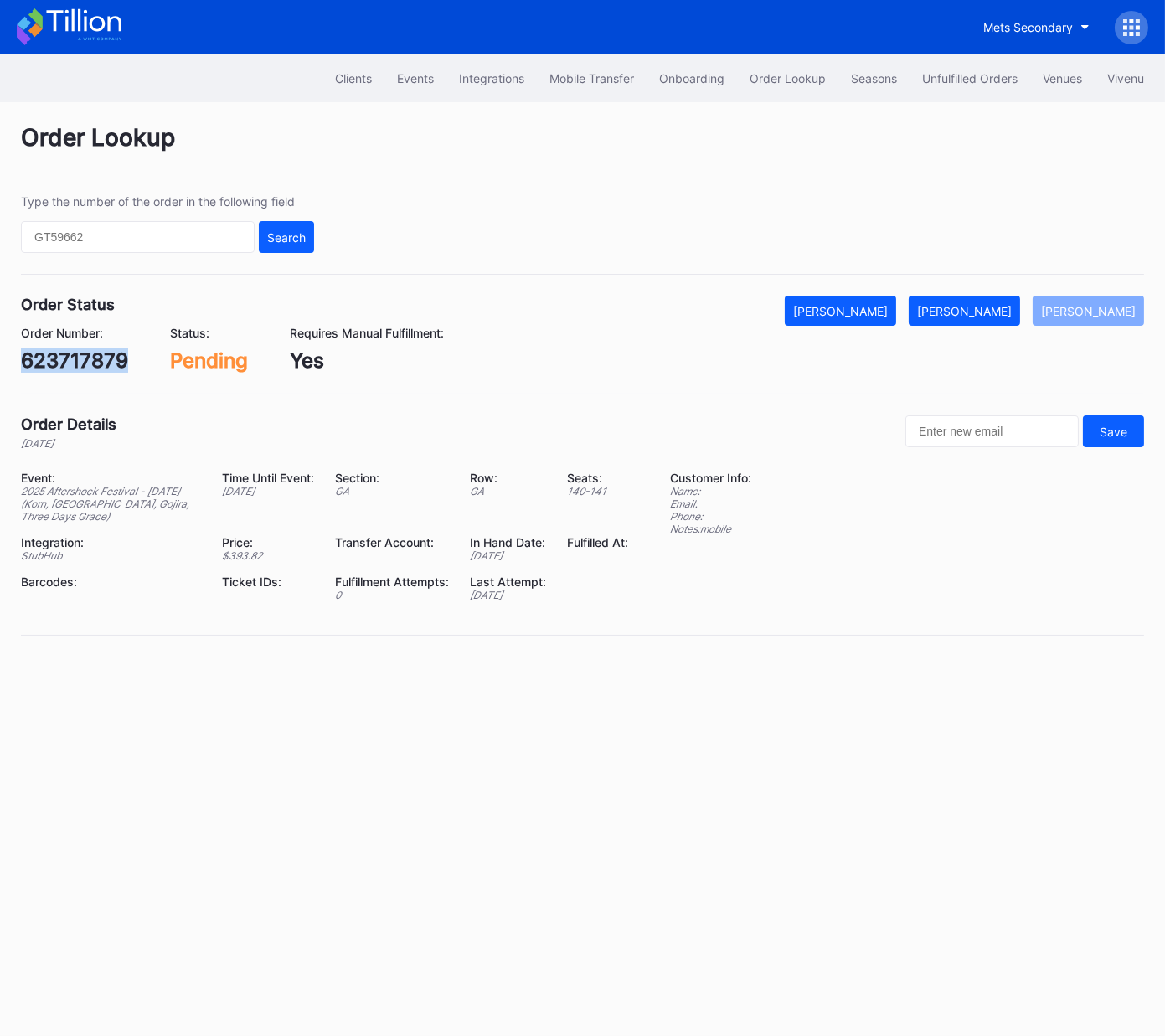
copy div "623717879"
click at [968, 313] on div "[PERSON_NAME]" at bounding box center [964, 311] width 94 height 14
click at [112, 355] on div "623725412" at bounding box center [76, 360] width 110 height 24
copy div "623725412"
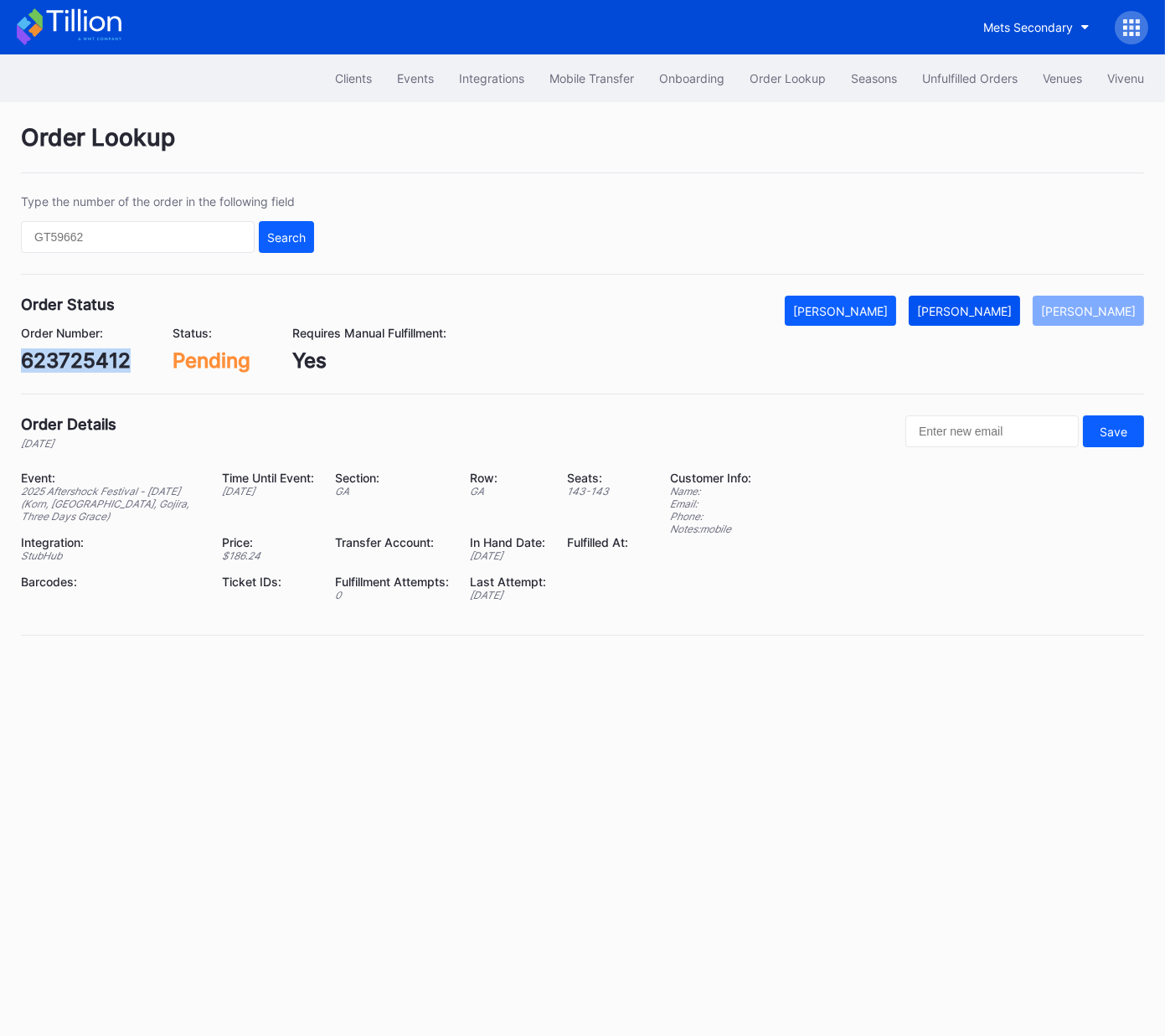
click at [983, 312] on div "[PERSON_NAME]" at bounding box center [964, 311] width 94 height 14
click at [94, 368] on div "623720796" at bounding box center [77, 360] width 112 height 24
copy div "623720796"
click at [993, 316] on div "[PERSON_NAME]" at bounding box center [964, 311] width 94 height 14
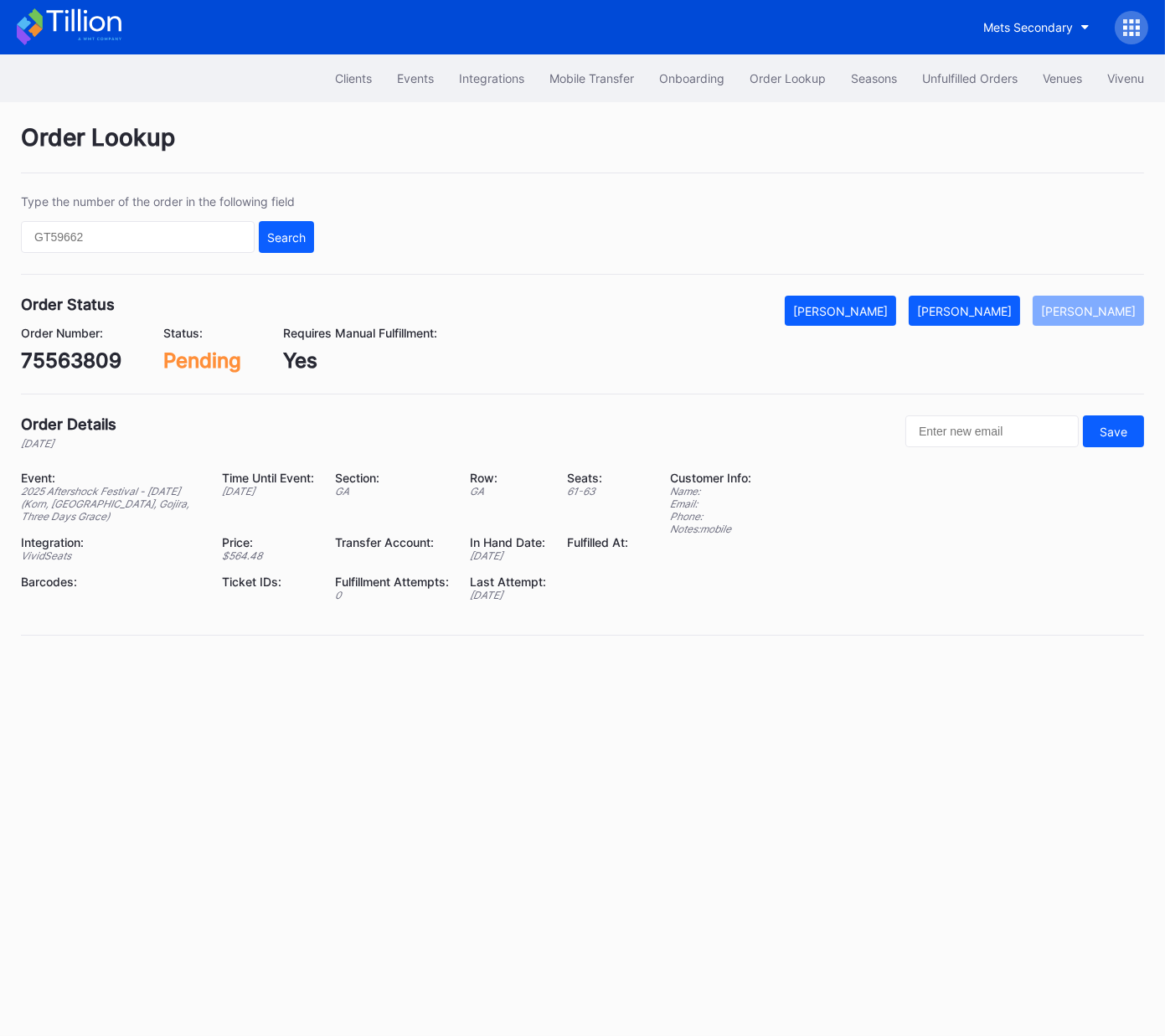
click at [89, 364] on div "75563809" at bounding box center [71, 360] width 101 height 24
copy div "75563809"
drag, startPoint x: 983, startPoint y: 309, endPoint x: 1132, endPoint y: 187, distance: 192.6
click at [984, 309] on div "[PERSON_NAME]" at bounding box center [964, 311] width 94 height 14
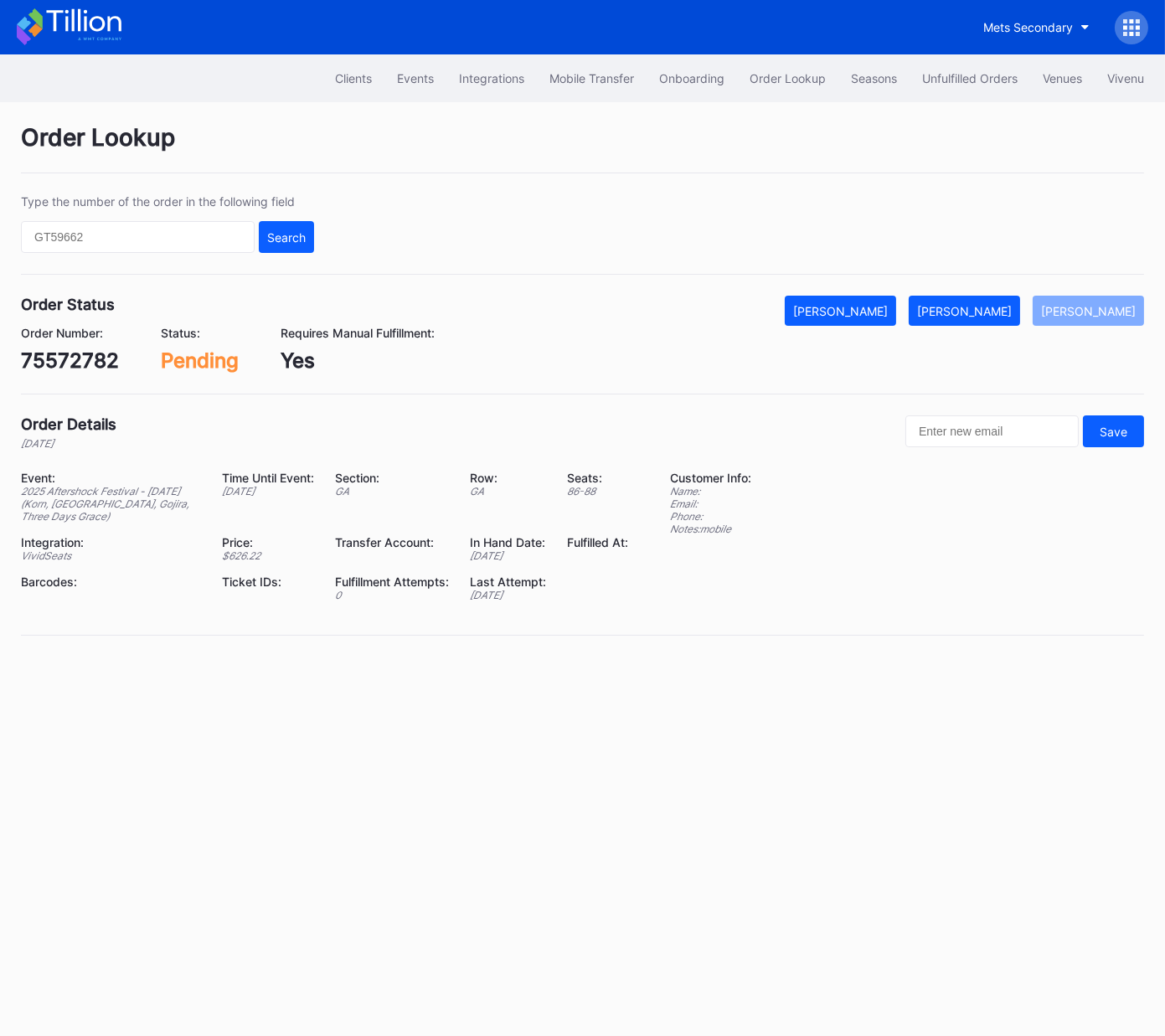
click at [86, 357] on div "75572782" at bounding box center [69, 360] width 98 height 24
copy div "75572782"
click at [986, 316] on button "[PERSON_NAME]" at bounding box center [964, 311] width 111 height 30
click at [88, 364] on div "623759971" at bounding box center [75, 360] width 108 height 24
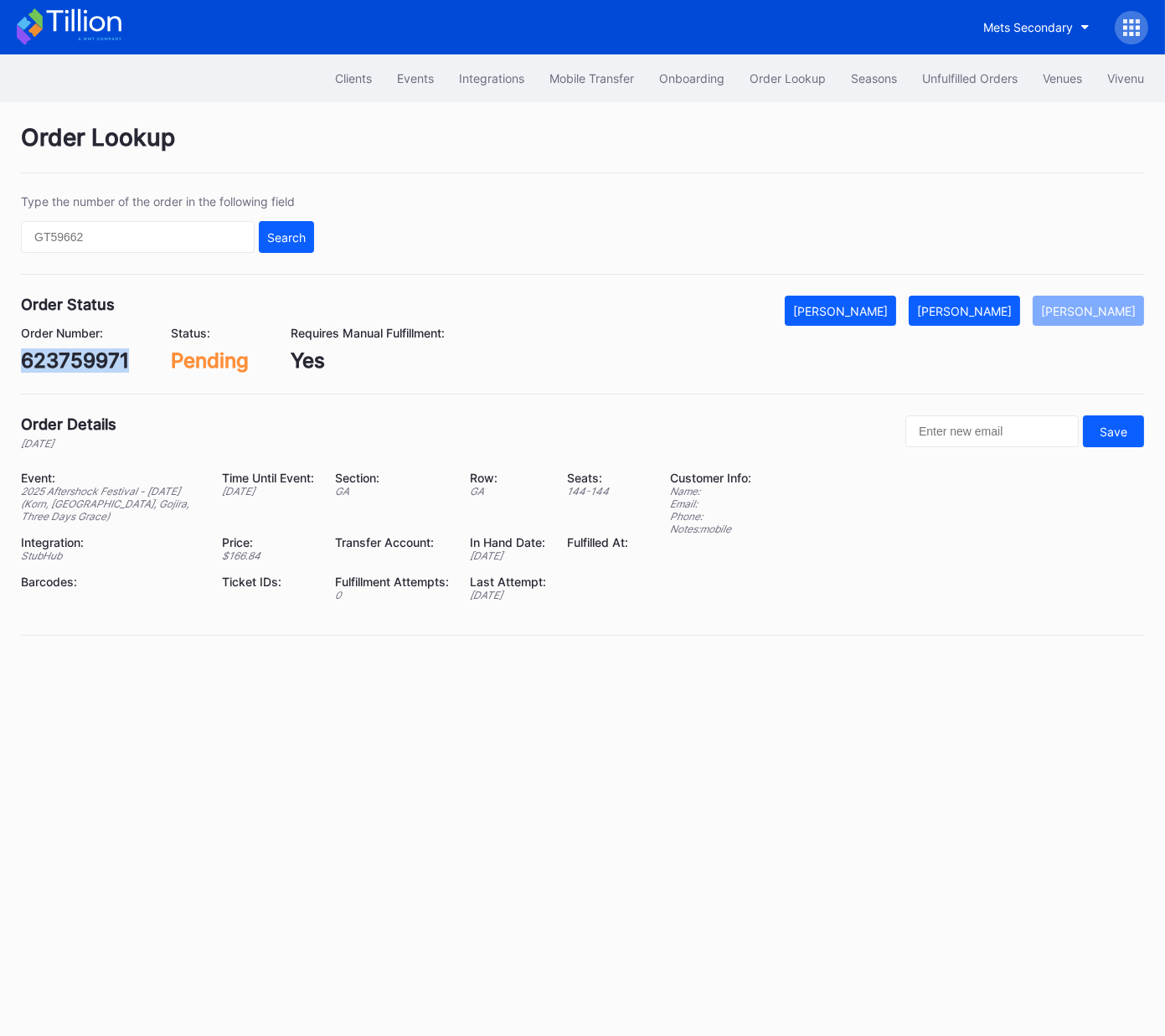
click at [88, 364] on div "623759971" at bounding box center [75, 360] width 108 height 24
copy div "623759971"
click at [994, 311] on div "[PERSON_NAME]" at bounding box center [964, 311] width 94 height 14
click at [87, 355] on div "623762854" at bounding box center [77, 360] width 113 height 24
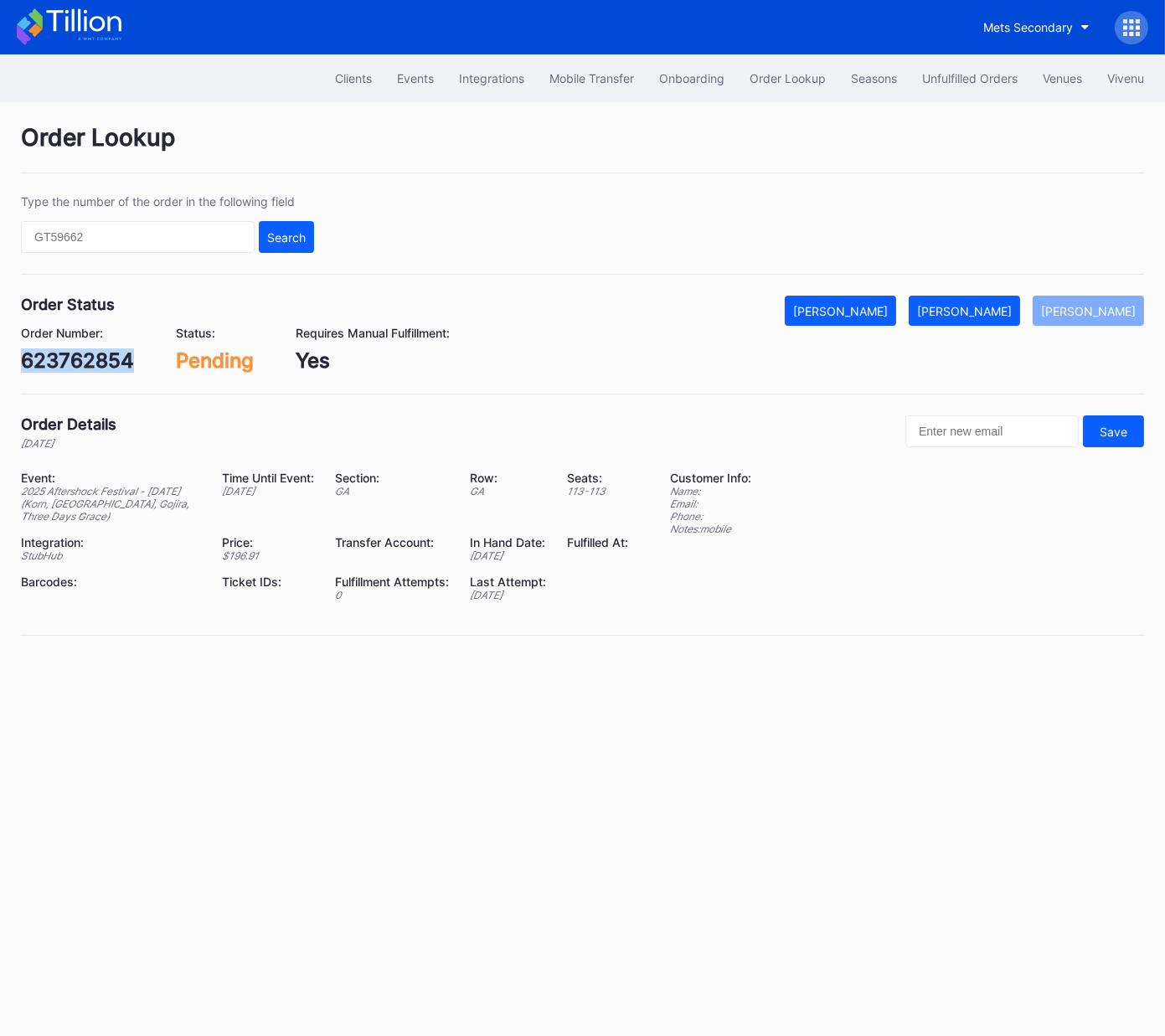
copy div "623762854"
click at [995, 313] on div "[PERSON_NAME]" at bounding box center [964, 311] width 94 height 14
click at [96, 361] on div "623802495" at bounding box center [77, 360] width 115 height 24
copy div "623802495"
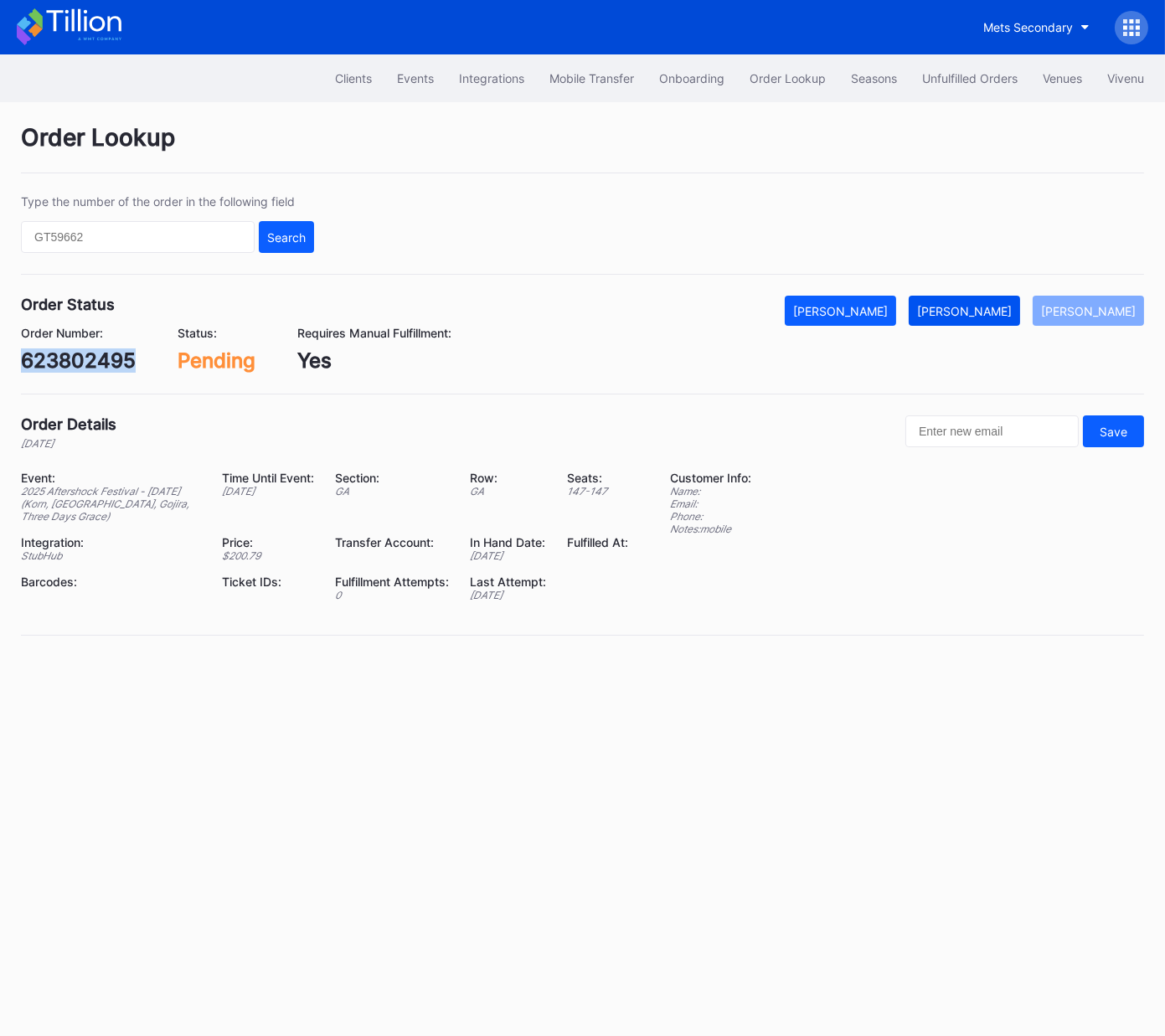
click at [1020, 316] on button "[PERSON_NAME]" at bounding box center [964, 311] width 111 height 30
click at [88, 356] on div "623747983" at bounding box center [76, 360] width 111 height 24
copy div "623747983"
click at [1002, 304] on div "[PERSON_NAME]" at bounding box center [964, 311] width 94 height 14
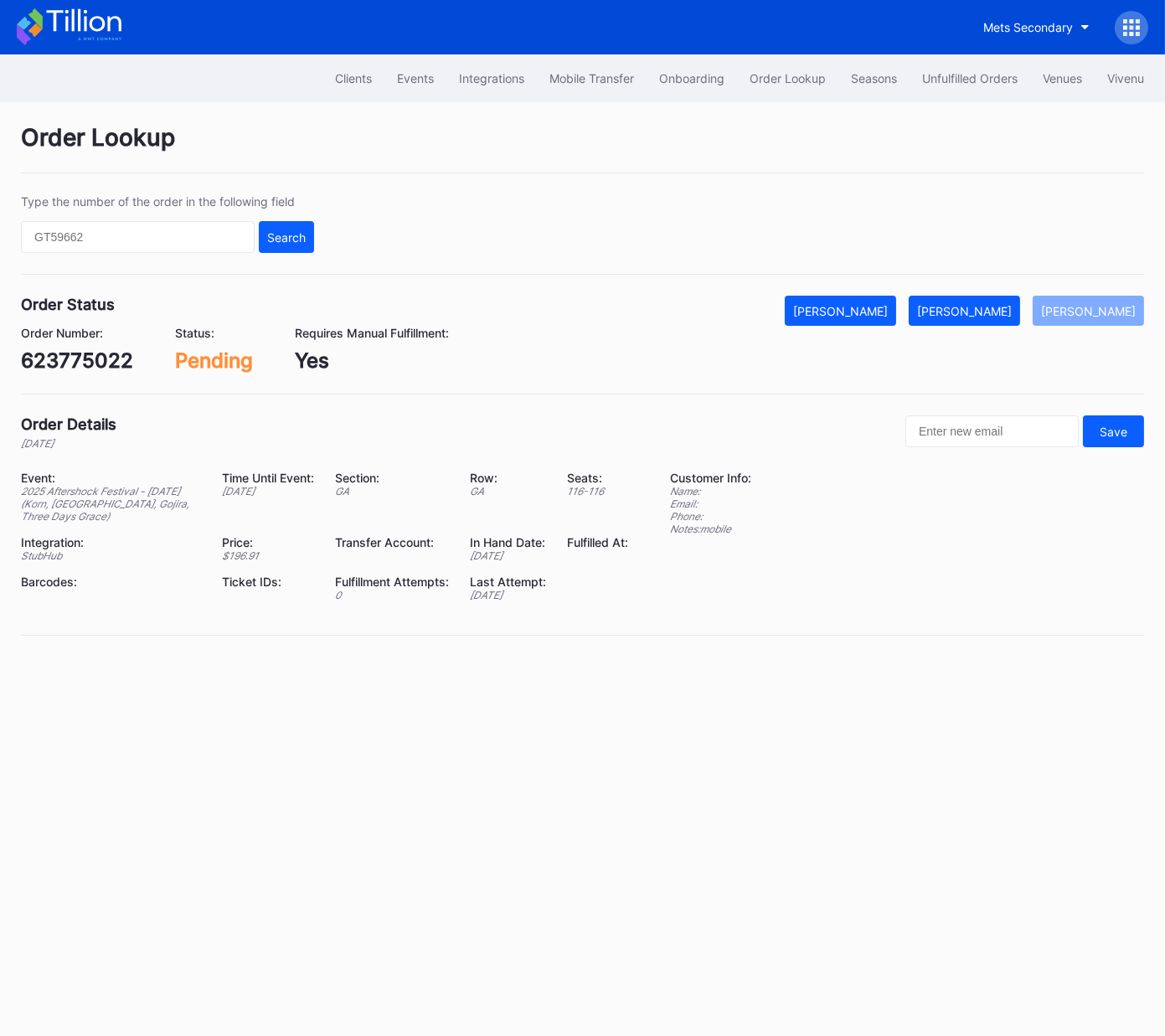
click at [94, 361] on div "623775022" at bounding box center [77, 360] width 112 height 24
copy div "623775022"
click at [990, 309] on div "[PERSON_NAME]" at bounding box center [964, 311] width 94 height 14
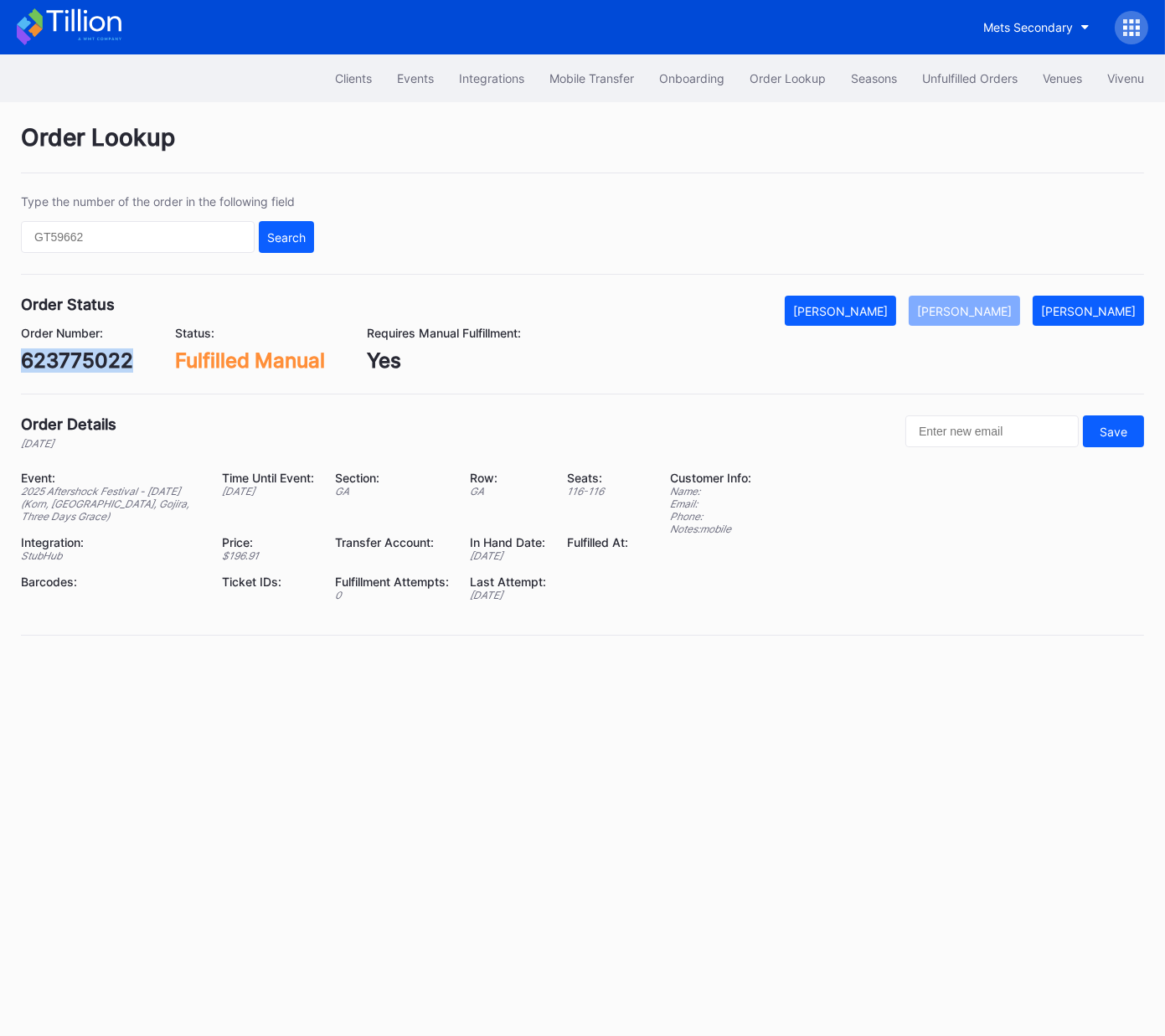
copy div "623775022"
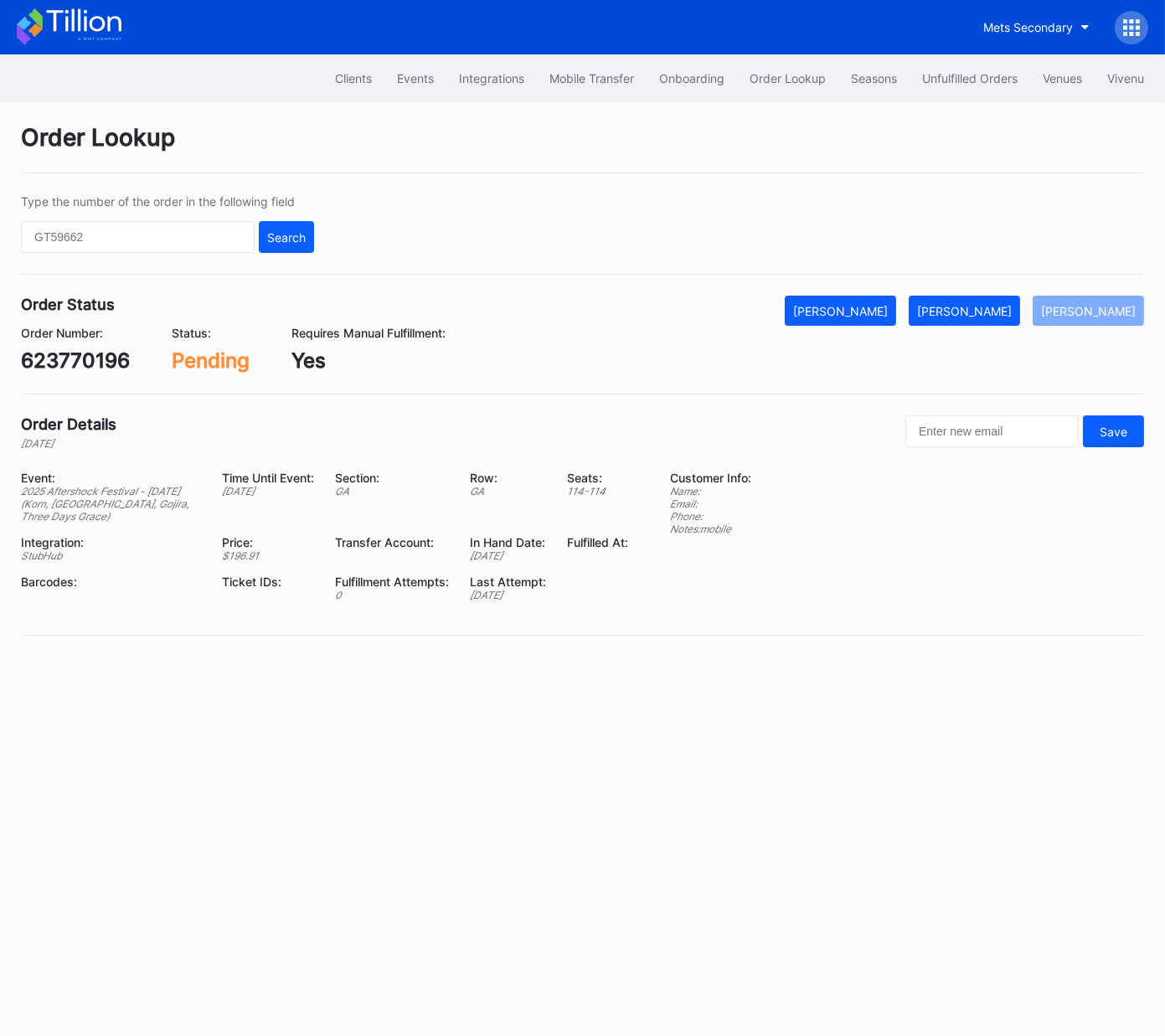
click at [99, 356] on div "623770196" at bounding box center [75, 360] width 109 height 24
copy div "623770196"
click at [1004, 309] on div "[PERSON_NAME]" at bounding box center [964, 311] width 94 height 14
click at [94, 354] on div "623773823" at bounding box center [76, 360] width 111 height 24
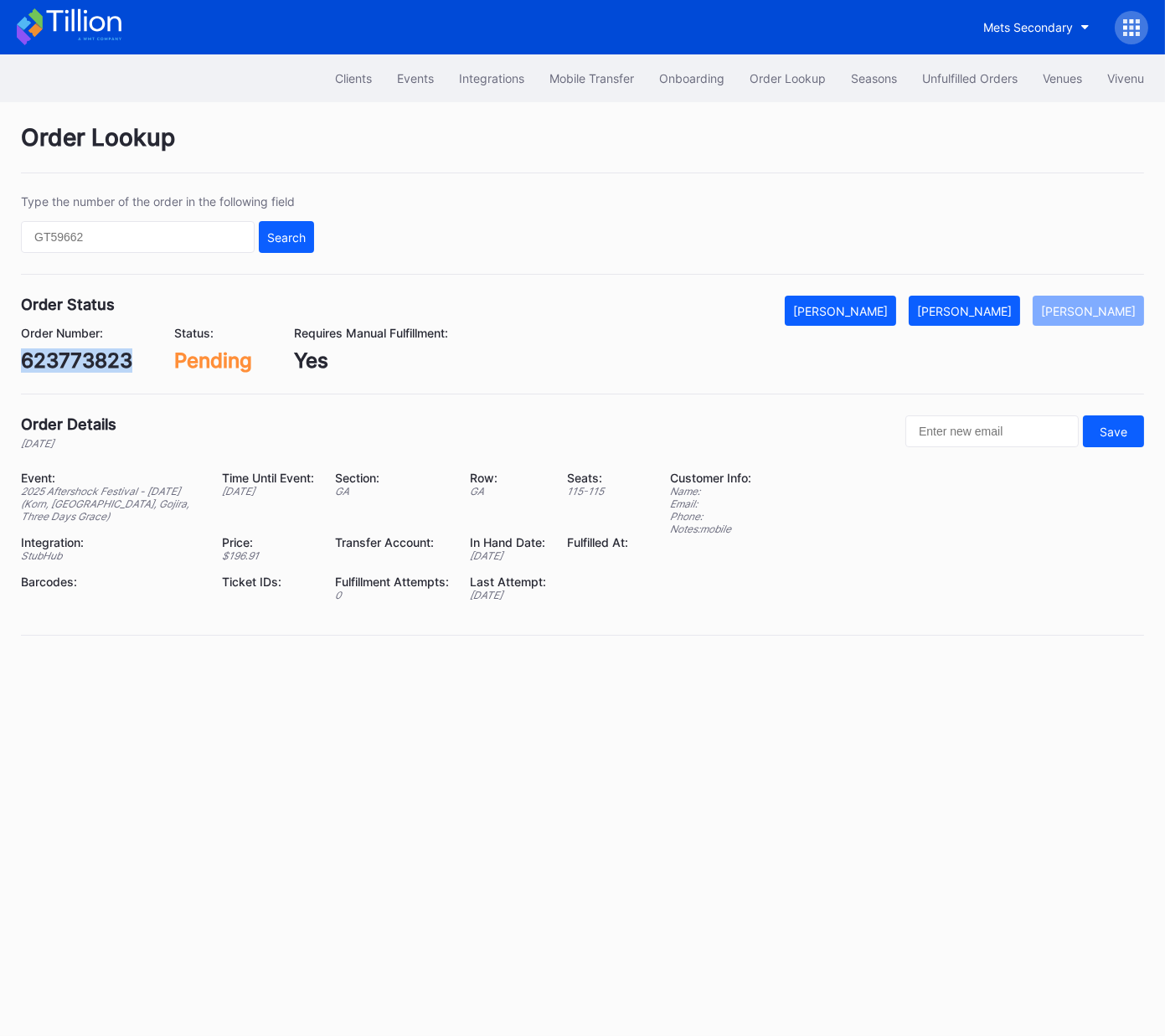
drag, startPoint x: 94, startPoint y: 354, endPoint x: 109, endPoint y: 354, distance: 15.0
click at [94, 354] on div "623773823" at bounding box center [76, 360] width 111 height 24
copy div "623773823"
click at [985, 304] on div "[PERSON_NAME]" at bounding box center [964, 311] width 94 height 14
click at [98, 366] on div "623794763" at bounding box center [77, 360] width 112 height 24
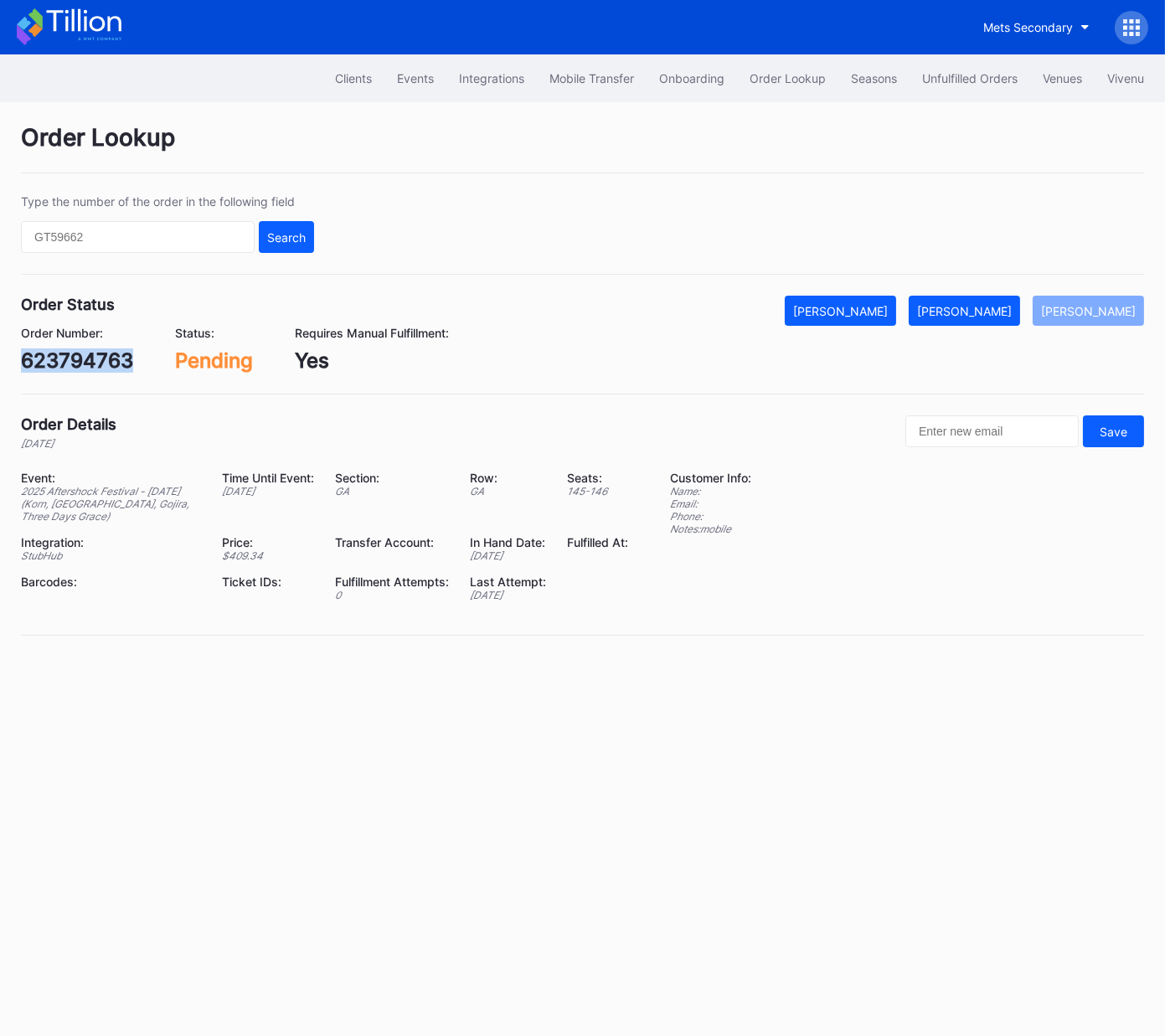
click at [98, 365] on div "623794763" at bounding box center [77, 360] width 112 height 24
copy div "623794763"
click at [976, 313] on div "[PERSON_NAME]" at bounding box center [964, 311] width 94 height 14
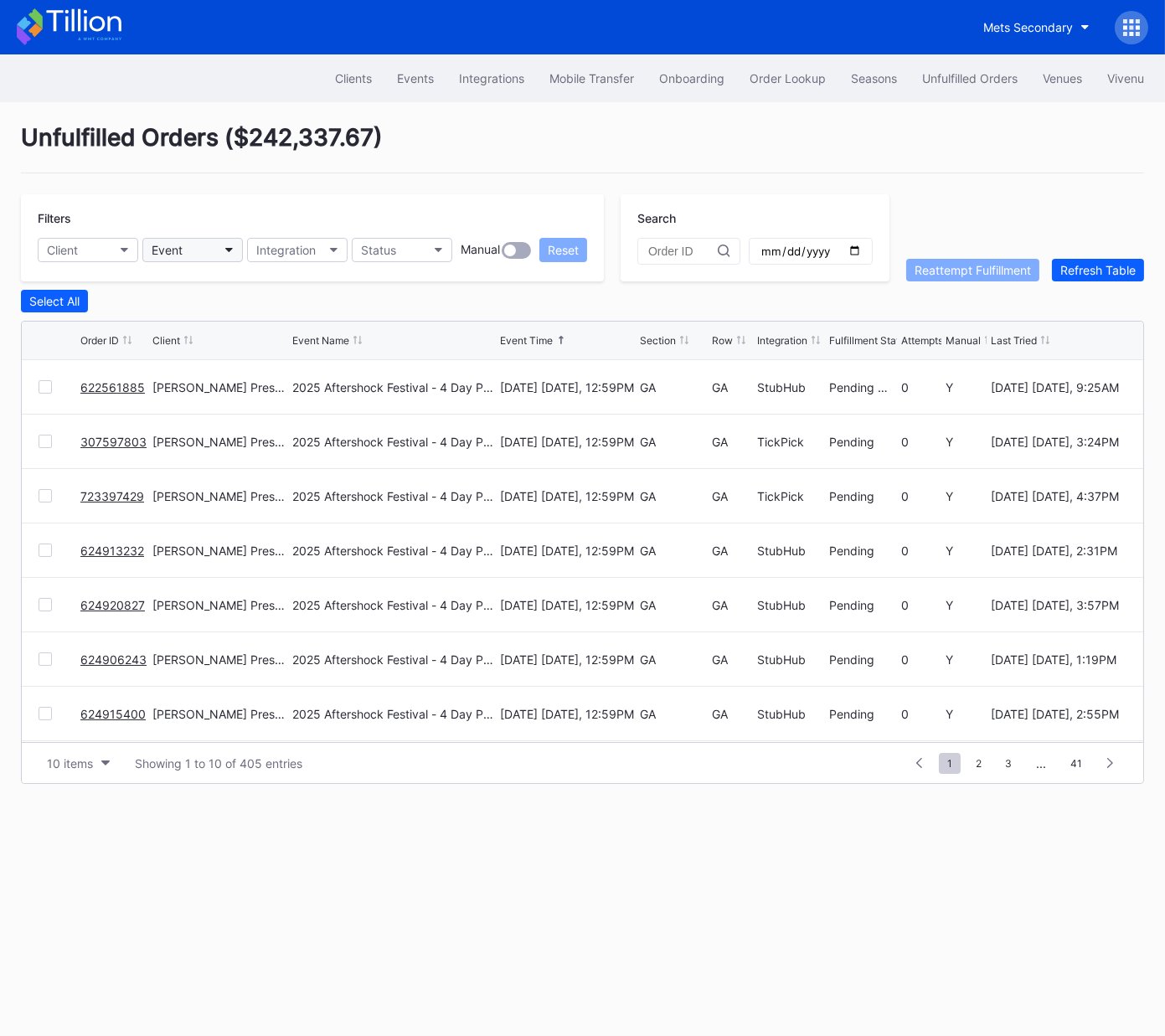
click at [194, 250] on button "Event" at bounding box center [193, 250] width 101 height 24
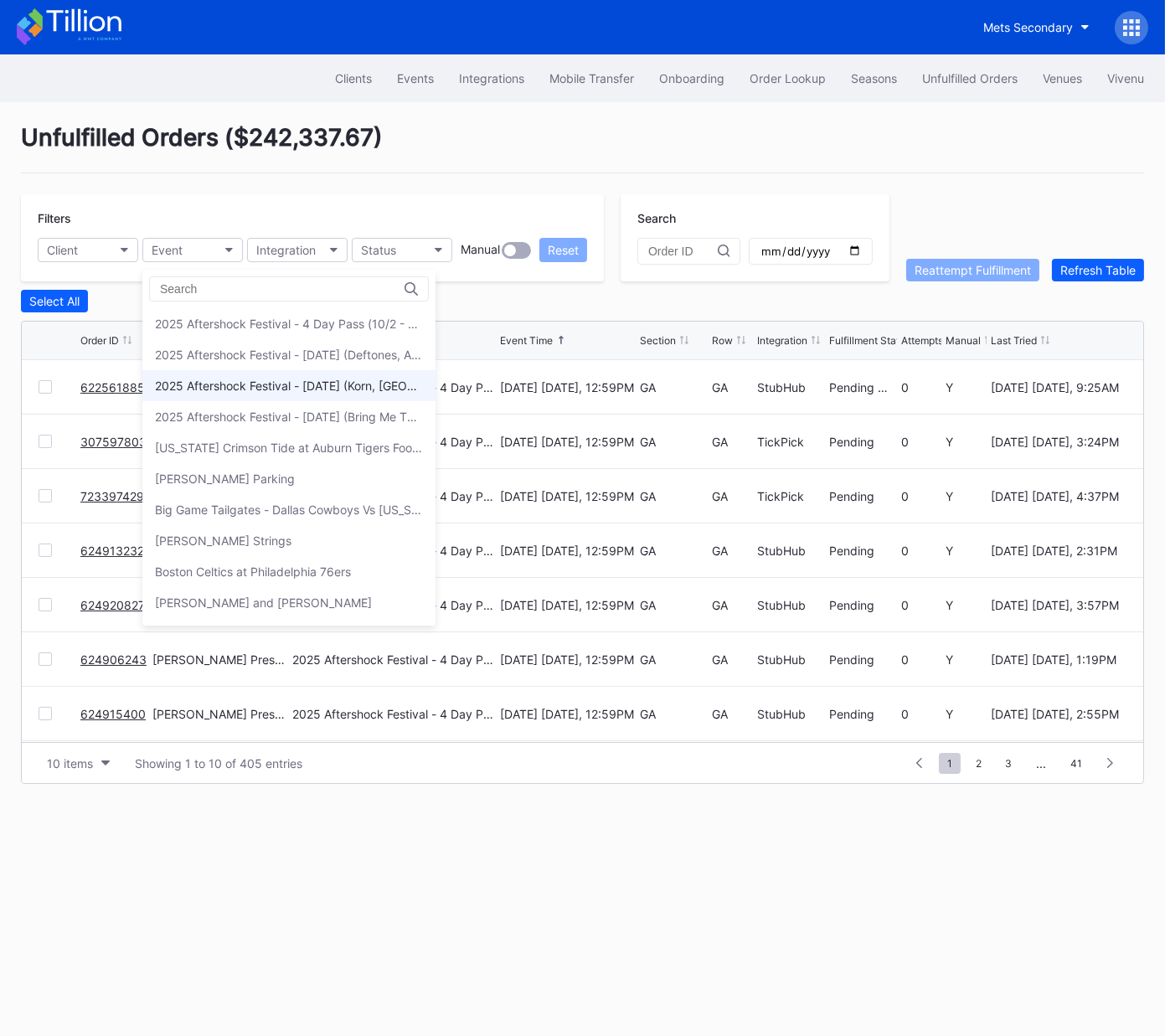
click at [288, 389] on div "2025 Aftershock Festival - [DATE] (Korn, [GEOGRAPHIC_DATA], Gojira, Three Days …" at bounding box center [288, 385] width 268 height 14
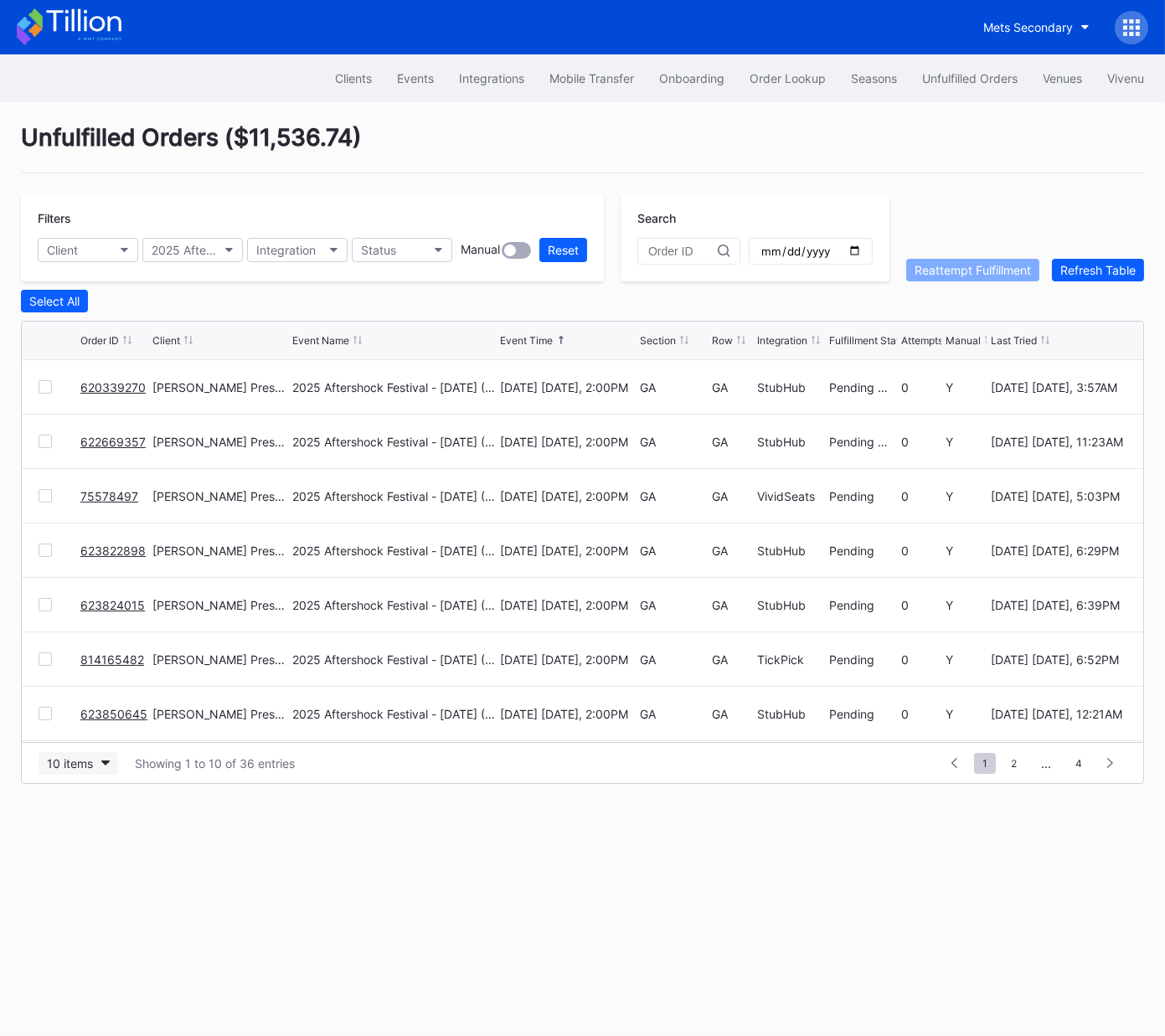
click at [64, 759] on div "10 items" at bounding box center [69, 763] width 46 height 14
click at [77, 834] on div "50 items" at bounding box center [75, 834] width 48 height 14
click at [639, 339] on div "Order ID Client Event Name Event Time Section Row Integration Fulfillment Statu…" at bounding box center [582, 341] width 1122 height 38
click at [649, 339] on div "Section" at bounding box center [658, 340] width 36 height 12
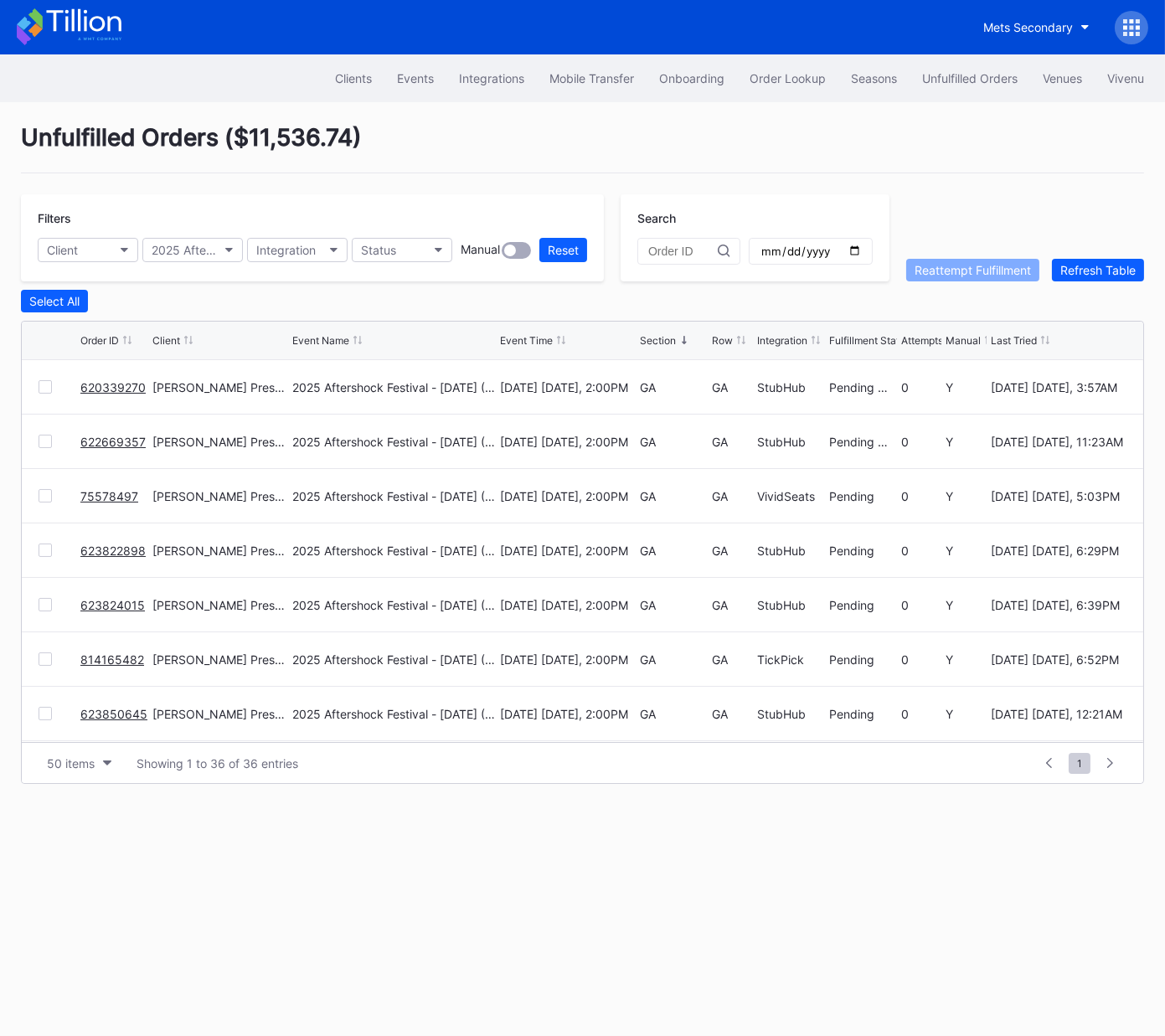
click at [650, 339] on div "Section" at bounding box center [658, 340] width 36 height 12
drag, startPoint x: 118, startPoint y: 386, endPoint x: 105, endPoint y: 444, distance: 59.4
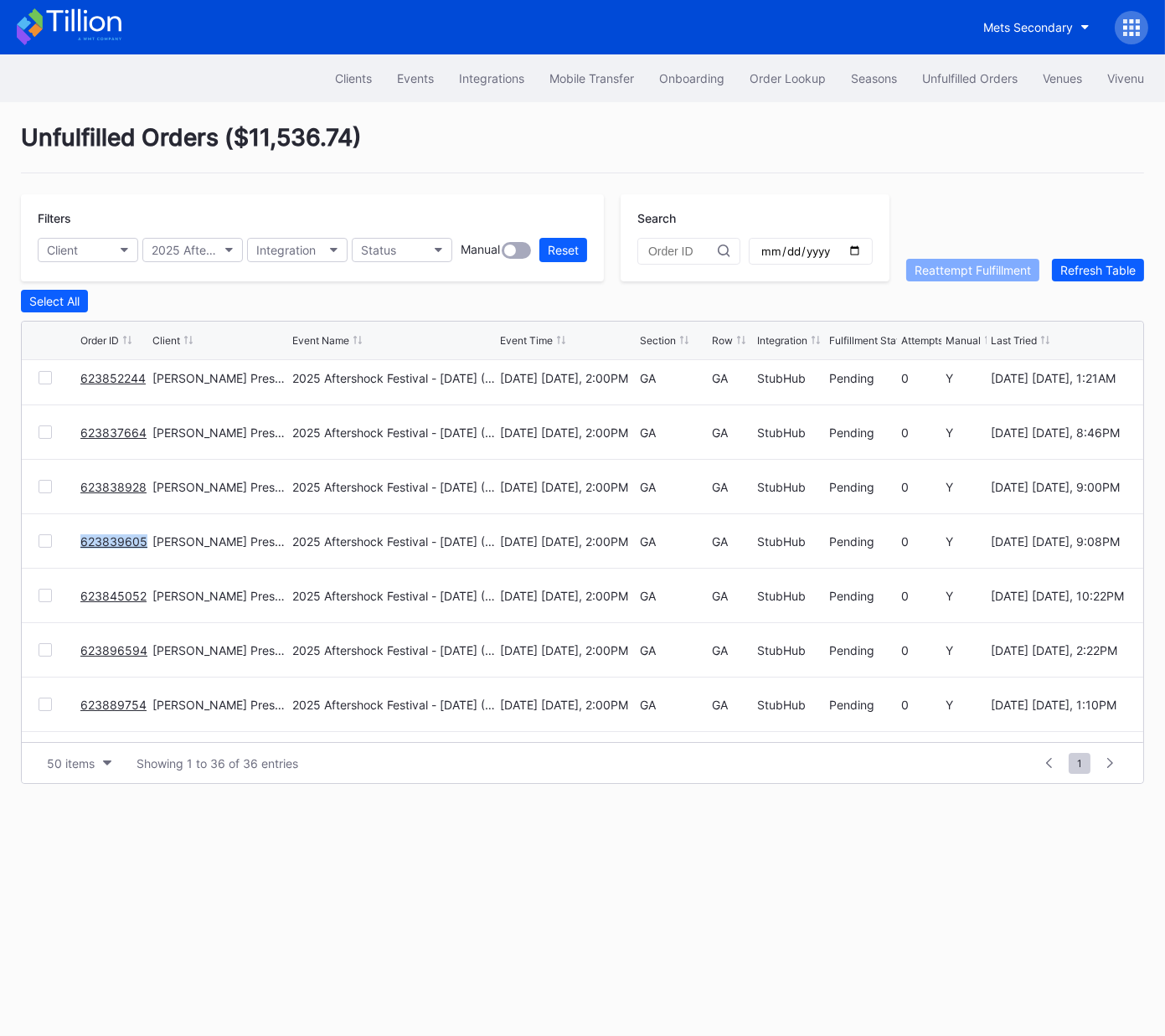
scroll to position [731, 0]
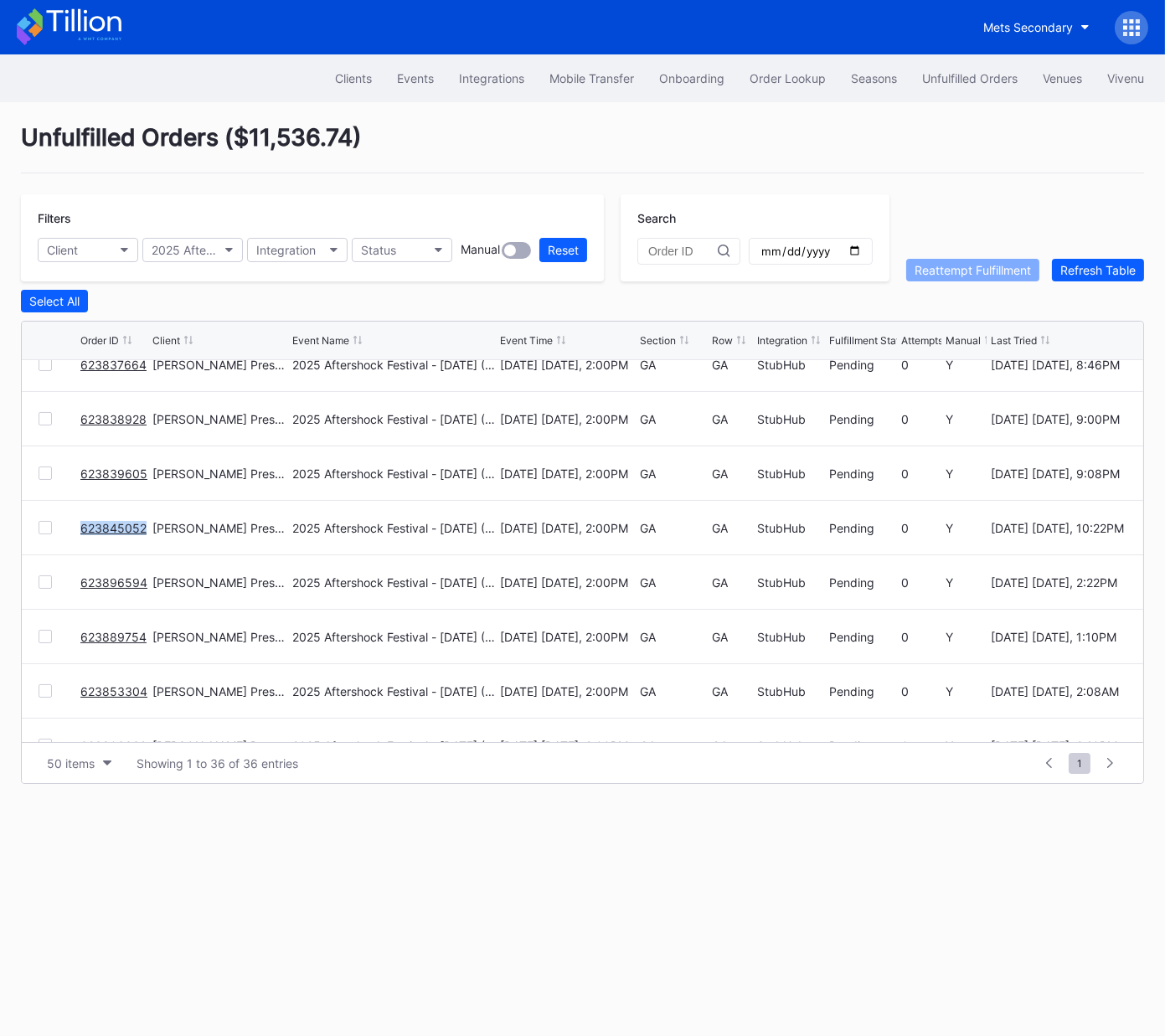
click at [115, 581] on link "623896594" at bounding box center [114, 582] width 67 height 14
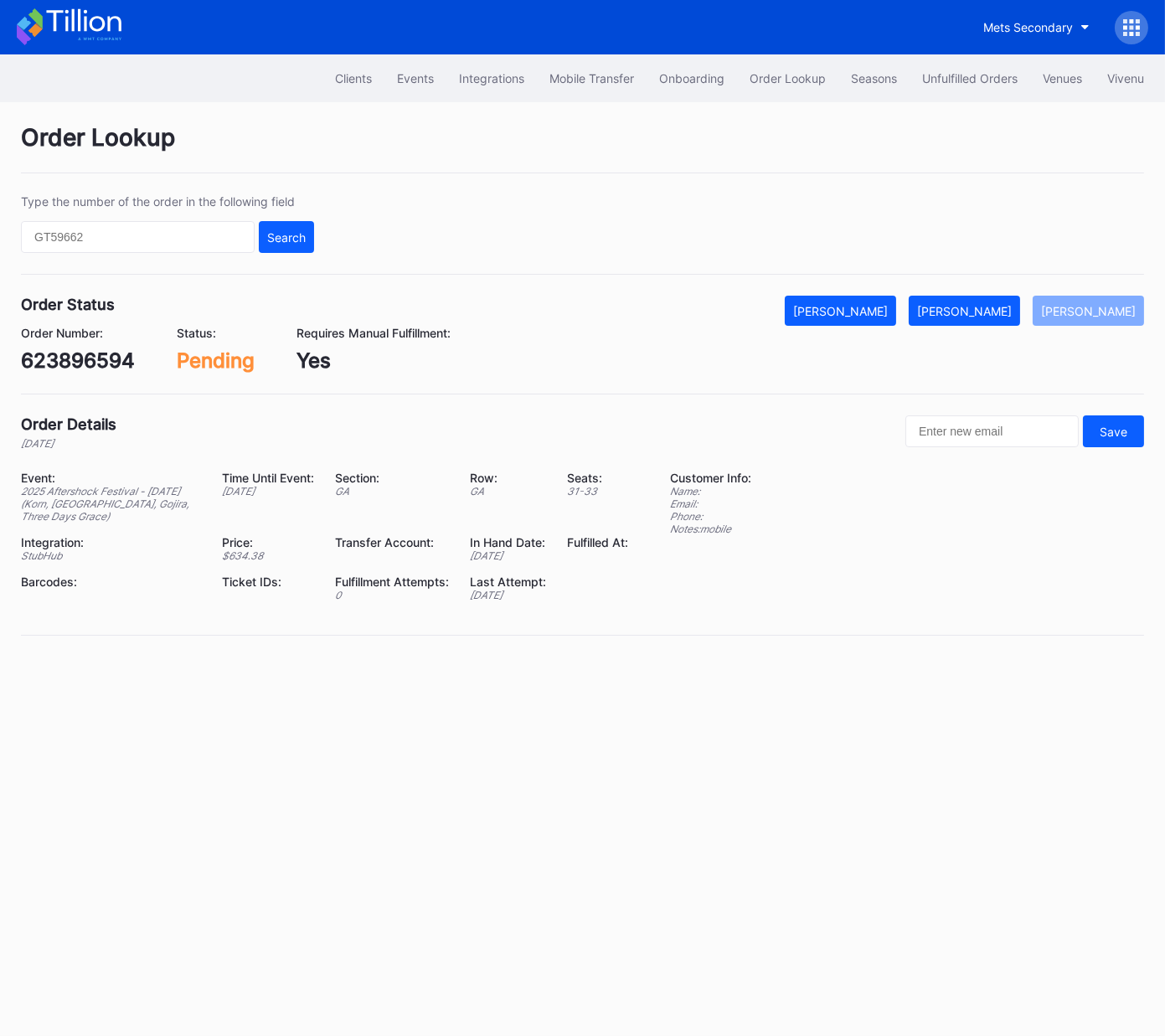
click at [97, 361] on div "623896594" at bounding box center [77, 360] width 114 height 24
copy div "623896594"
click at [974, 315] on div "[PERSON_NAME]" at bounding box center [964, 311] width 94 height 14
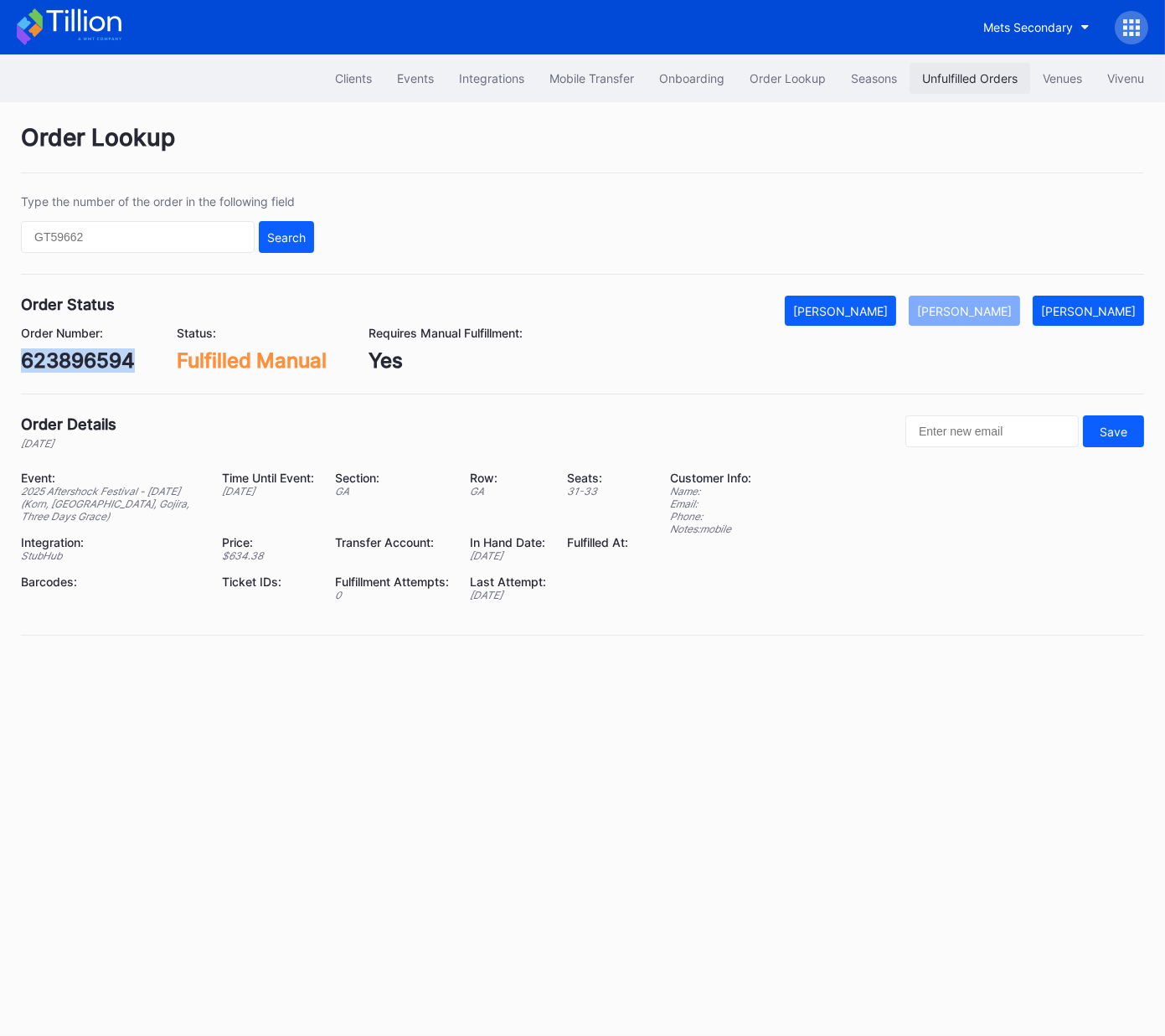
click at [963, 77] on div "Unfulfilled Orders" at bounding box center [970, 77] width 95 height 14
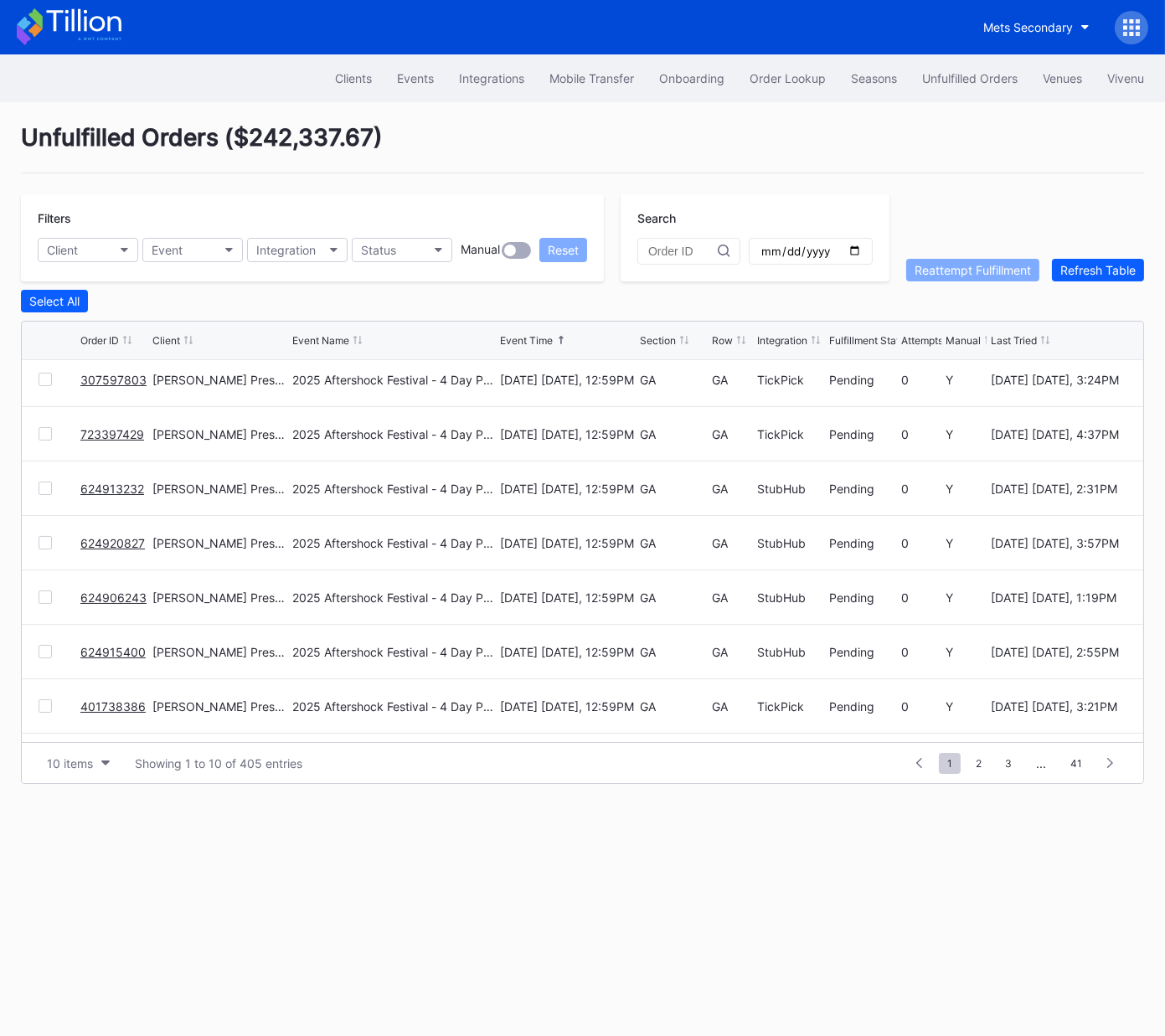
scroll to position [70, 0]
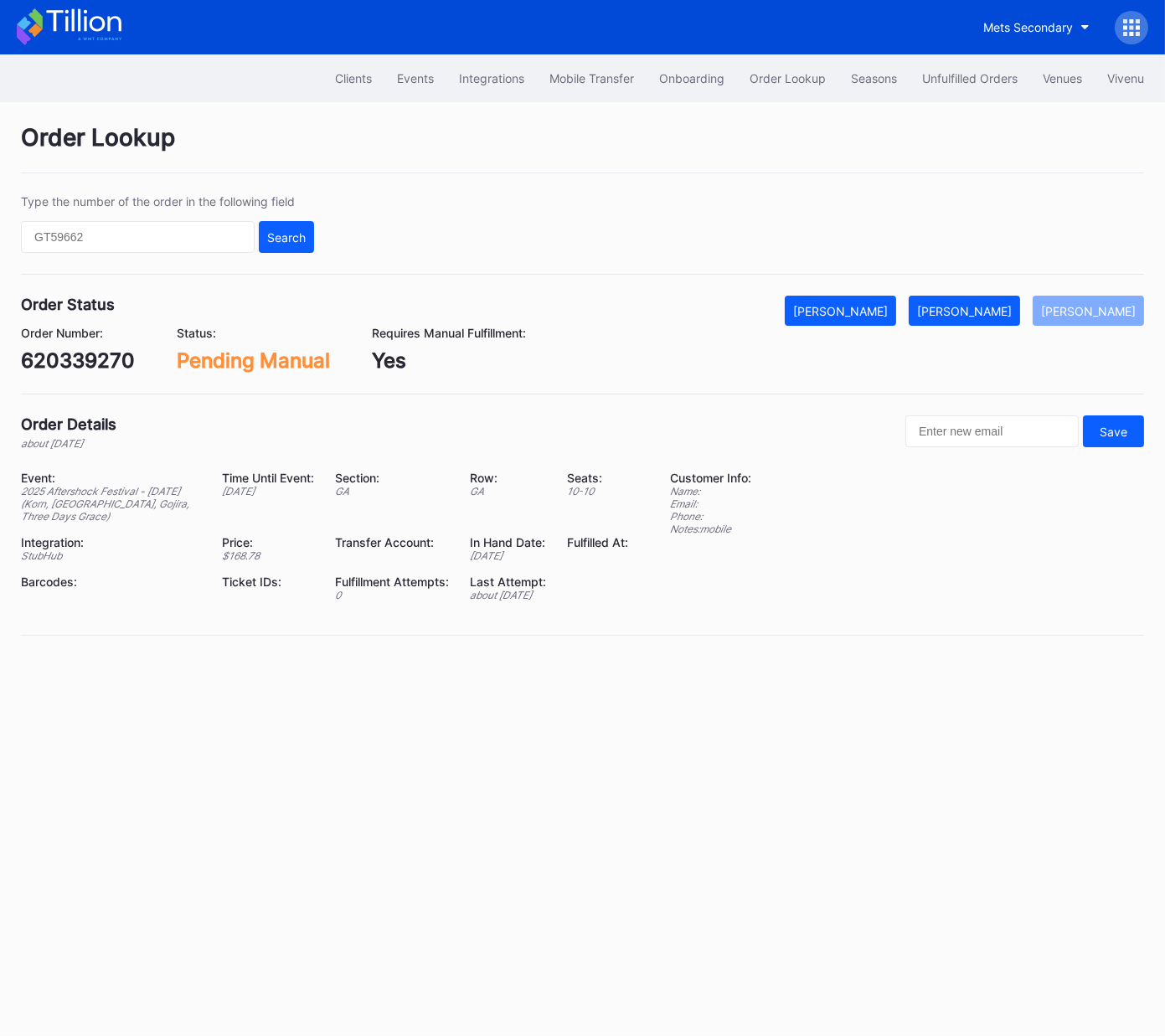
click at [86, 367] on div "620339270" at bounding box center [77, 360] width 114 height 24
click at [95, 356] on div "75578497" at bounding box center [70, 360] width 99 height 24
copy div "75578497"
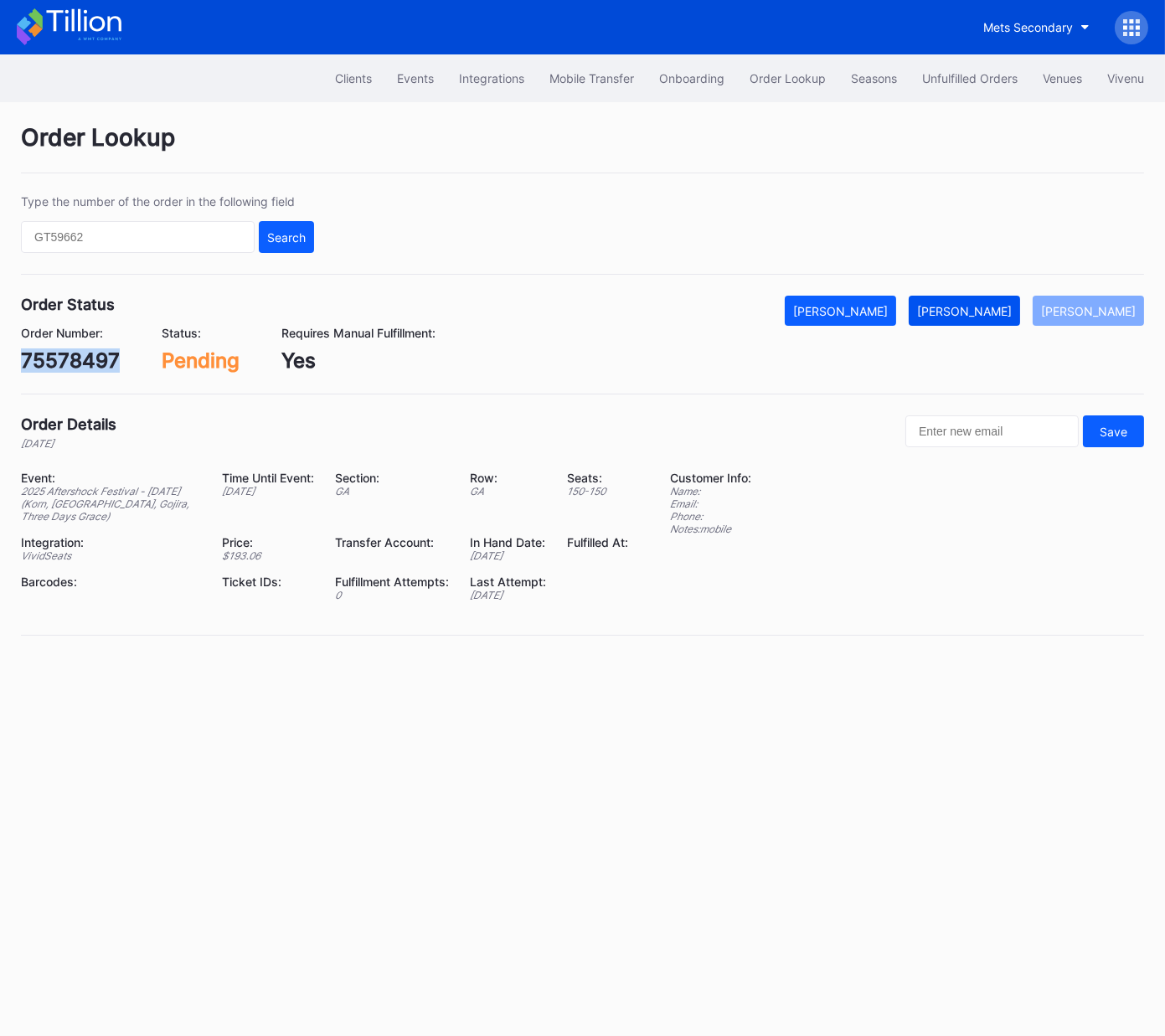
click at [997, 314] on div "[PERSON_NAME]" at bounding box center [964, 311] width 94 height 14
click at [99, 348] on div "623822898" at bounding box center [77, 360] width 113 height 24
copy div "623822898"
click at [1009, 307] on div "[PERSON_NAME]" at bounding box center [964, 311] width 94 height 14
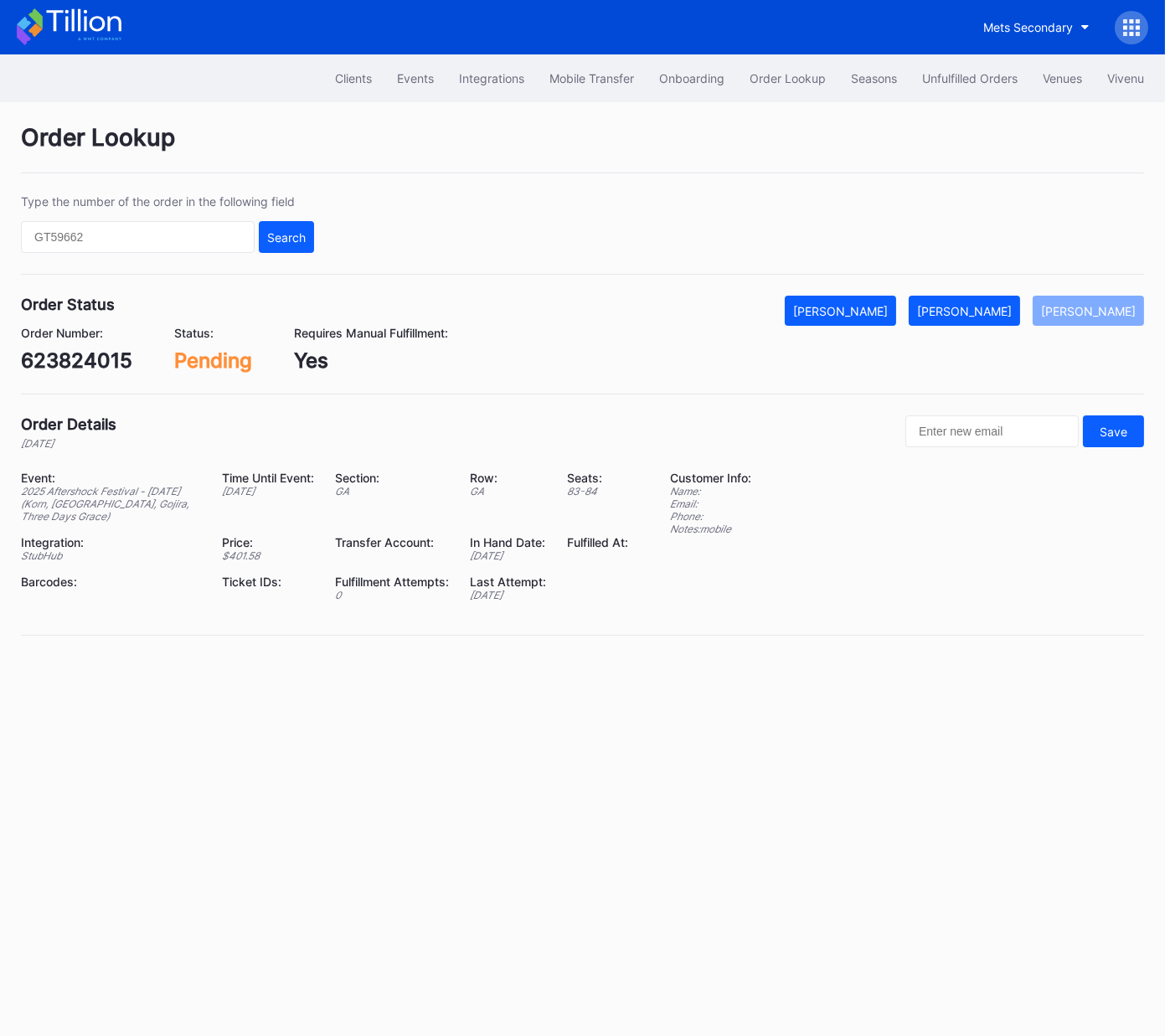
click at [100, 360] on div "623824015" at bounding box center [76, 360] width 111 height 24
copy div "623824015"
drag, startPoint x: 993, startPoint y: 307, endPoint x: 1121, endPoint y: 246, distance: 141.8
click at [993, 307] on div "[PERSON_NAME]" at bounding box center [964, 311] width 94 height 14
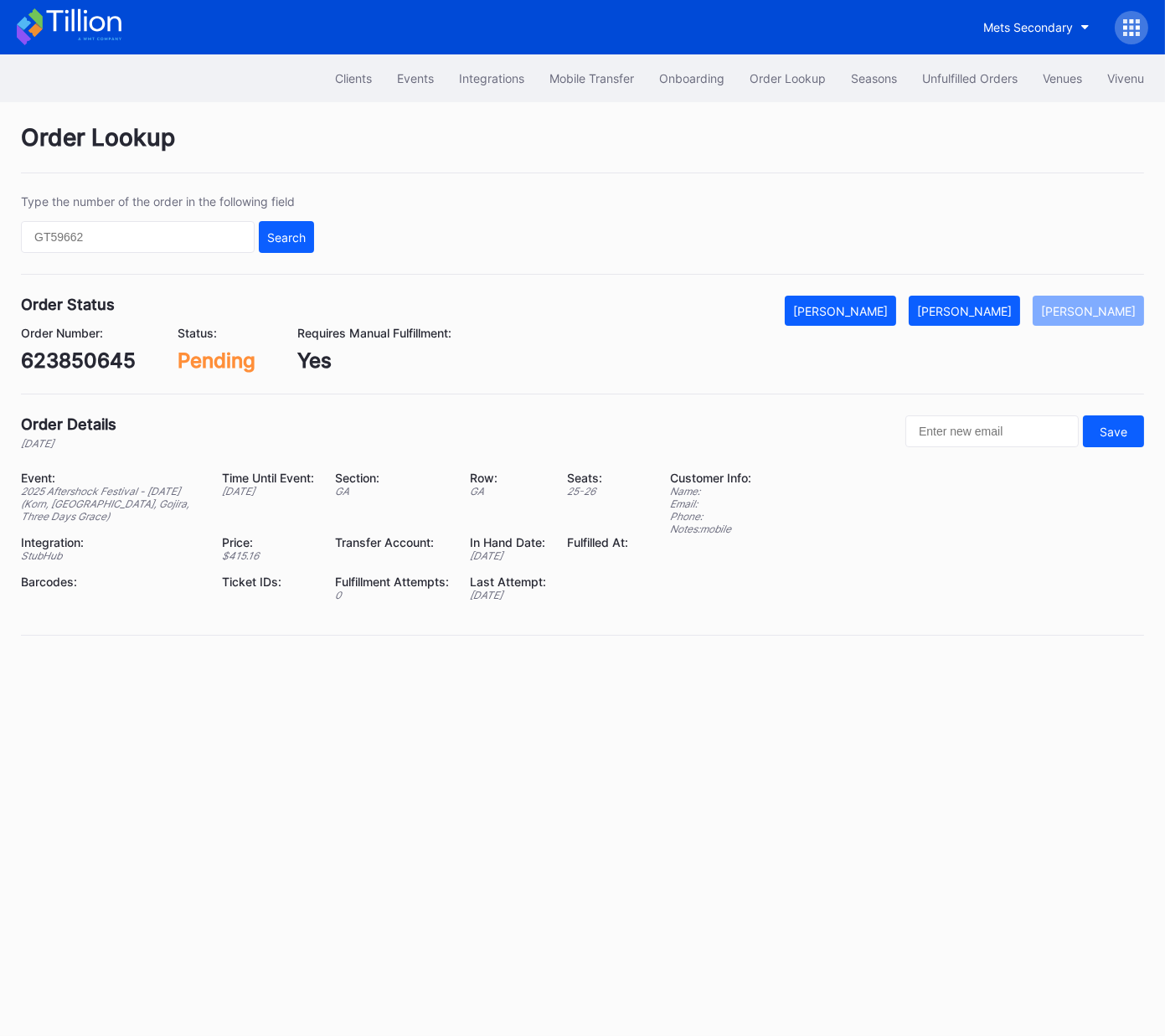
click at [119, 352] on div "623850645" at bounding box center [77, 360] width 115 height 24
copy div "623850645"
click at [1014, 321] on button "[PERSON_NAME]" at bounding box center [964, 311] width 111 height 30
click at [80, 370] on div "814165482" at bounding box center [75, 360] width 108 height 24
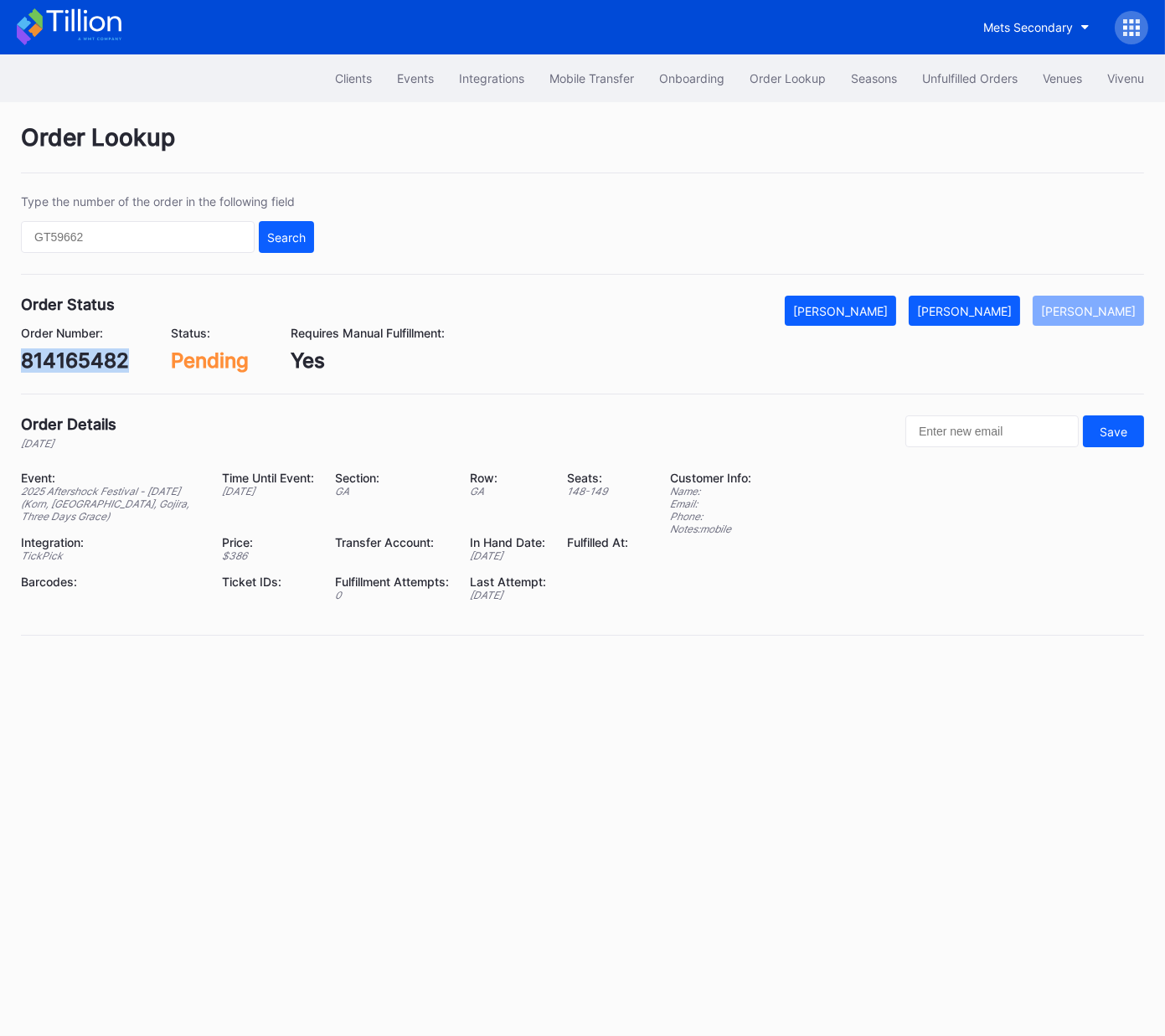
click at [80, 369] on div "814165482" at bounding box center [75, 360] width 108 height 24
copy div "814165482"
click at [997, 315] on div "[PERSON_NAME]" at bounding box center [964, 311] width 94 height 14
click at [102, 356] on div "623829071" at bounding box center [76, 360] width 110 height 24
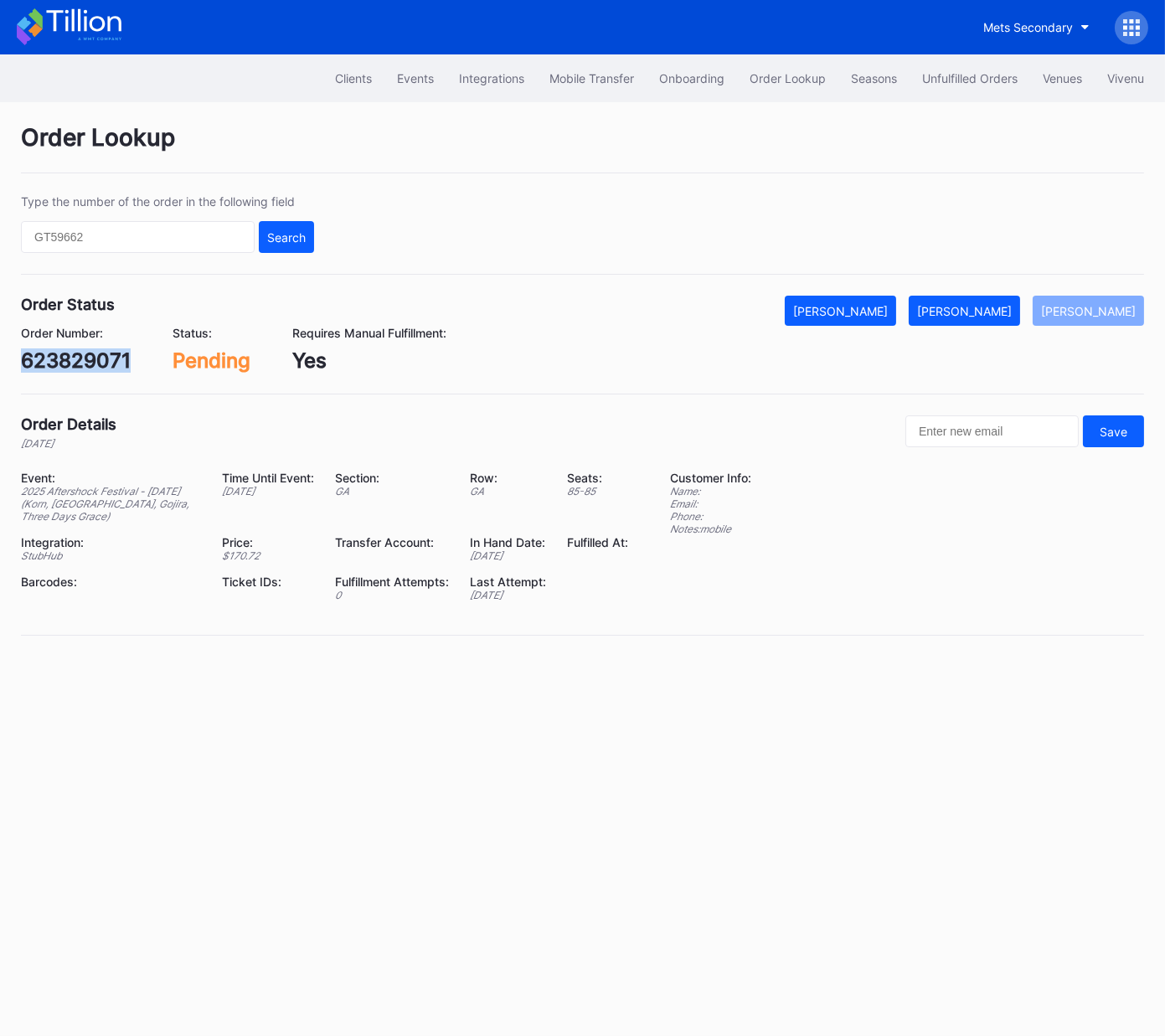
copy div "623829071"
click at [992, 313] on div "[PERSON_NAME]" at bounding box center [964, 311] width 94 height 14
click at [72, 357] on div "75592747" at bounding box center [69, 360] width 98 height 24
copy div "75592747"
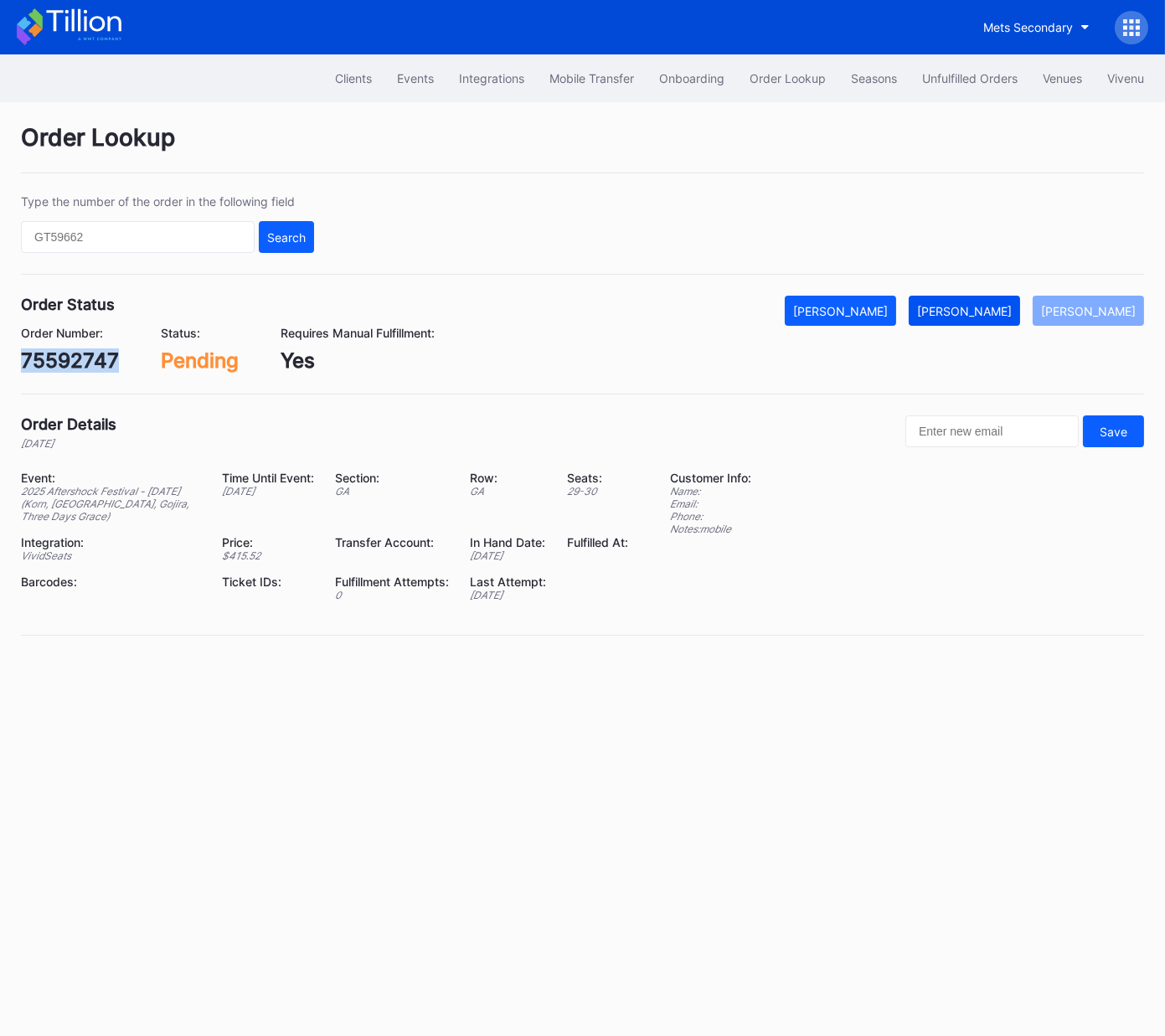
click at [996, 306] on div "[PERSON_NAME]" at bounding box center [964, 311] width 94 height 14
click at [105, 350] on div "623832570" at bounding box center [77, 360] width 113 height 24
copy div "623832570"
drag, startPoint x: 1005, startPoint y: 314, endPoint x: 1161, endPoint y: 147, distance: 228.5
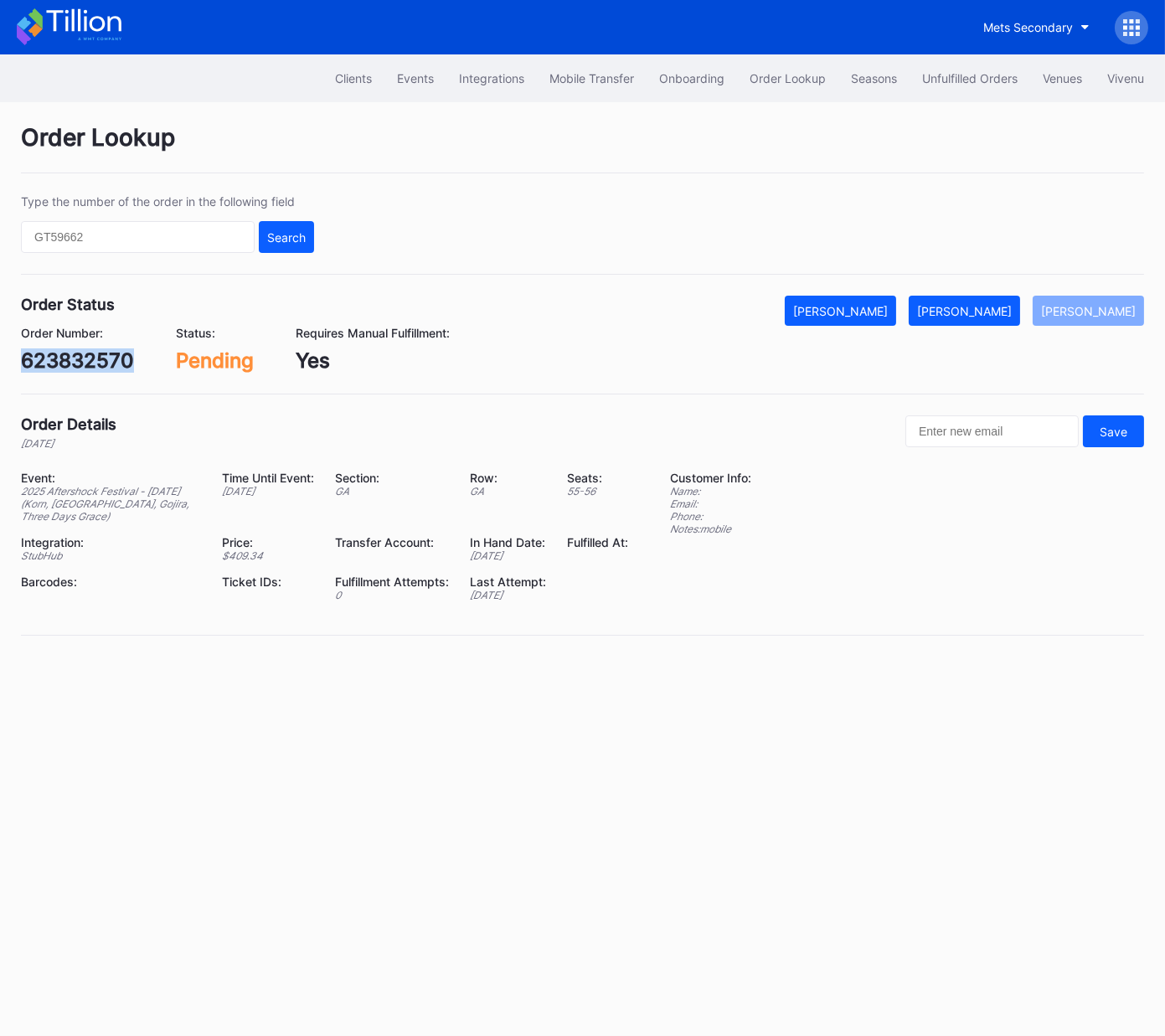
click at [1005, 313] on div "[PERSON_NAME]" at bounding box center [964, 311] width 94 height 14
click at [78, 363] on div "623836120" at bounding box center [76, 360] width 110 height 24
copy div "623836120"
drag, startPoint x: 986, startPoint y: 313, endPoint x: 1162, endPoint y: 261, distance: 183.5
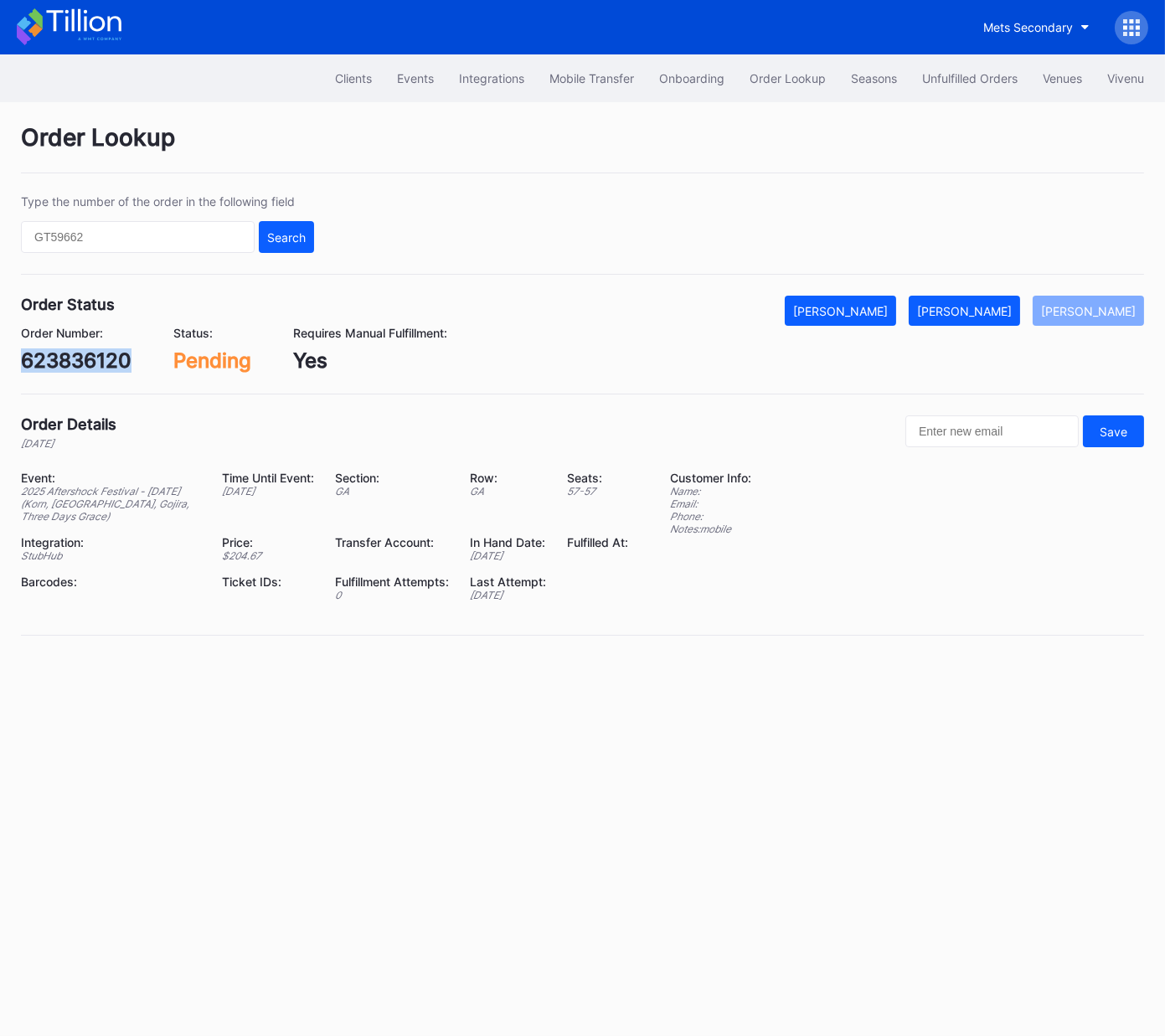
click at [989, 312] on div "[PERSON_NAME]" at bounding box center [964, 311] width 94 height 14
click at [102, 370] on div "623872762" at bounding box center [76, 360] width 111 height 24
copy div "623872762"
click at [985, 315] on div "[PERSON_NAME]" at bounding box center [964, 311] width 94 height 14
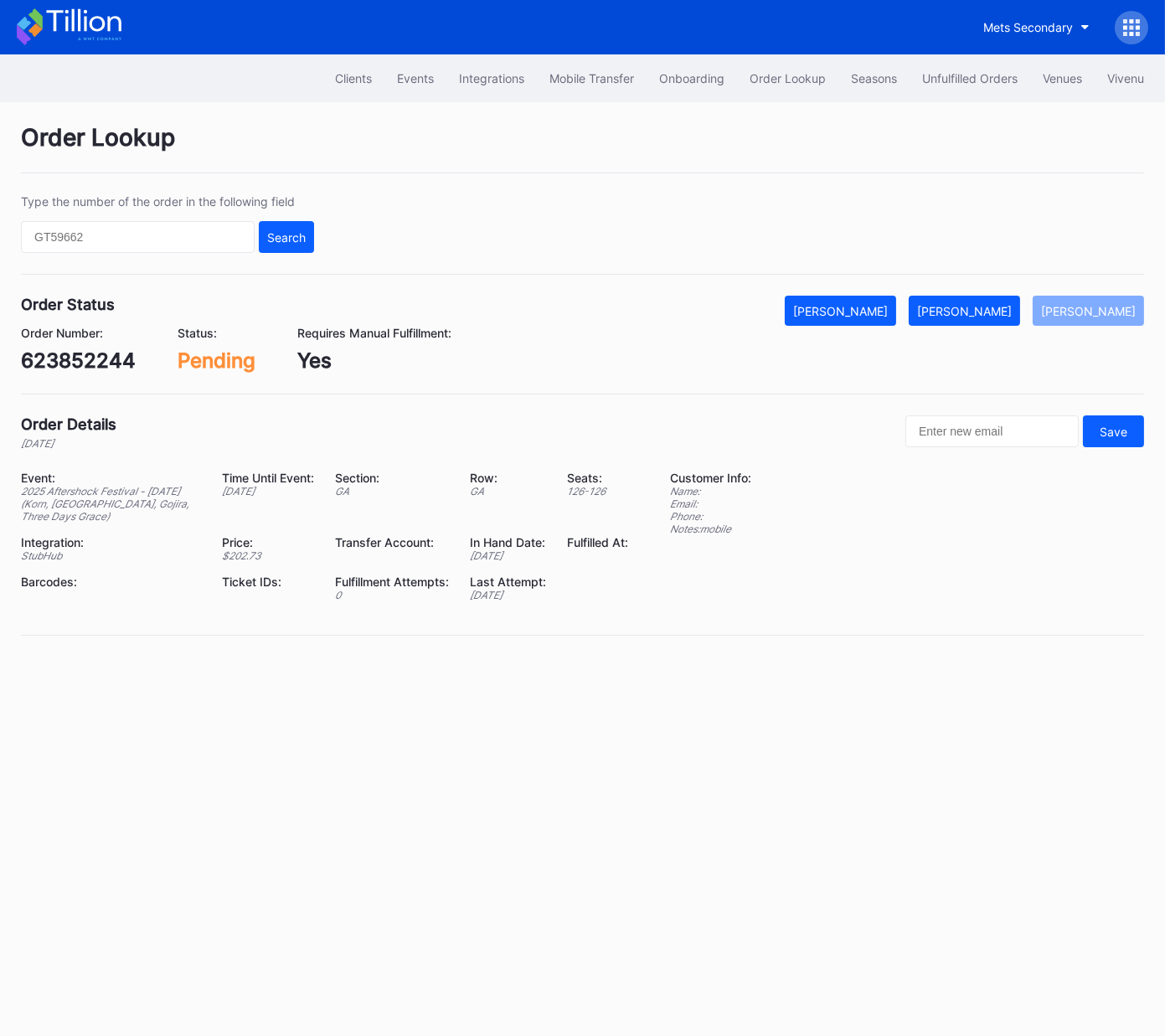
click at [103, 364] on div "623852244" at bounding box center [77, 360] width 115 height 24
copy div "623852244"
drag, startPoint x: 981, startPoint y: 311, endPoint x: 1122, endPoint y: 270, distance: 146.8
click at [981, 311] on div "[PERSON_NAME]" at bounding box center [964, 311] width 94 height 14
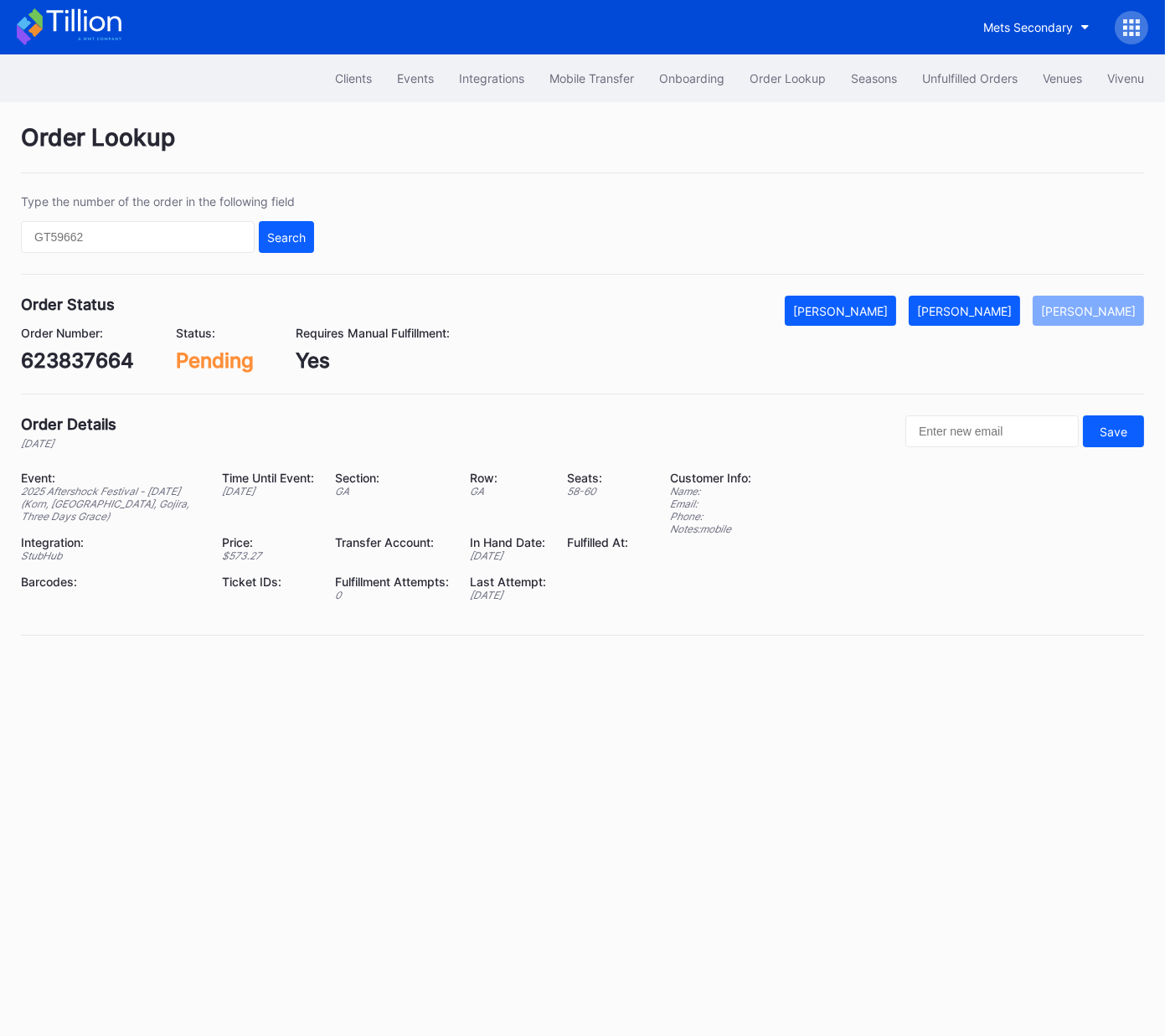
click at [105, 360] on div "623837664" at bounding box center [77, 360] width 113 height 24
copy div "623837664"
click at [996, 322] on button "[PERSON_NAME]" at bounding box center [964, 311] width 111 height 30
click at [91, 357] on div "623838928" at bounding box center [77, 360] width 113 height 24
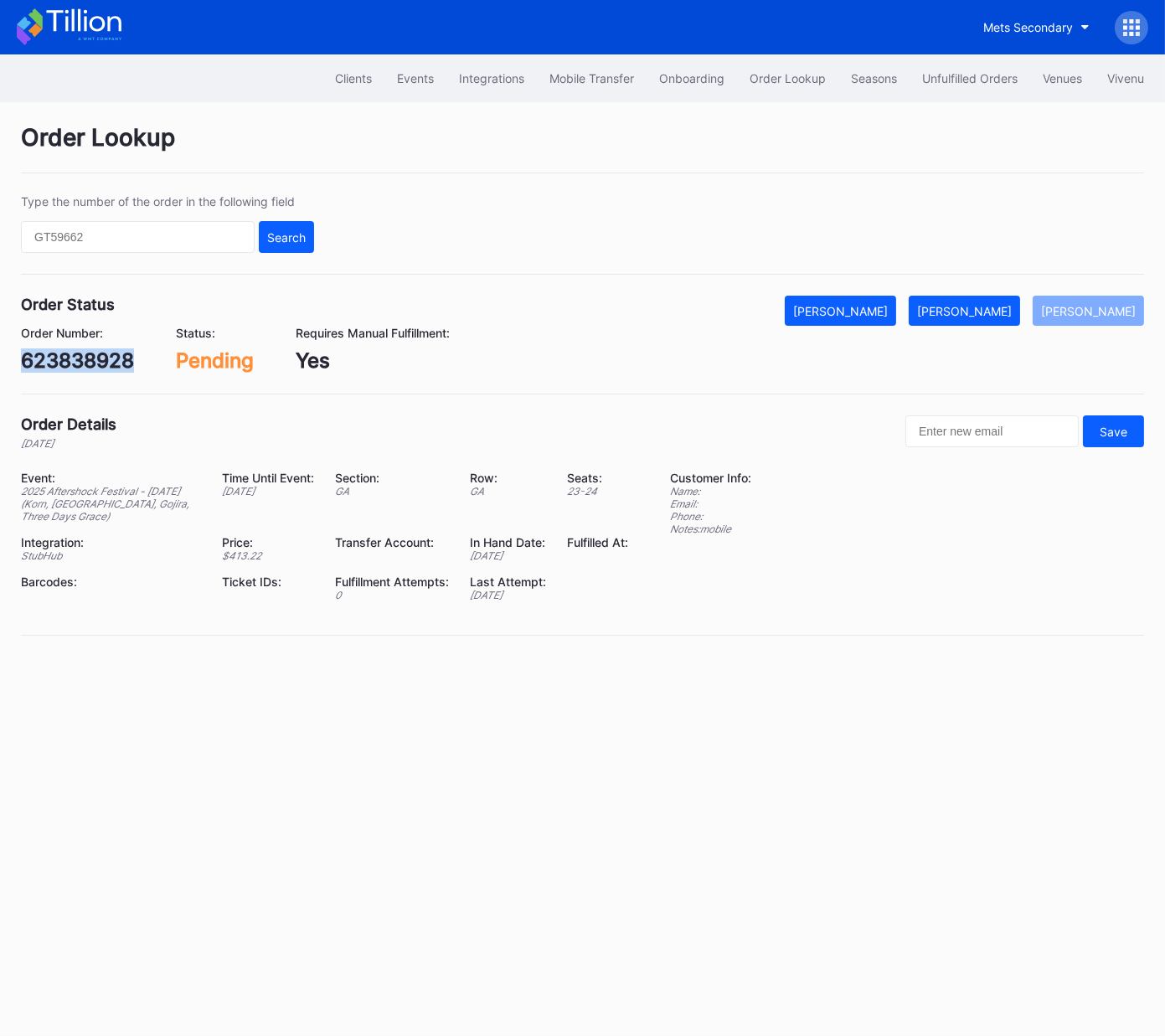
click at [91, 357] on div "623838928" at bounding box center [77, 360] width 113 height 24
copy div "623838928"
click at [974, 314] on div "[PERSON_NAME]" at bounding box center [964, 311] width 94 height 14
click at [105, 357] on div "623839605" at bounding box center [77, 360] width 114 height 24
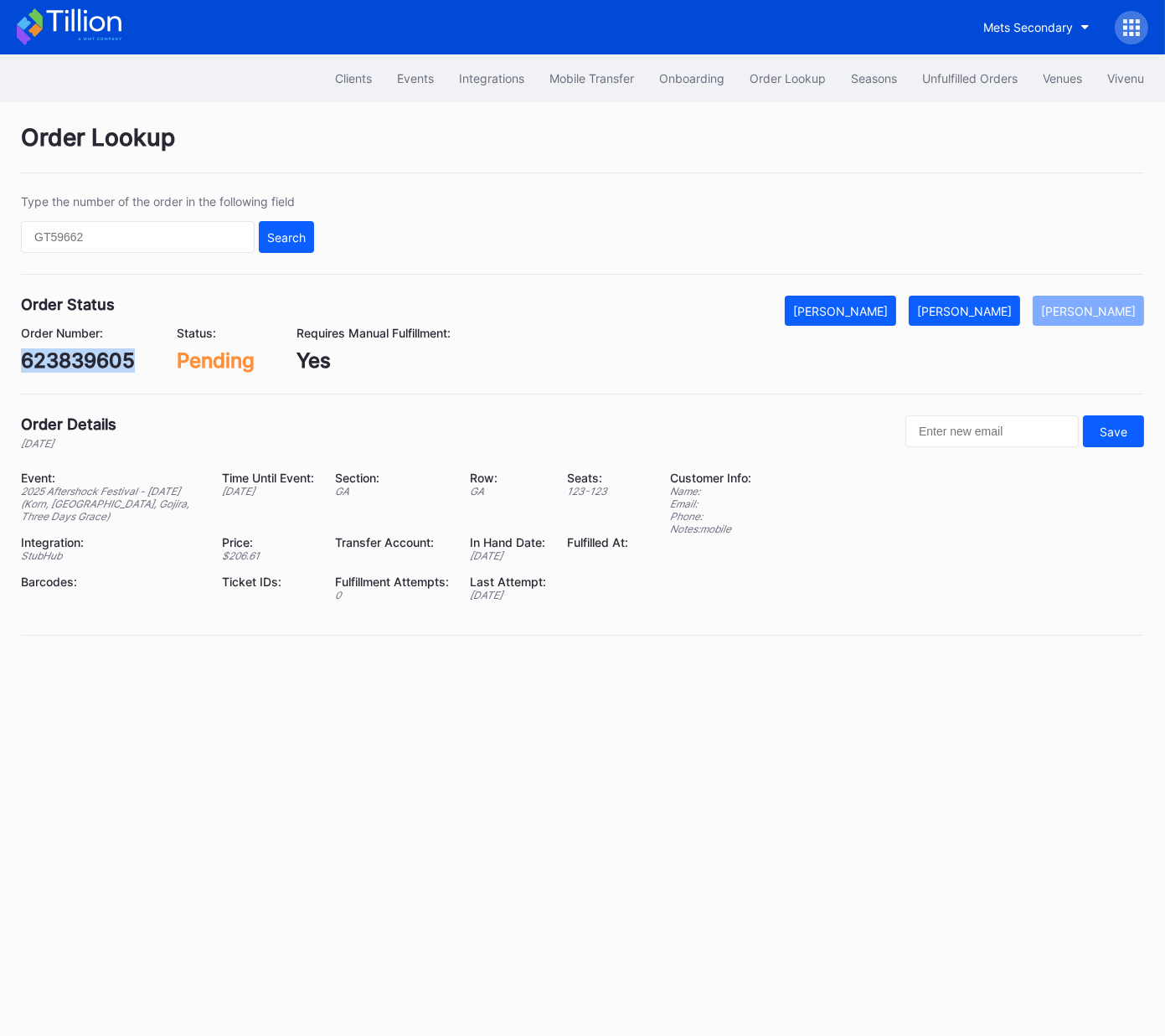
copy div "623839605"
click at [975, 309] on div "[PERSON_NAME]" at bounding box center [964, 311] width 94 height 14
click at [87, 361] on div "623845052" at bounding box center [77, 360] width 115 height 24
copy div "623845052"
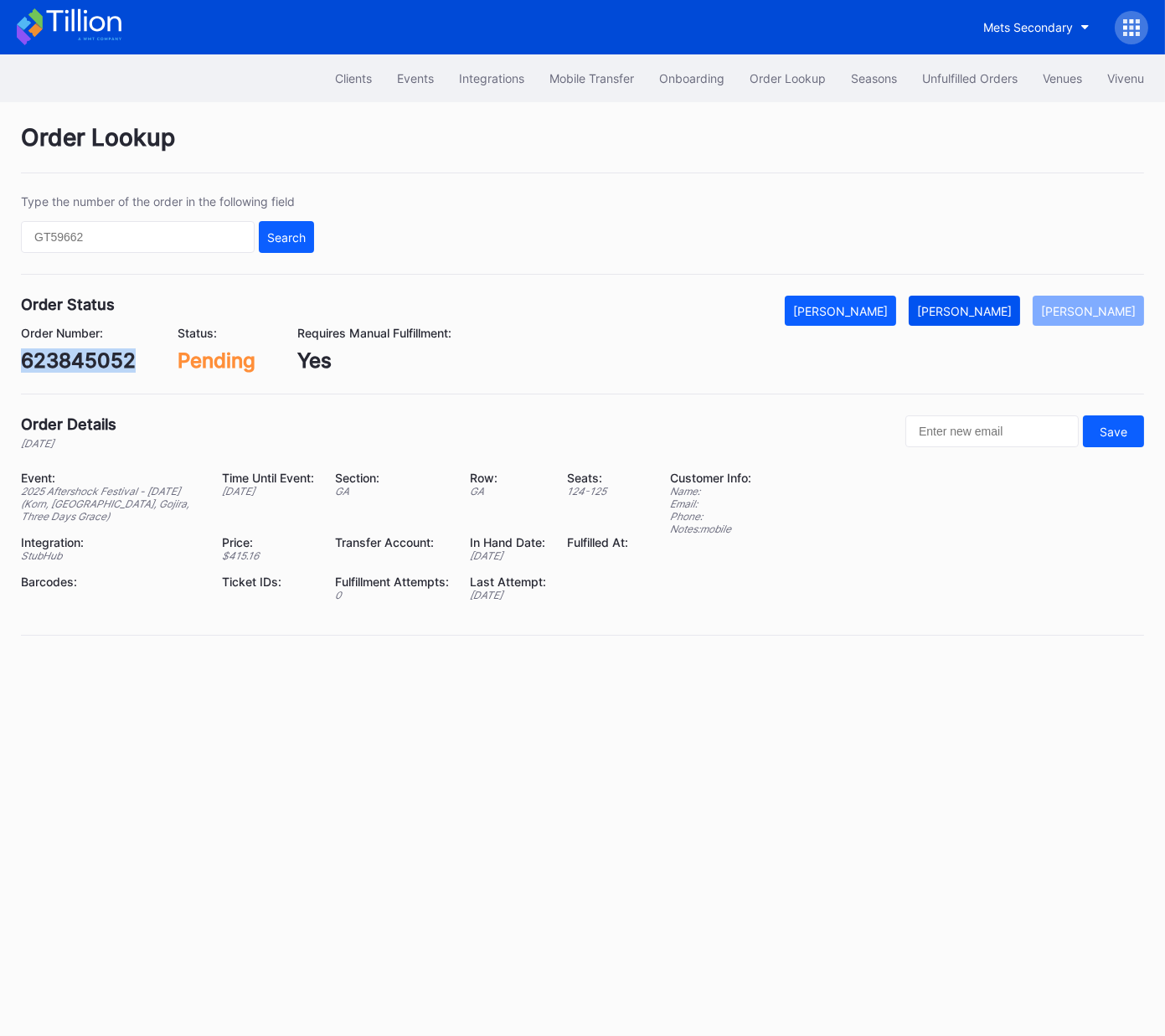
click at [999, 301] on button "[PERSON_NAME]" at bounding box center [964, 311] width 111 height 30
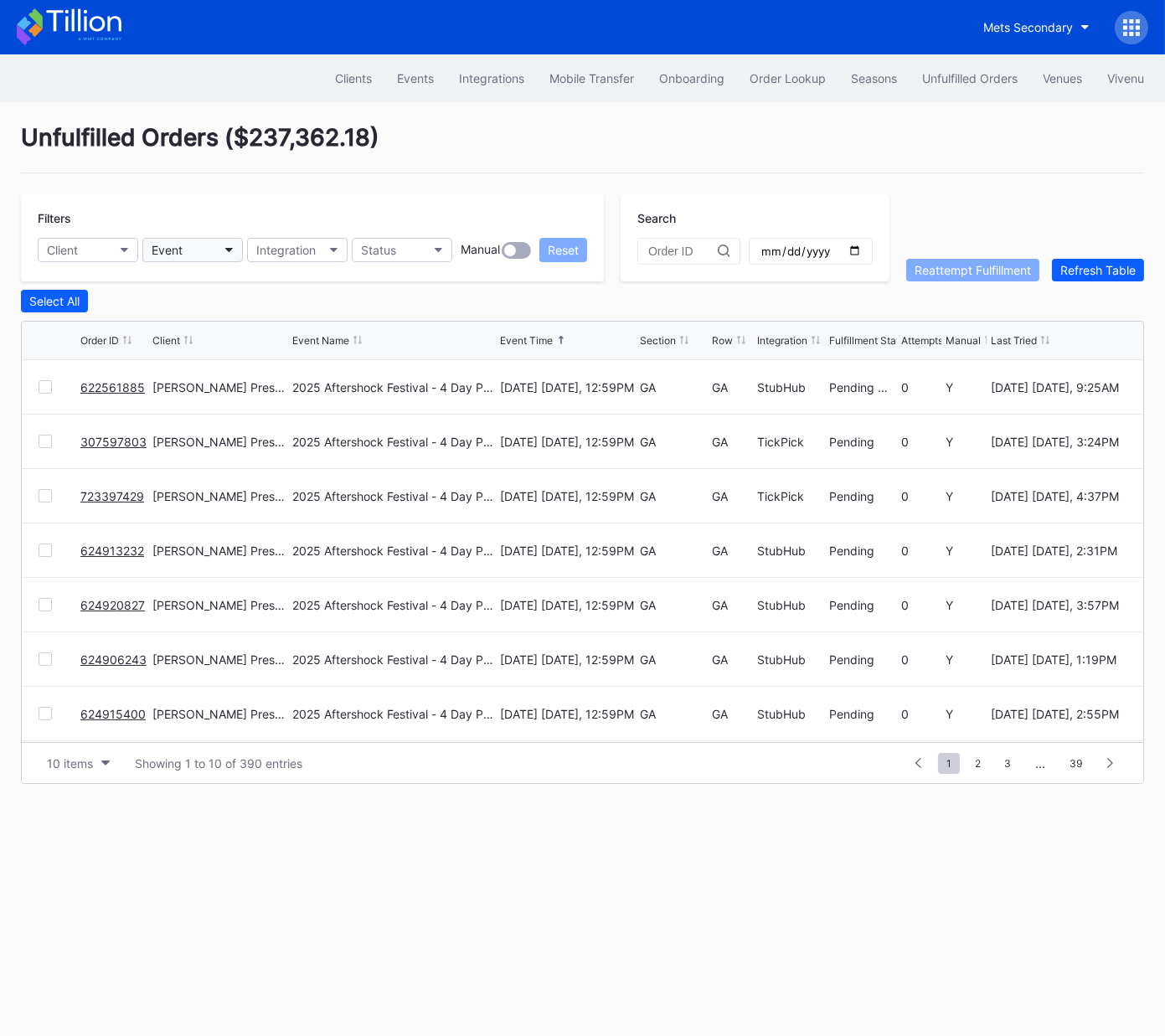
click at [204, 249] on button "Event" at bounding box center [193, 250] width 101 height 24
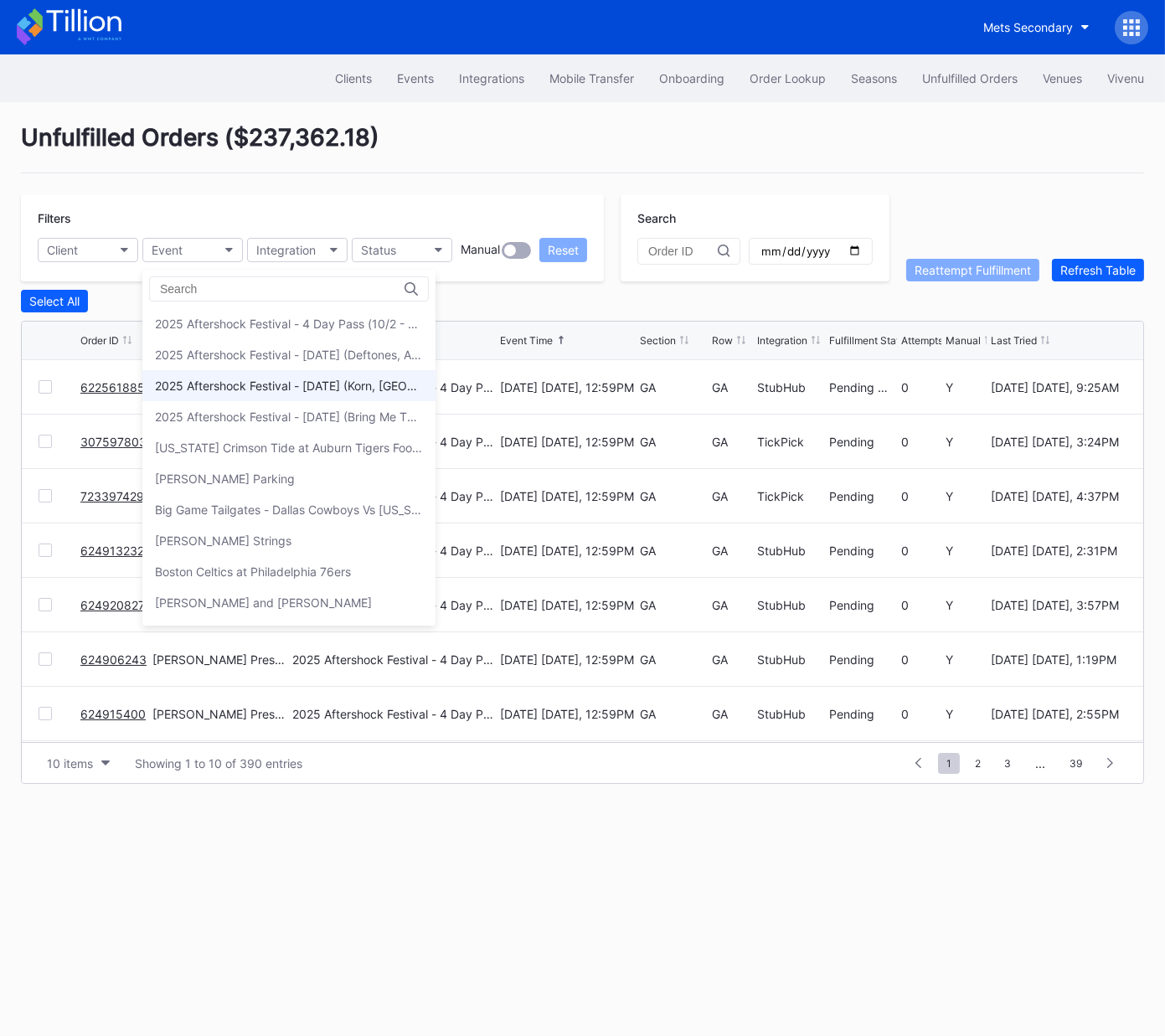
click at [250, 393] on div "2025 Aftershock Festival - [DATE] (Korn, [GEOGRAPHIC_DATA], Gojira, Three Days …" at bounding box center [289, 385] width 293 height 31
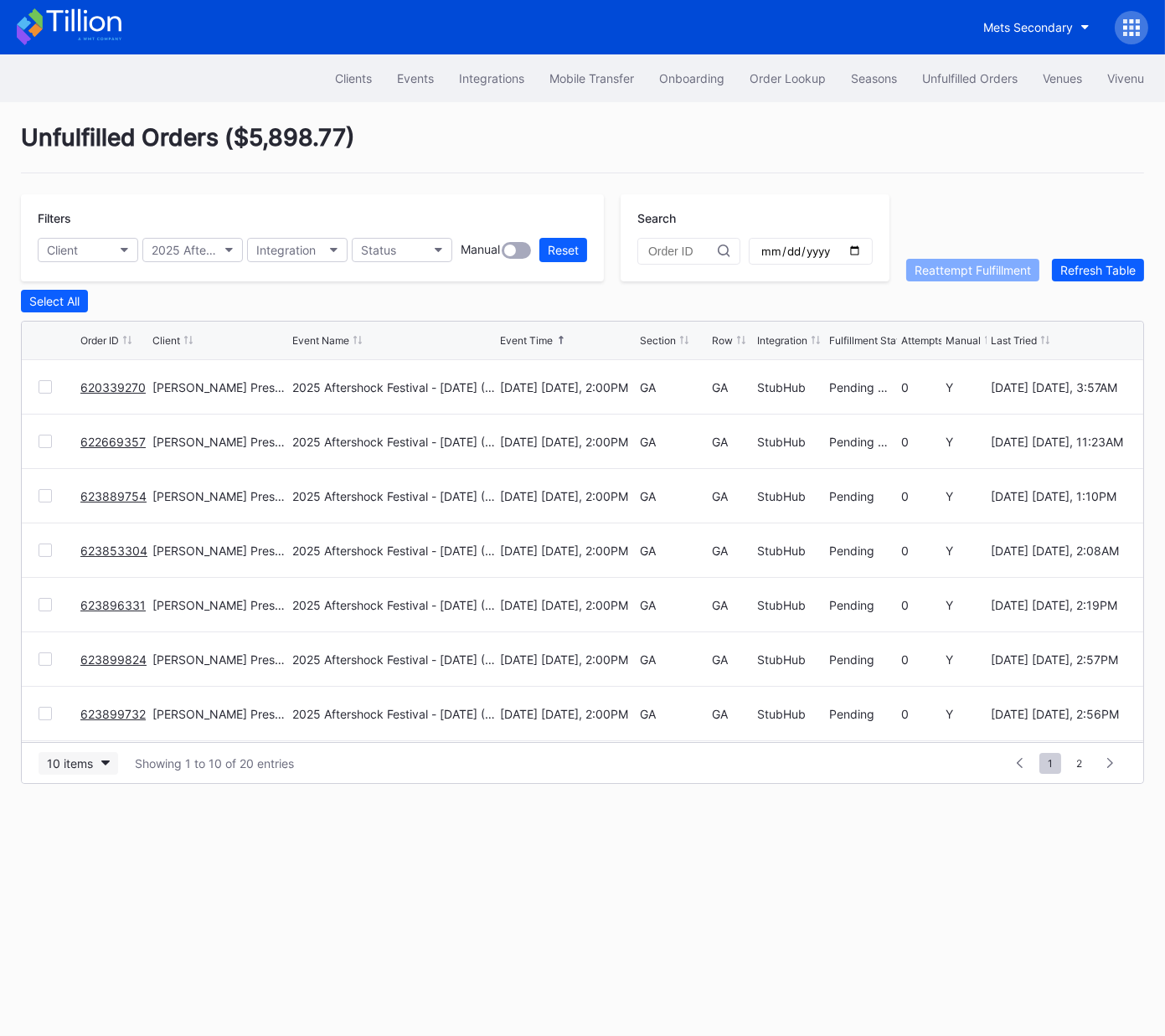
click at [71, 766] on div "10 items" at bounding box center [69, 763] width 46 height 14
drag, startPoint x: 93, startPoint y: 841, endPoint x: 96, endPoint y: 831, distance: 10.4
click at [93, 840] on div "50 items" at bounding box center [75, 834] width 48 height 14
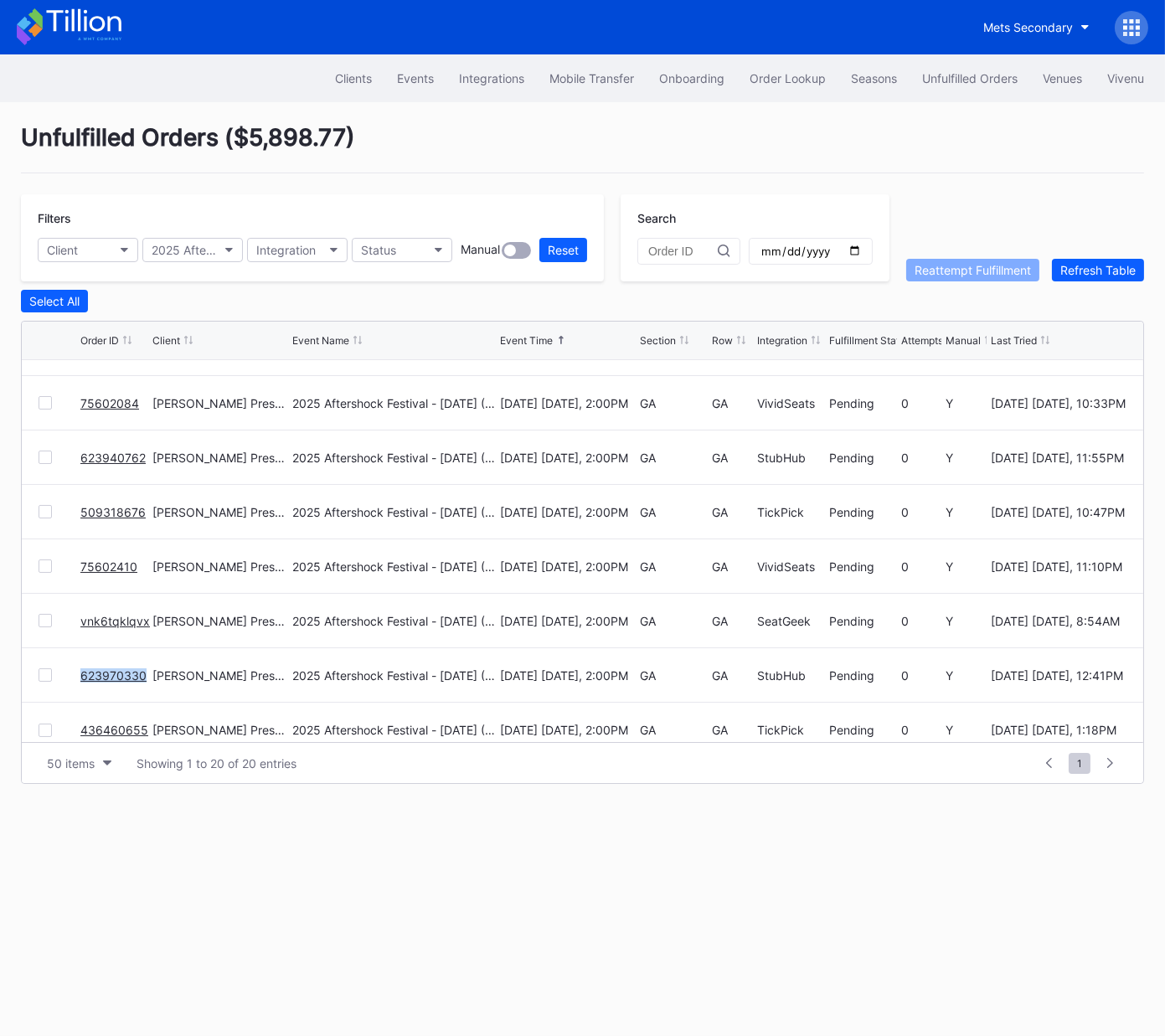
scroll to position [707, 0]
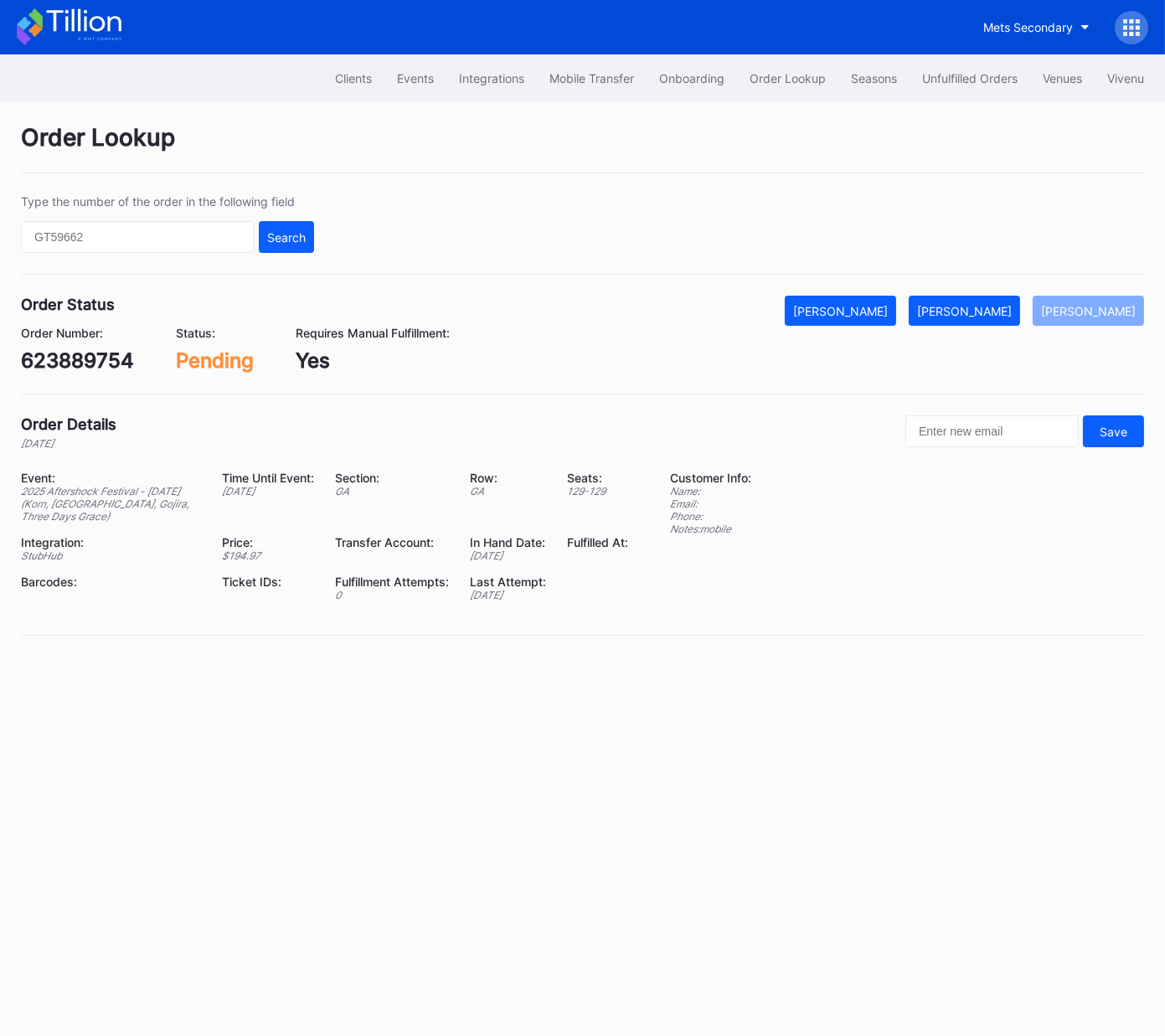
click at [86, 364] on div "623889754" at bounding box center [77, 360] width 113 height 24
copy div "623889754"
click at [983, 298] on button "[PERSON_NAME]" at bounding box center [964, 311] width 111 height 30
click at [105, 364] on div "623853304" at bounding box center [77, 360] width 115 height 24
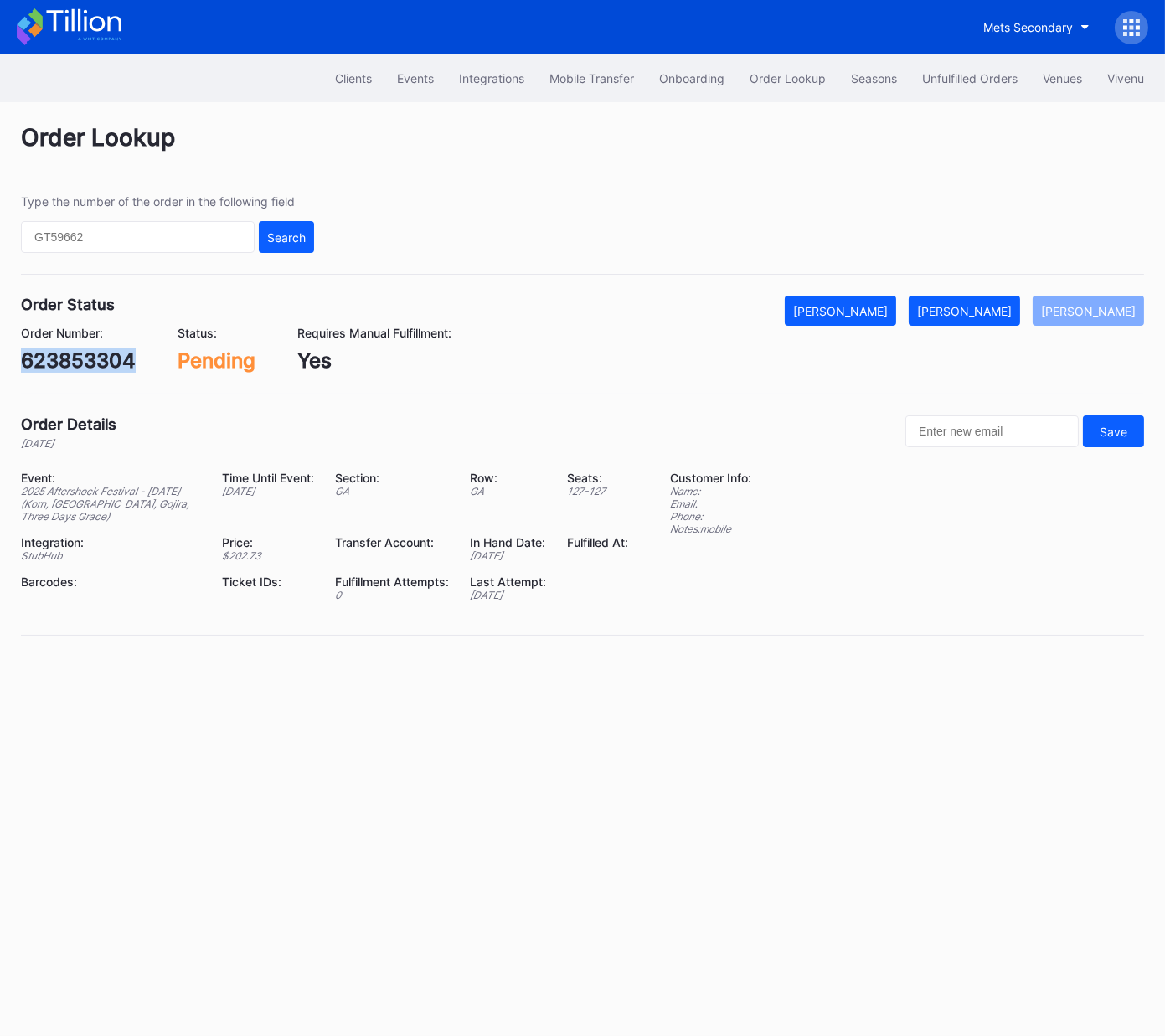
click at [105, 364] on div "623853304" at bounding box center [77, 360] width 115 height 24
copy div "623853304"
drag, startPoint x: 972, startPoint y: 302, endPoint x: 1105, endPoint y: 286, distance: 134.0
click at [987, 300] on button "[PERSON_NAME]" at bounding box center [964, 311] width 111 height 30
click at [84, 372] on div "Order Status Mark Cancelled Mark Fulfilled Mark Pending Order Number: 623896331…" at bounding box center [582, 345] width 1124 height 99
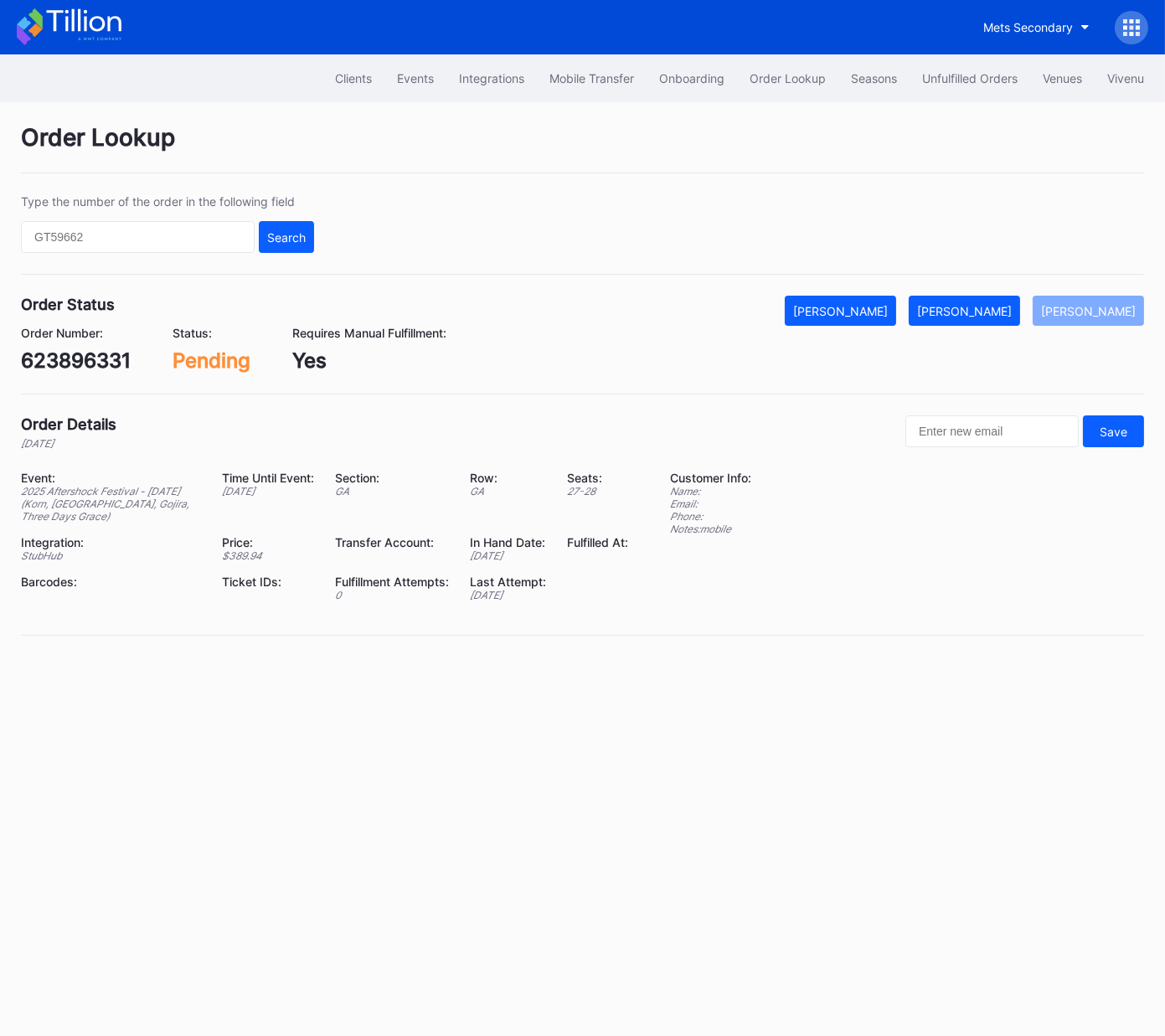
click at [85, 364] on div "623896331" at bounding box center [76, 360] width 110 height 24
copy div "623896331"
click at [1011, 319] on button "[PERSON_NAME]" at bounding box center [964, 311] width 111 height 30
click at [104, 353] on div "623899824" at bounding box center [77, 360] width 114 height 24
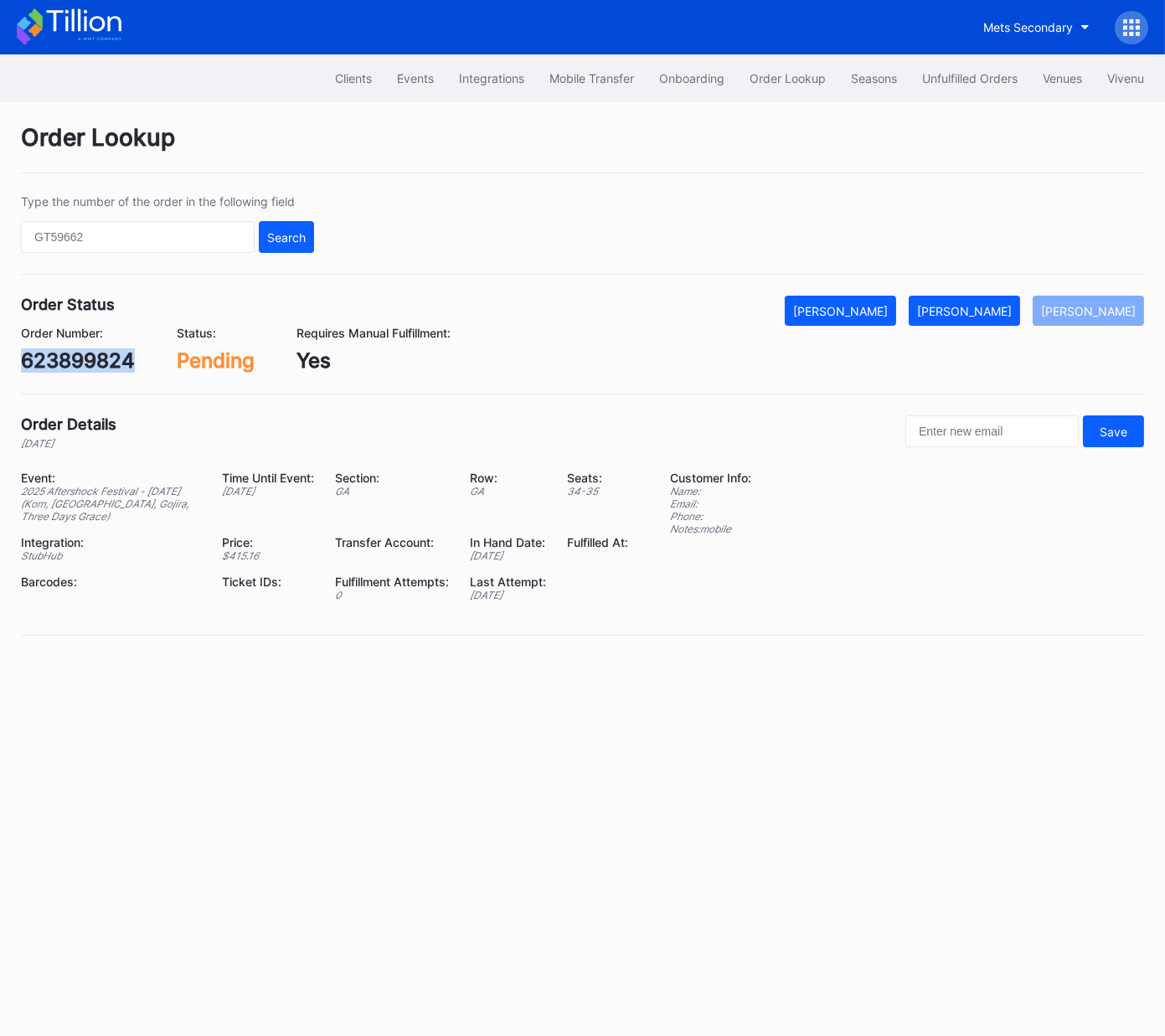
click at [104, 353] on div "623899824" at bounding box center [77, 360] width 114 height 24
copy div "623899824"
click at [980, 315] on div "[PERSON_NAME]" at bounding box center [964, 311] width 94 height 14
click at [82, 363] on div "623899732" at bounding box center [77, 360] width 112 height 24
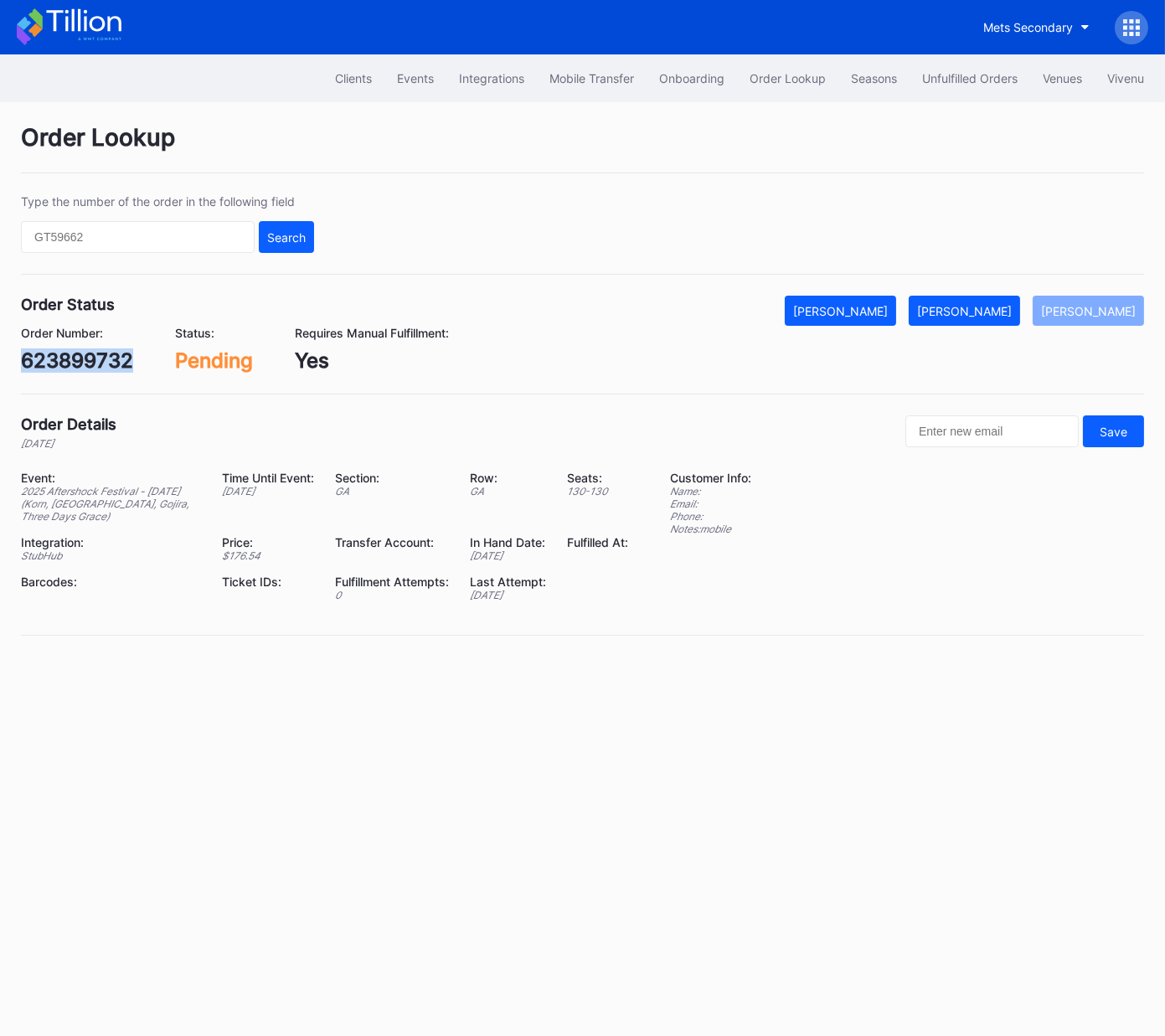
copy div "623899732"
drag, startPoint x: 1005, startPoint y: 312, endPoint x: 1143, endPoint y: 259, distance: 147.8
click at [1004, 312] on div "[PERSON_NAME]" at bounding box center [964, 311] width 94 height 14
click at [86, 357] on div "623910016" at bounding box center [75, 360] width 108 height 24
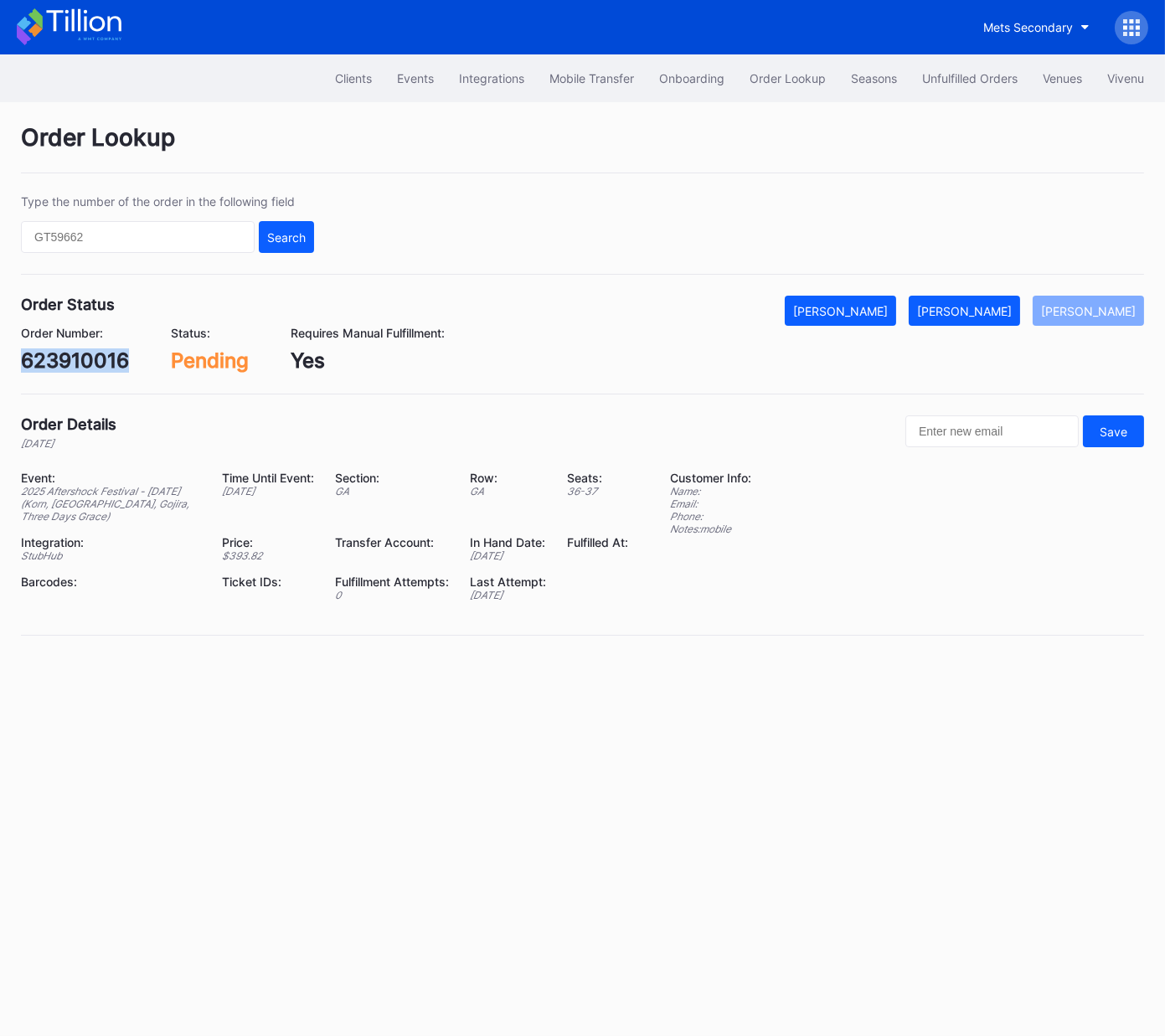
copy div "623910016"
click at [983, 306] on div "[PERSON_NAME]" at bounding box center [964, 311] width 94 height 14
click at [89, 351] on div "623931696" at bounding box center [76, 360] width 110 height 24
copy div "623931696"
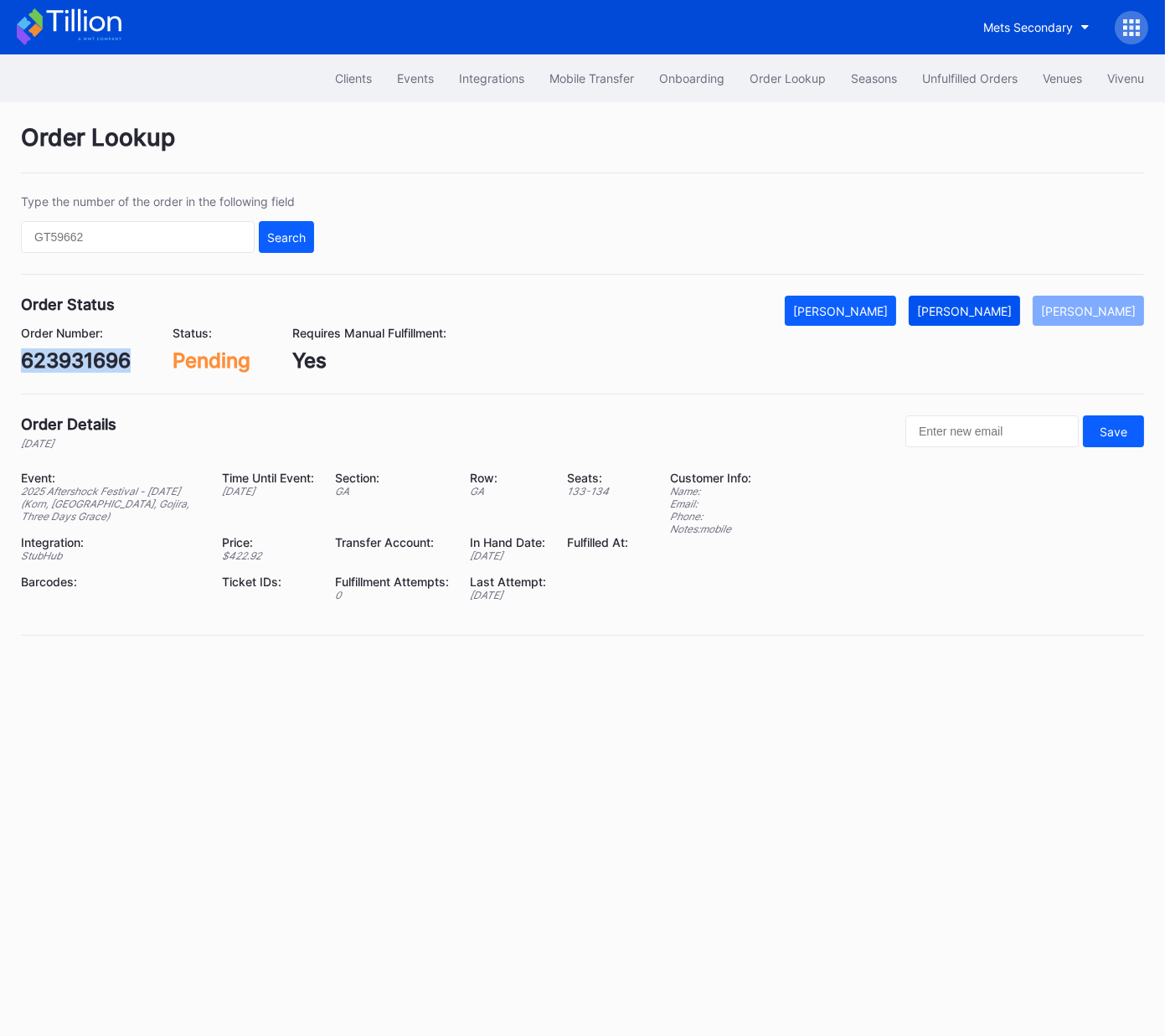
click at [1007, 306] on div "[PERSON_NAME]" at bounding box center [964, 311] width 94 height 14
click at [81, 363] on div "623911554" at bounding box center [74, 360] width 107 height 24
copy div "623911554"
drag, startPoint x: 999, startPoint y: 316, endPoint x: 1037, endPoint y: 312, distance: 38.2
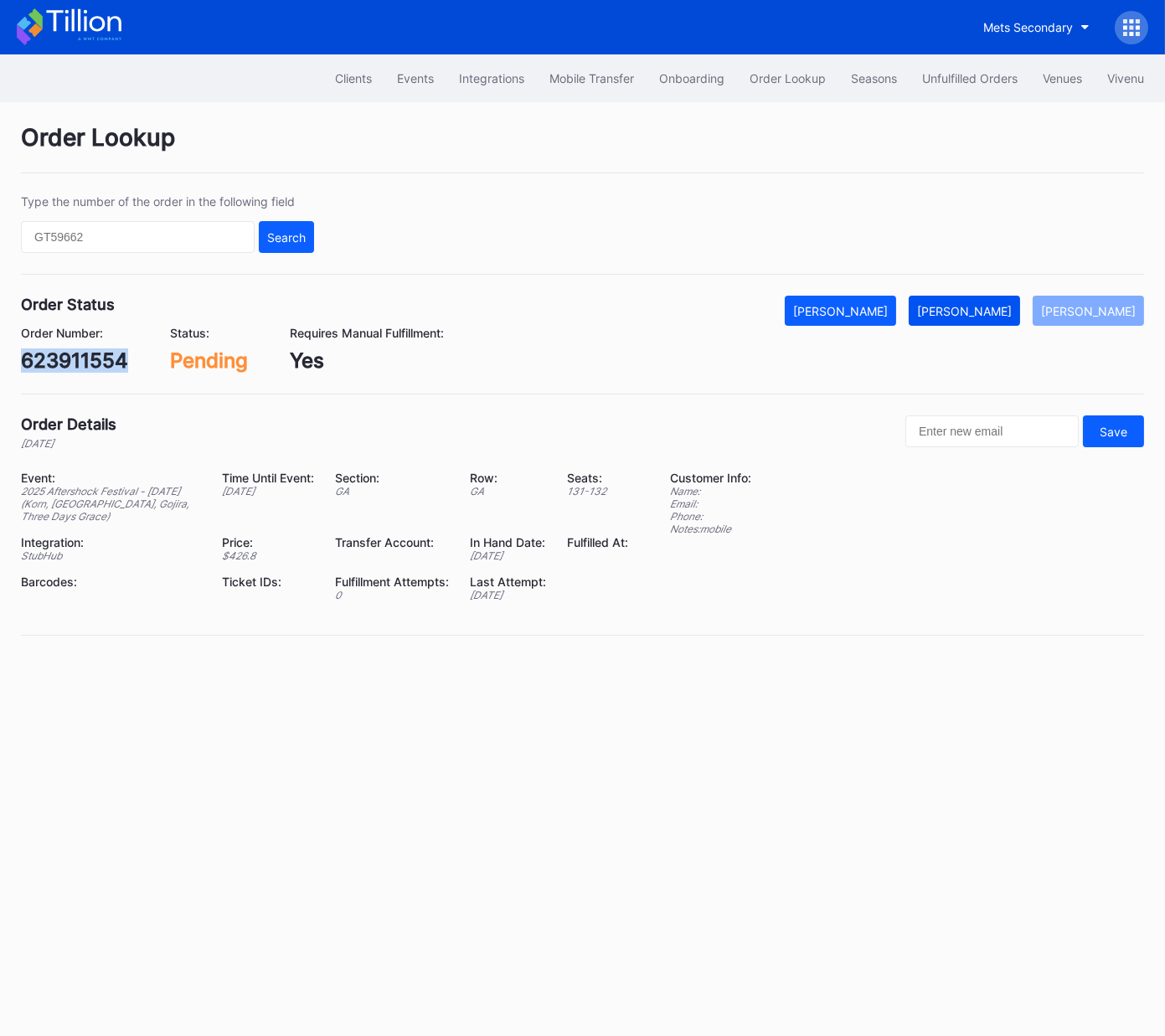
click at [1000, 316] on div "[PERSON_NAME]" at bounding box center [964, 311] width 94 height 14
click at [89, 356] on div "623934670" at bounding box center [77, 360] width 114 height 24
copy div "623934670"
click at [975, 311] on div "[PERSON_NAME]" at bounding box center [964, 311] width 94 height 14
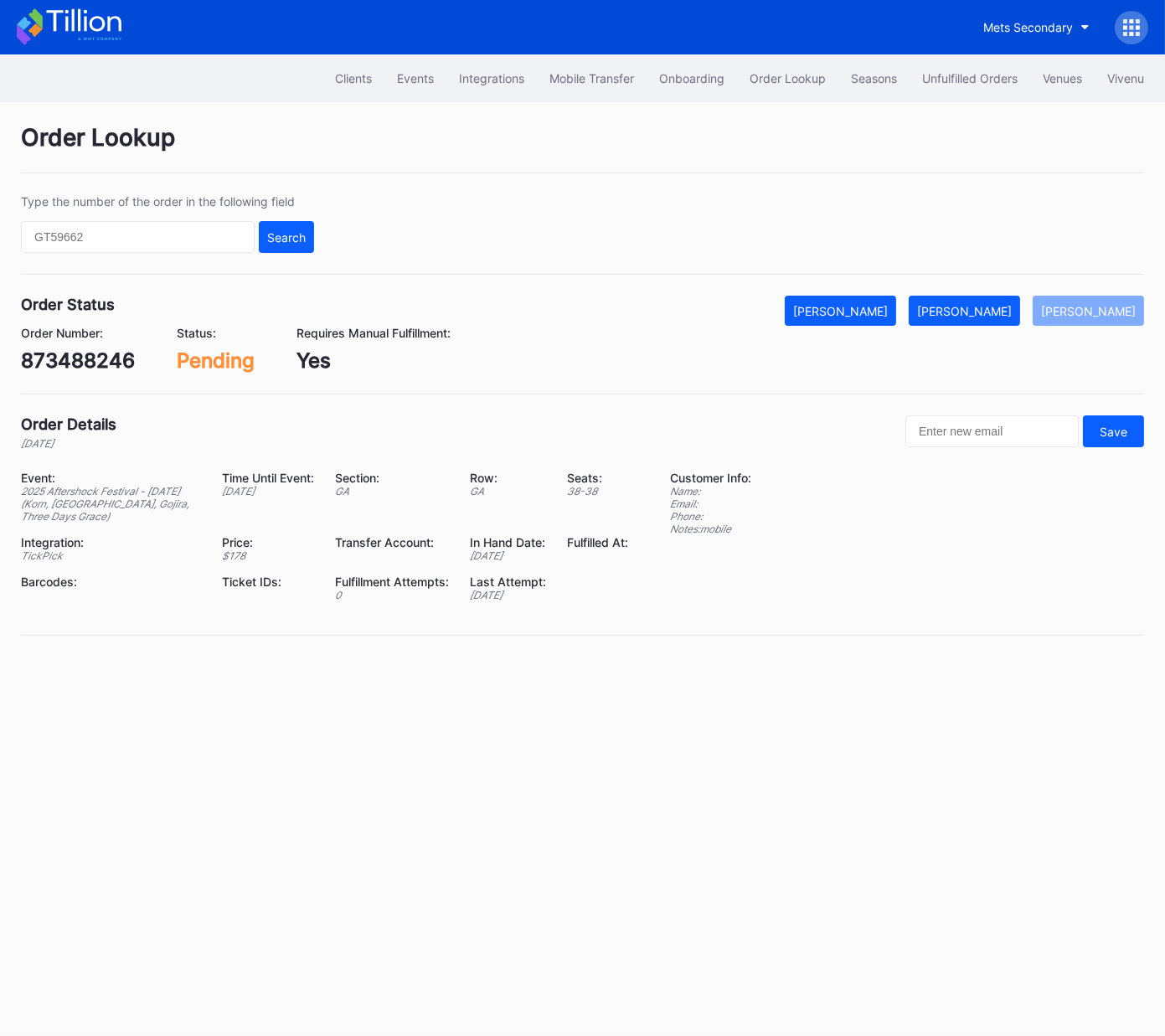
click at [105, 358] on div "873488246" at bounding box center [77, 360] width 114 height 24
copy div "873488246"
click at [985, 307] on div "[PERSON_NAME]" at bounding box center [964, 311] width 94 height 14
click at [106, 366] on div "623959786" at bounding box center [77, 360] width 112 height 24
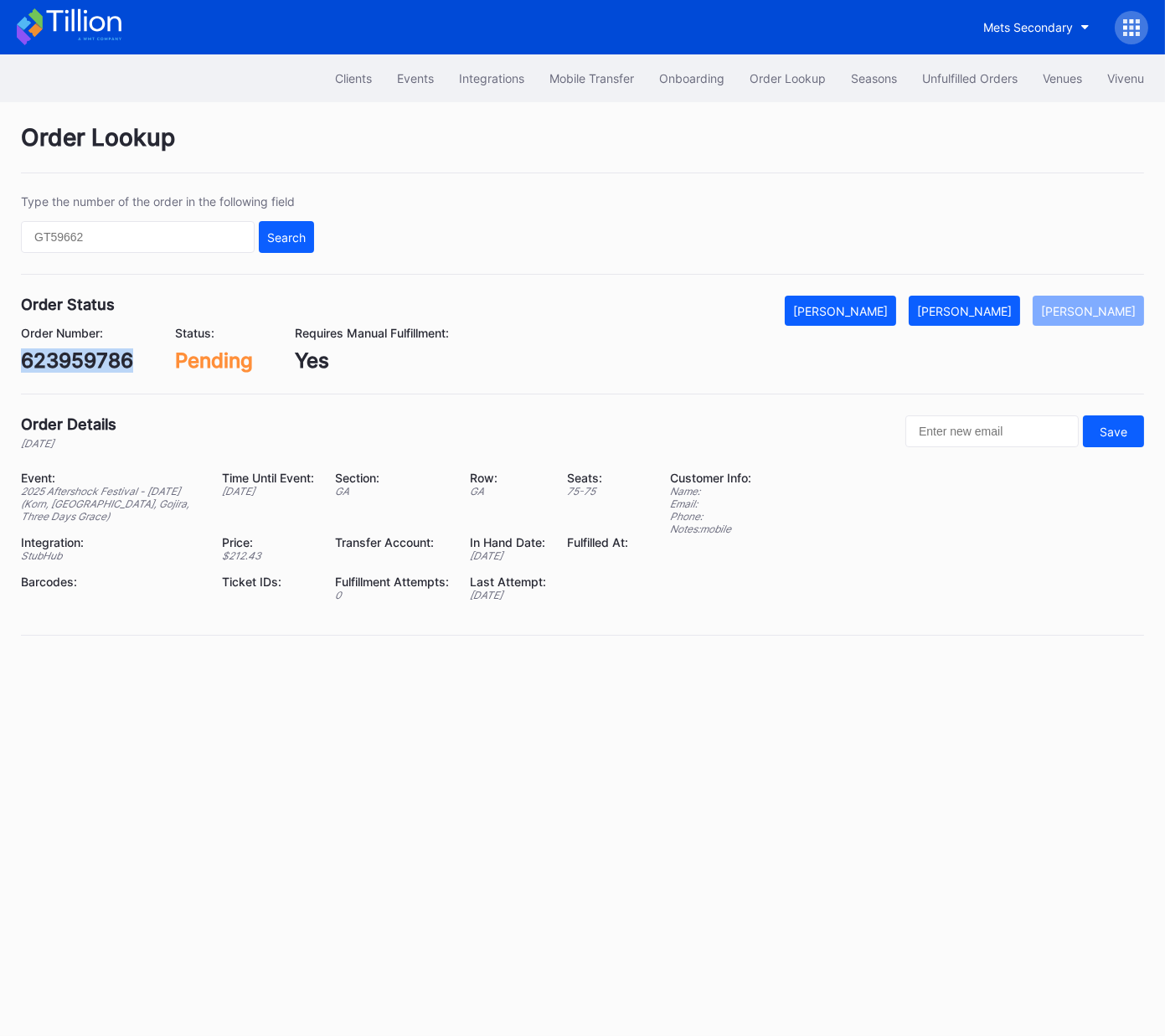
click at [106, 366] on div "623959786" at bounding box center [77, 360] width 112 height 24
copy div "623959786"
click at [1012, 324] on button "[PERSON_NAME]" at bounding box center [964, 311] width 111 height 30
click at [83, 356] on div "75602084" at bounding box center [71, 360] width 102 height 24
click at [84, 356] on div "75602084" at bounding box center [71, 360] width 102 height 24
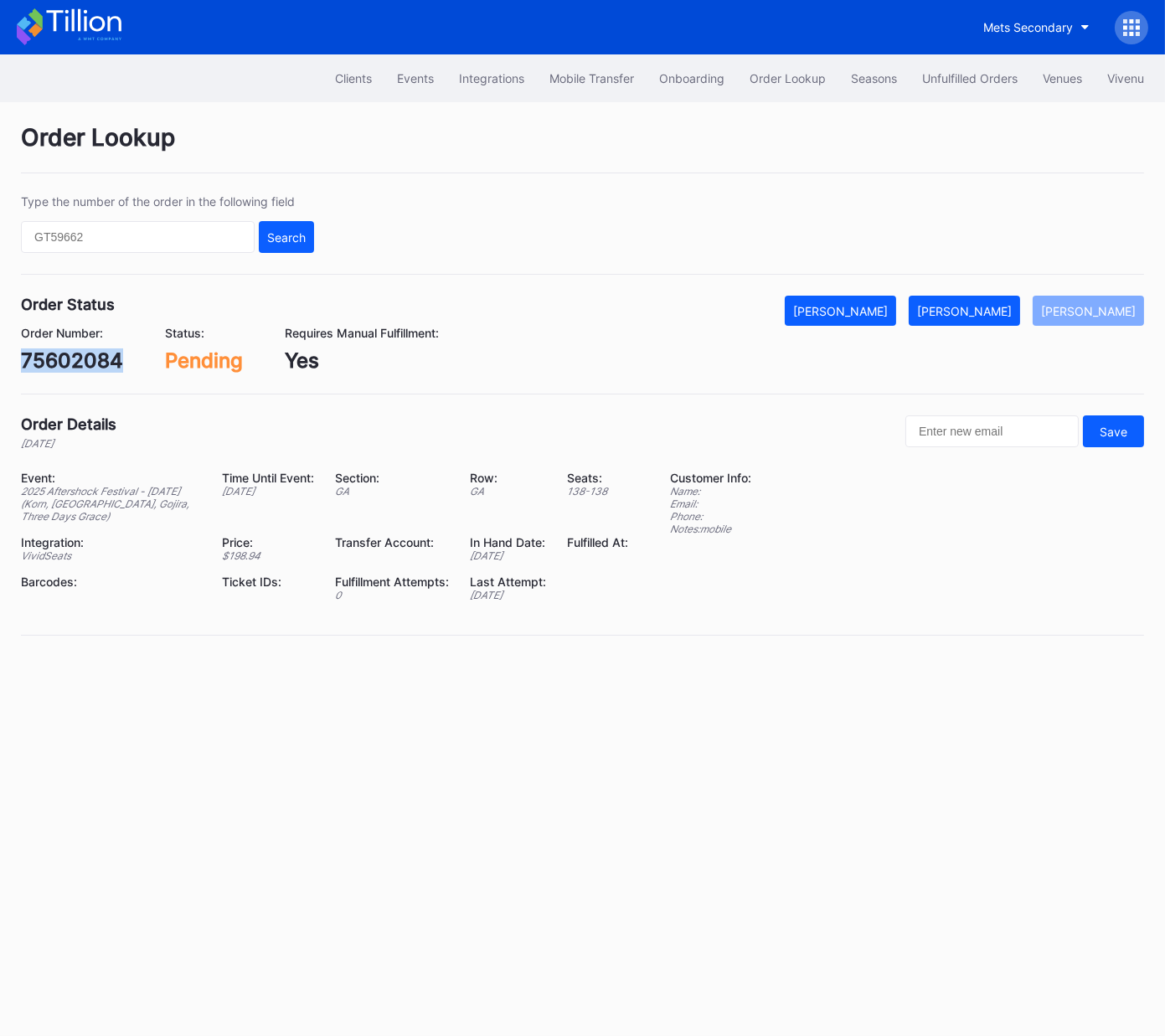
copy div "75602084"
click at [997, 315] on div "[PERSON_NAME]" at bounding box center [964, 311] width 94 height 14
click at [80, 365] on div "623940762" at bounding box center [77, 360] width 114 height 24
copy div "623940762"
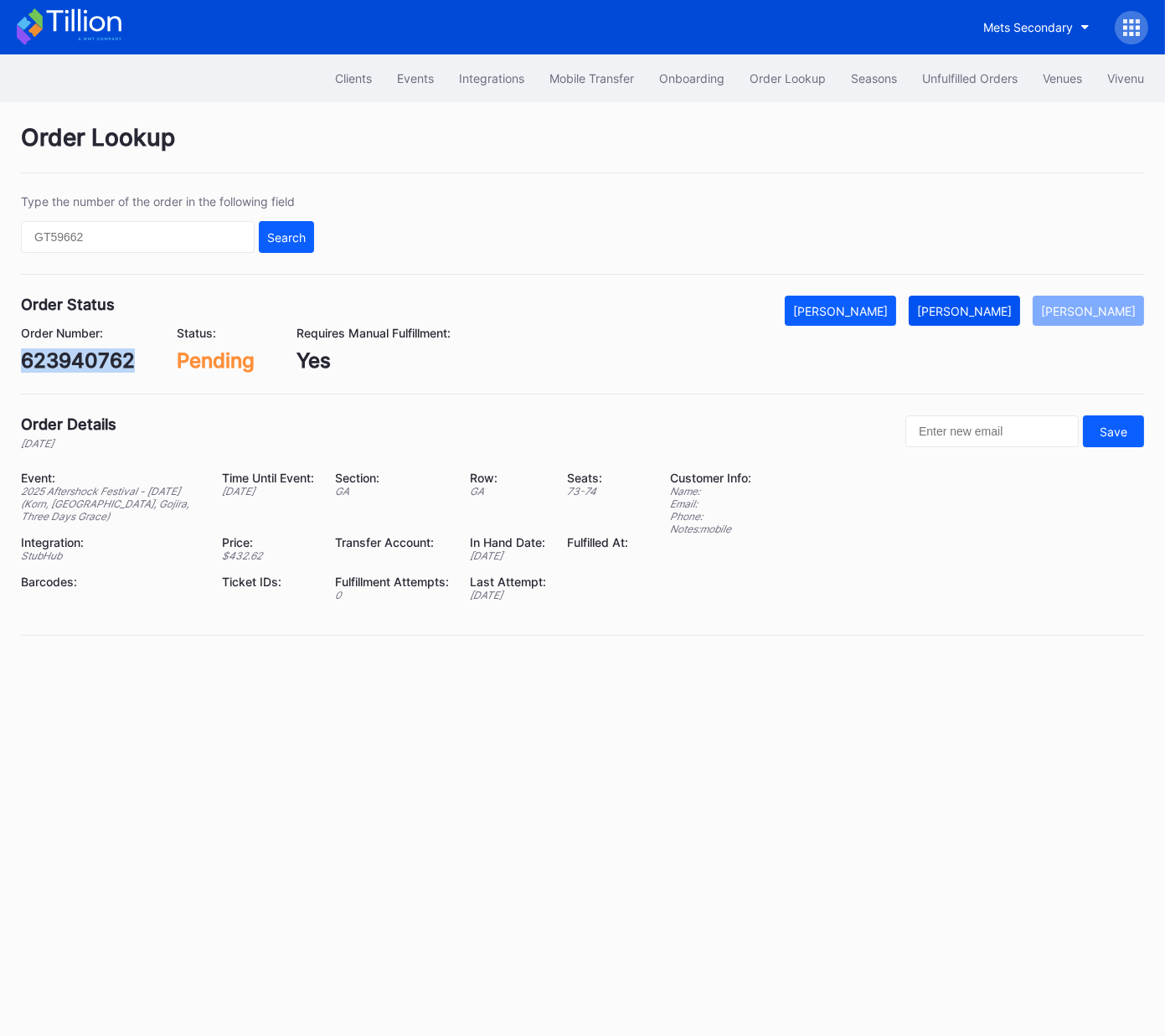
click at [972, 306] on div "[PERSON_NAME]" at bounding box center [964, 311] width 94 height 14
click at [89, 351] on div "509318676" at bounding box center [76, 360] width 110 height 24
copy div "509318676"
click at [981, 313] on div "[PERSON_NAME]" at bounding box center [964, 311] width 94 height 14
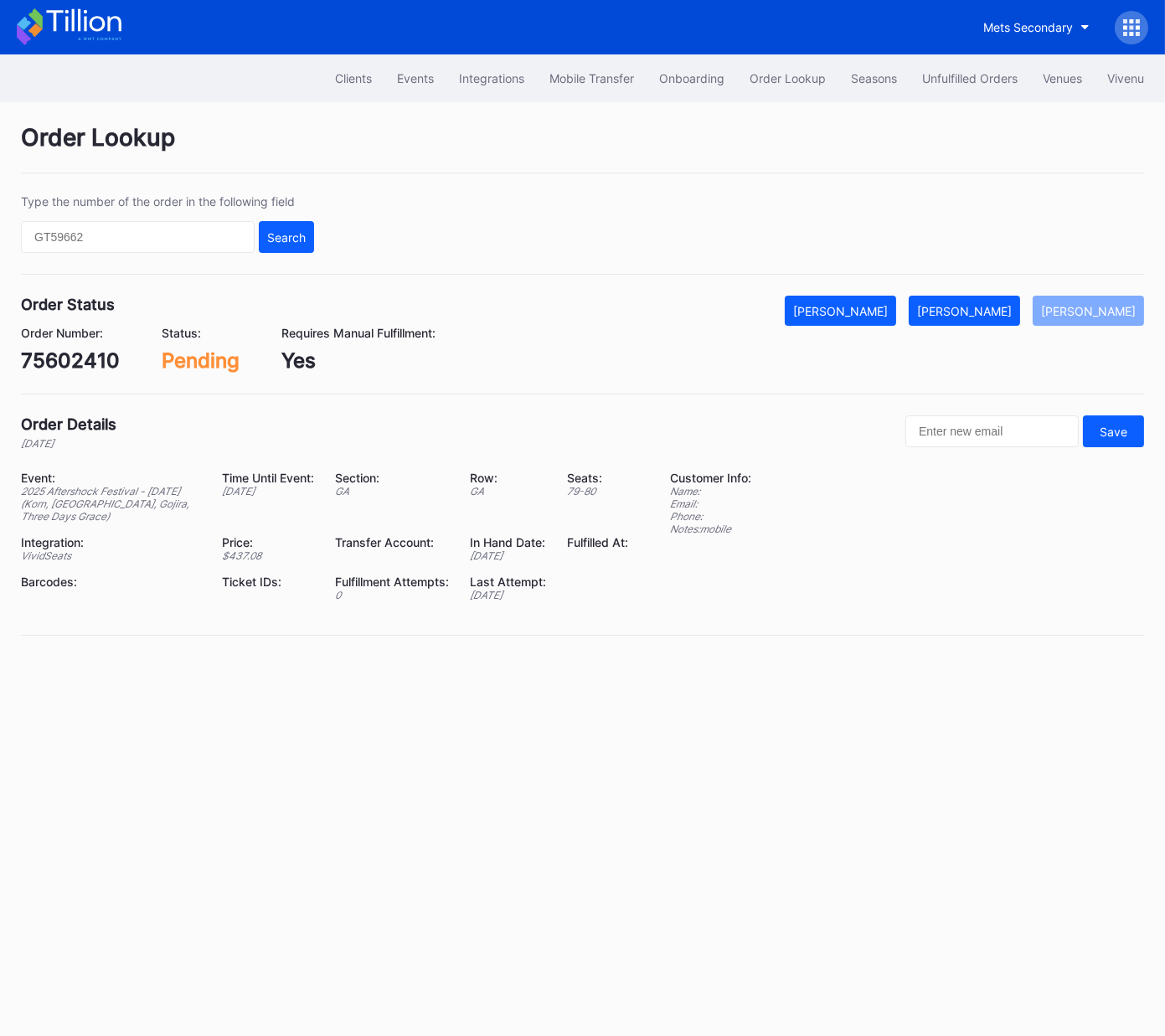
click at [111, 355] on div "75602410" at bounding box center [70, 360] width 99 height 24
click at [92, 358] on div "75602410" at bounding box center [70, 360] width 99 height 24
copy div "75602410"
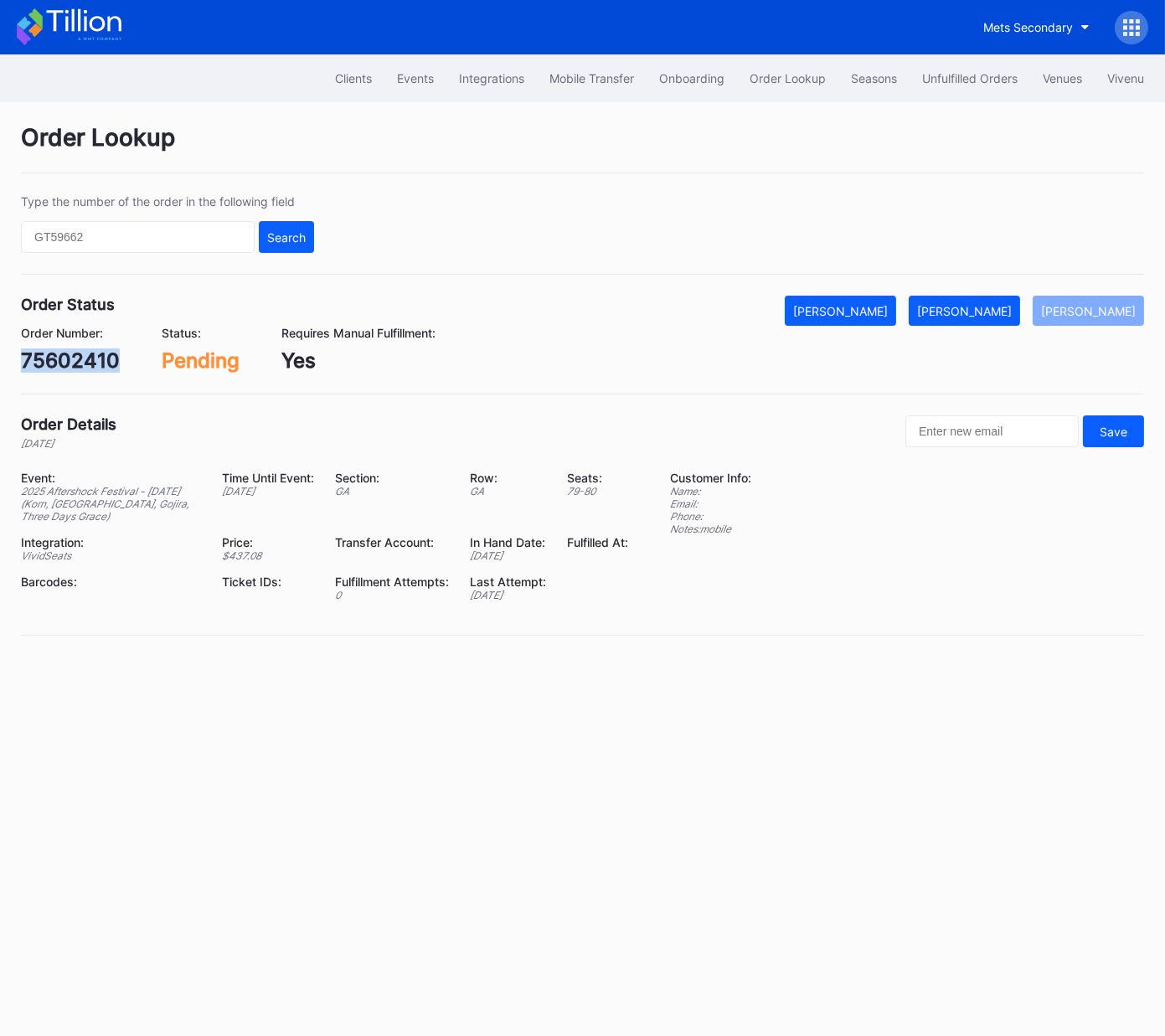
drag, startPoint x: 984, startPoint y: 321, endPoint x: 1158, endPoint y: 145, distance: 247.5
click at [985, 320] on button "[PERSON_NAME]" at bounding box center [964, 311] width 111 height 30
click at [115, 366] on div "vnk6tqklqvx" at bounding box center [79, 360] width 119 height 24
copy div "vnk6tqklqvx"
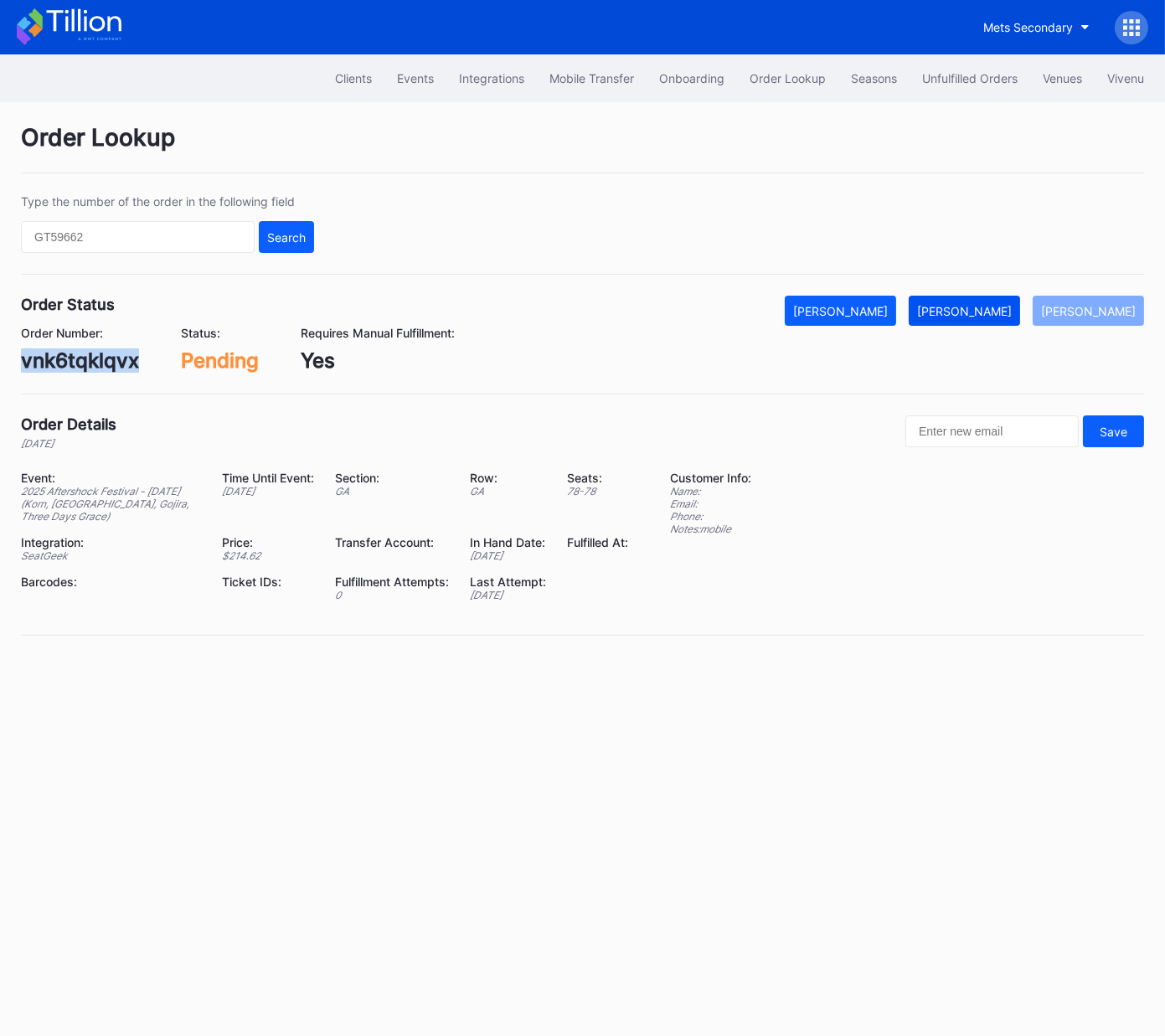
click at [995, 310] on div "[PERSON_NAME]" at bounding box center [964, 311] width 94 height 14
click at [93, 368] on div "623970330" at bounding box center [77, 360] width 114 height 24
copy div "623970330"
drag, startPoint x: 1011, startPoint y: 310, endPoint x: 1129, endPoint y: 185, distance: 171.9
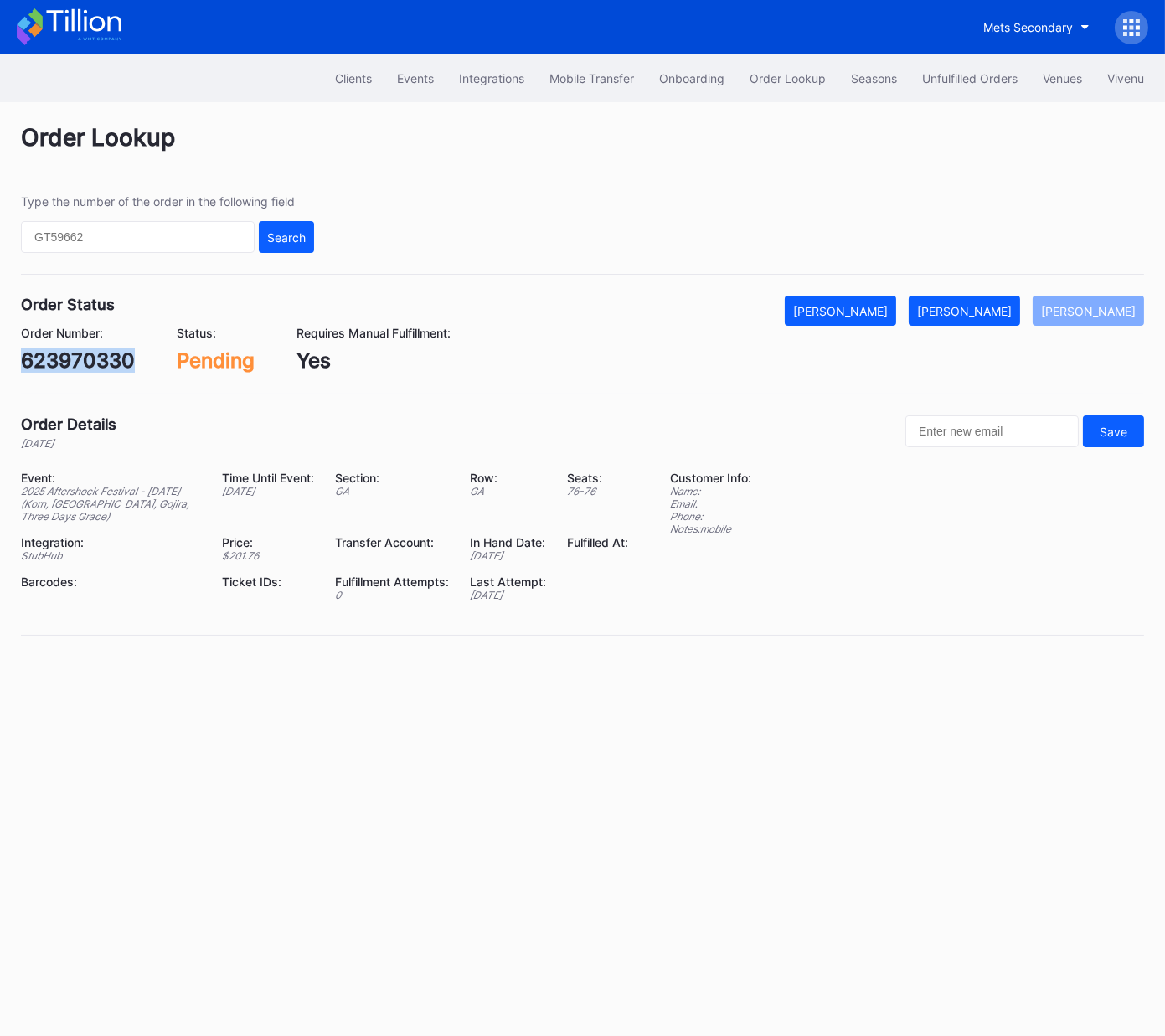
click at [1011, 310] on div "Mark Fulfilled" at bounding box center [964, 311] width 94 height 14
click at [114, 363] on div "436460655" at bounding box center [78, 360] width 116 height 24
copy div "436460655"
click at [1012, 308] on div "[PERSON_NAME]" at bounding box center [964, 311] width 94 height 14
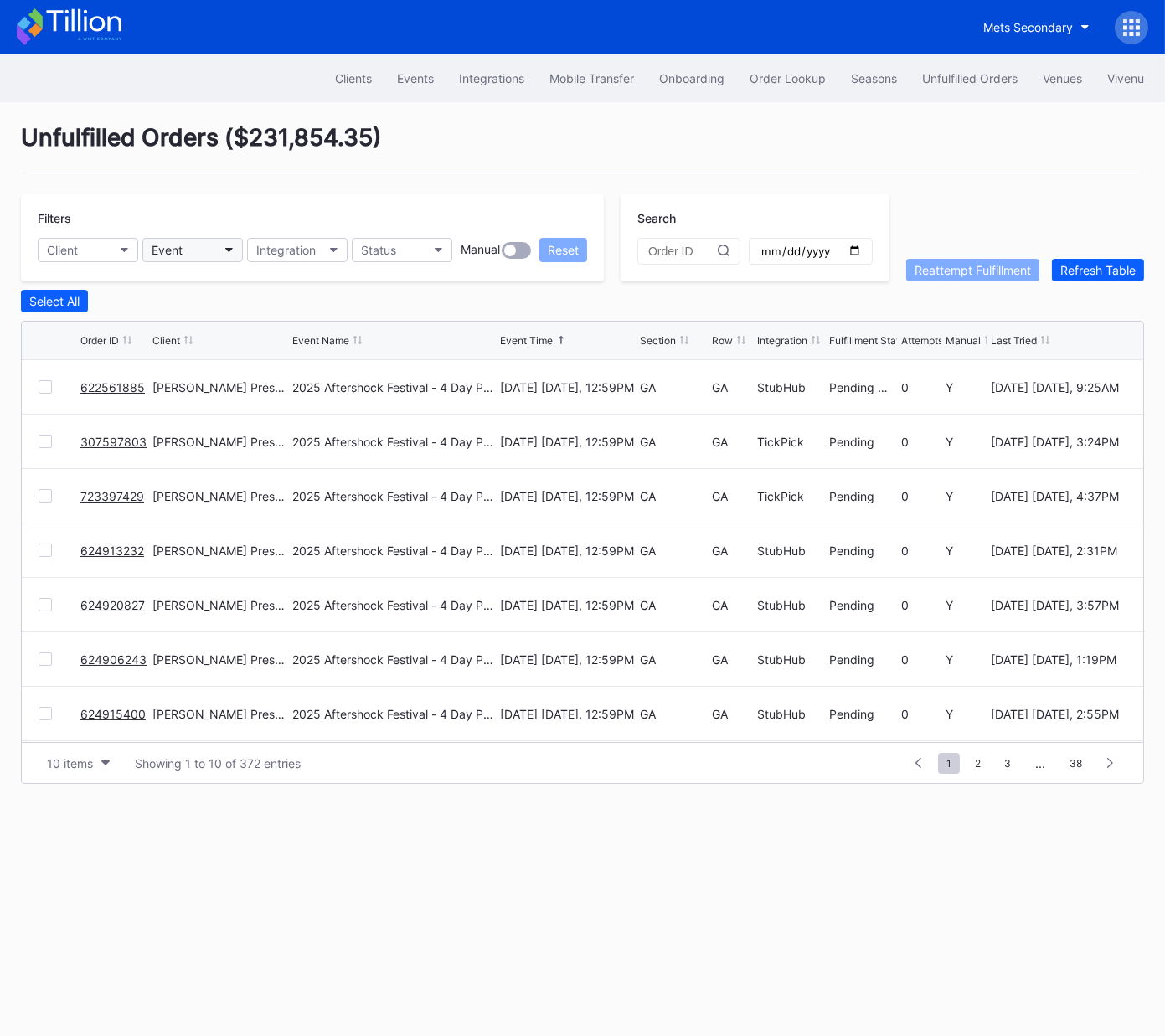
click at [162, 248] on div "Event" at bounding box center [166, 249] width 31 height 14
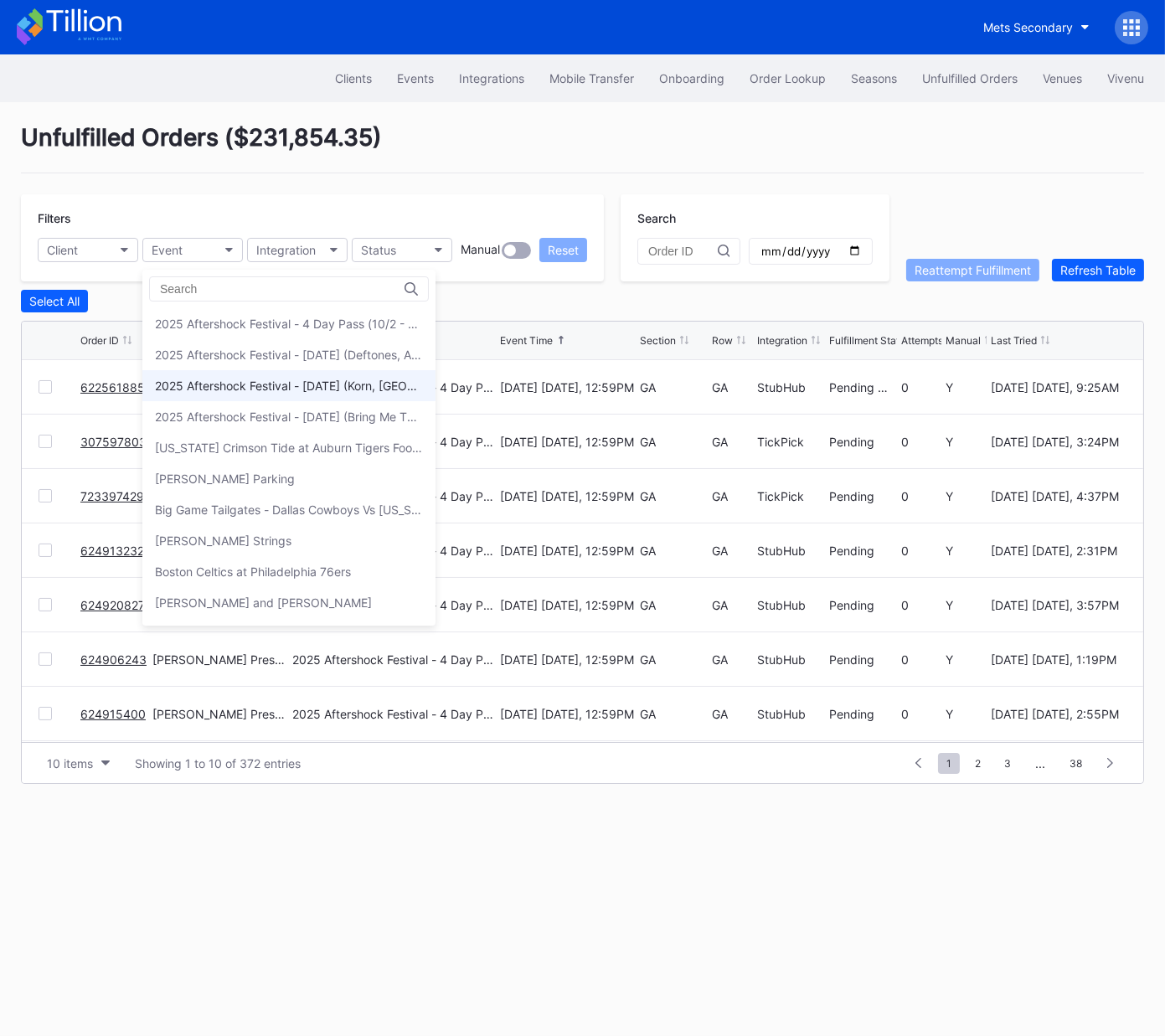
click at [281, 386] on div "2025 Aftershock Festival - [DATE] (Korn, [GEOGRAPHIC_DATA], Gojira, Three Days …" at bounding box center [288, 385] width 268 height 14
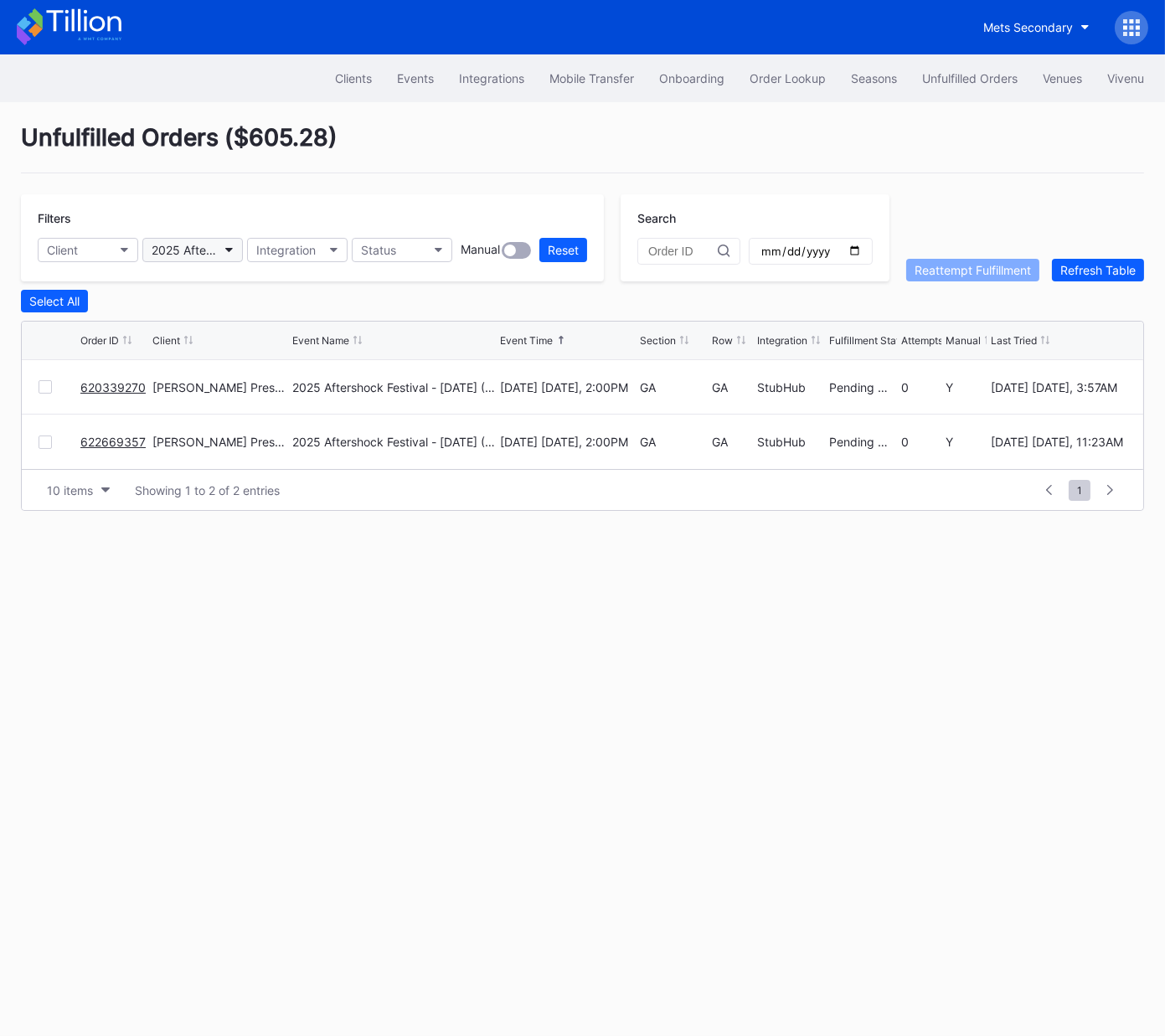
click at [175, 243] on div "2025 Aftershock Festival - [DATE] (Korn, [GEOGRAPHIC_DATA], Gojira, Three Days …" at bounding box center [184, 249] width 65 height 14
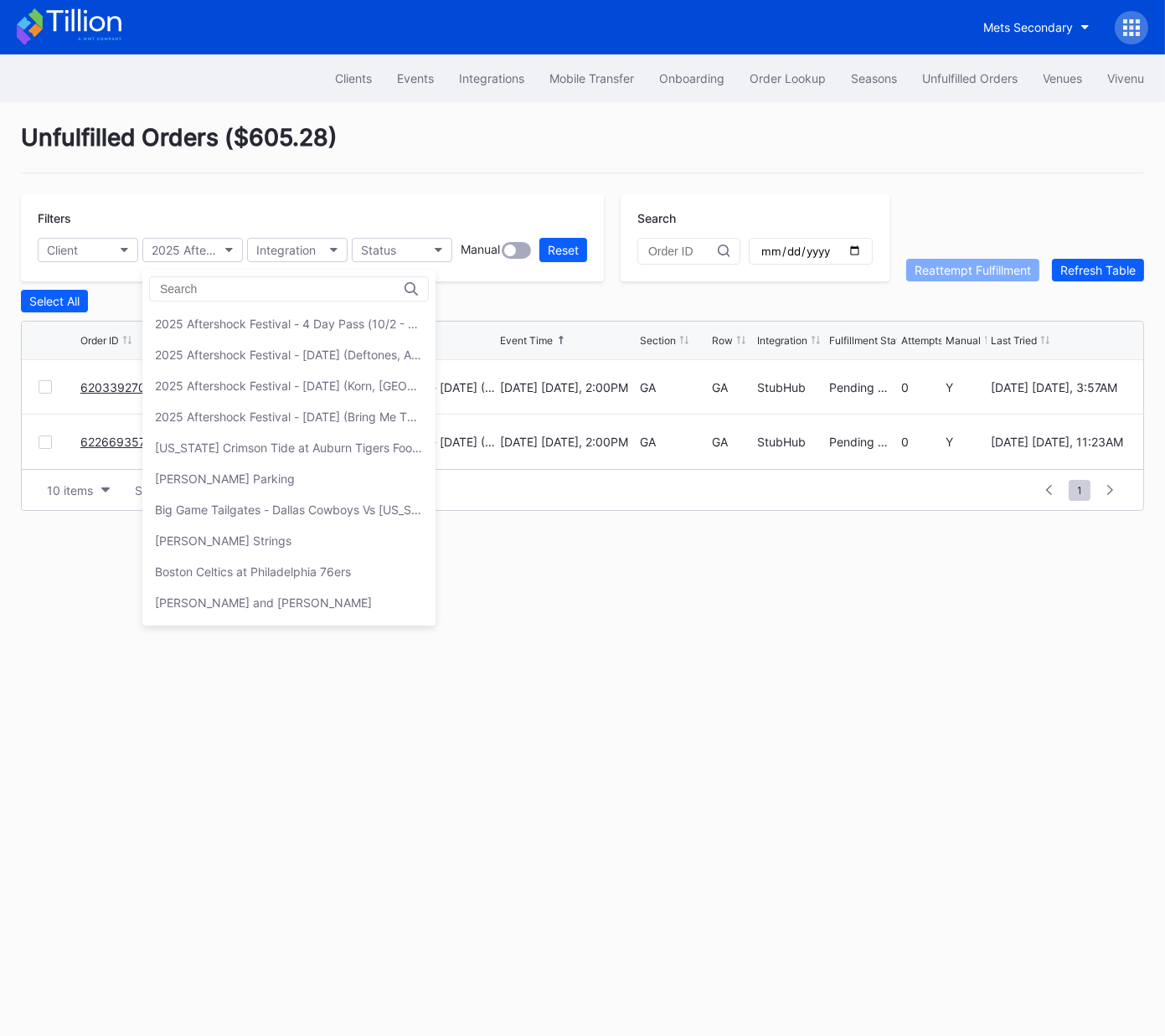
click at [255, 329] on div "2025 Aftershock Festival - 4 Day Pass (10/2 - 10/5) (Blink 182, Deftones, Korn,…" at bounding box center [288, 323] width 268 height 14
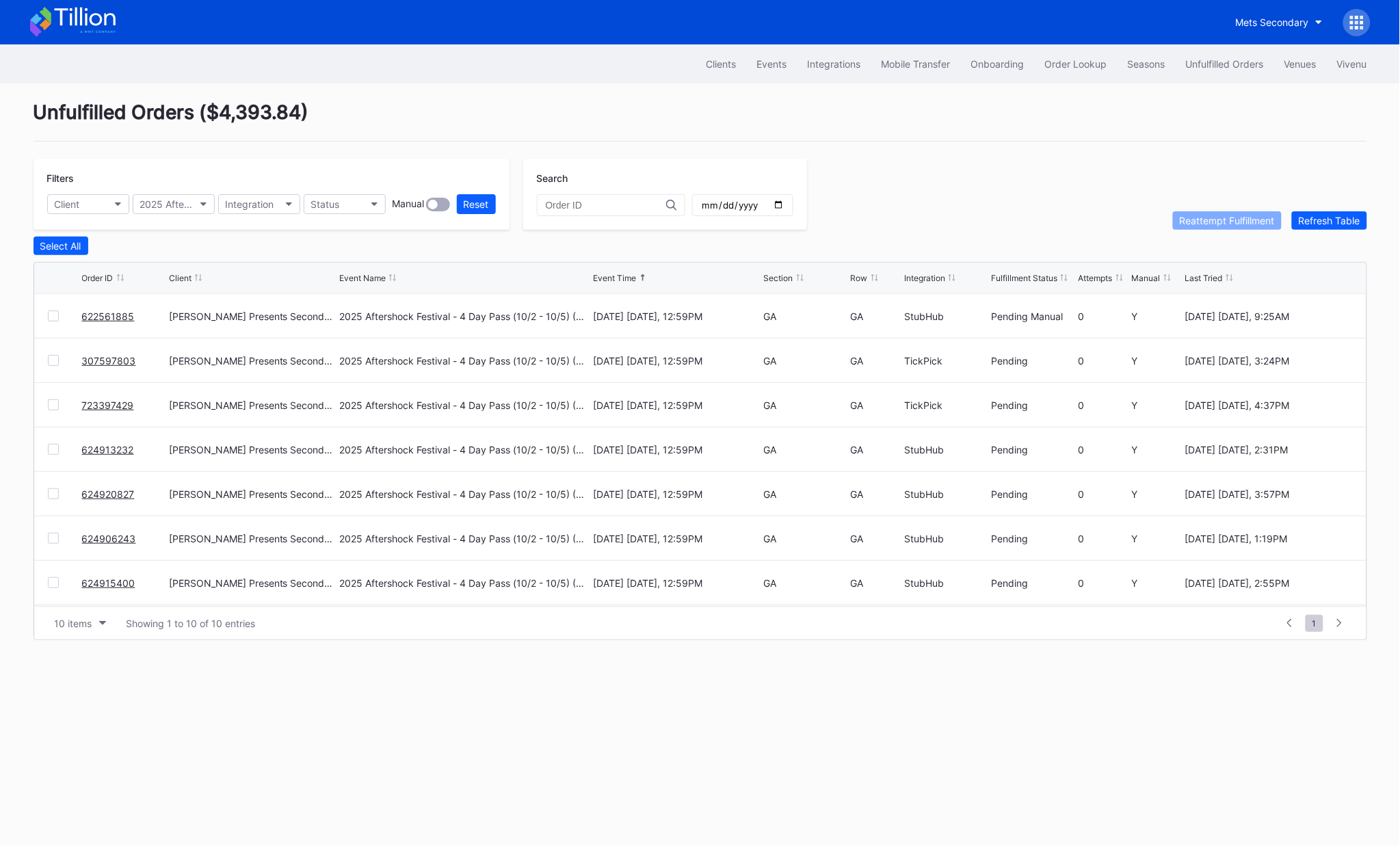
click at [773, 277] on div "Section" at bounding box center [779, 277] width 30 height 10
copy link "622561885"
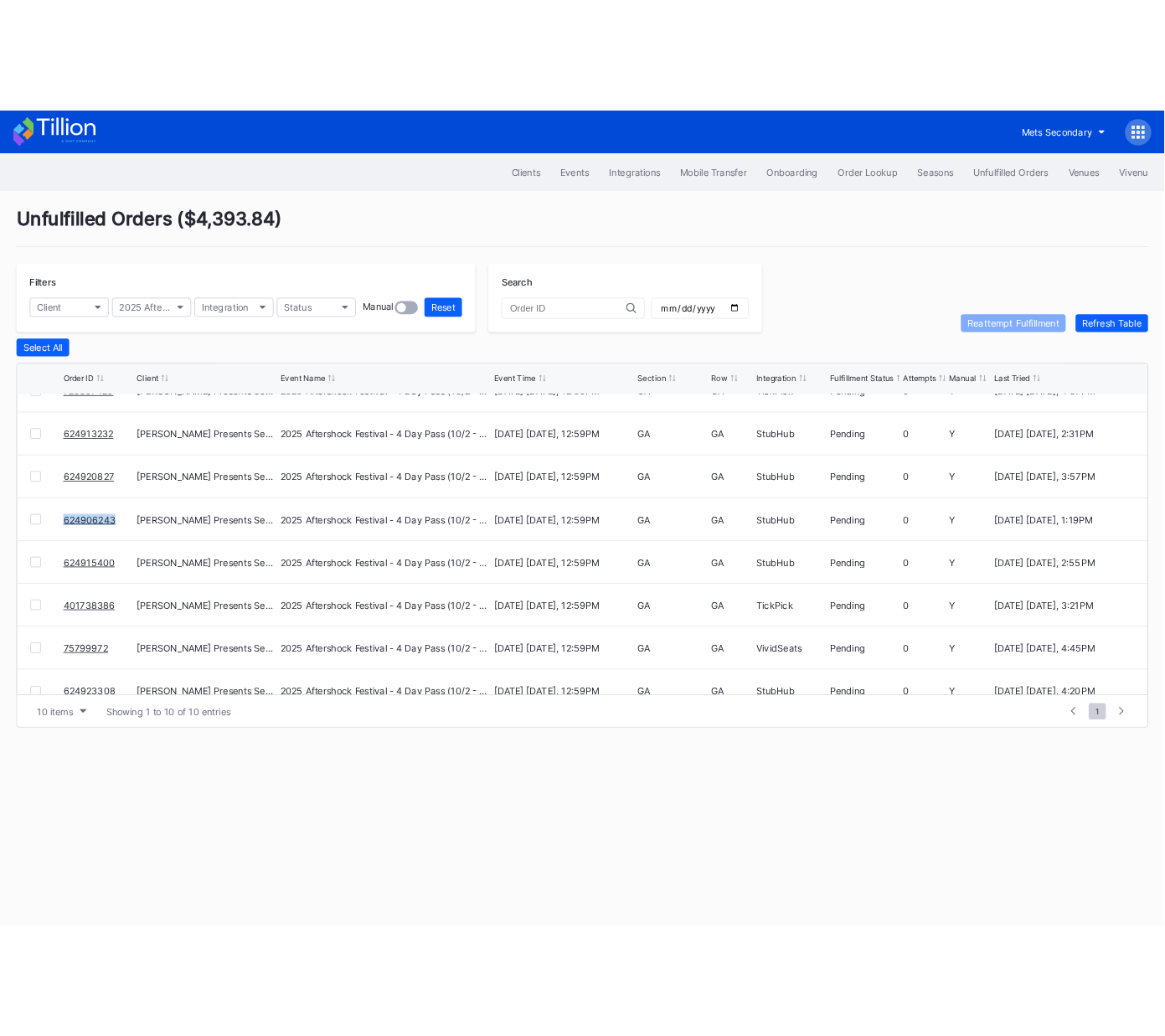
scroll to position [162, 0]
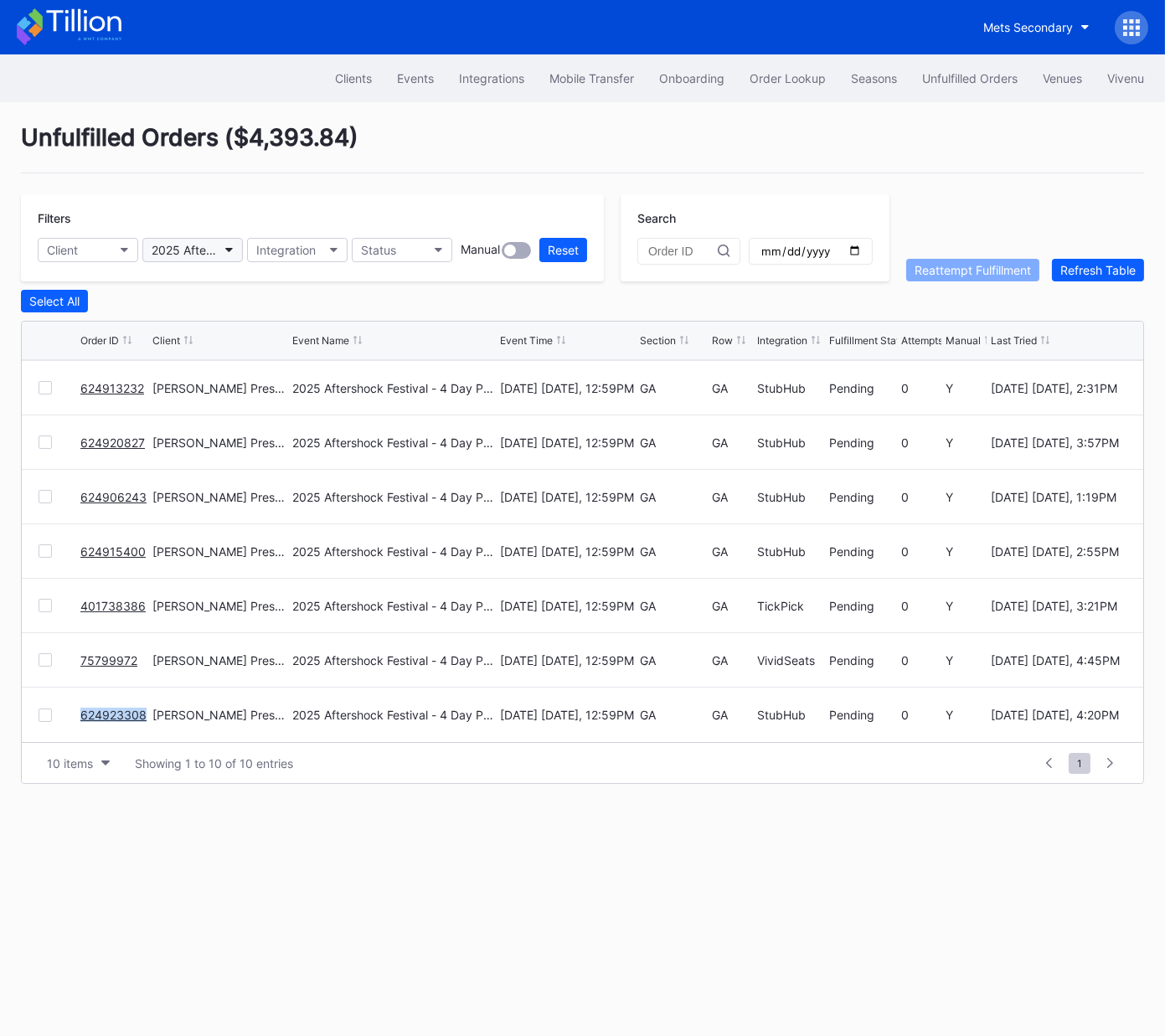
click at [196, 246] on div "2025 Aftershock Festival - 4 Day Pass (10/2 - 10/5) (Blink 182, Deftones, Korn,…" at bounding box center [184, 249] width 65 height 14
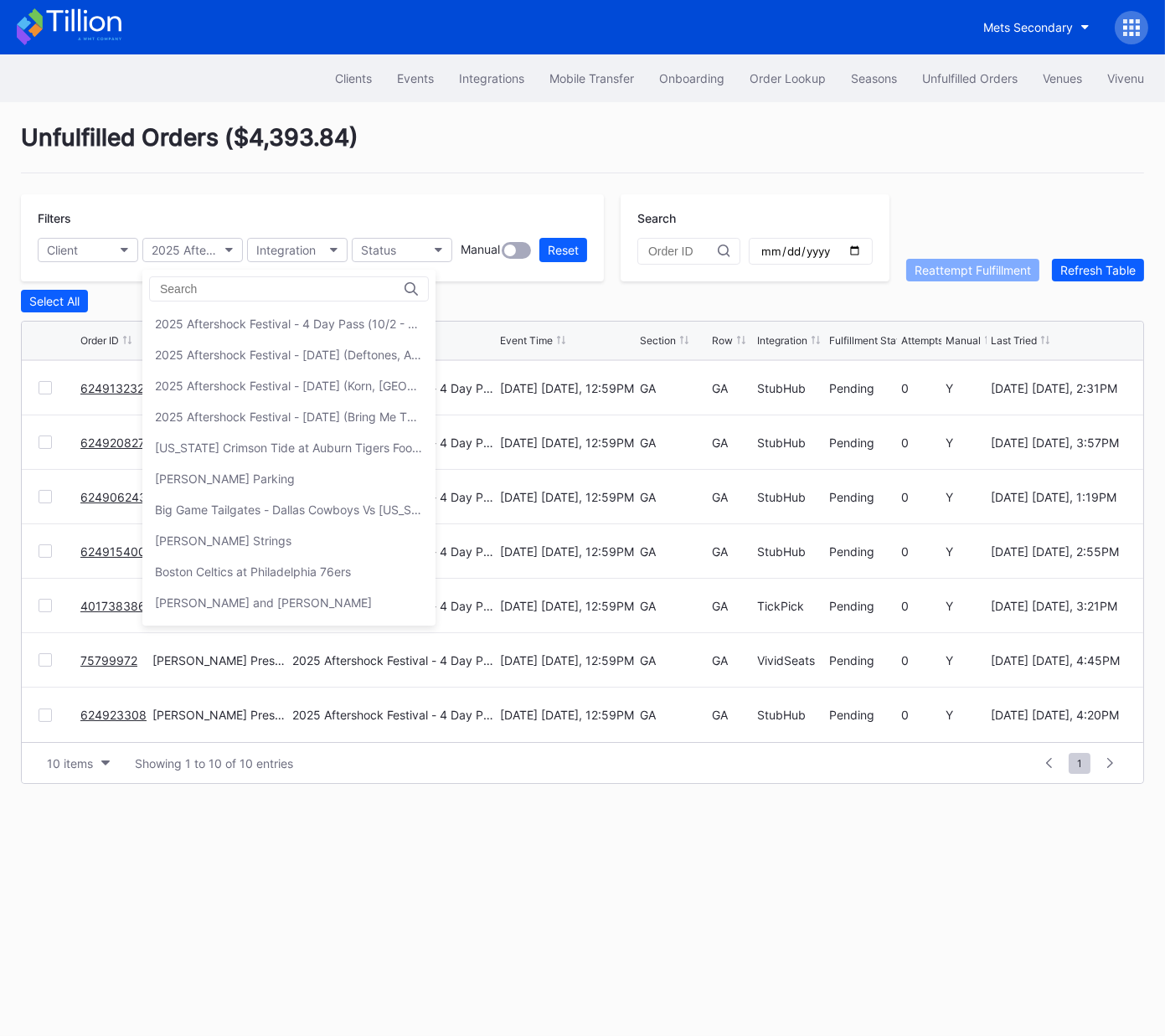
click at [258, 362] on div "2025 Aftershock Festival - Friday (Deftones, A Perfect Circle, Turnstile, Lamb …" at bounding box center [289, 354] width 293 height 31
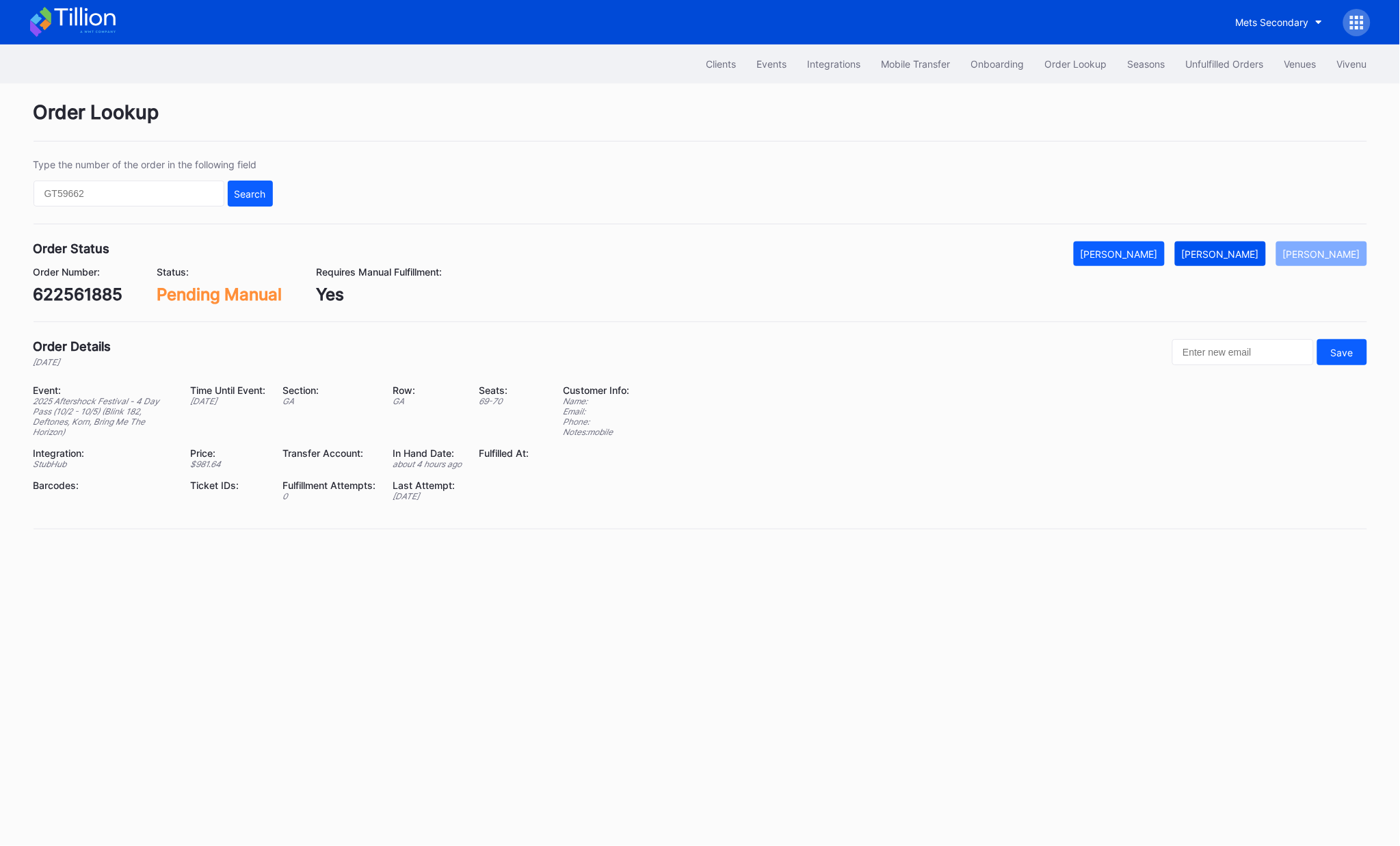
click at [1236, 248] on div "[PERSON_NAME]" at bounding box center [1220, 254] width 77 height 11
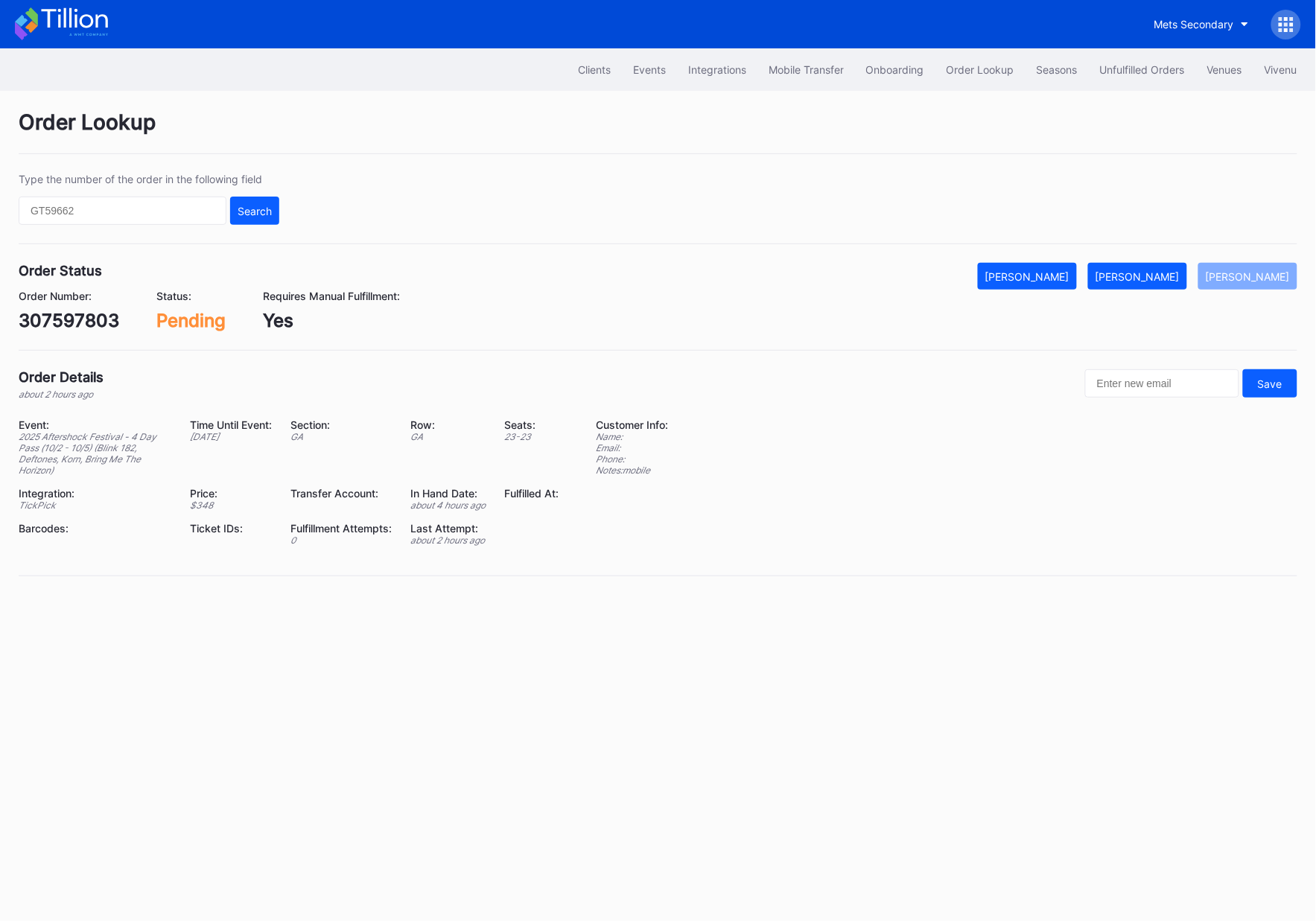
click at [85, 318] on div "307597803" at bounding box center [68, 320] width 100 height 22
copy div "307597803"
click at [1163, 274] on div "[PERSON_NAME]" at bounding box center [1137, 276] width 84 height 12
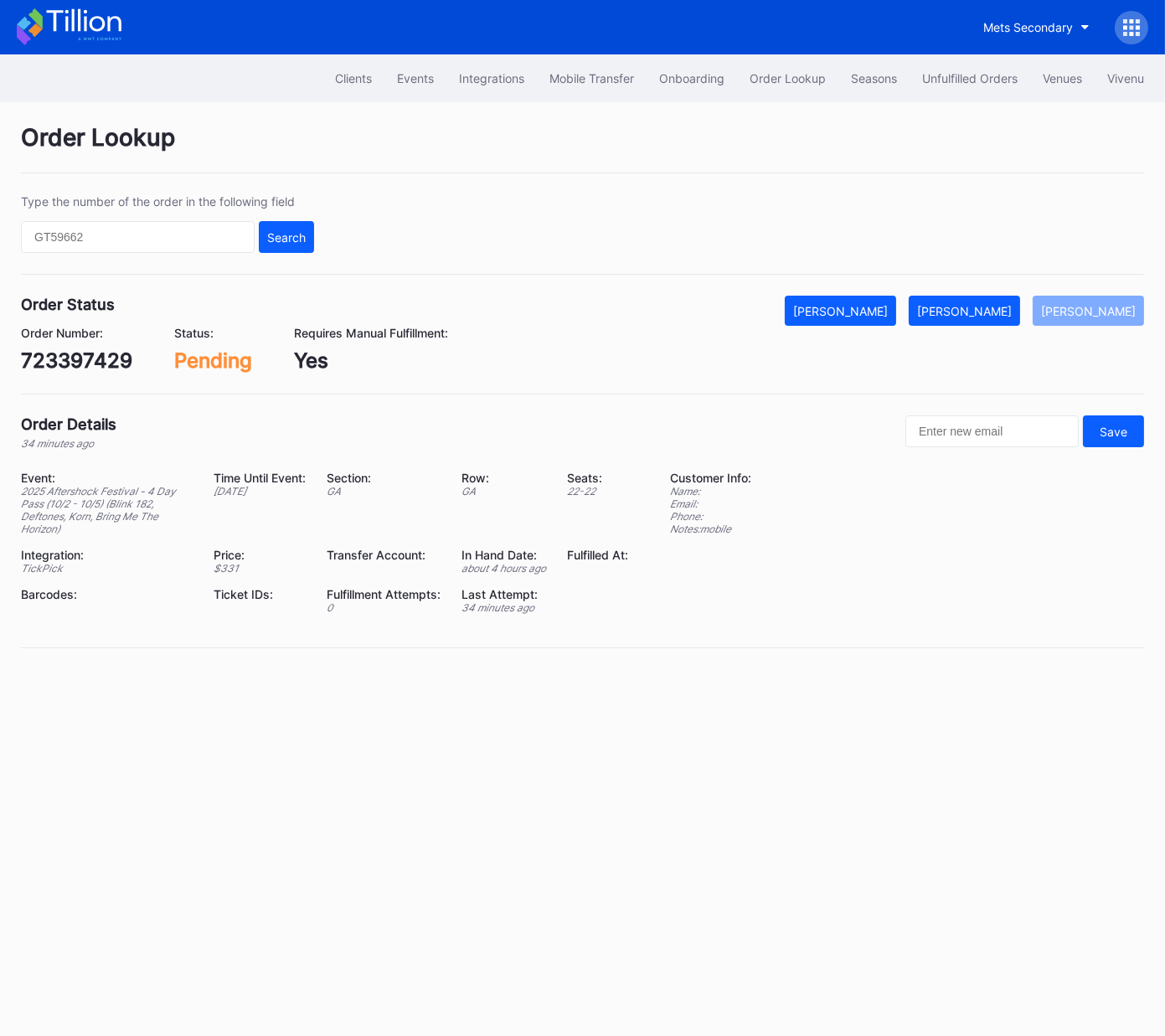
click at [95, 358] on div "723397429" at bounding box center [76, 360] width 111 height 24
copy div "723397429"
click at [1002, 313] on div "[PERSON_NAME]" at bounding box center [964, 311] width 94 height 14
click at [90, 361] on div "624913232" at bounding box center [76, 360] width 110 height 24
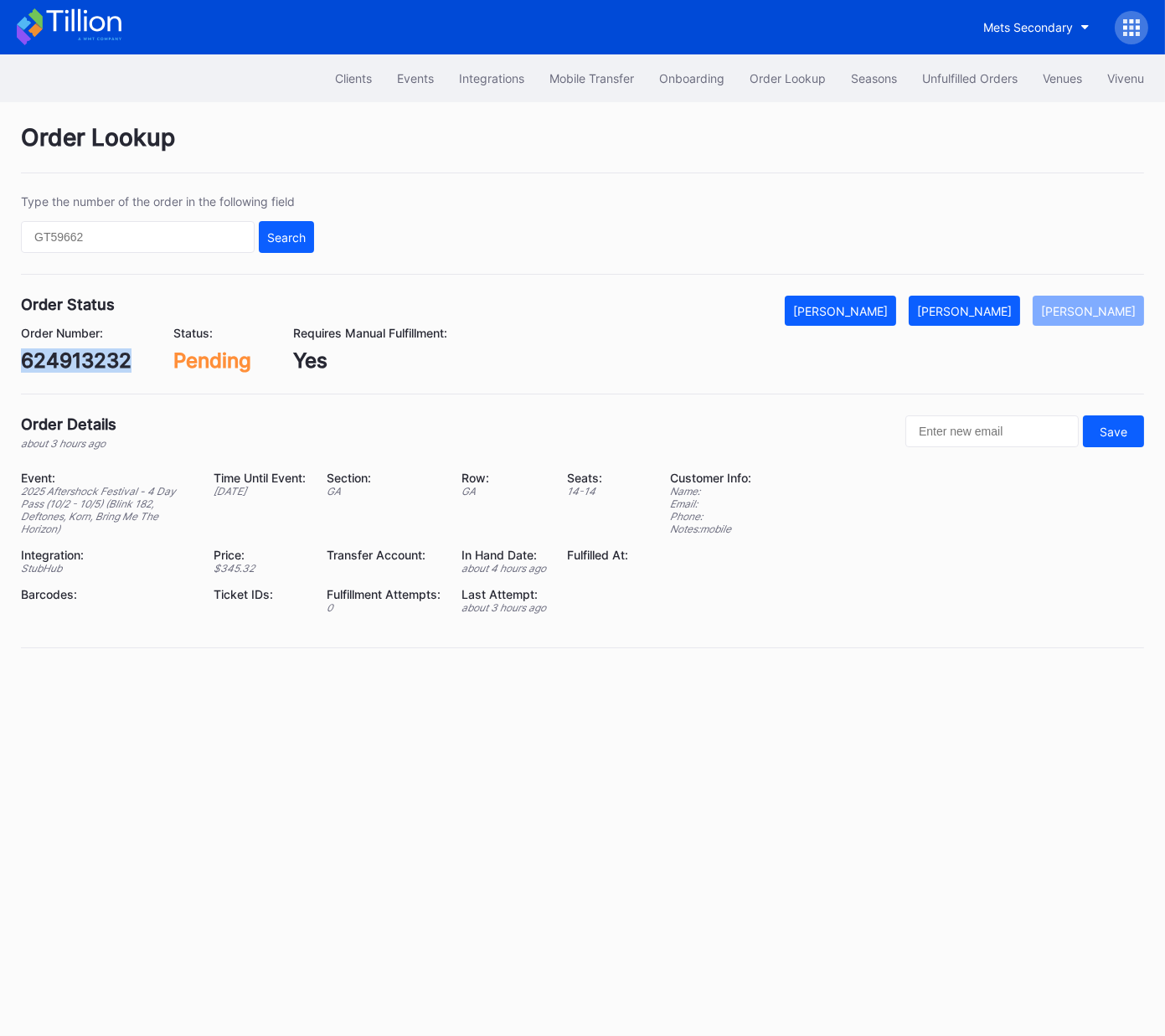
click at [90, 361] on div "624913232" at bounding box center [76, 360] width 110 height 24
copy div "624913232"
drag, startPoint x: 984, startPoint y: 309, endPoint x: 1123, endPoint y: 185, distance: 186.3
click at [984, 309] on div "[PERSON_NAME]" at bounding box center [964, 311] width 94 height 14
click at [91, 364] on div "624920827" at bounding box center [77, 360] width 114 height 24
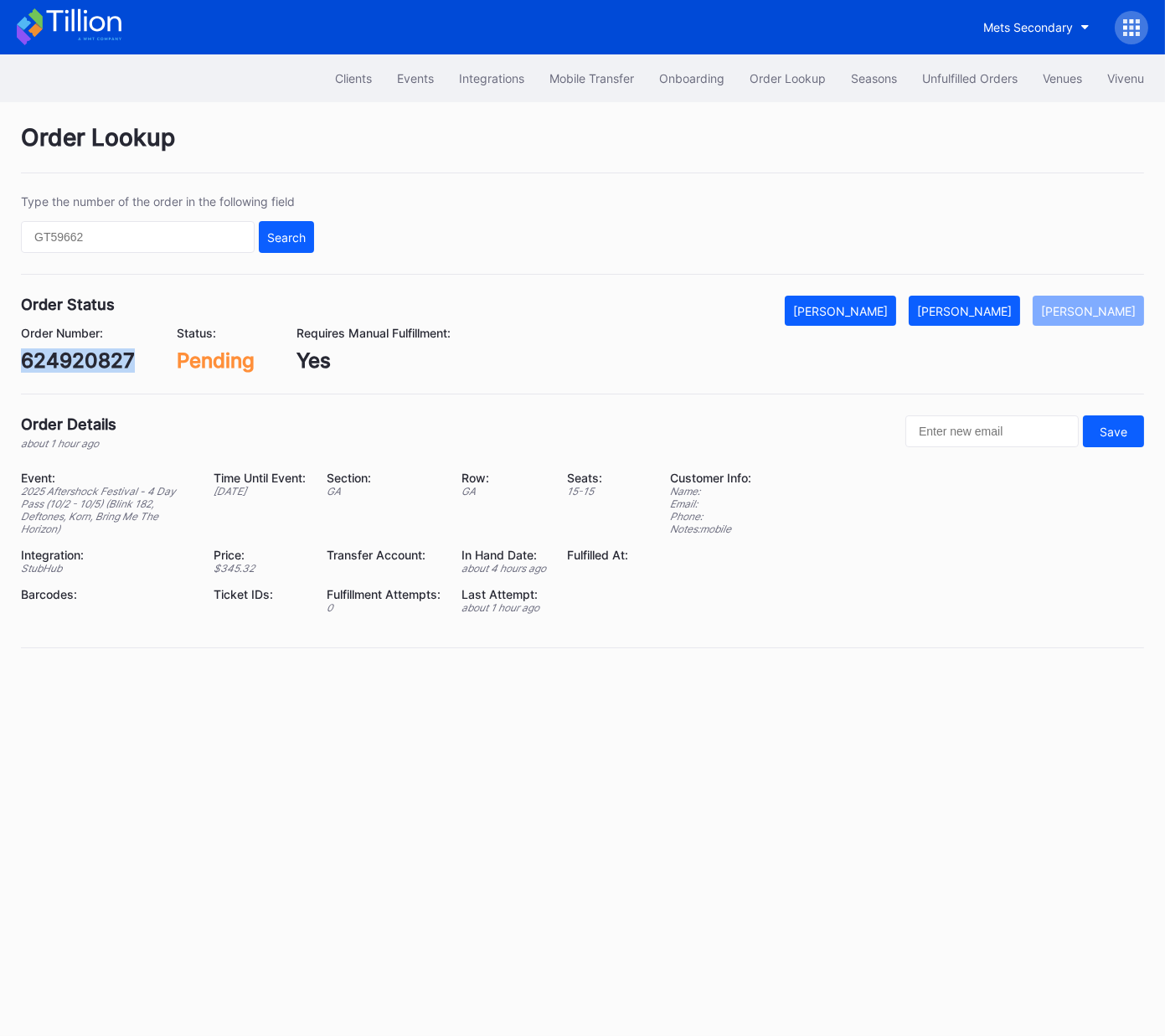
click at [91, 364] on div "624920827" at bounding box center [77, 360] width 114 height 24
copy div "624920827"
click at [1012, 310] on div "[PERSON_NAME]" at bounding box center [964, 311] width 94 height 14
click at [97, 362] on div "624906243" at bounding box center [78, 360] width 116 height 24
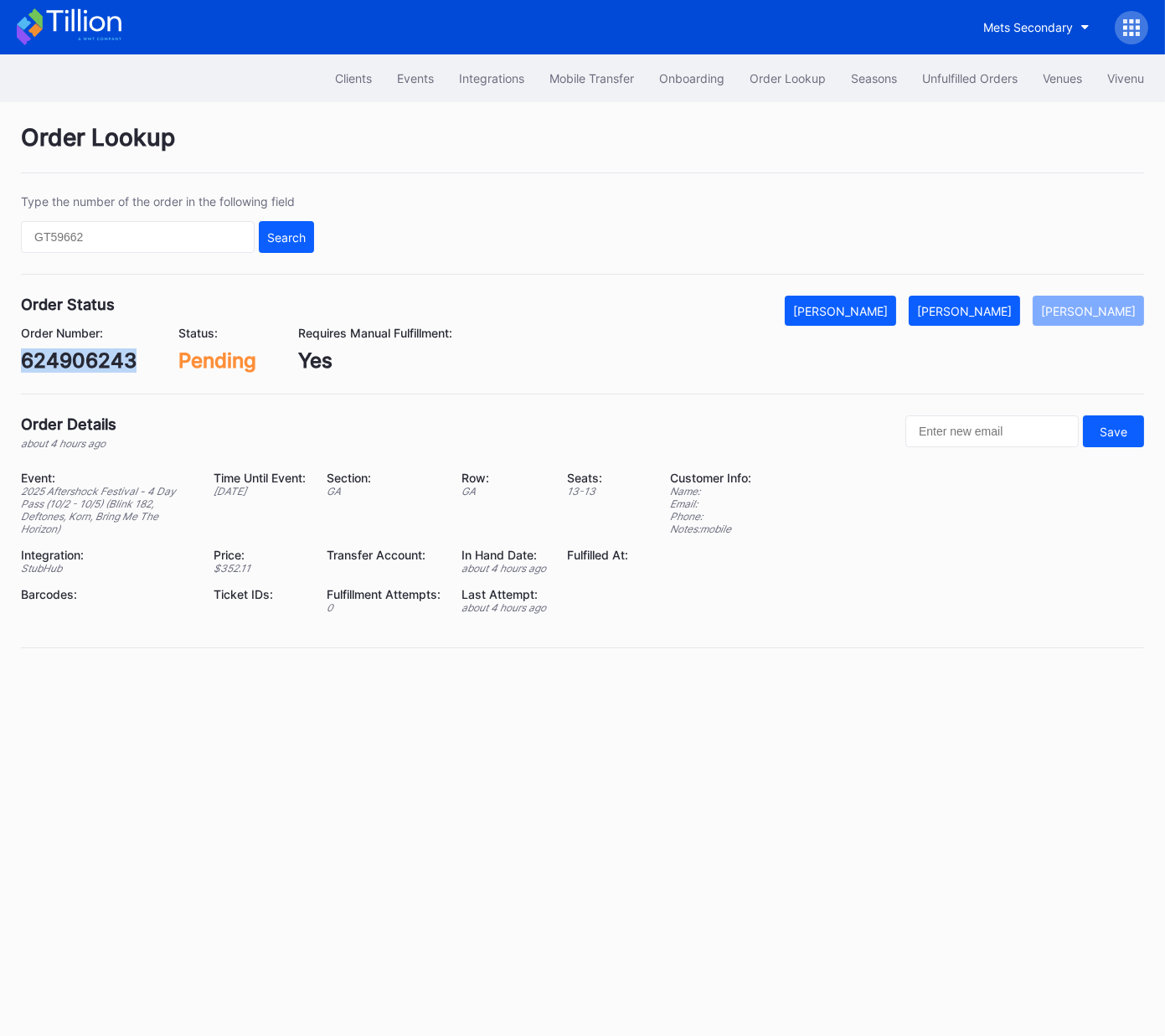
copy div "624906243"
drag, startPoint x: 1004, startPoint y: 310, endPoint x: 1143, endPoint y: 276, distance: 143.1
click at [1007, 310] on div "[PERSON_NAME]" at bounding box center [964, 311] width 94 height 14
click at [96, 361] on div "624915400" at bounding box center [77, 360] width 113 height 24
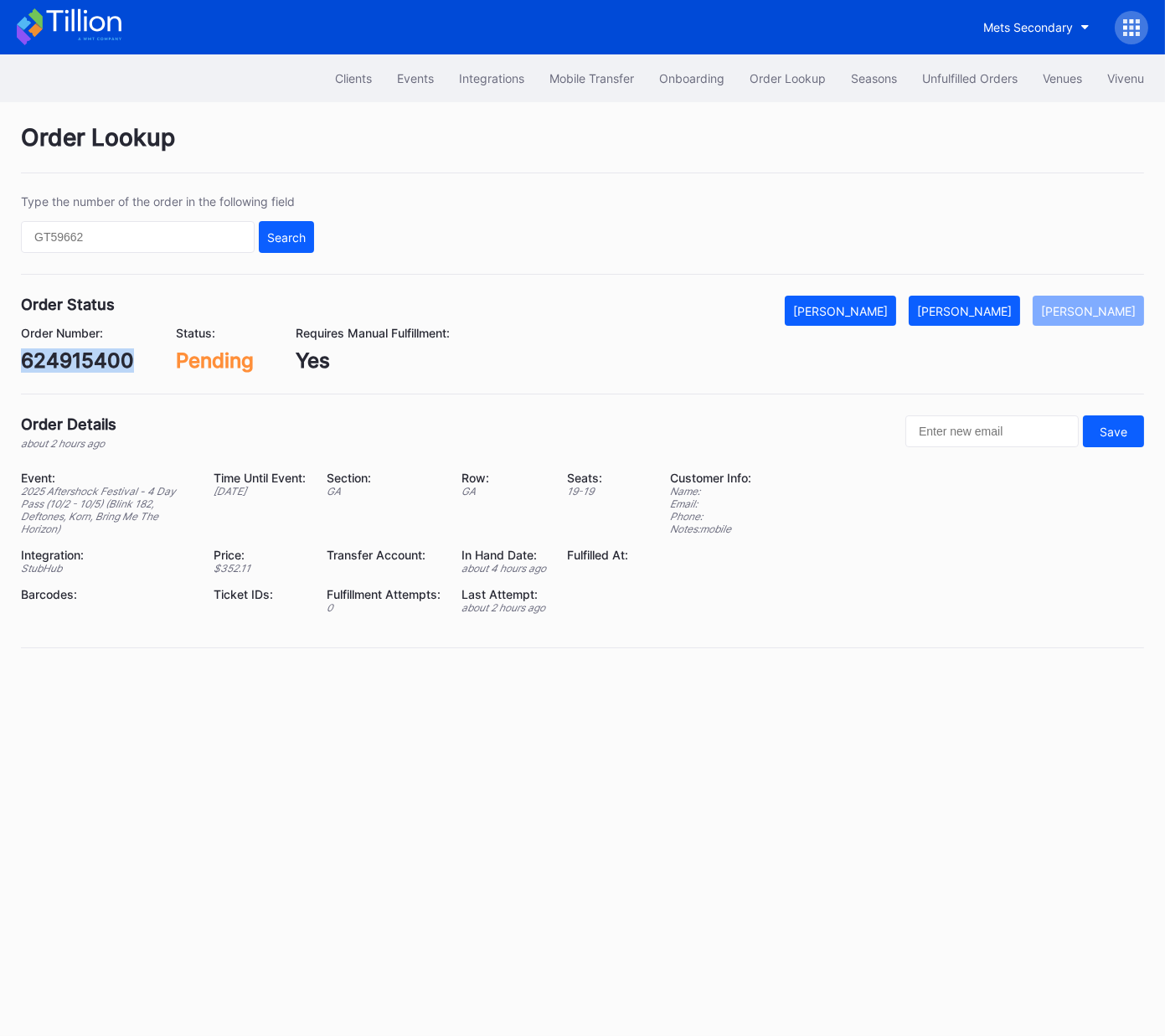
copy div "624915400"
drag, startPoint x: 1005, startPoint y: 304, endPoint x: 1146, endPoint y: 248, distance: 151.7
click at [1006, 304] on div "[PERSON_NAME]" at bounding box center [964, 311] width 94 height 14
click at [98, 359] on div "401738386" at bounding box center [76, 360] width 110 height 24
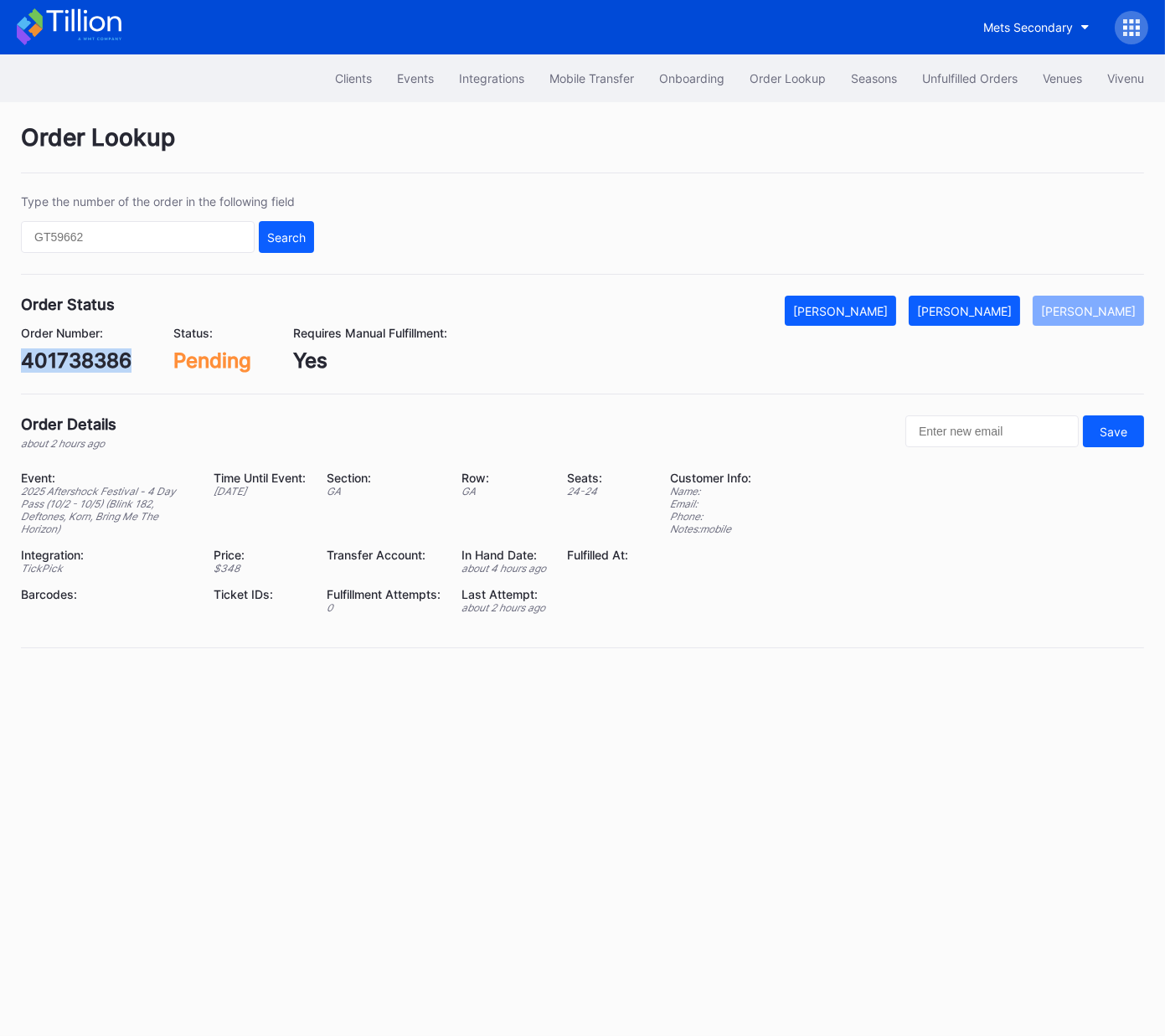
copy div "401738386"
click at [1012, 305] on div "[PERSON_NAME]" at bounding box center [964, 311] width 94 height 14
click at [1104, 311] on div "[PERSON_NAME]" at bounding box center [1088, 311] width 94 height 14
click at [100, 365] on div "75799972" at bounding box center [69, 360] width 98 height 24
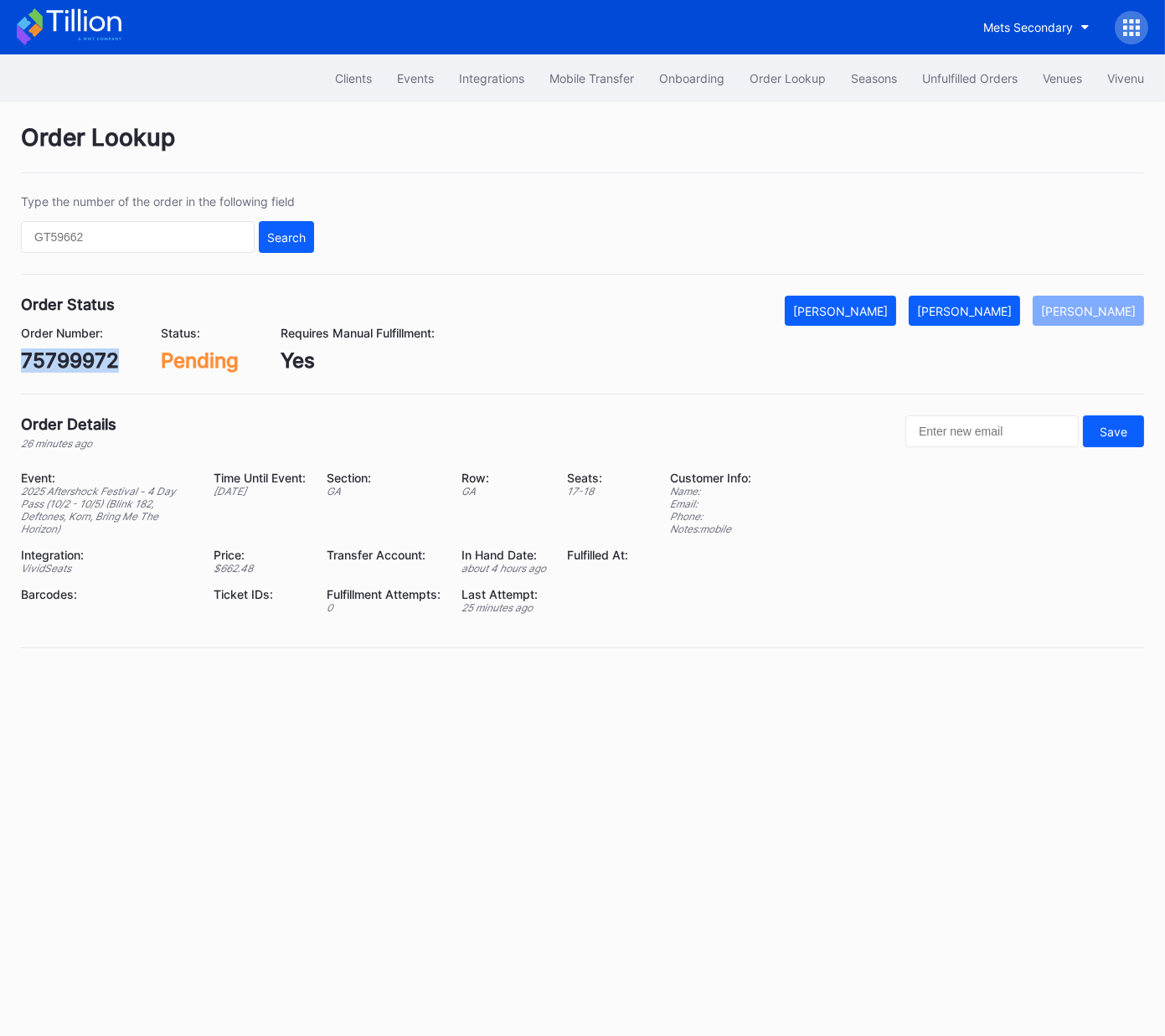
copy div "75799972"
click at [996, 314] on div "[PERSON_NAME]" at bounding box center [964, 311] width 94 height 14
click at [86, 356] on div "624923308" at bounding box center [77, 360] width 115 height 24
copy div "624923308"
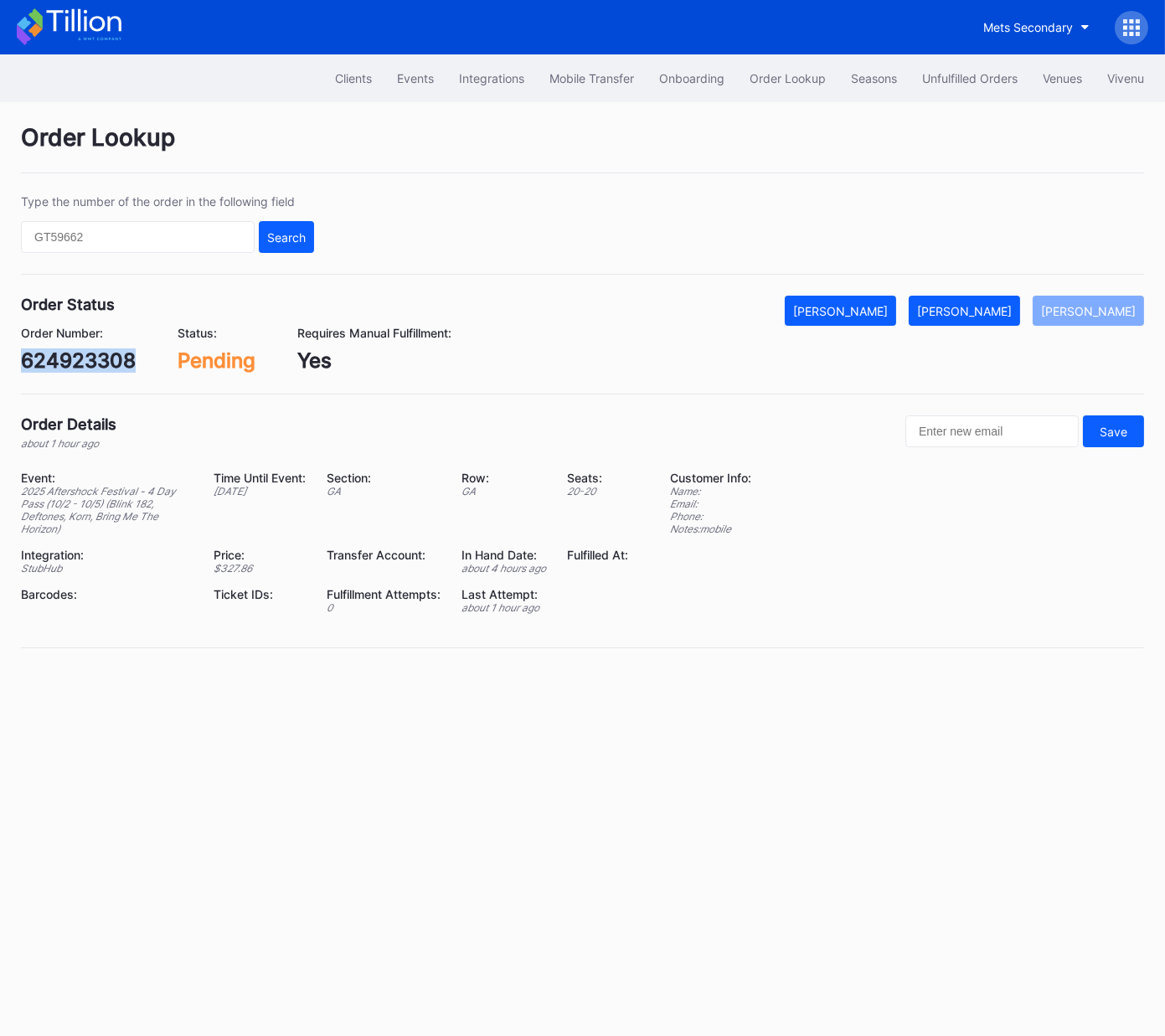
click at [985, 304] on div "[PERSON_NAME]" at bounding box center [964, 311] width 94 height 14
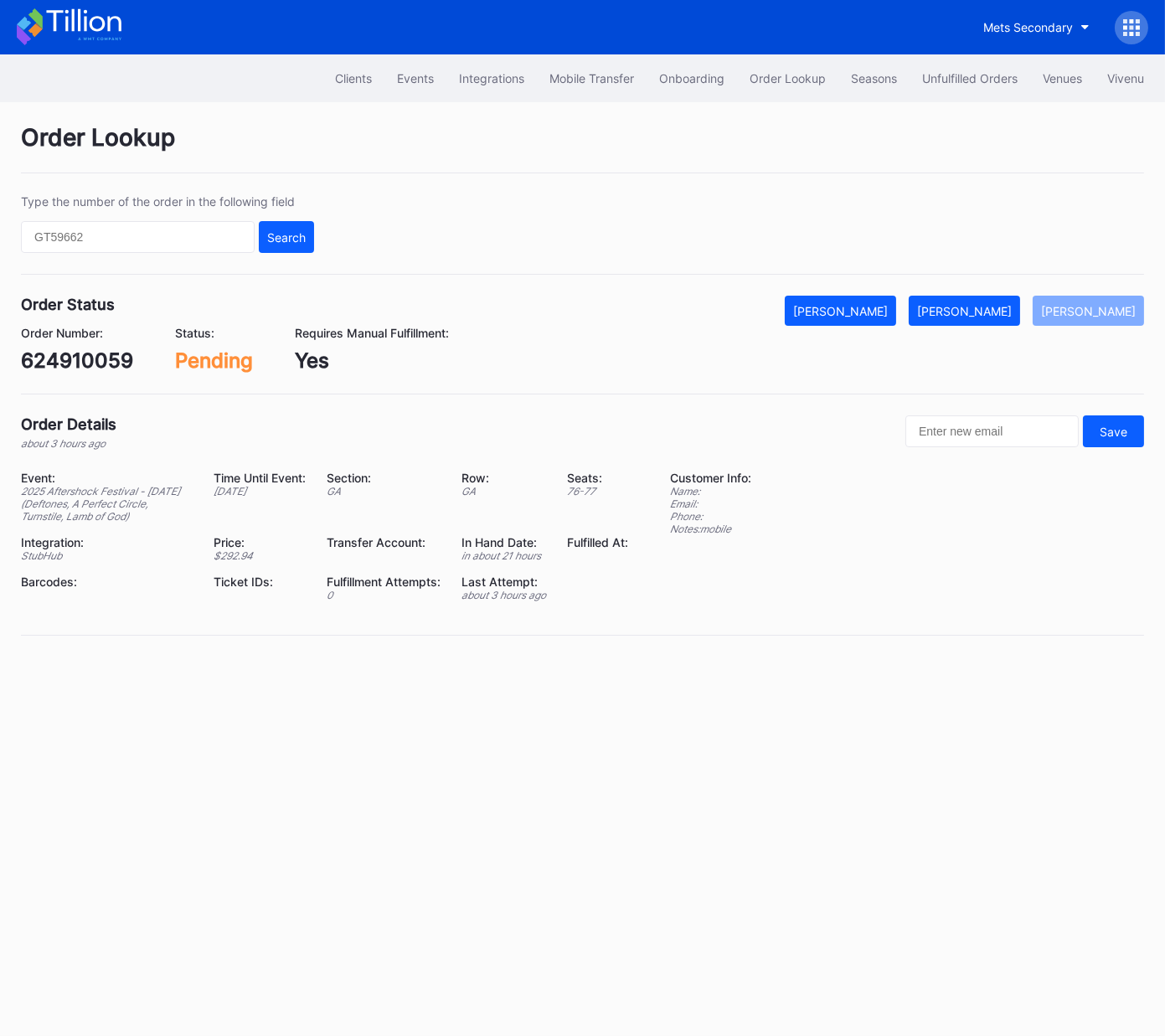
click at [83, 359] on div "624910059" at bounding box center [77, 360] width 112 height 24
copy div "624910059"
drag, startPoint x: 1000, startPoint y: 314, endPoint x: 988, endPoint y: 305, distance: 15.0
click at [999, 314] on div "[PERSON_NAME]" at bounding box center [964, 311] width 94 height 14
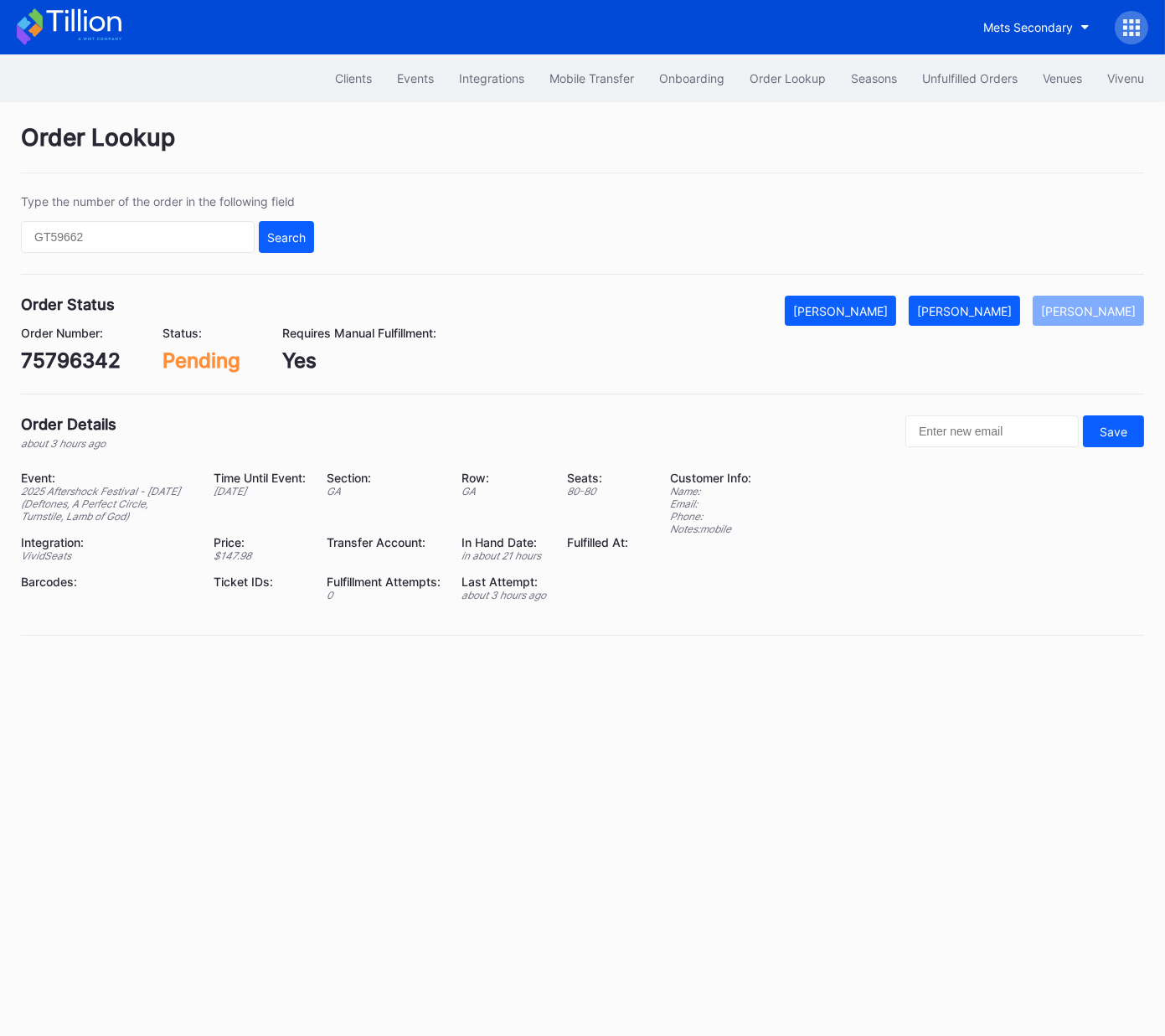
click at [72, 356] on div "75796342" at bounding box center [70, 360] width 100 height 24
click at [73, 356] on div "75796342" at bounding box center [70, 360] width 100 height 24
copy div "75796342"
click at [1009, 301] on button "Mark Fulfilled" at bounding box center [964, 311] width 111 height 30
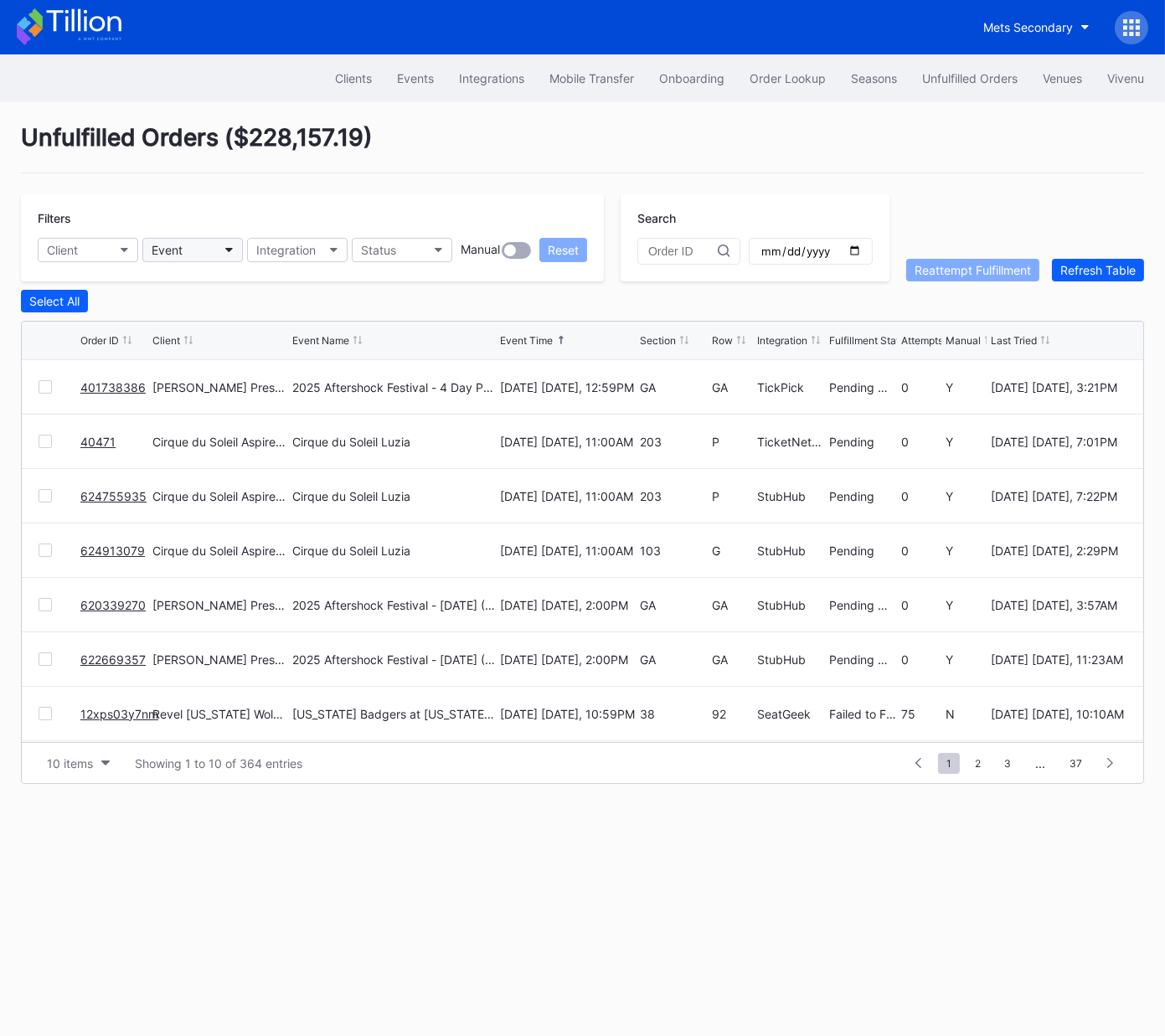
click at [175, 254] on div "Event" at bounding box center [166, 249] width 31 height 14
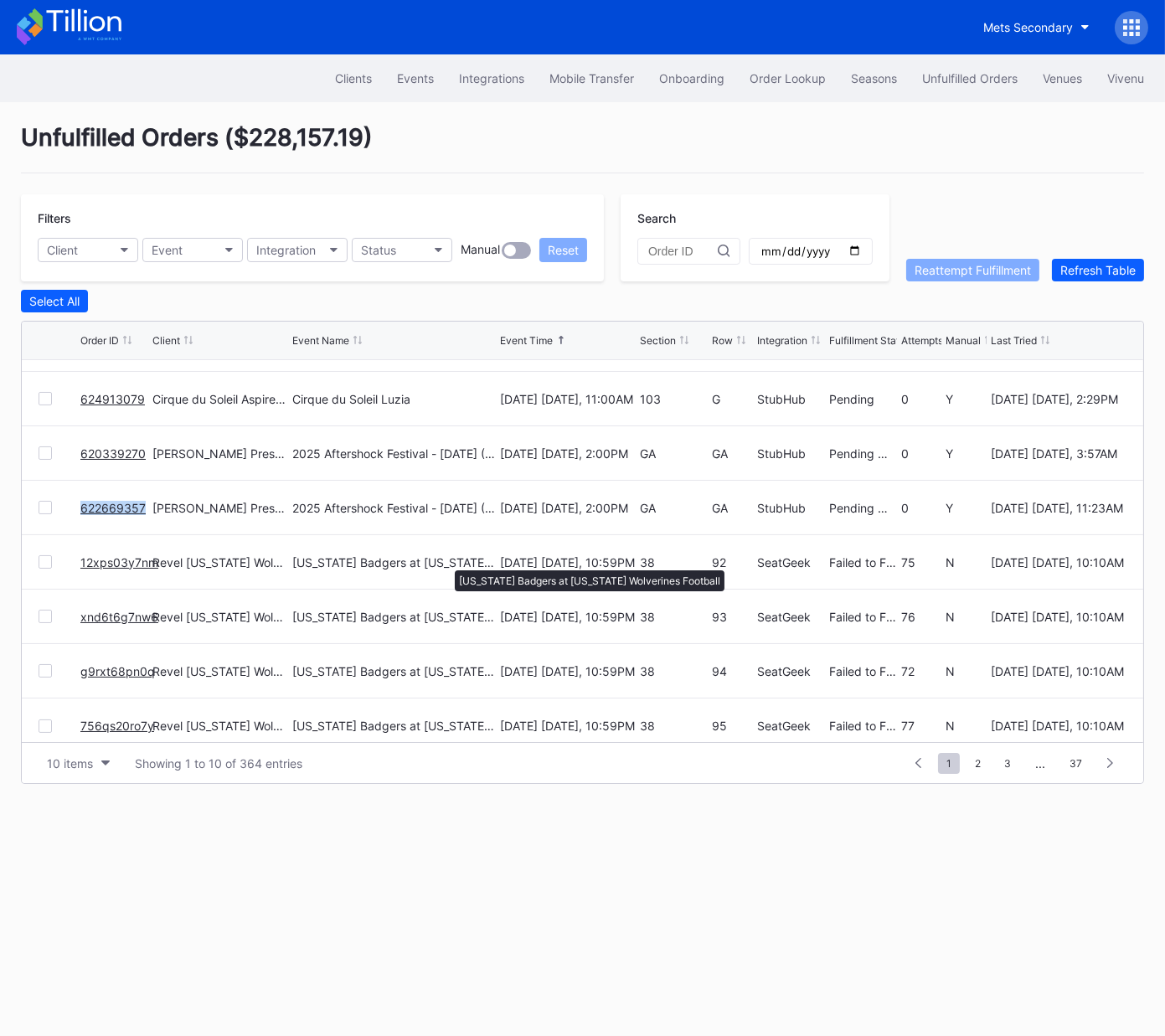
scroll to position [162, 0]
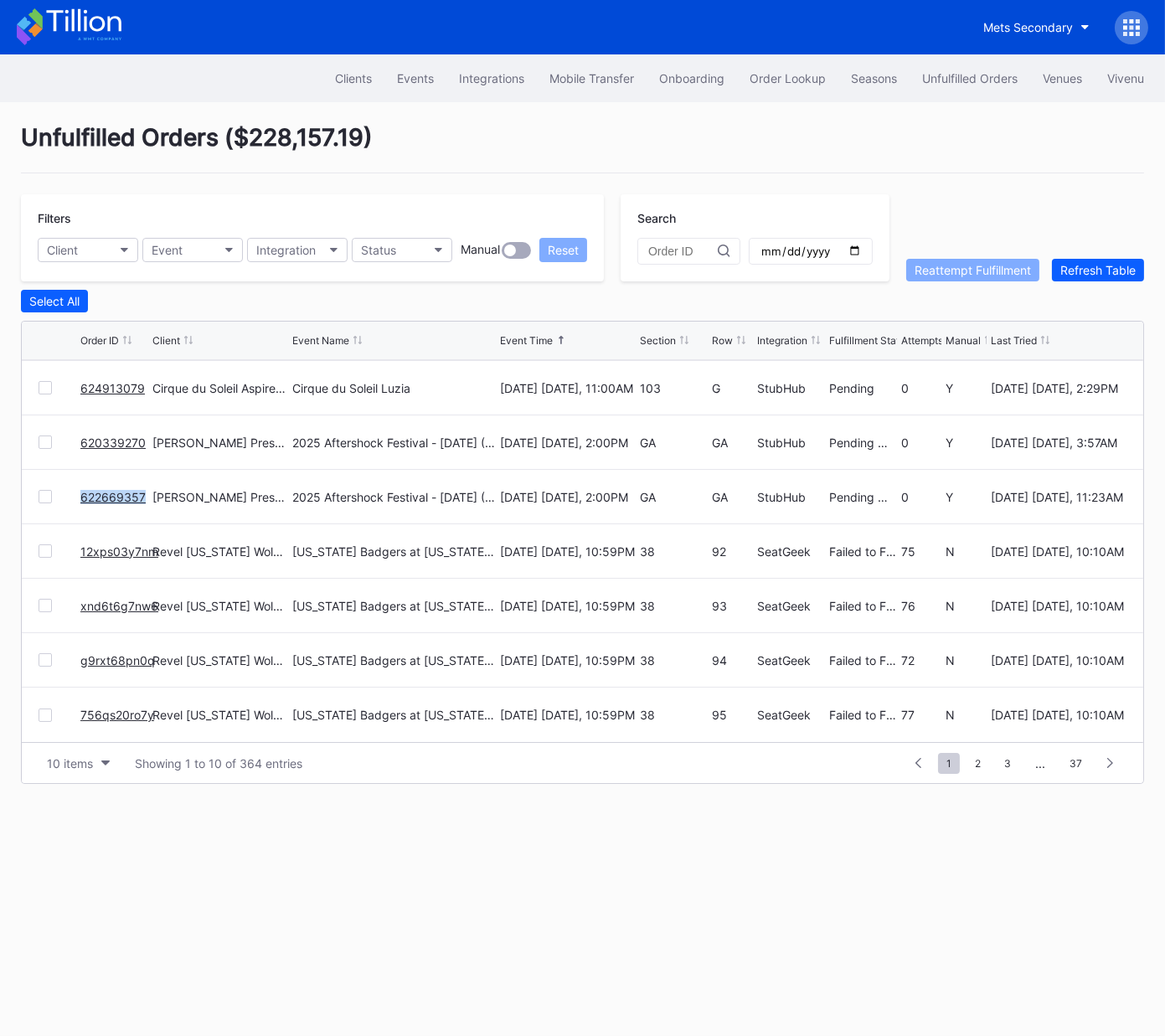
click at [127, 552] on link "12xps03y7nm" at bounding box center [119, 551] width 77 height 14
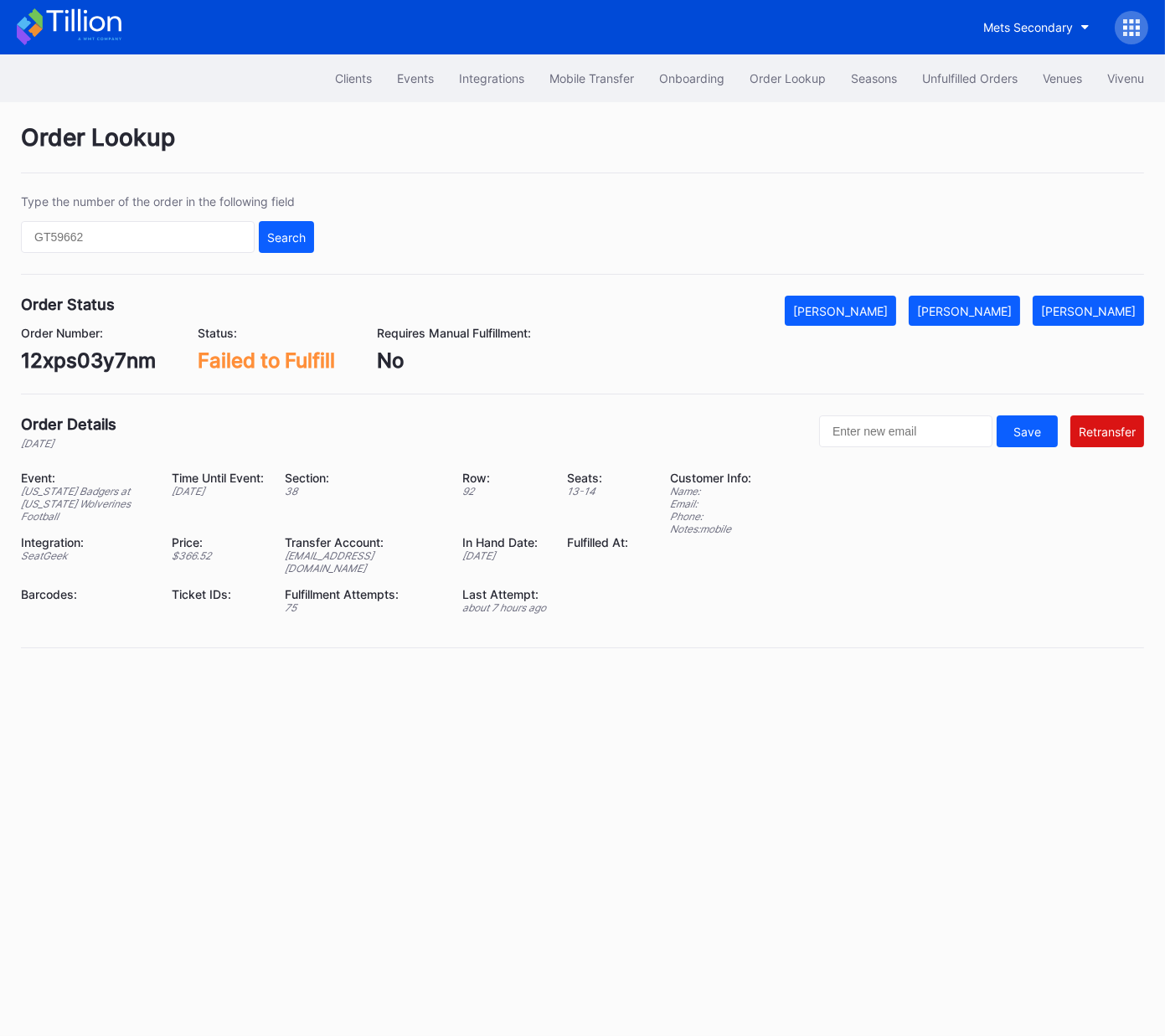
click at [120, 359] on div "12xps03y7nm" at bounding box center [88, 360] width 134 height 24
copy div "12xps03y7nm"
click at [995, 315] on div "[PERSON_NAME]" at bounding box center [964, 311] width 94 height 14
click at [959, 78] on div "Unfulfilled Orders" at bounding box center [970, 77] width 95 height 14
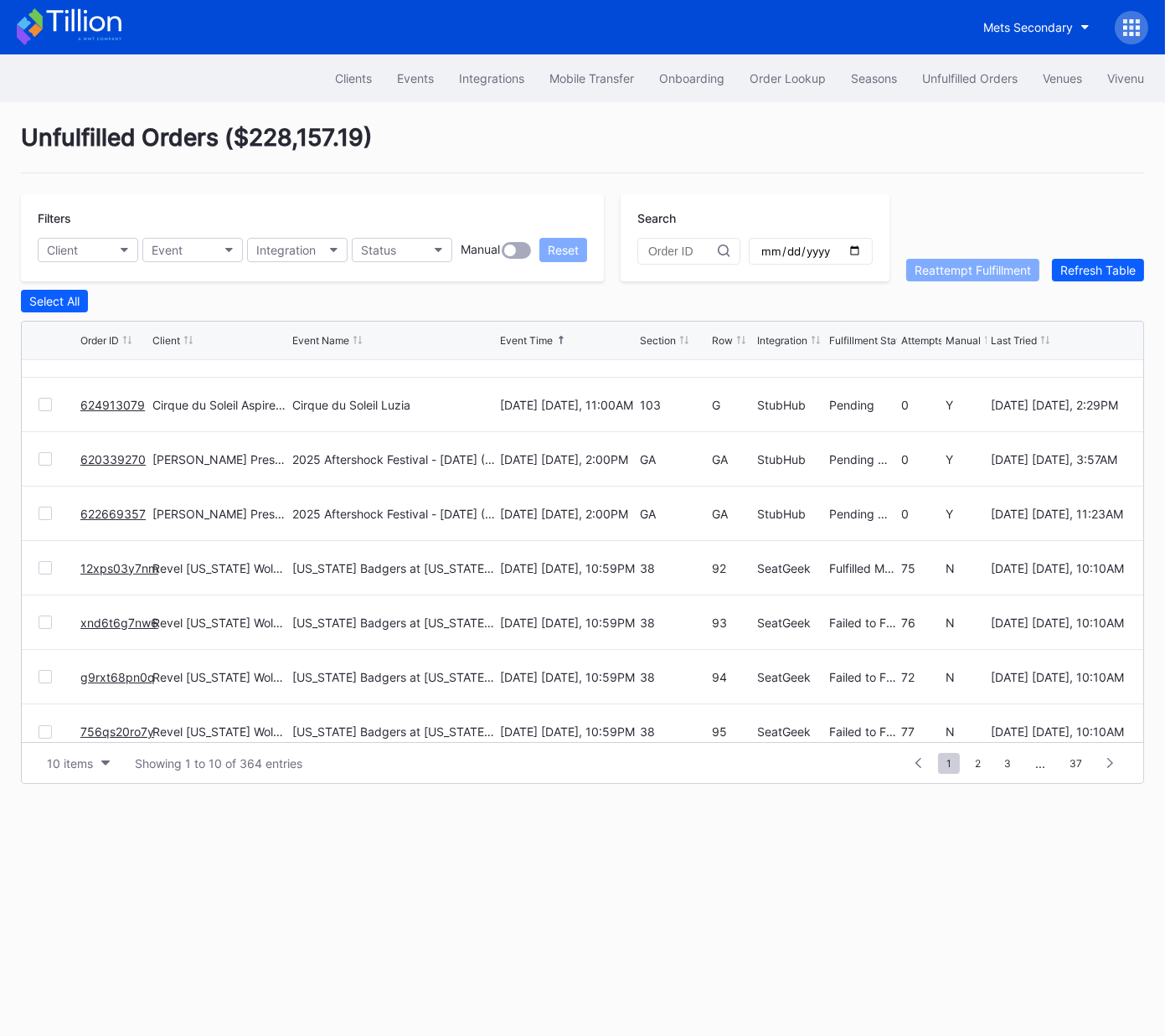
scroll to position [162, 0]
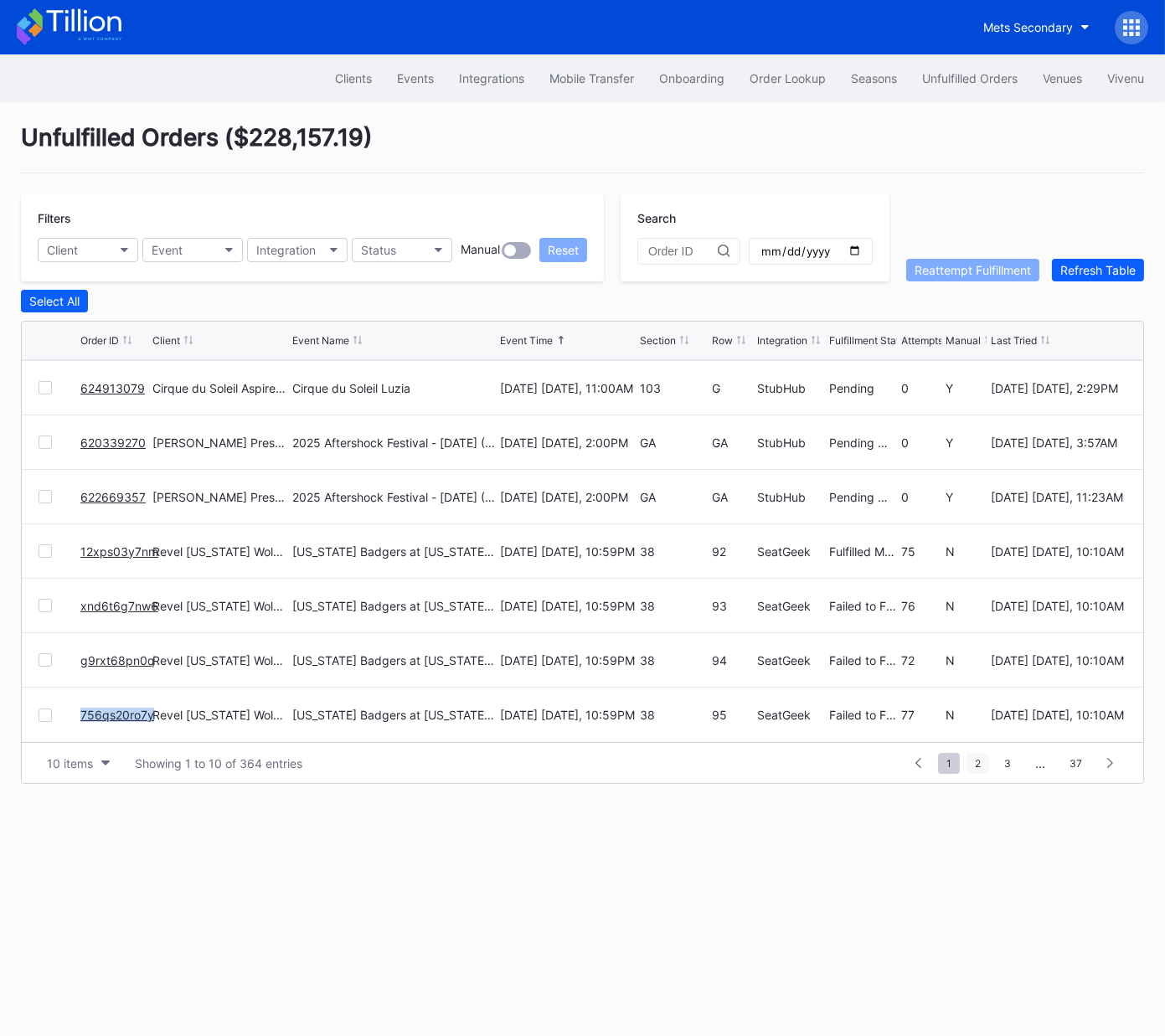
click at [984, 771] on span "2" at bounding box center [978, 763] width 22 height 21
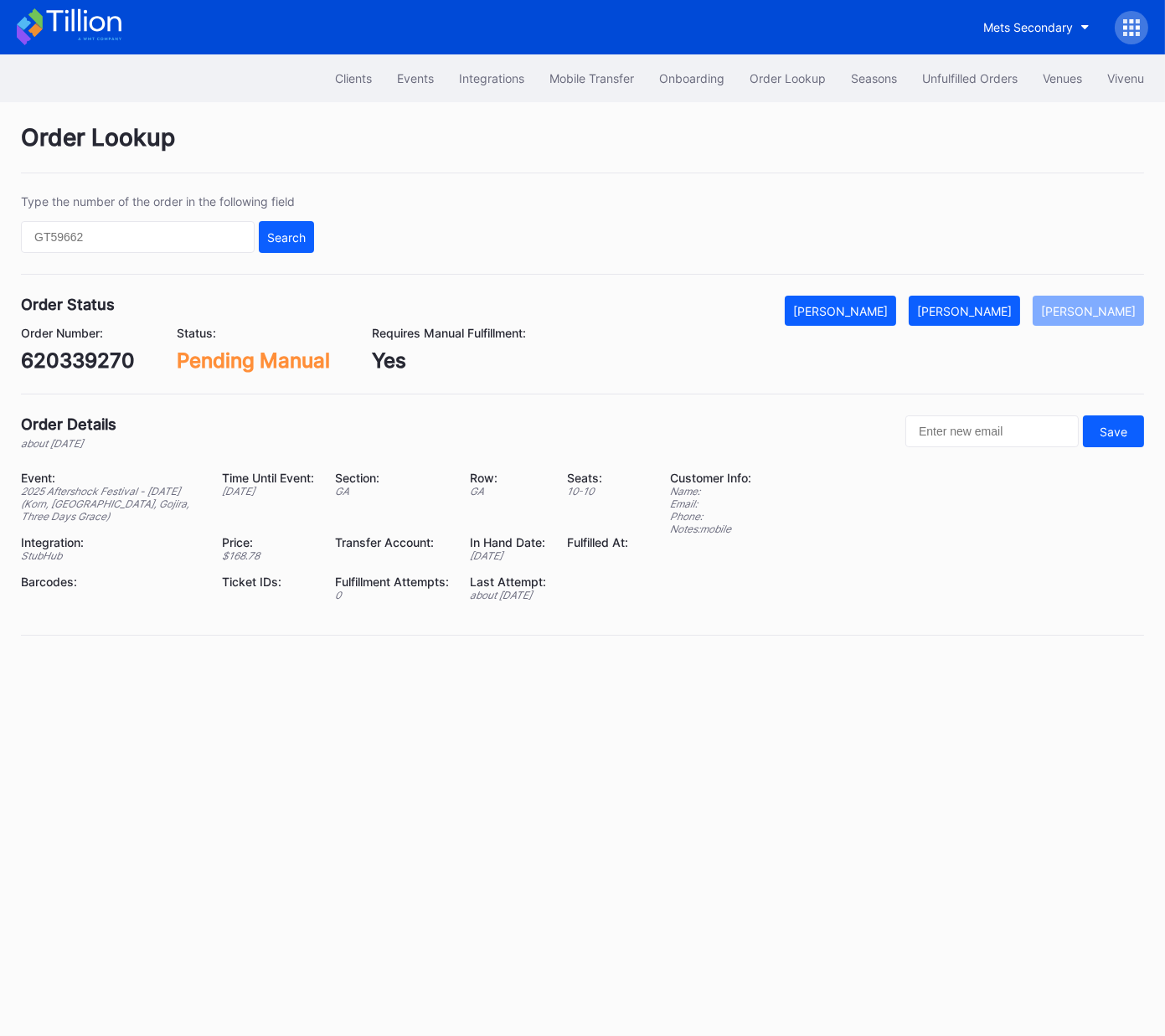
click at [97, 357] on div "620339270" at bounding box center [77, 360] width 114 height 24
copy div "620339270"
click at [102, 356] on div "622669357" at bounding box center [77, 360] width 112 height 24
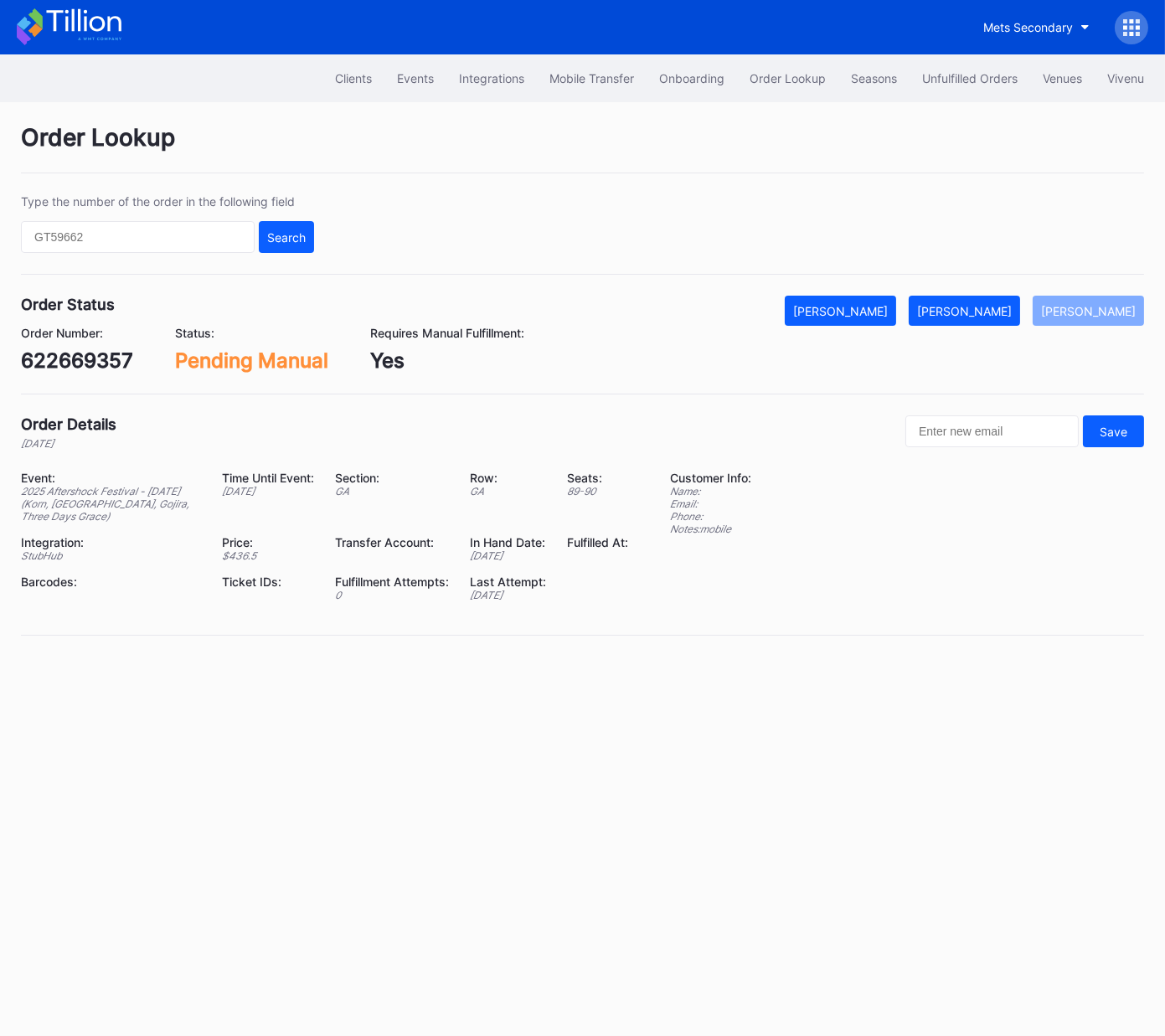
click at [97, 355] on div "622669357" at bounding box center [77, 360] width 112 height 24
click at [96, 355] on div "622669357" at bounding box center [77, 360] width 112 height 24
copy div "622669357"
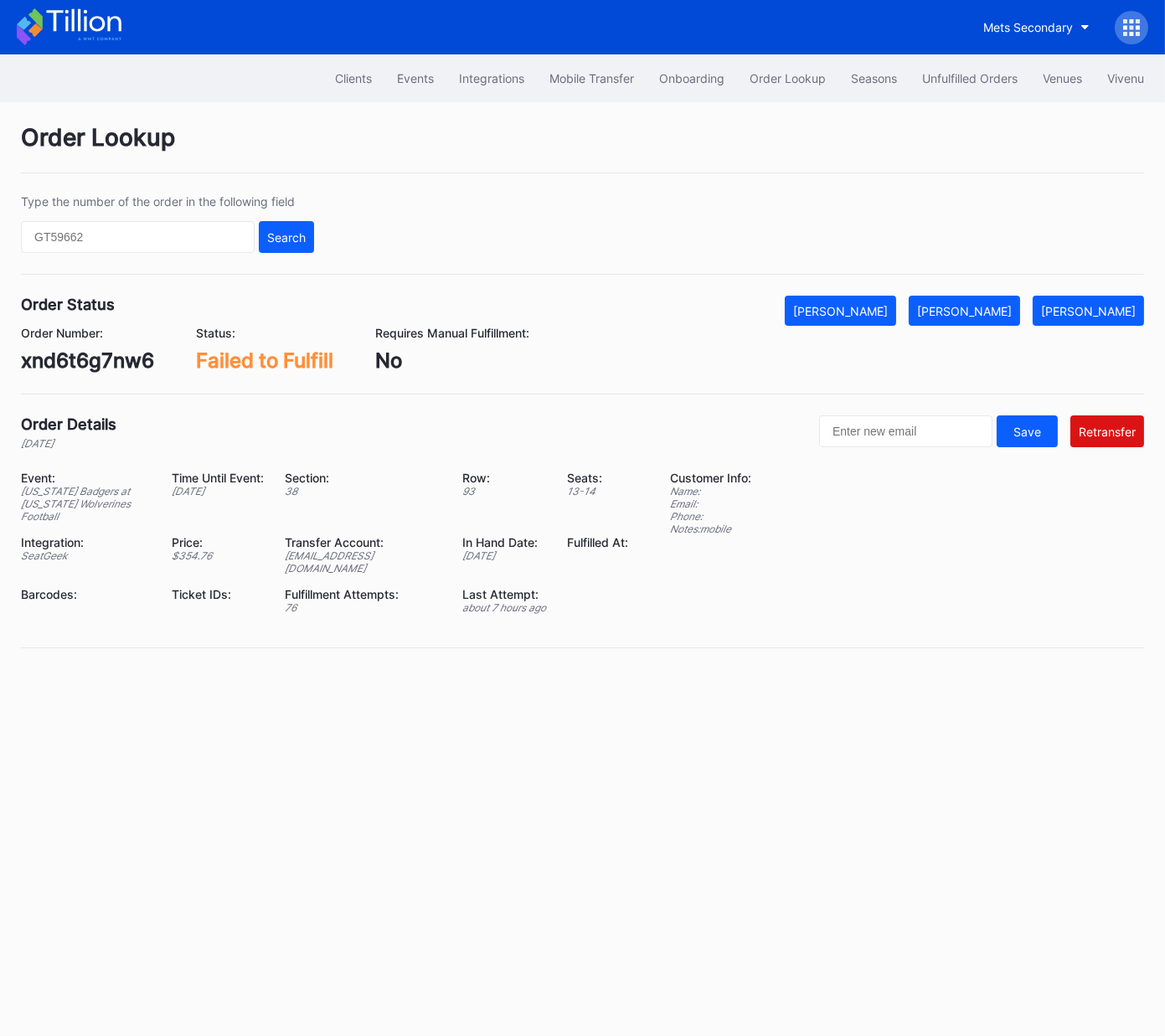
click at [96, 360] on div "xnd6t6g7nw6" at bounding box center [87, 360] width 133 height 24
copy div "xnd6t6g7nw6"
click at [986, 306] on div "[PERSON_NAME]" at bounding box center [964, 311] width 94 height 14
click at [78, 365] on div "g9rxt68pn0q" at bounding box center [84, 360] width 127 height 24
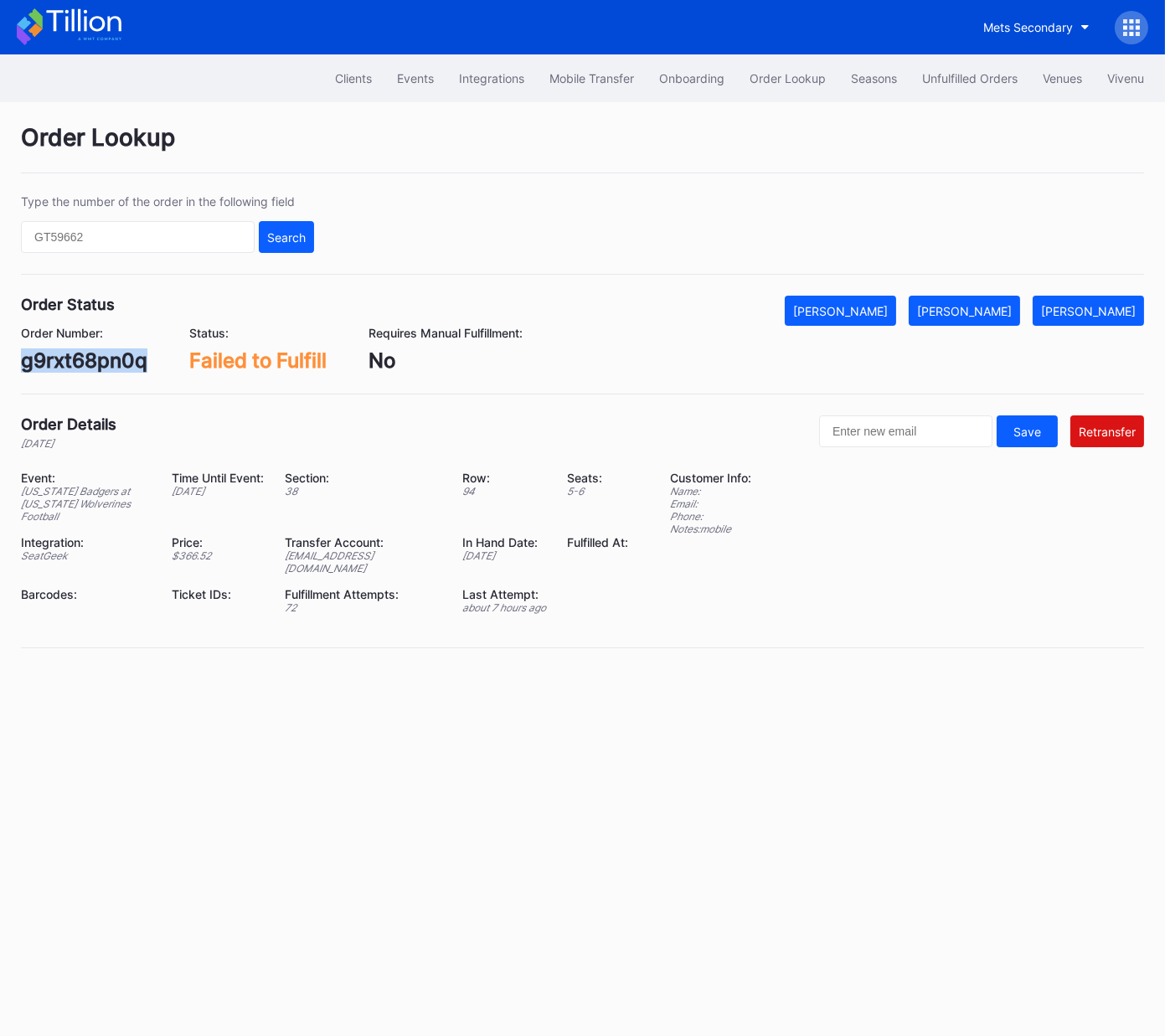
click at [78, 365] on div "g9rxt68pn0q" at bounding box center [84, 360] width 127 height 24
copy div "g9rxt68pn0q"
click at [1002, 312] on div "[PERSON_NAME]" at bounding box center [964, 311] width 94 height 14
click at [83, 360] on div "756qs20ro7y" at bounding box center [85, 360] width 129 height 24
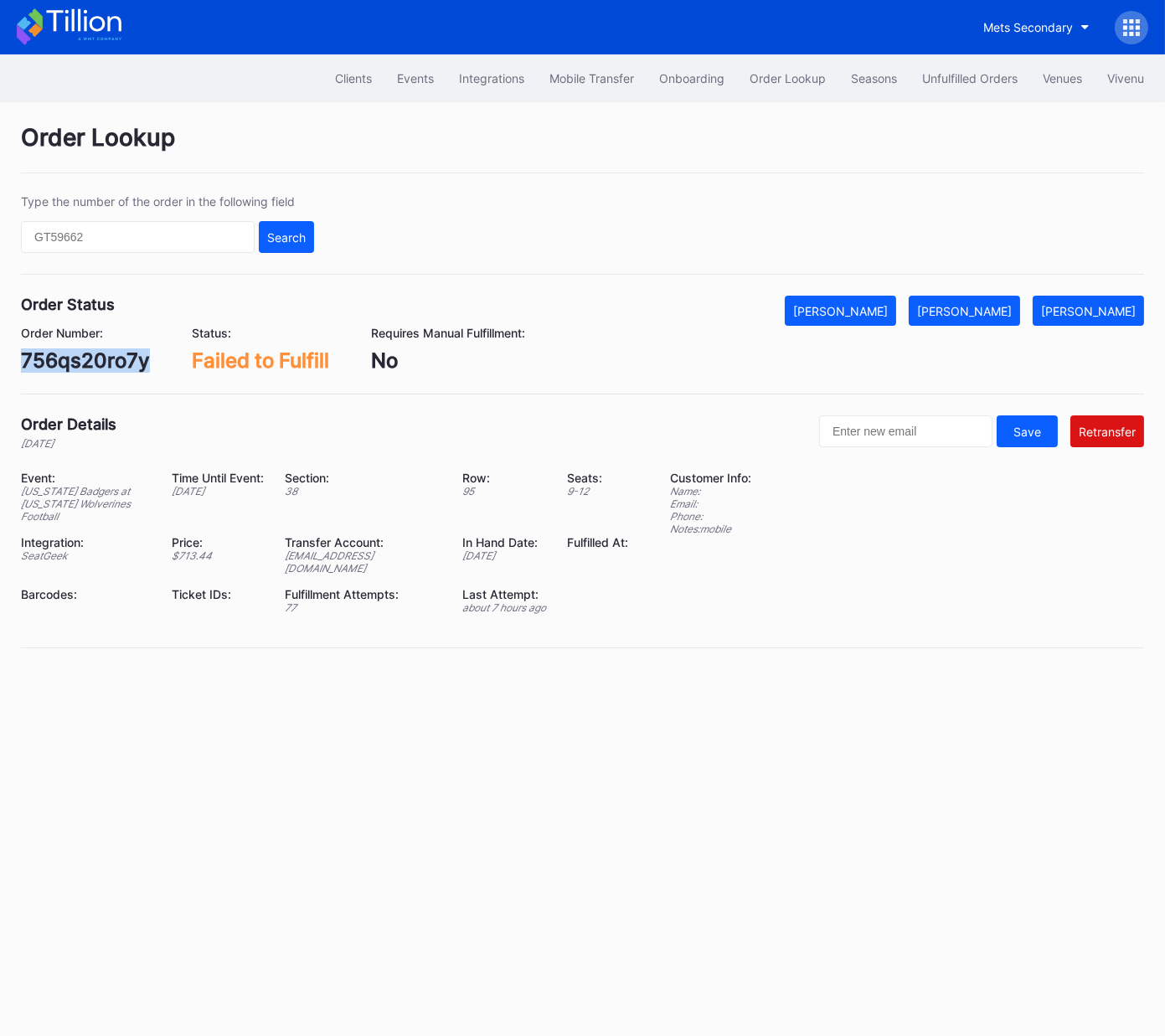
copy div "756qs20ro7y"
drag, startPoint x: 994, startPoint y: 306, endPoint x: 1012, endPoint y: 304, distance: 18.1
click at [994, 306] on div "[PERSON_NAME]" at bounding box center [964, 311] width 94 height 14
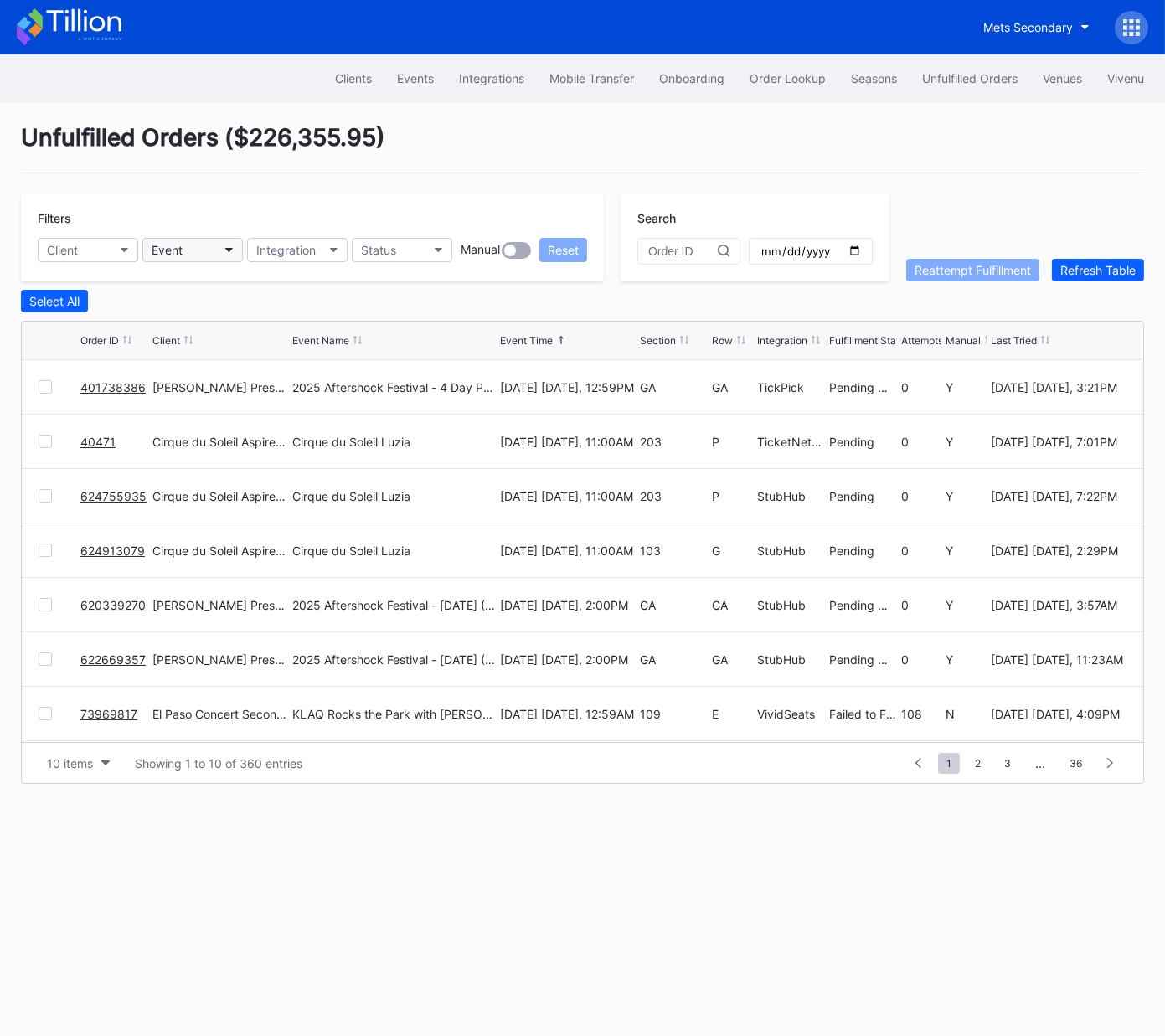
click at [192, 252] on button "Event" at bounding box center [193, 250] width 101 height 24
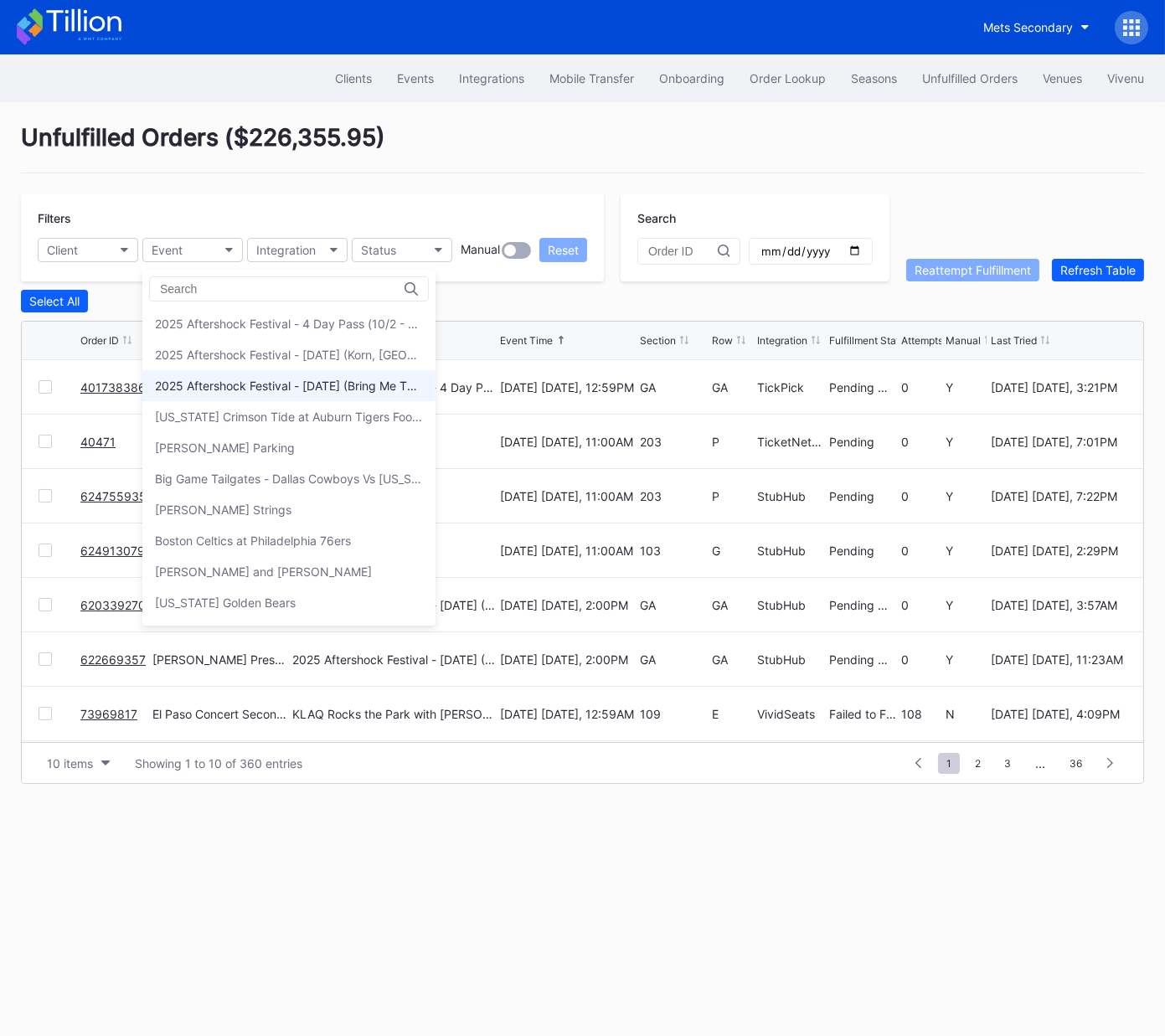
click at [250, 385] on div "2025 Aftershock Festival - [DATE] (Bring Me The Horizon, [PERSON_NAME], [PERSON…" at bounding box center [288, 385] width 268 height 14
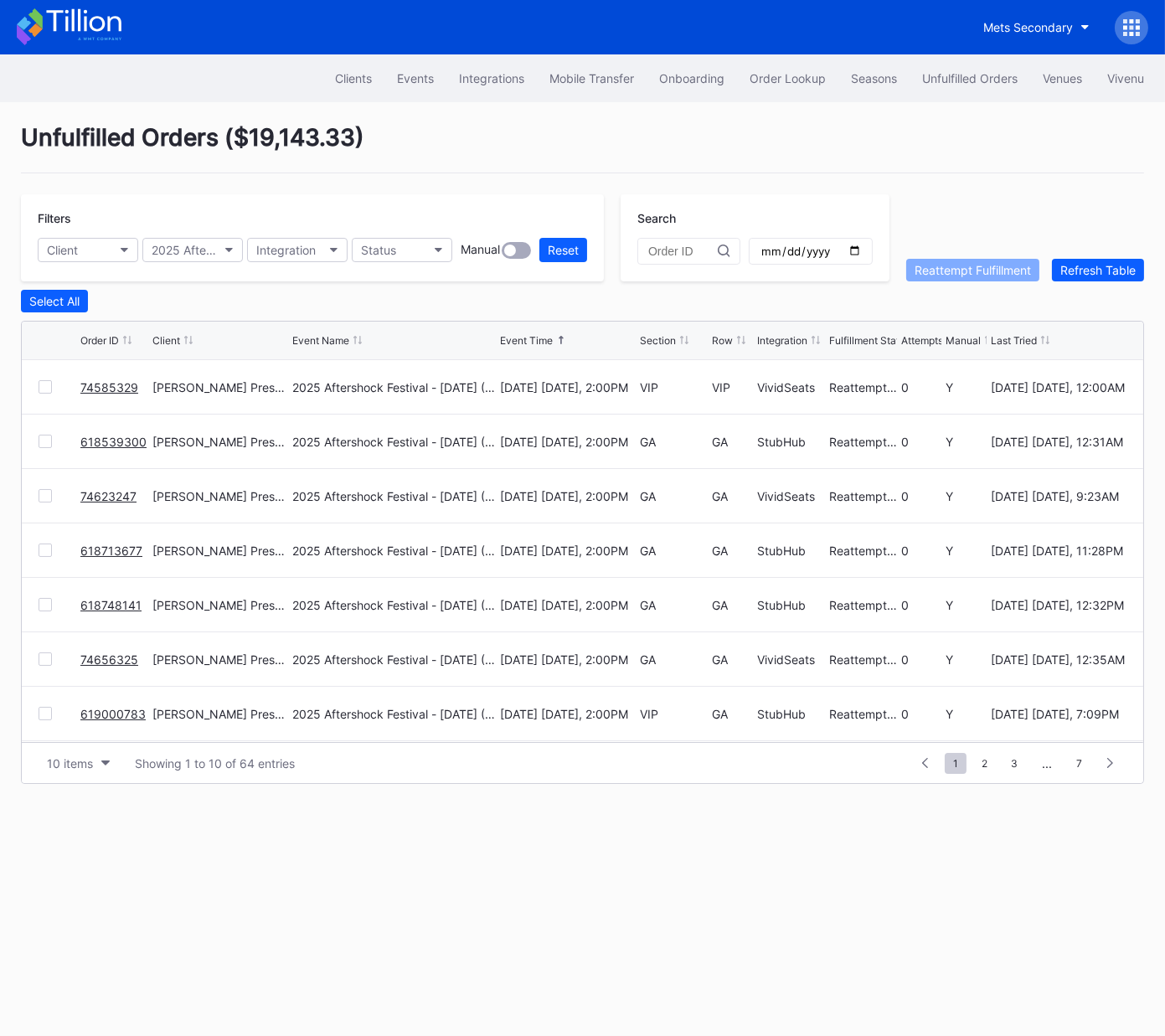
click at [655, 338] on div "Section" at bounding box center [658, 340] width 36 height 12
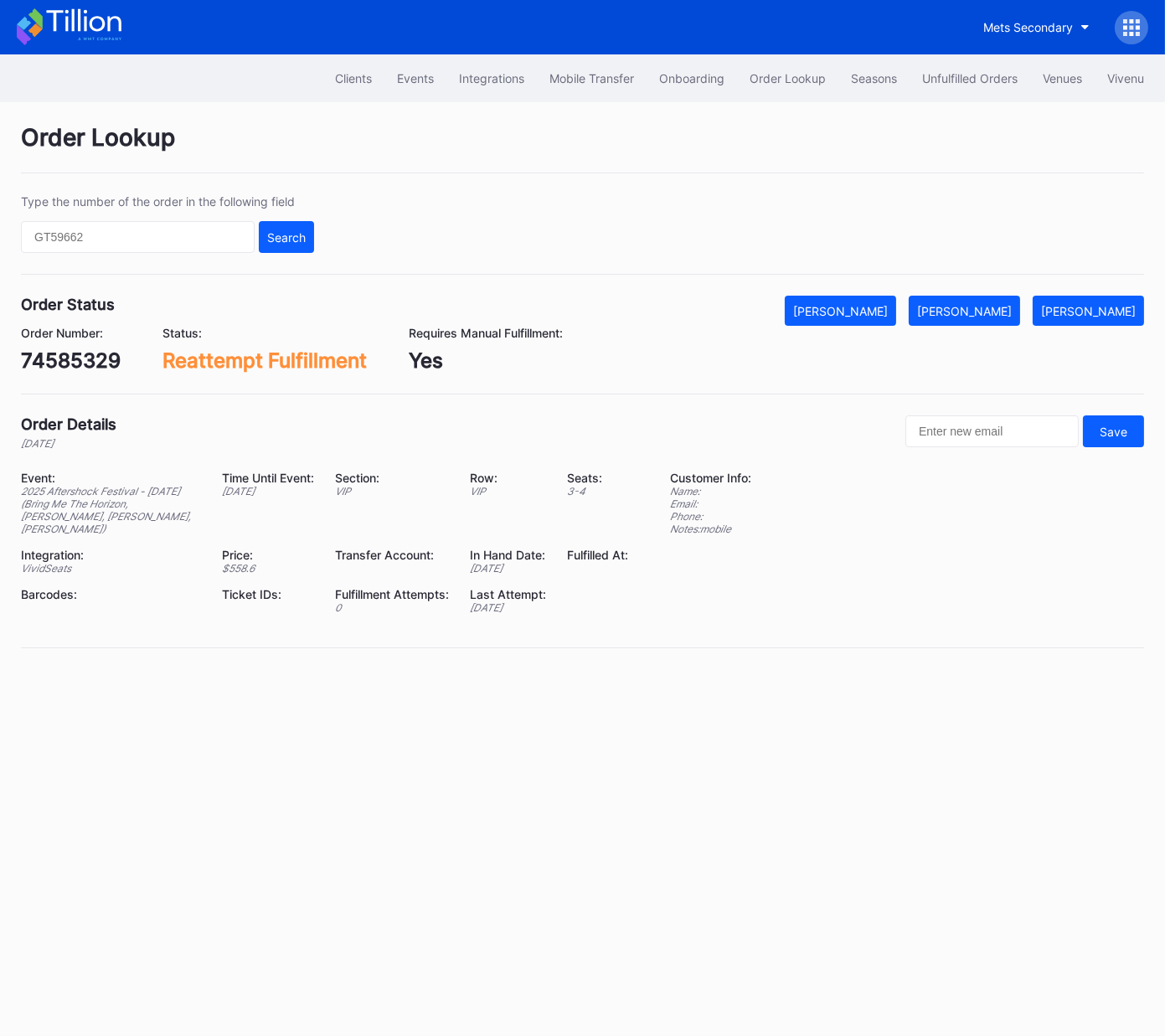
click at [87, 363] on div "74585329" at bounding box center [70, 360] width 100 height 24
copy div "74585329"
click at [987, 305] on div "[PERSON_NAME]" at bounding box center [964, 311] width 94 height 14
click at [73, 364] on div "619000783" at bounding box center [76, 360] width 111 height 24
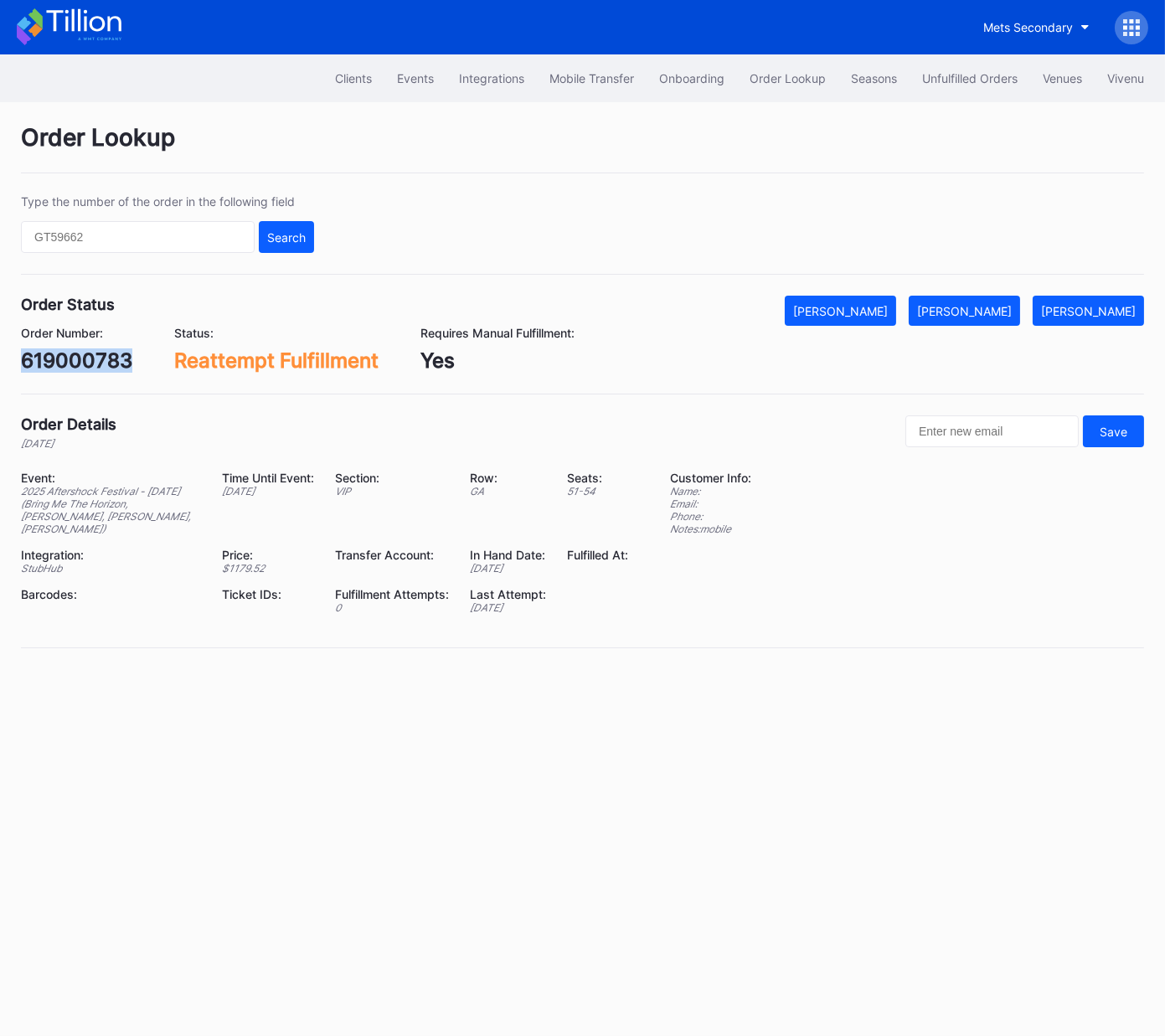
click at [73, 364] on div "619000783" at bounding box center [76, 360] width 111 height 24
copy div "619000783"
click at [998, 309] on div "[PERSON_NAME]" at bounding box center [964, 311] width 94 height 14
